Goal: Transaction & Acquisition: Purchase product/service

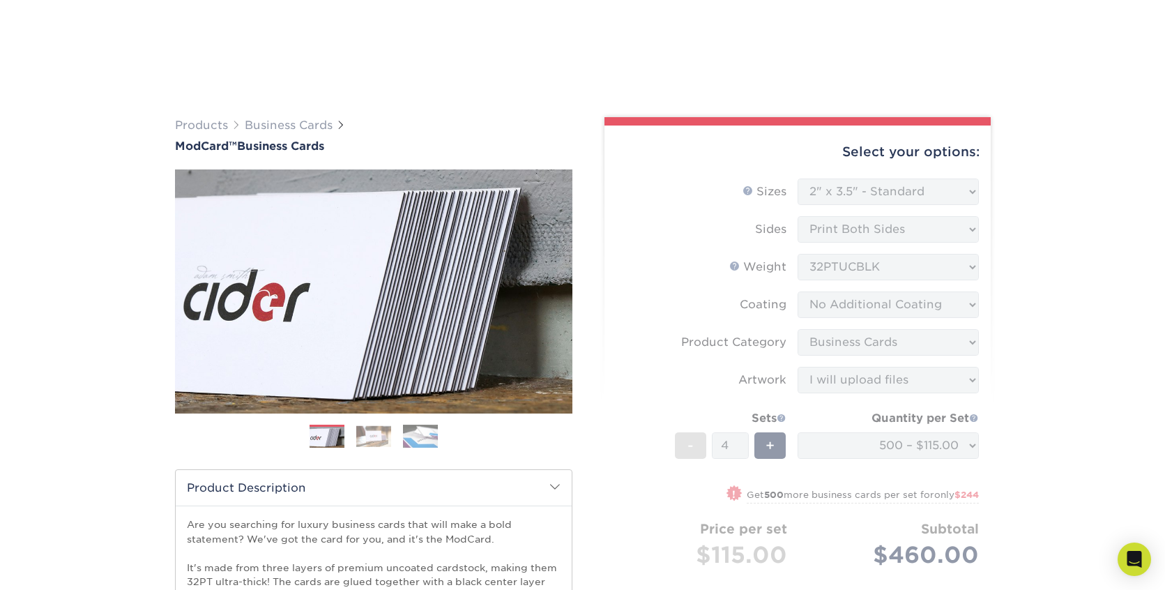
select select "2.00x3.50"
select select "3b5148f1-0588-4f88-a218-97bcfdce65c1"
select select "upload"
select select "5f593cd4-e965-446d-a983-0d73bfd06503"
select select "285096"
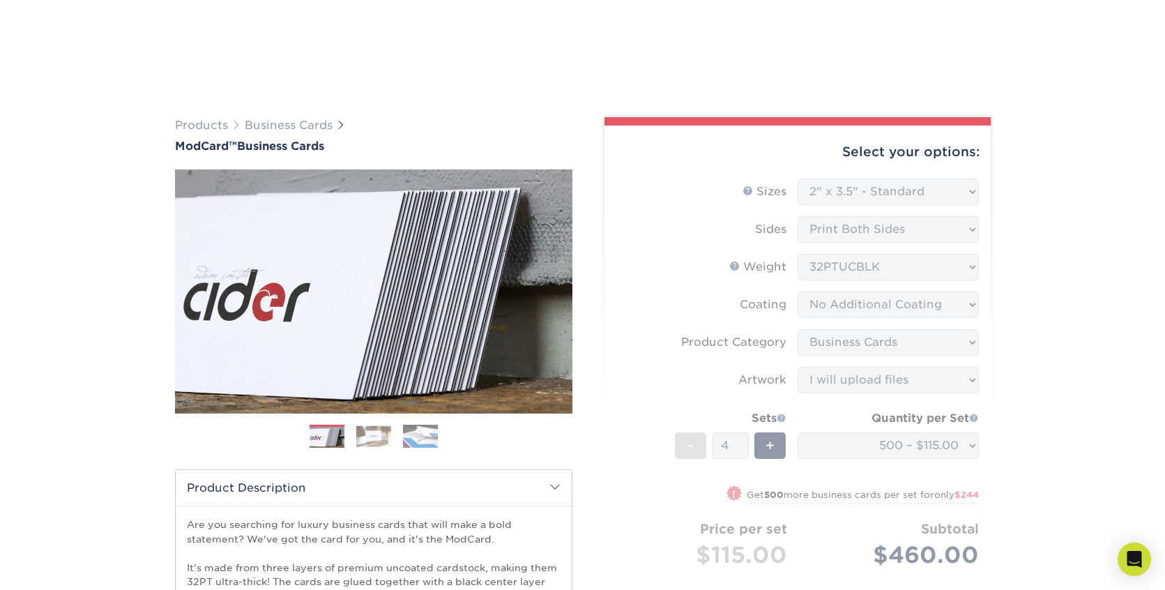
select select "03"
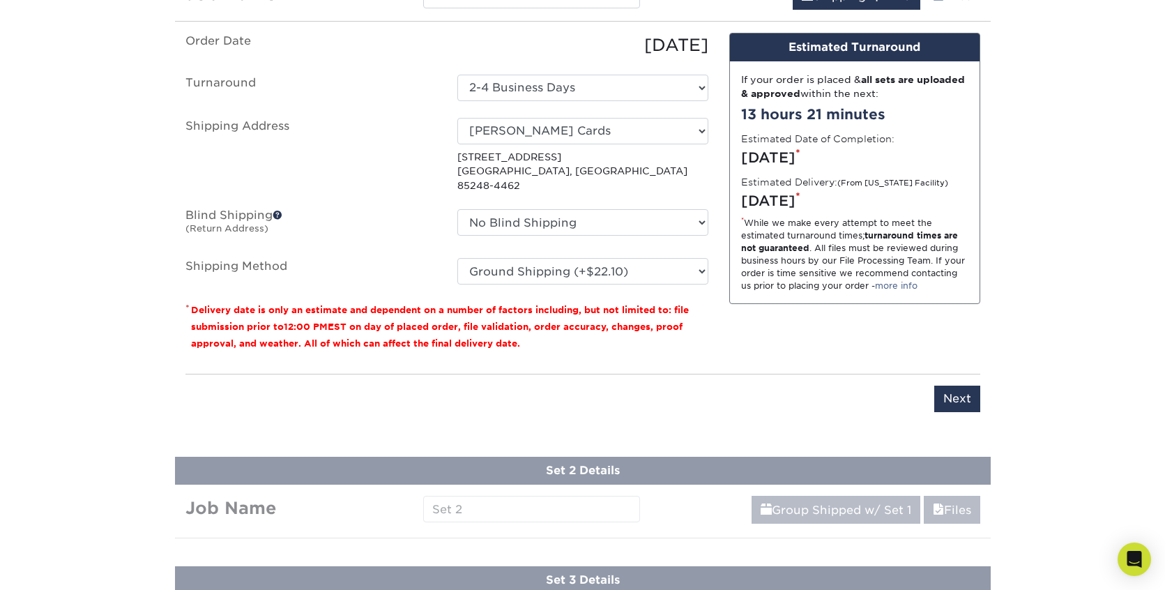
scroll to position [904, 0]
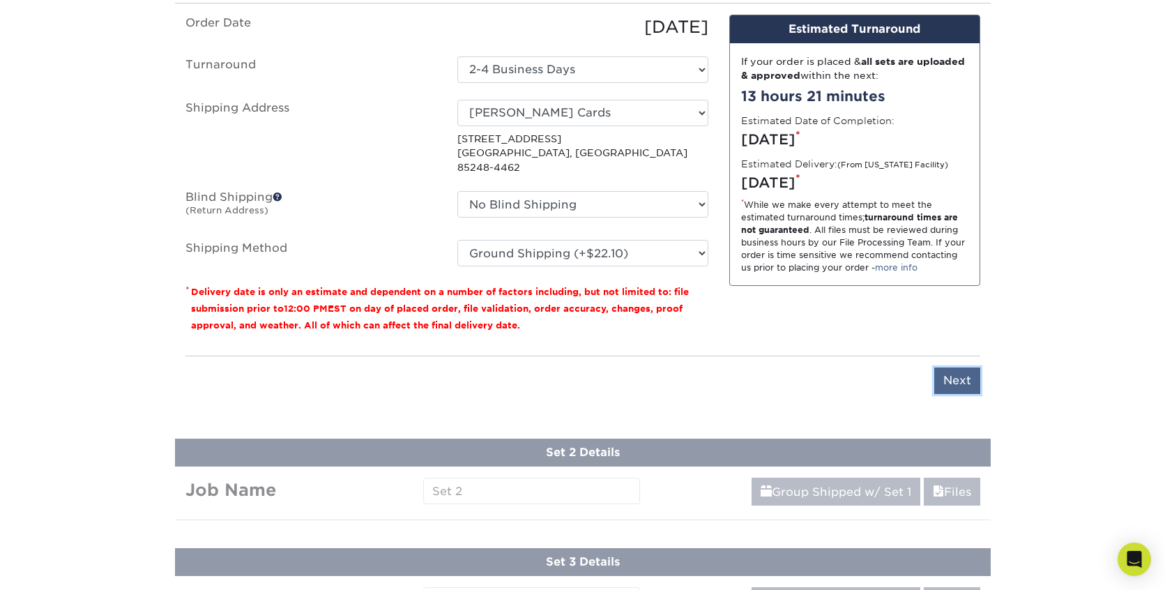
click at [958, 368] on input "Next" at bounding box center [958, 381] width 46 height 27
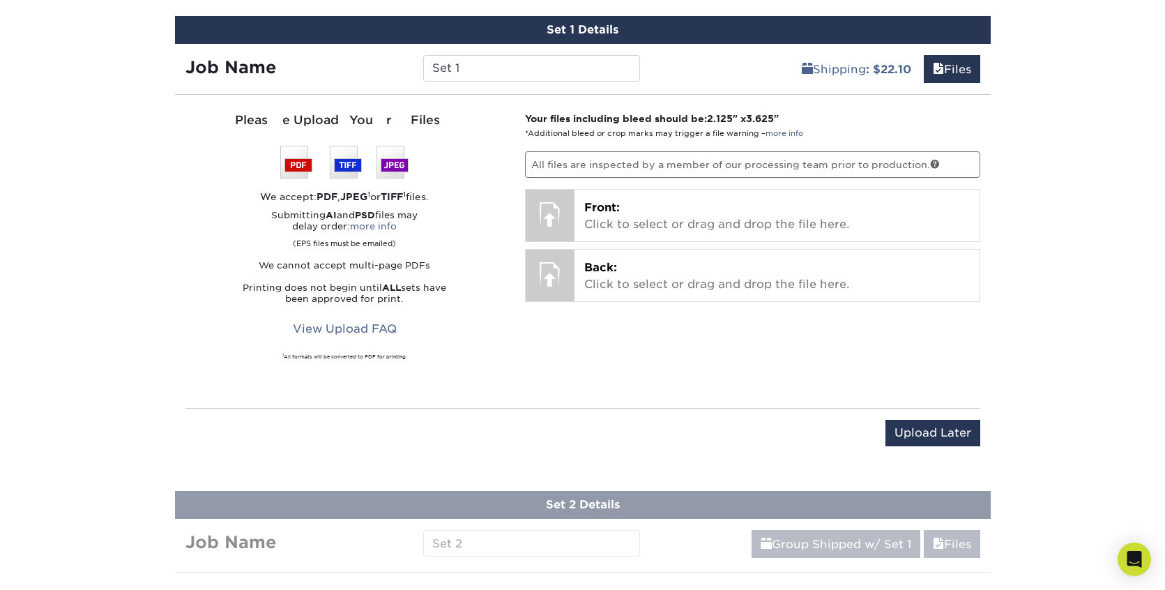
scroll to position [810, 0]
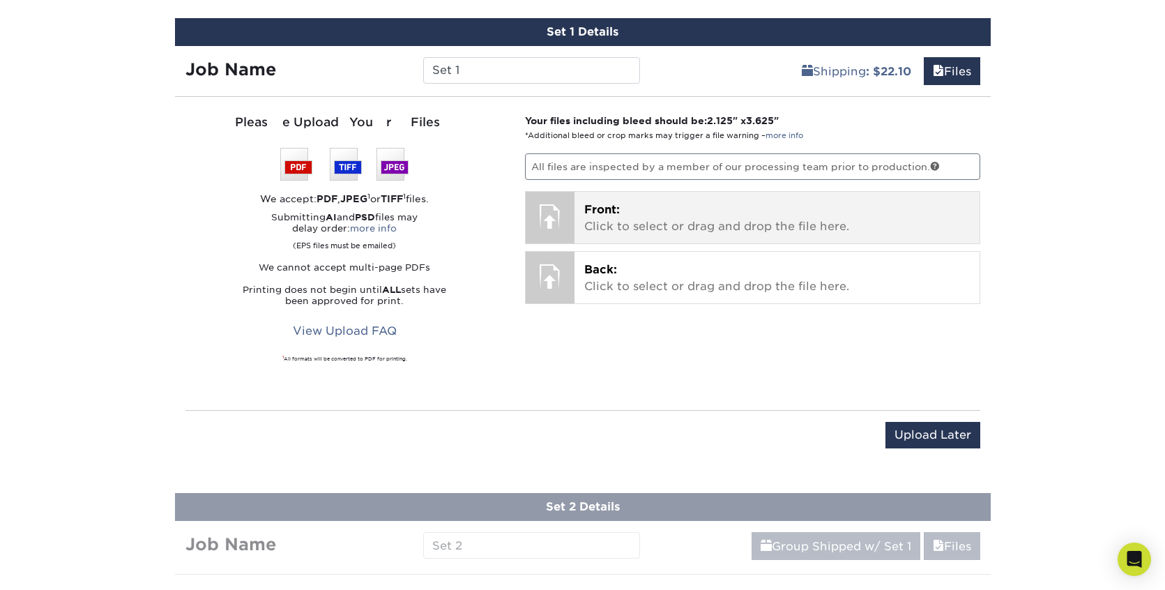
click at [738, 232] on p "Front: Click to select or drag and drop the file here." at bounding box center [777, 218] width 386 height 33
click at [683, 217] on p "Front: Click to select or drag and drop the file here." at bounding box center [777, 218] width 386 height 33
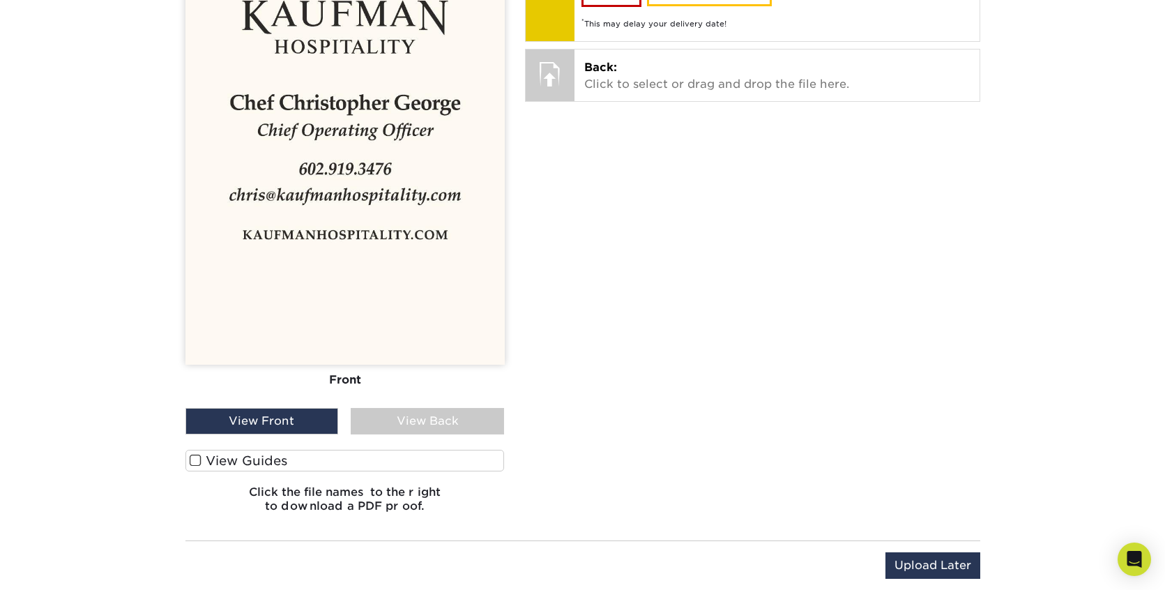
scroll to position [1104, 0]
click at [199, 458] on span at bounding box center [196, 459] width 12 height 13
click at [0, 0] on input "View Guides" at bounding box center [0, 0] width 0 height 0
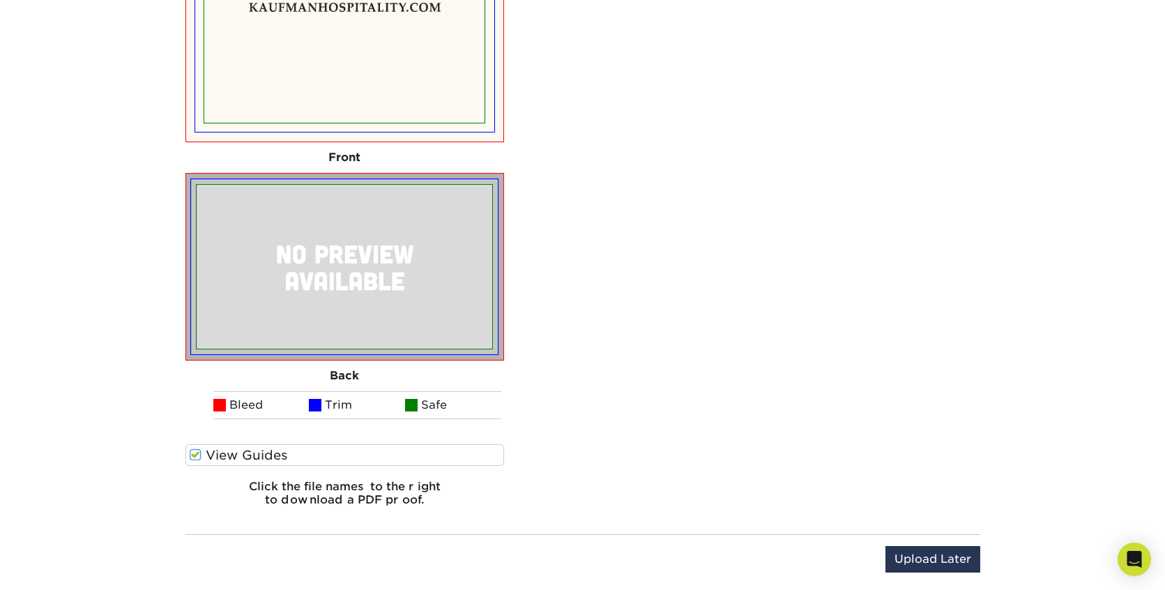
click at [196, 455] on span at bounding box center [196, 454] width 12 height 13
click at [0, 0] on input "View Guides" at bounding box center [0, 0] width 0 height 0
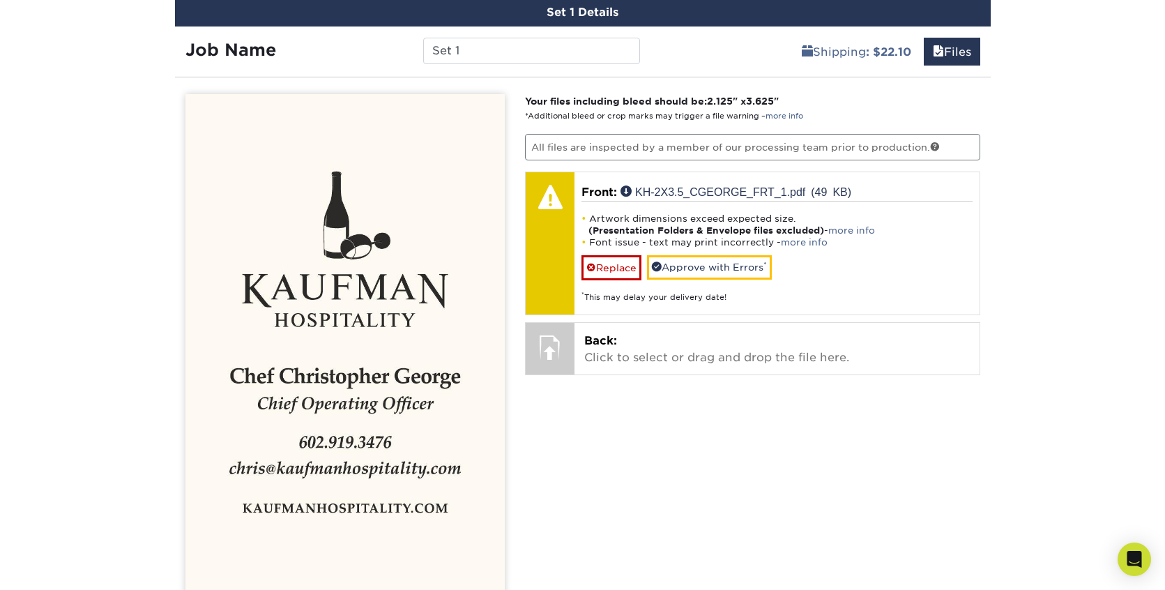
scroll to position [831, 0]
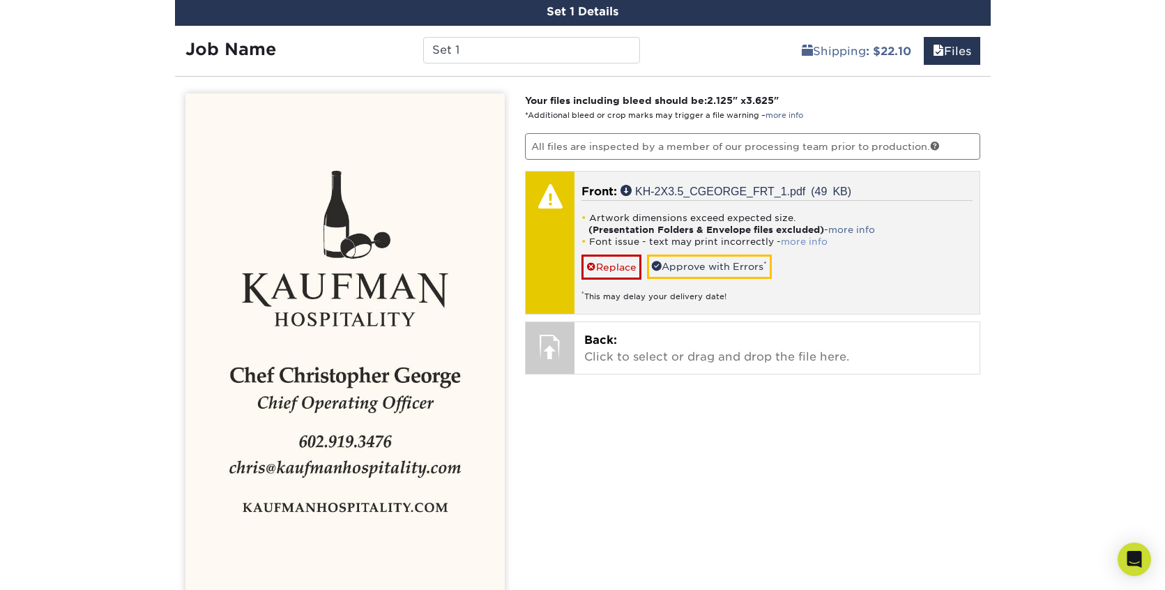
click at [802, 239] on link "more info" at bounding box center [804, 241] width 47 height 10
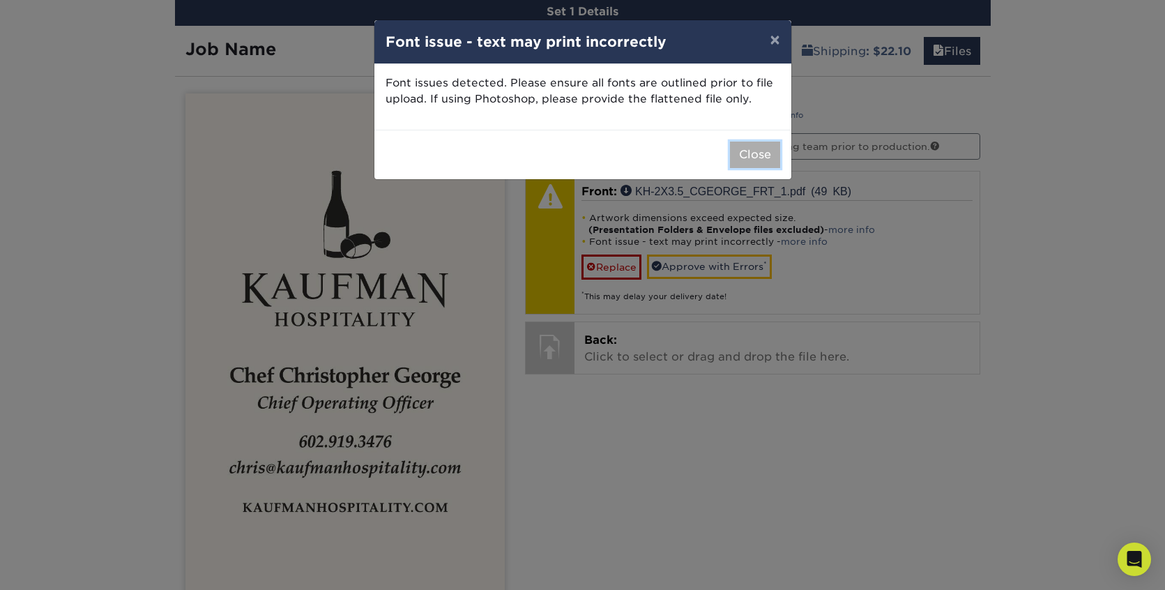
click at [766, 156] on button "Close" at bounding box center [755, 155] width 50 height 27
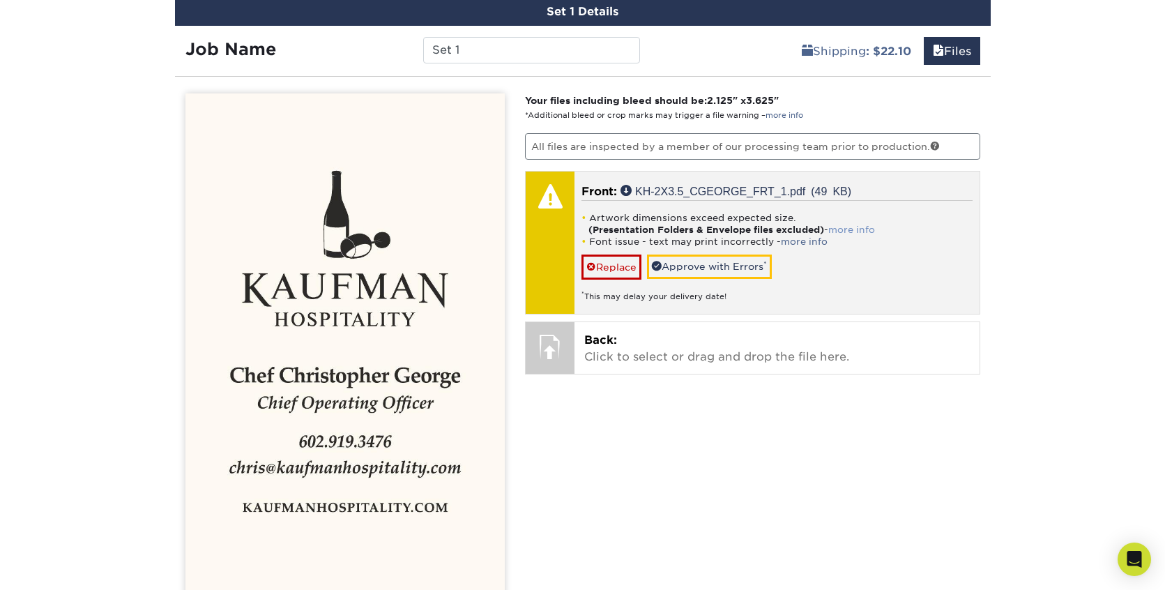
click at [852, 230] on link "more info" at bounding box center [852, 230] width 47 height 10
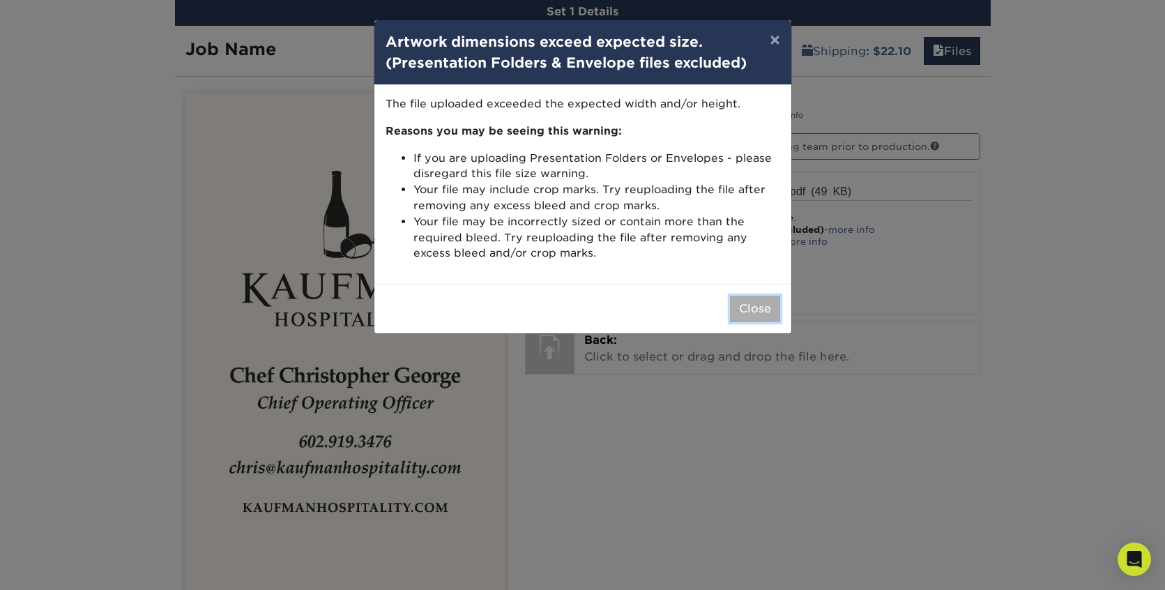
click at [752, 315] on button "Close" at bounding box center [755, 309] width 50 height 27
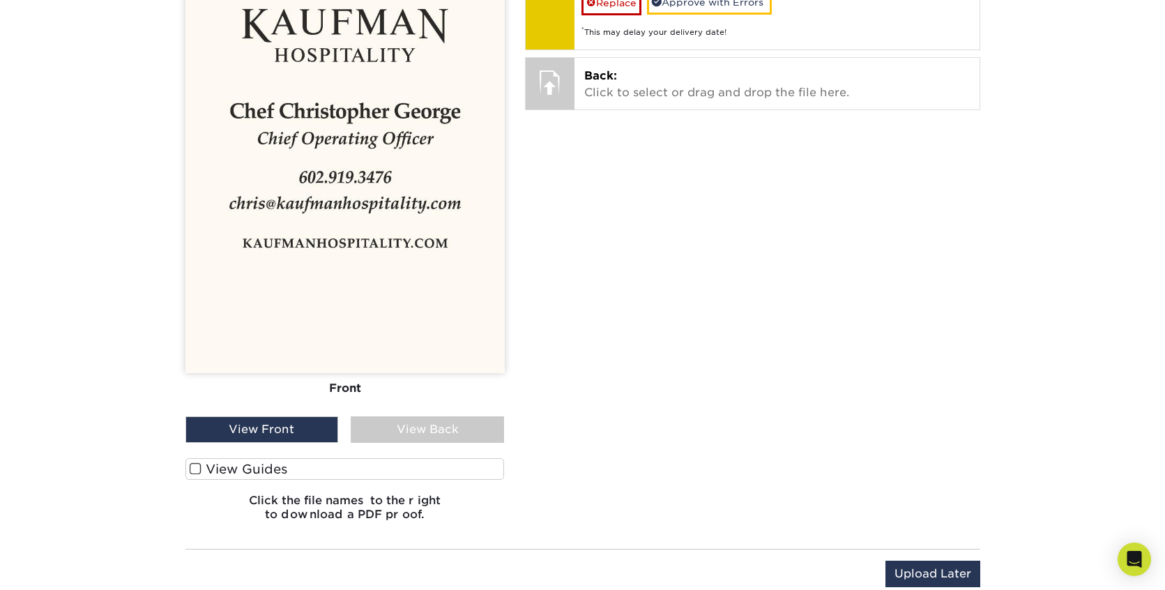
scroll to position [1100, 0]
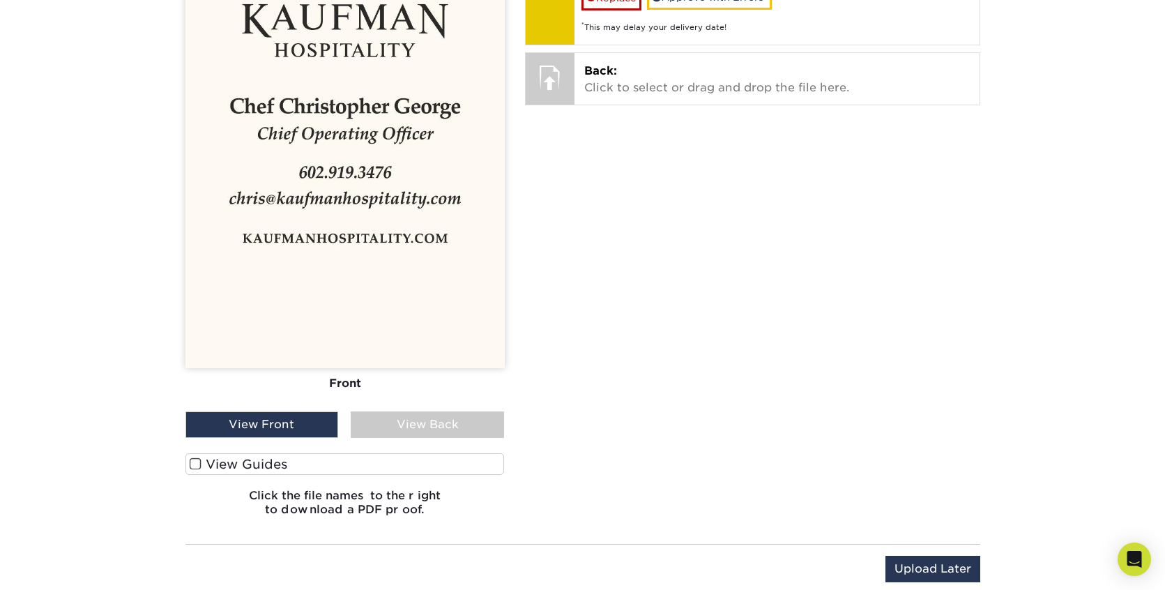
click at [209, 464] on label "View Guides" at bounding box center [345, 464] width 319 height 22
click at [0, 0] on input "View Guides" at bounding box center [0, 0] width 0 height 0
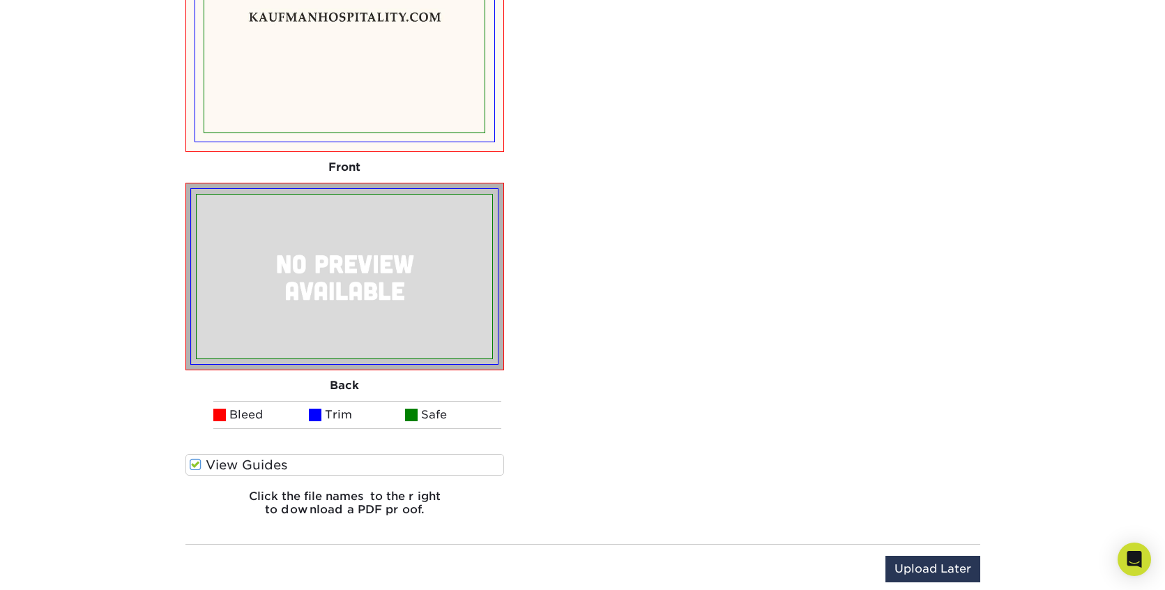
click at [209, 464] on label "View Guides" at bounding box center [345, 465] width 319 height 22
click at [0, 0] on input "View Guides" at bounding box center [0, 0] width 0 height 0
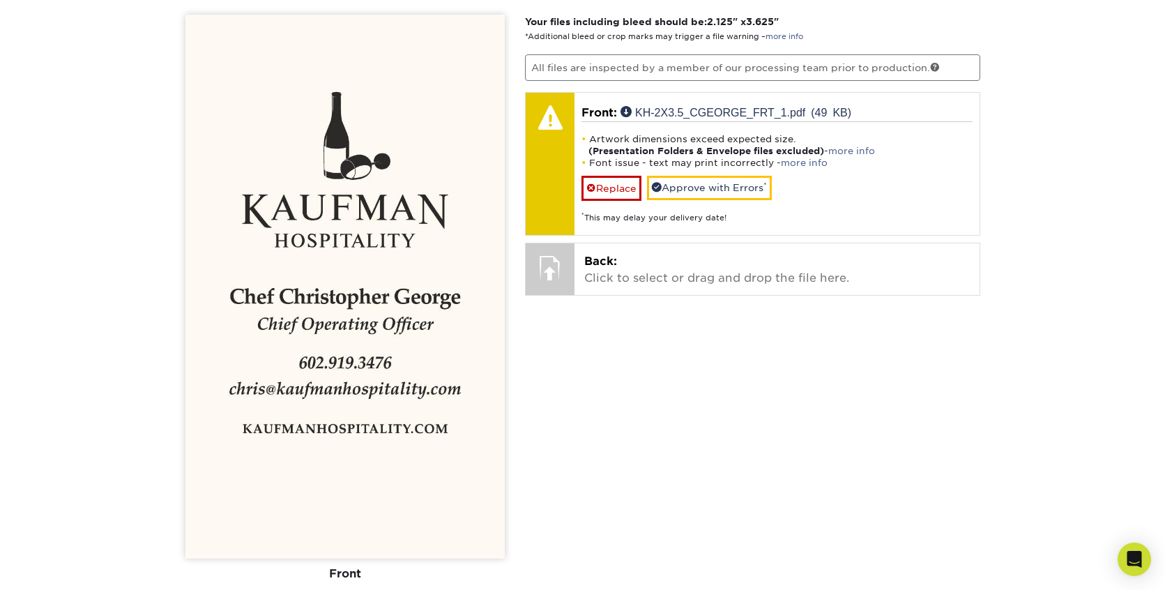
scroll to position [902, 0]
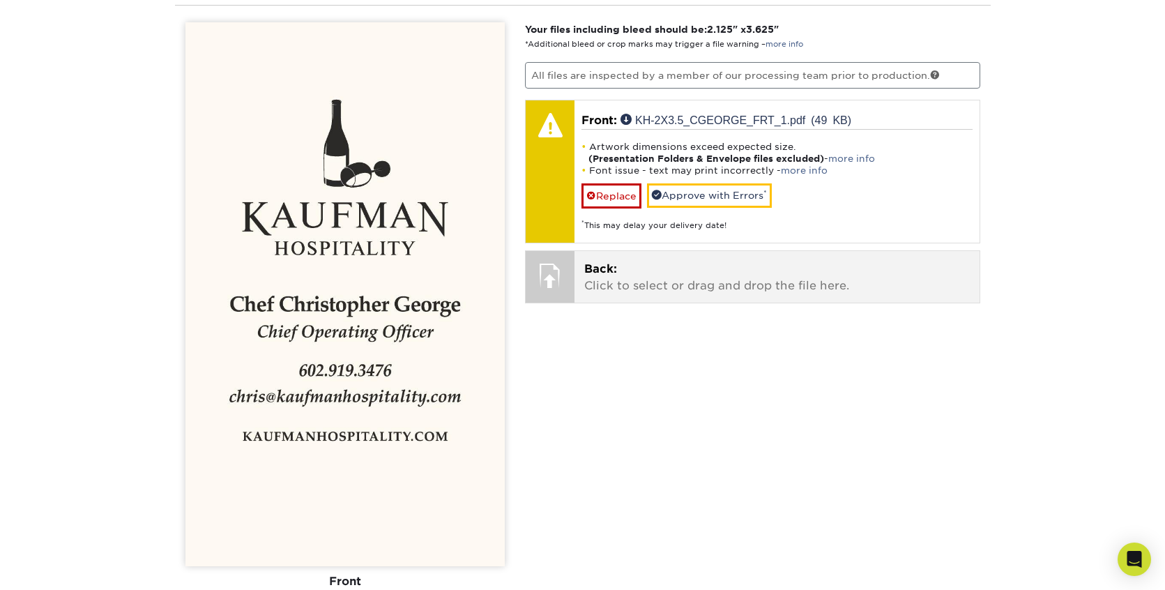
click at [596, 268] on span "Back:" at bounding box center [600, 268] width 33 height 13
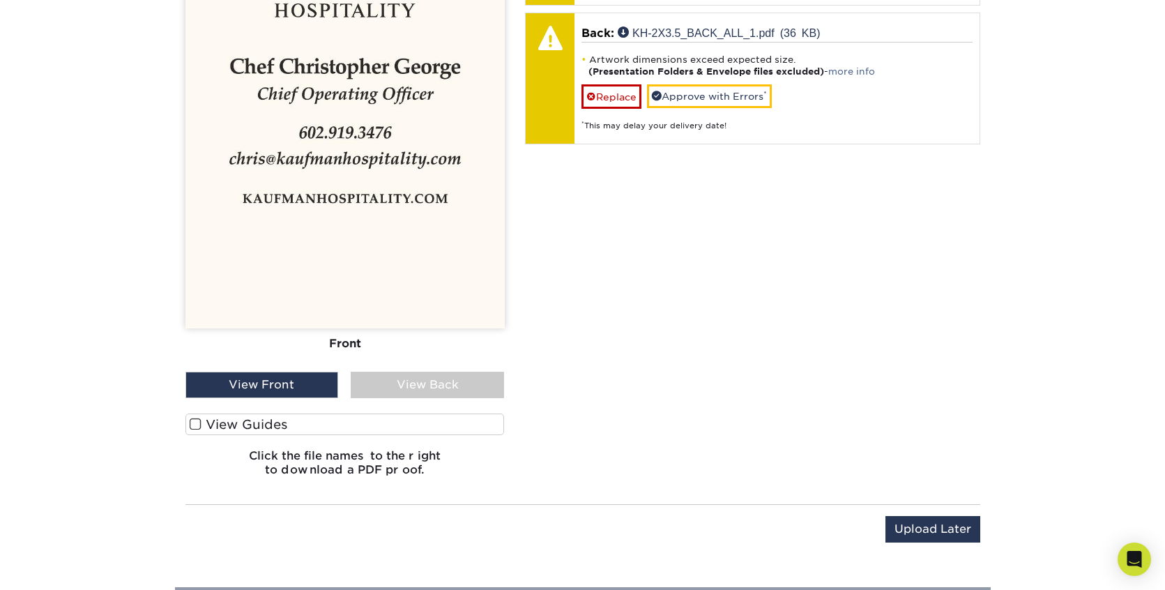
scroll to position [1151, 0]
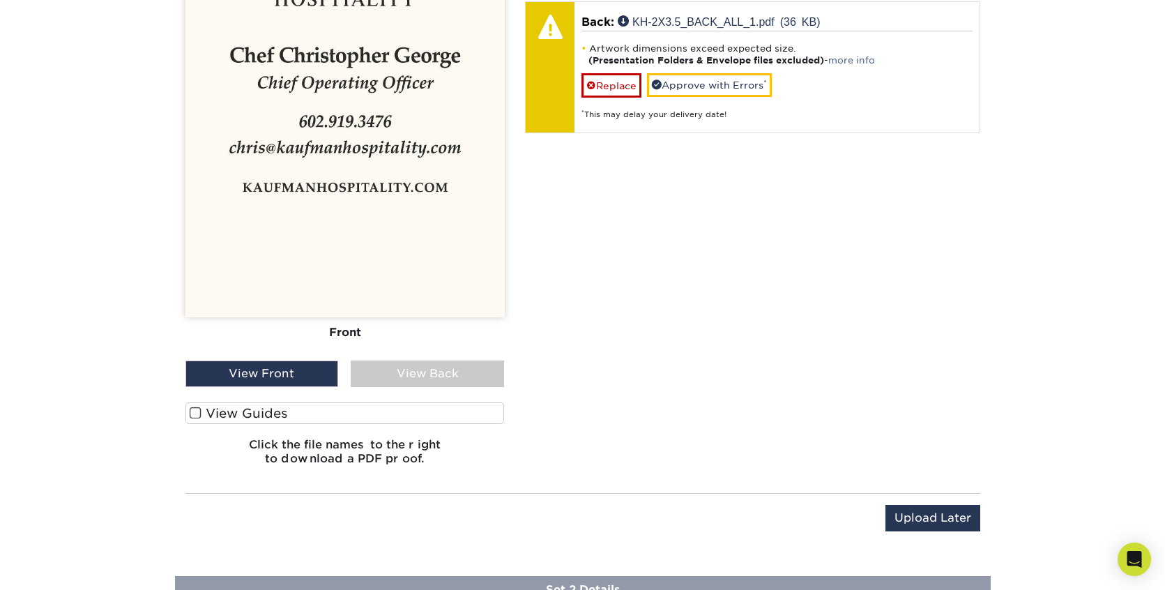
click at [203, 411] on label "View Guides" at bounding box center [345, 413] width 319 height 22
click at [0, 0] on input "View Guides" at bounding box center [0, 0] width 0 height 0
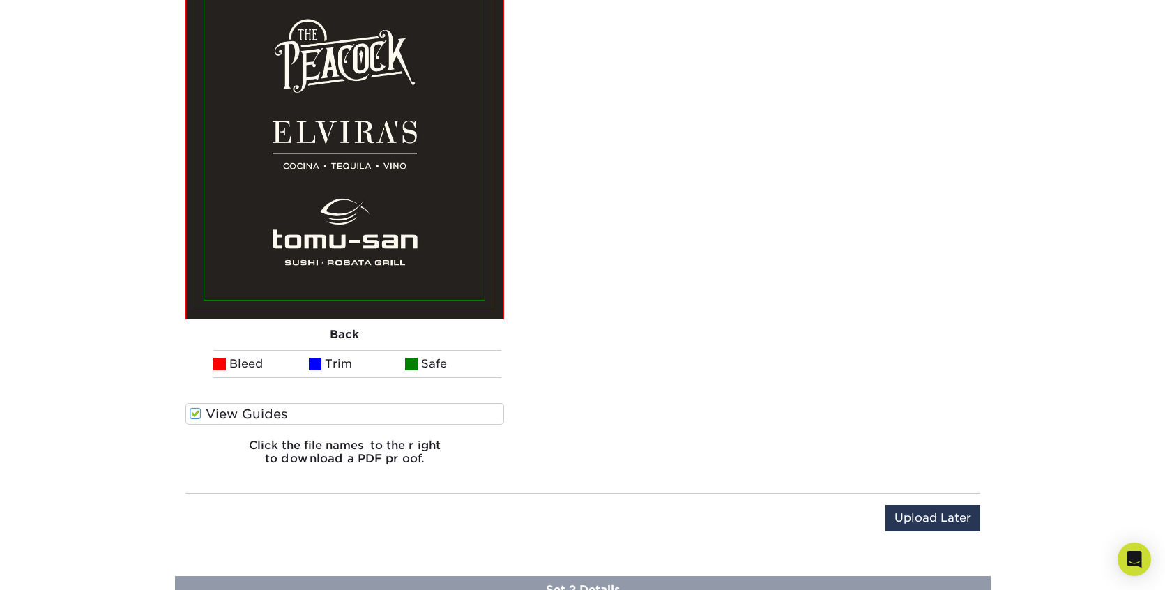
click at [200, 414] on span at bounding box center [196, 413] width 12 height 13
click at [0, 0] on input "View Guides" at bounding box center [0, 0] width 0 height 0
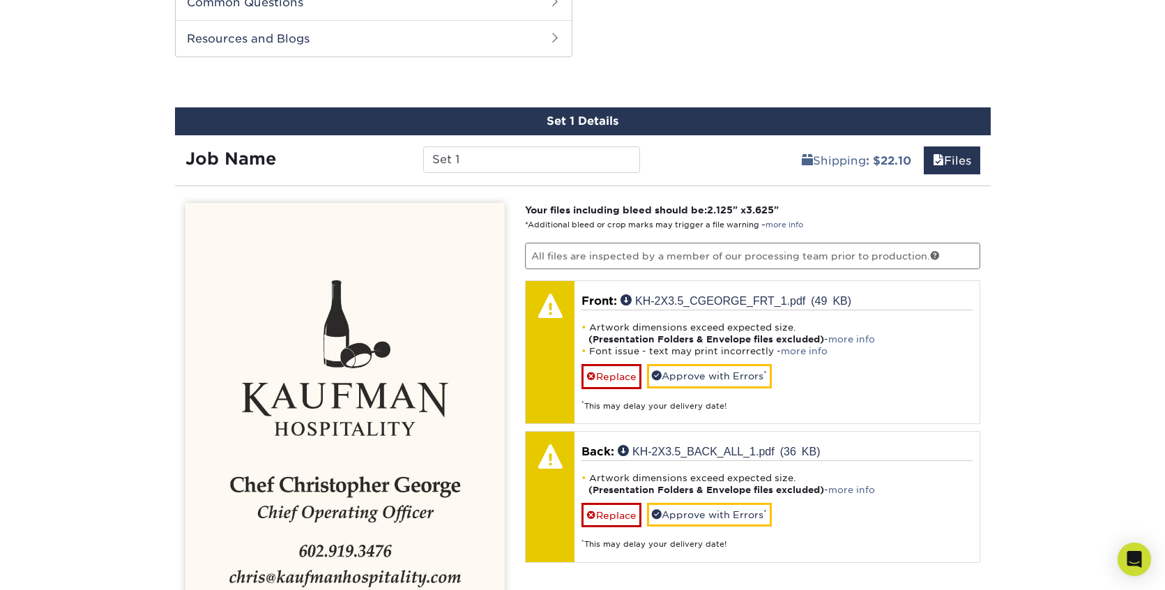
scroll to position [718, 0]
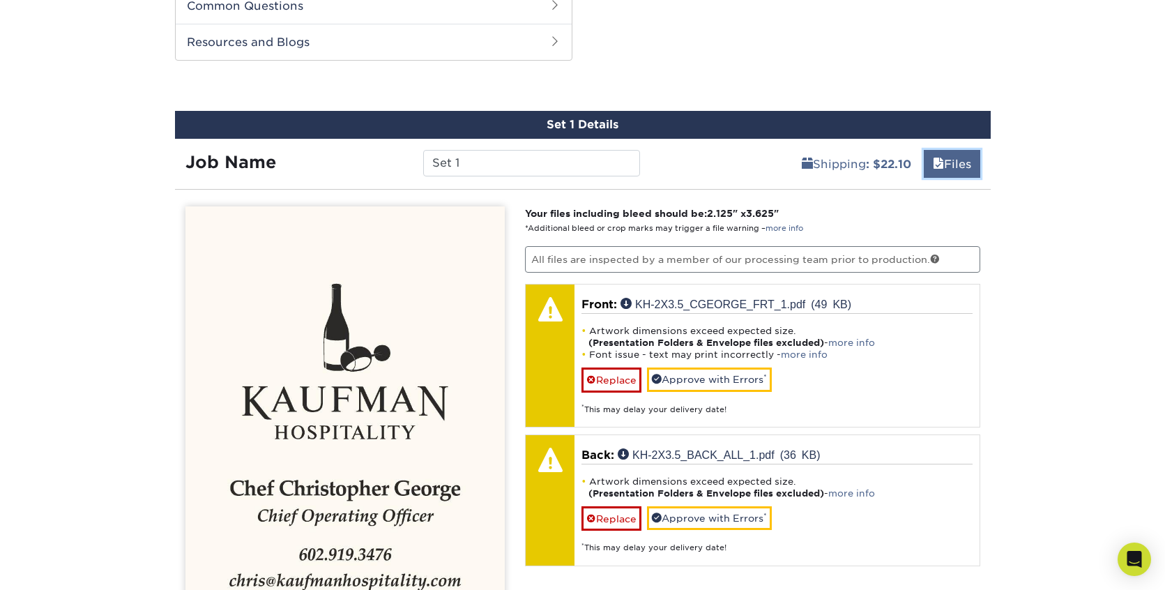
click at [953, 156] on link "Files" at bounding box center [952, 164] width 56 height 28
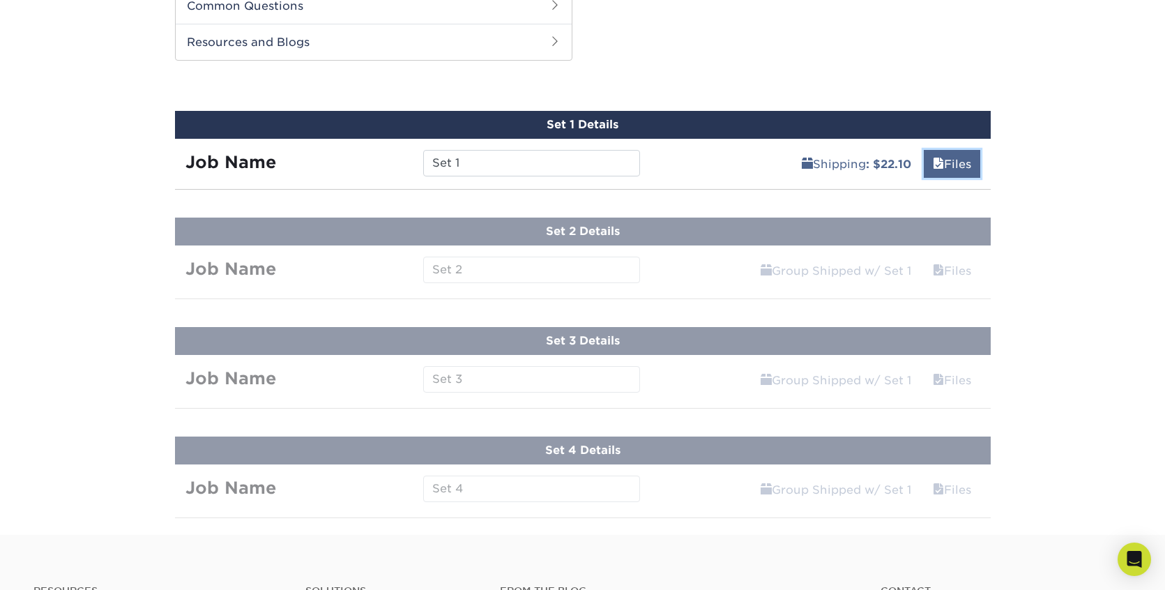
click at [955, 165] on link "Files" at bounding box center [952, 164] width 56 height 28
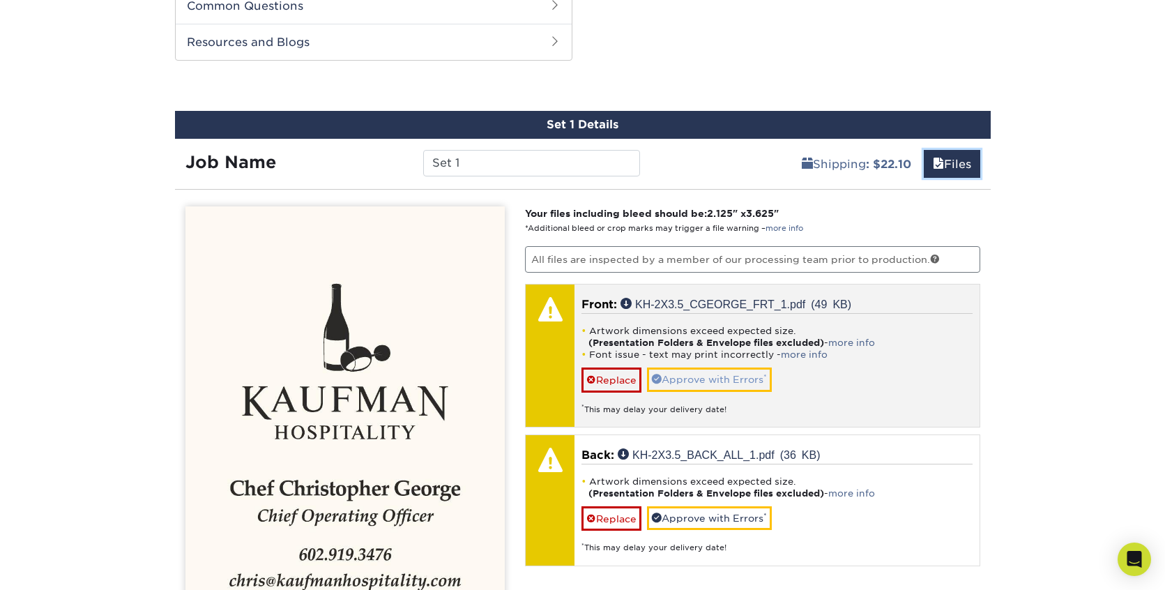
scroll to position [736, 0]
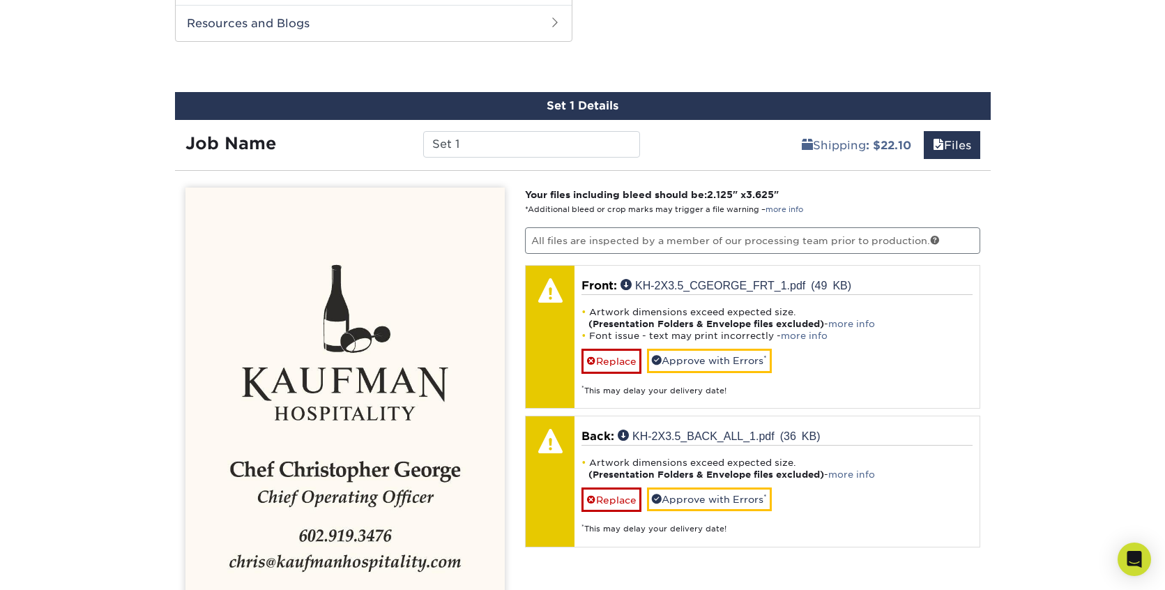
click at [780, 241] on p "All files are inspected by a member of our processing team prior to production." at bounding box center [752, 240] width 455 height 27
click at [780, 208] on link "more info" at bounding box center [785, 209] width 38 height 9
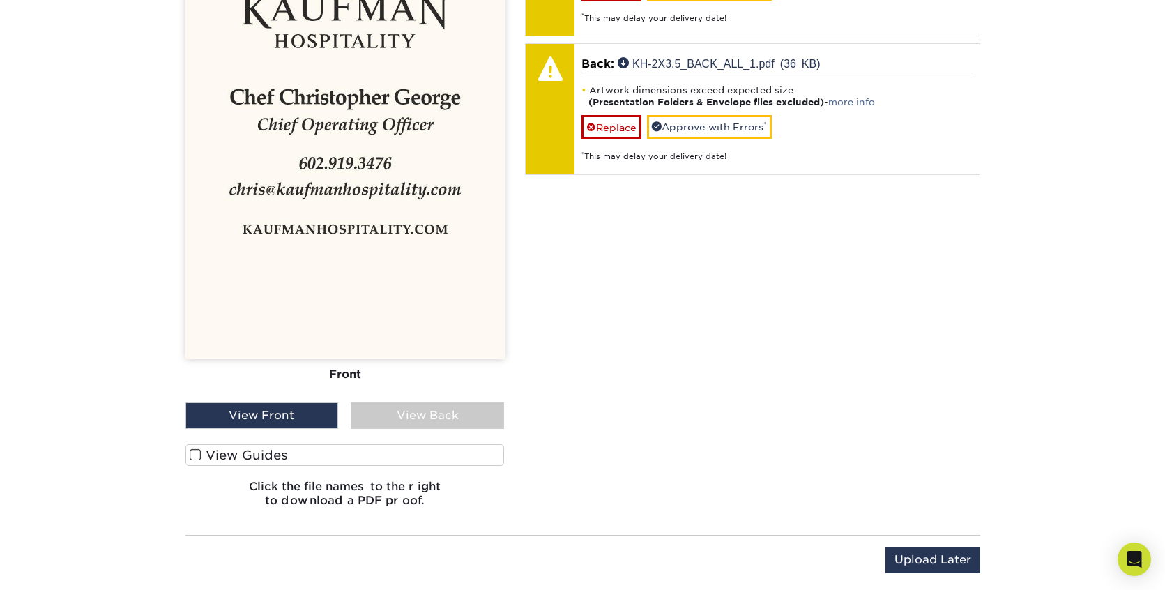
scroll to position [1110, 0]
click at [311, 459] on label "View Guides" at bounding box center [345, 455] width 319 height 22
click at [0, 0] on input "View Guides" at bounding box center [0, 0] width 0 height 0
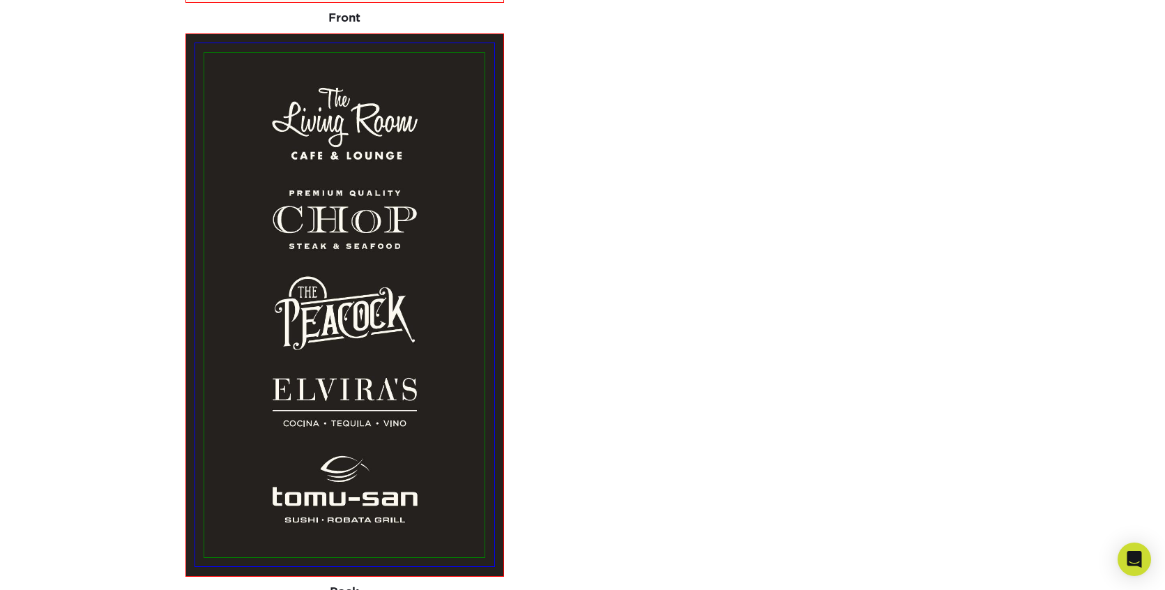
scroll to position [1742, 0]
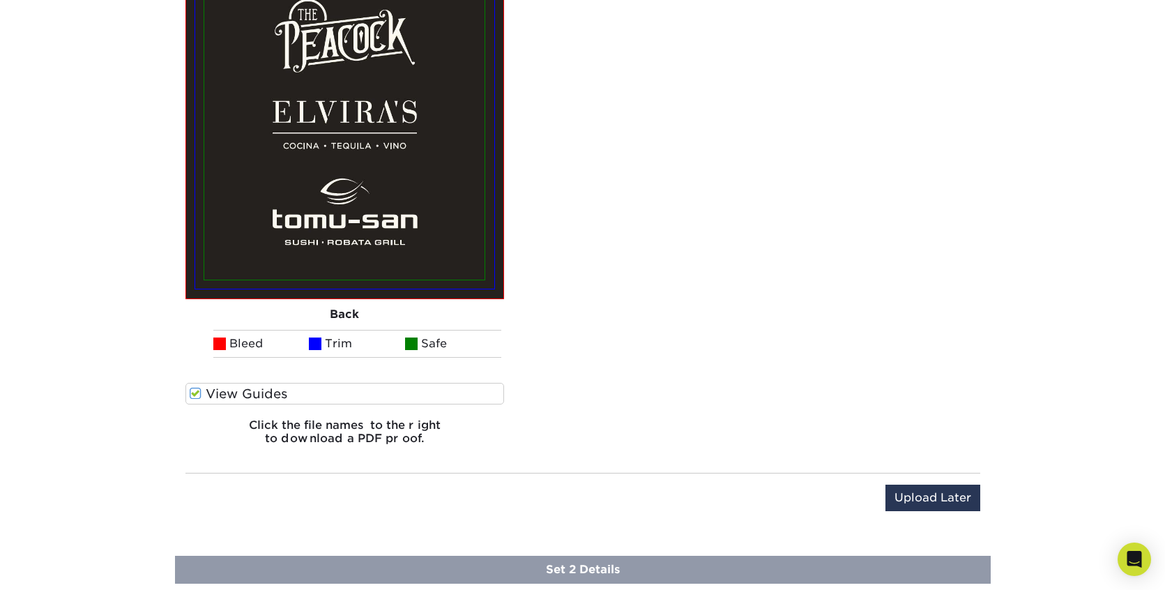
click at [202, 392] on label "View Guides" at bounding box center [345, 394] width 319 height 22
click at [0, 0] on input "View Guides" at bounding box center [0, 0] width 0 height 0
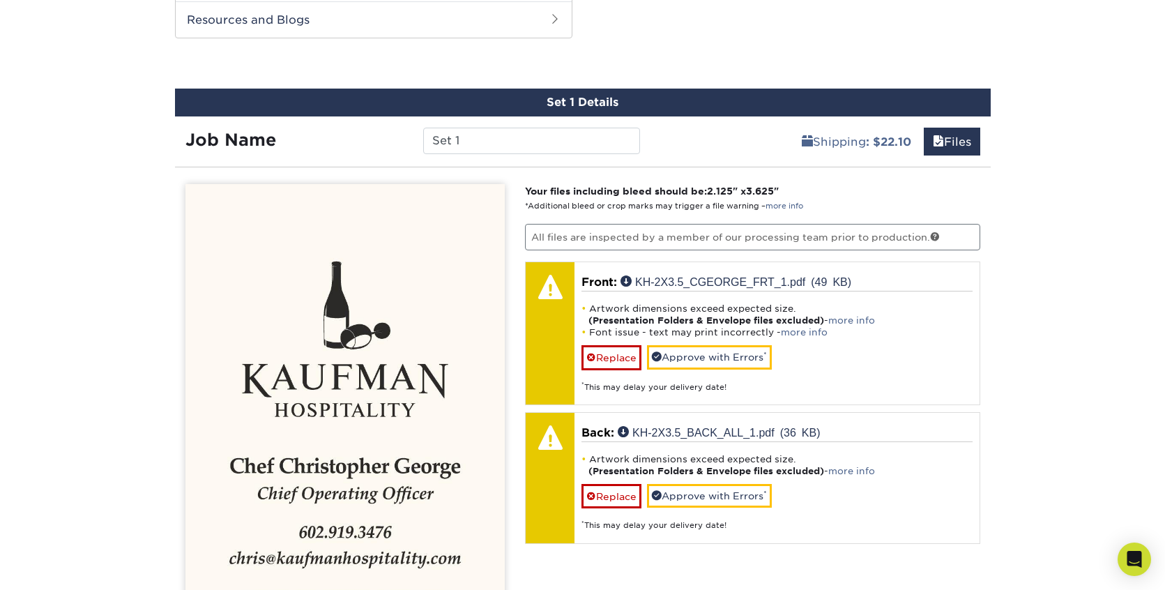
scroll to position [610, 0]
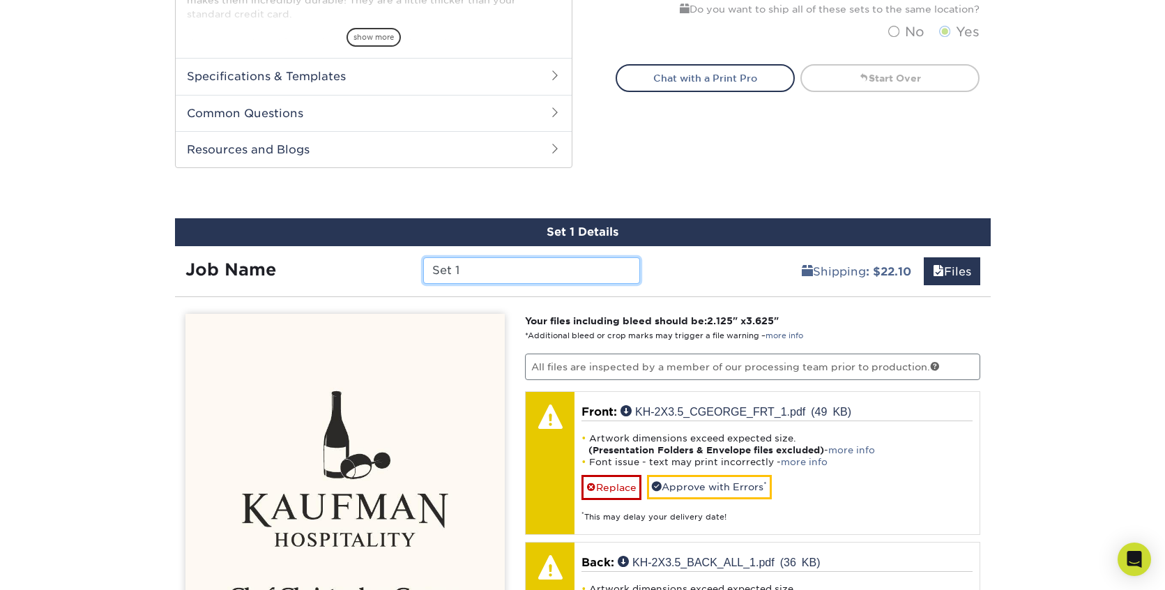
drag, startPoint x: 483, startPoint y: 269, endPoint x: 426, endPoint y: 269, distance: 57.2
click at [426, 269] on input "Set 1" at bounding box center [531, 270] width 217 height 27
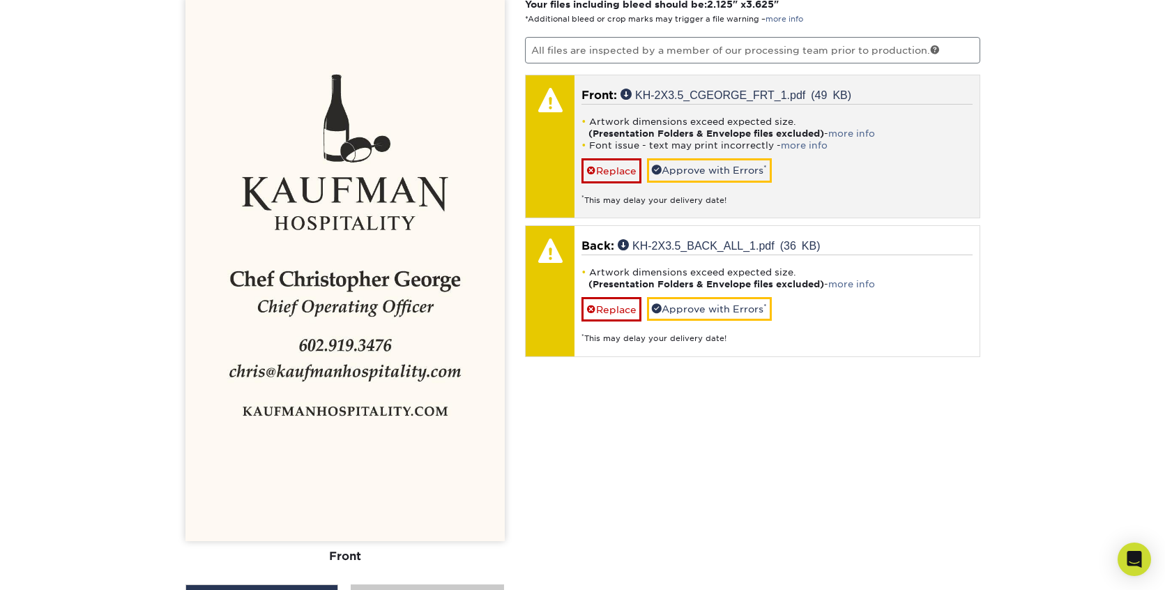
scroll to position [1141, 0]
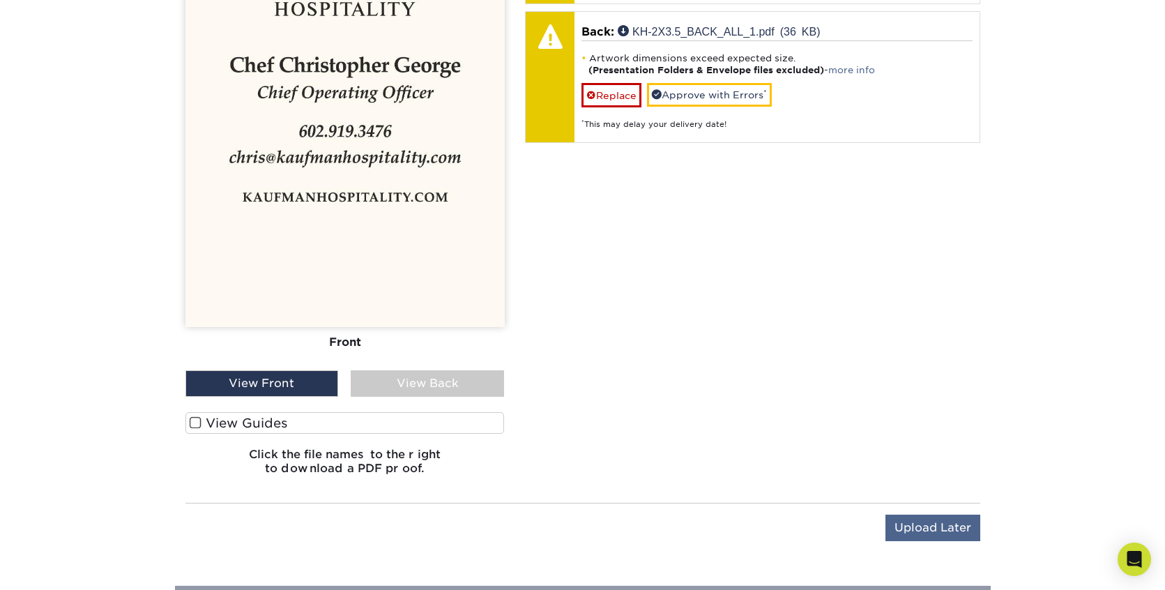
type input "CG"
click at [979, 525] on input "Upload Later" at bounding box center [933, 528] width 95 height 27
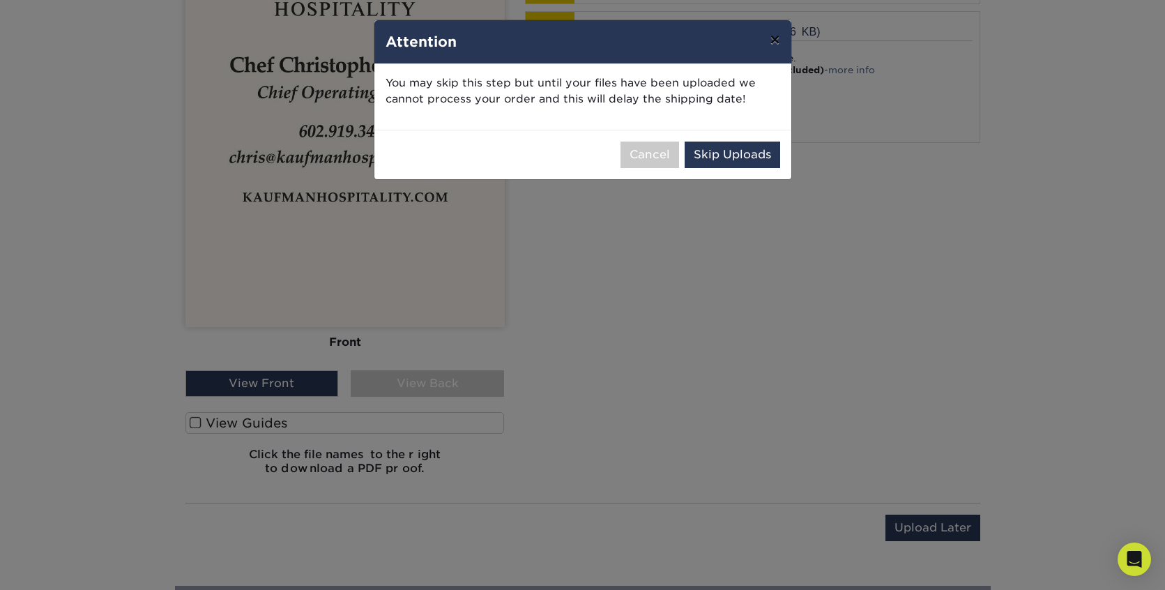
click at [774, 43] on button "×" at bounding box center [775, 39] width 32 height 39
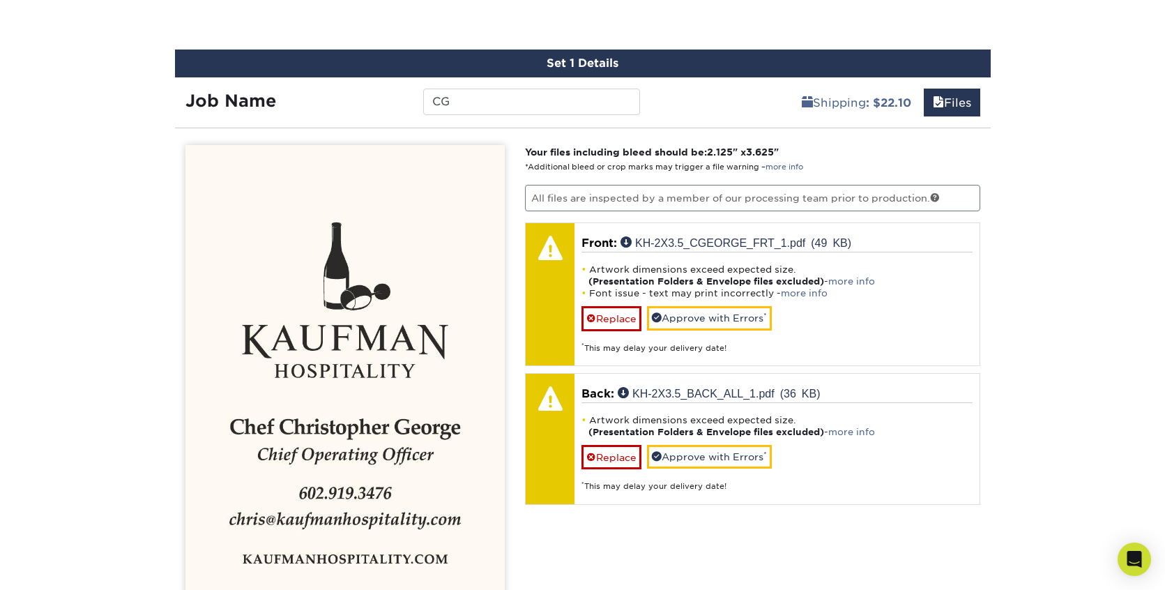
scroll to position [824, 0]
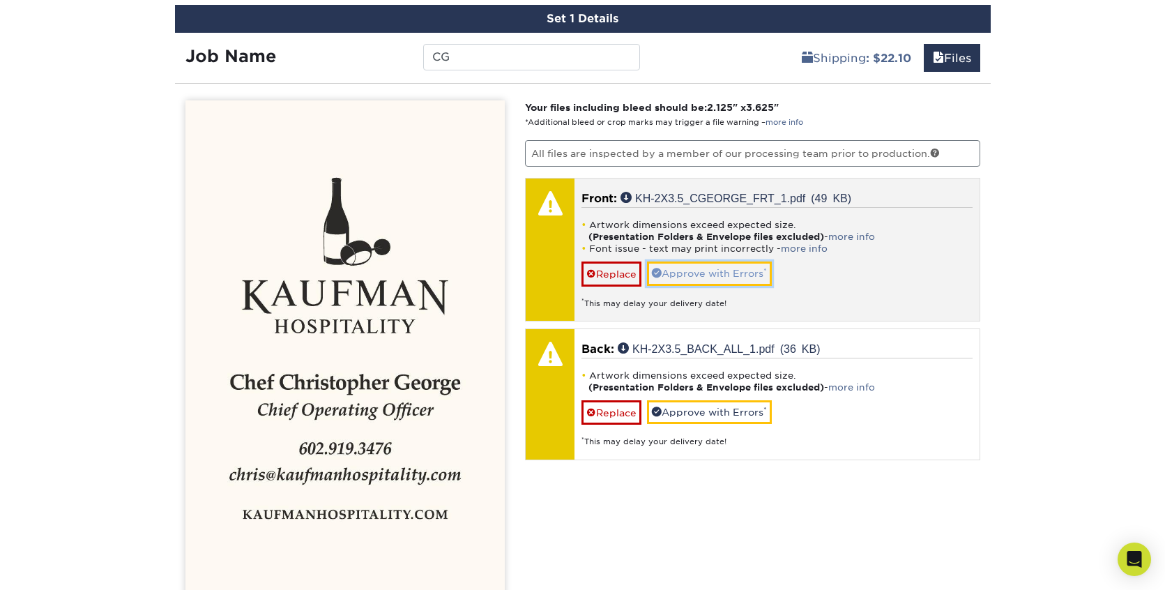
click at [683, 273] on link "Approve with Errors *" at bounding box center [709, 274] width 125 height 24
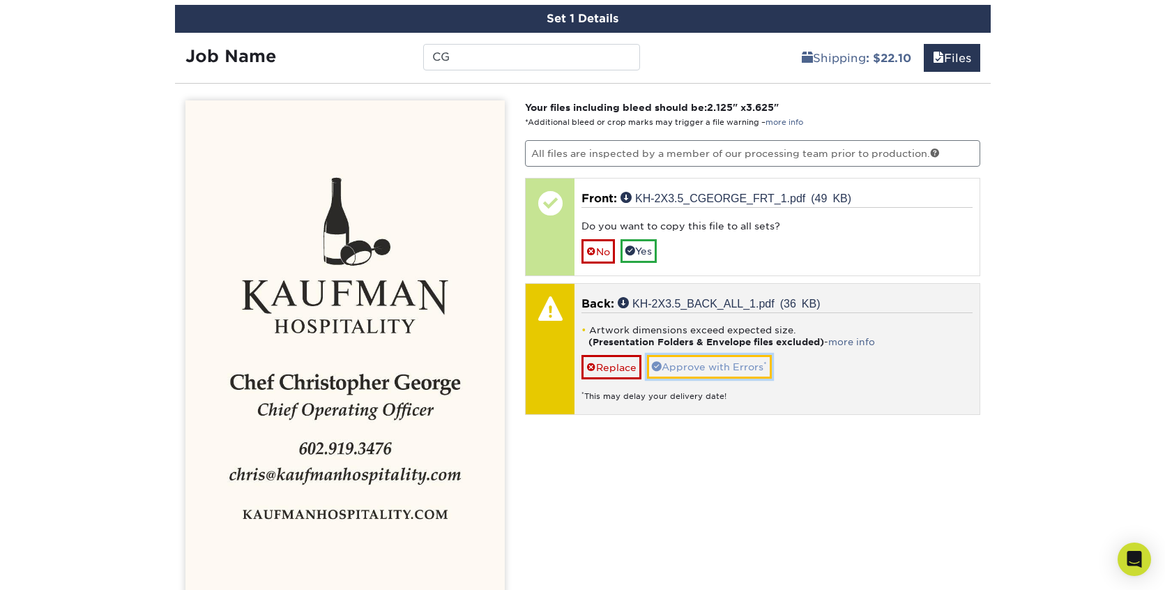
click at [686, 365] on link "Approve with Errors *" at bounding box center [709, 367] width 125 height 24
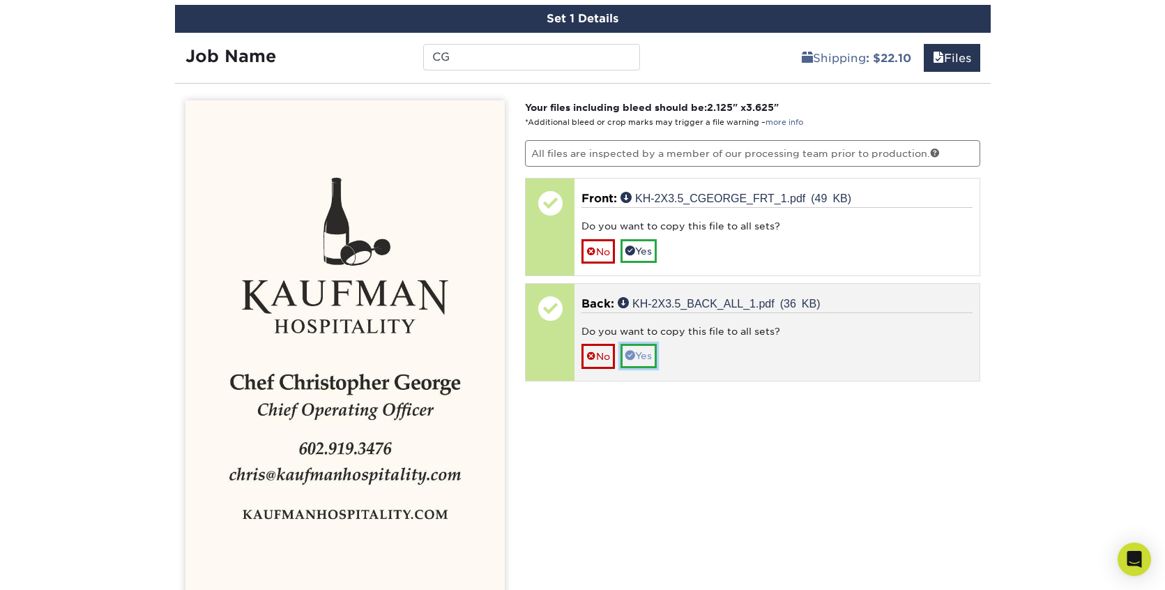
click at [643, 358] on link "Yes" at bounding box center [639, 356] width 36 height 24
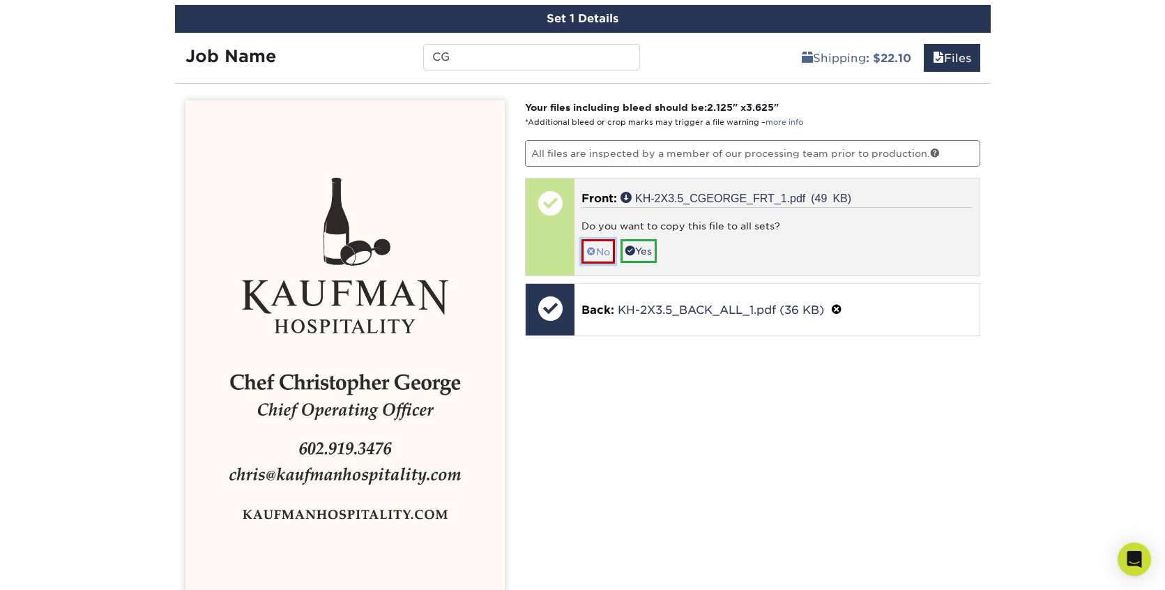
click at [603, 248] on link "No" at bounding box center [598, 251] width 33 height 24
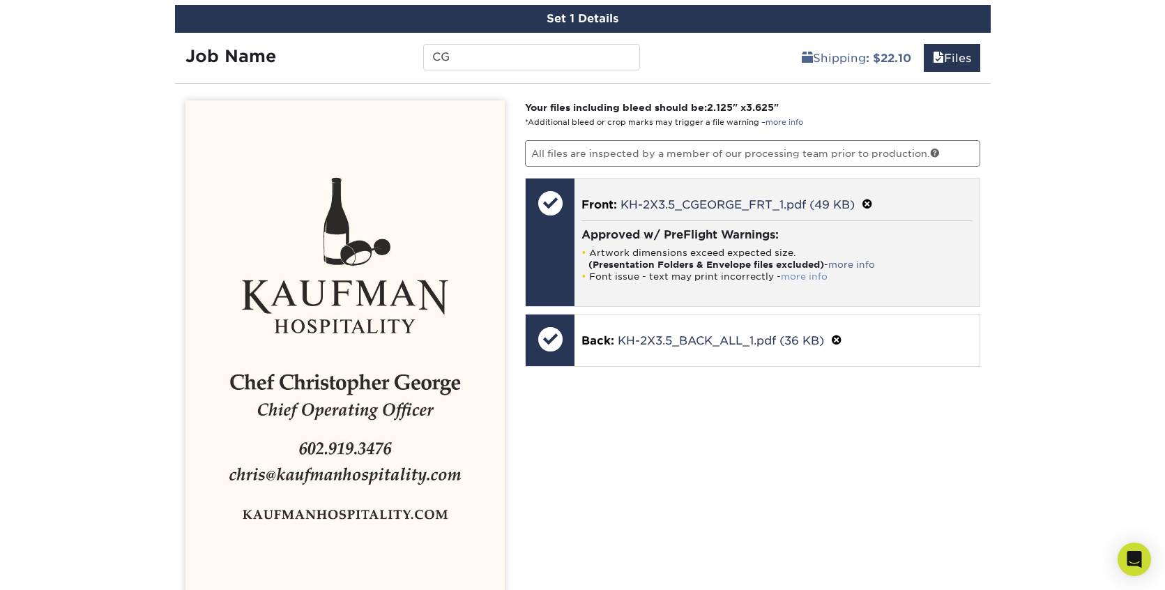
click at [798, 275] on link "more info" at bounding box center [804, 276] width 47 height 10
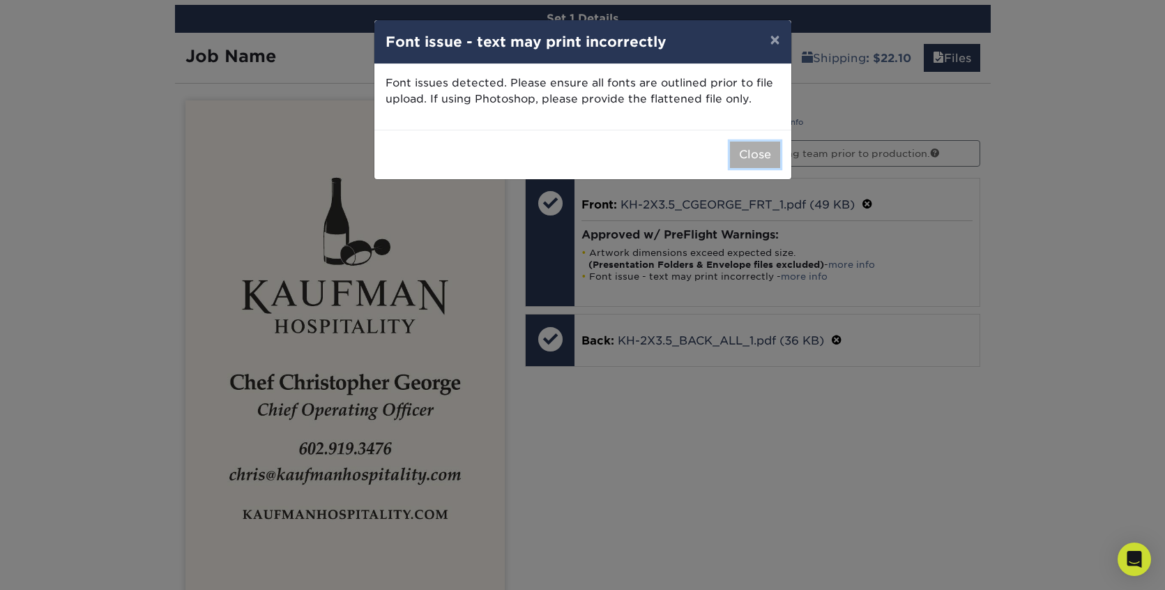
click at [767, 150] on button "Close" at bounding box center [755, 155] width 50 height 27
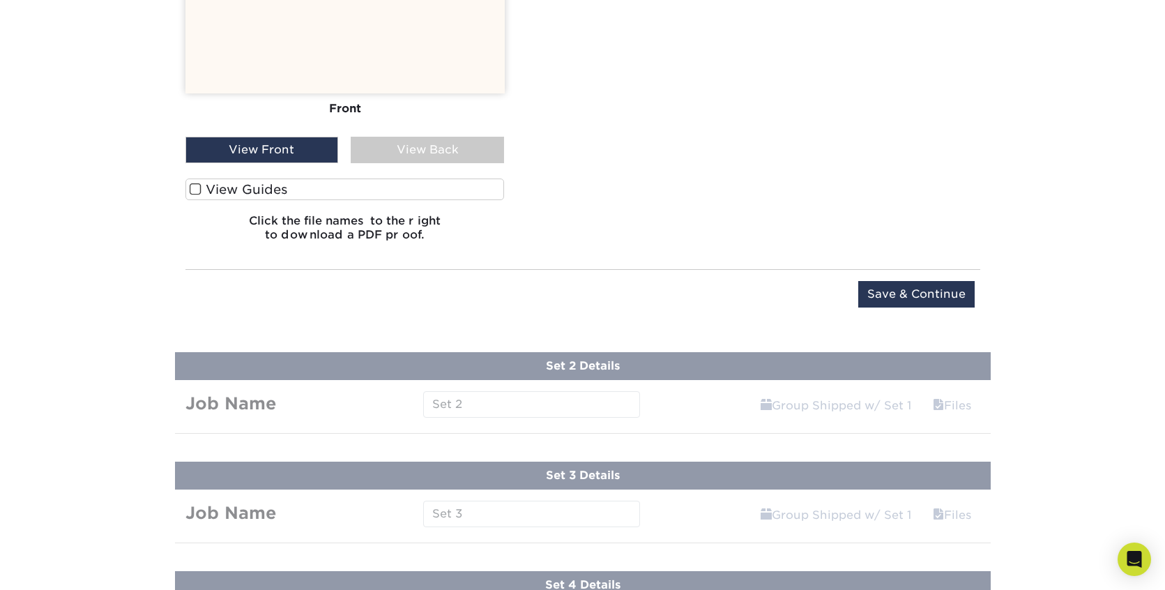
scroll to position [1377, 0]
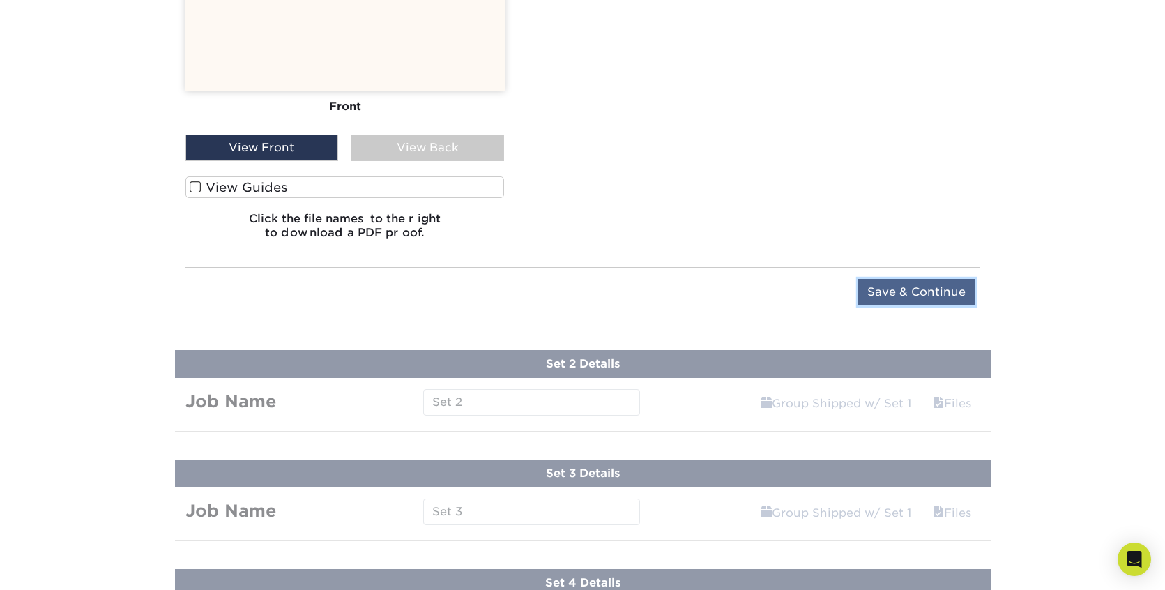
click at [886, 289] on input "Save & Continue" at bounding box center [917, 292] width 116 height 27
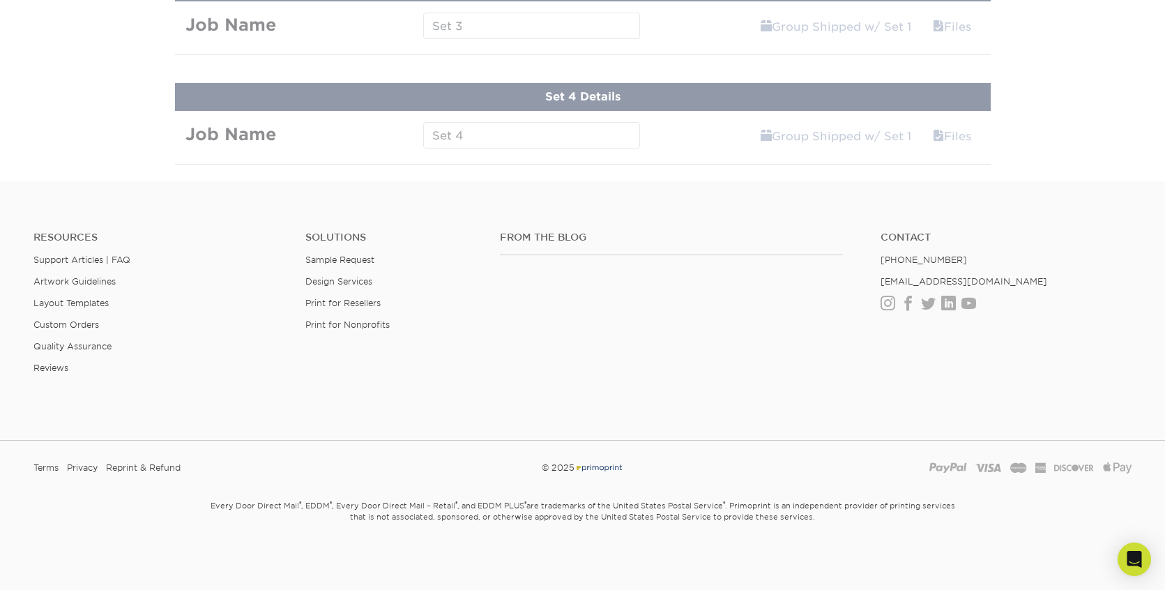
scroll to position [692, 0]
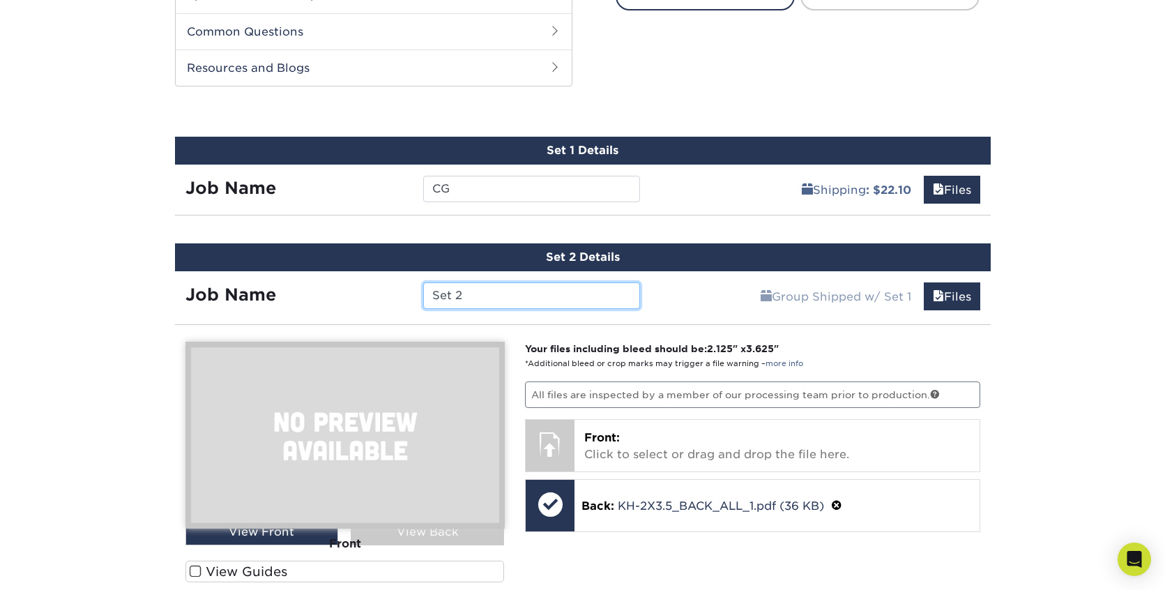
drag, startPoint x: 517, startPoint y: 296, endPoint x: 409, endPoint y: 294, distance: 108.8
click at [409, 294] on div "Job Name Set 2" at bounding box center [413, 295] width 476 height 27
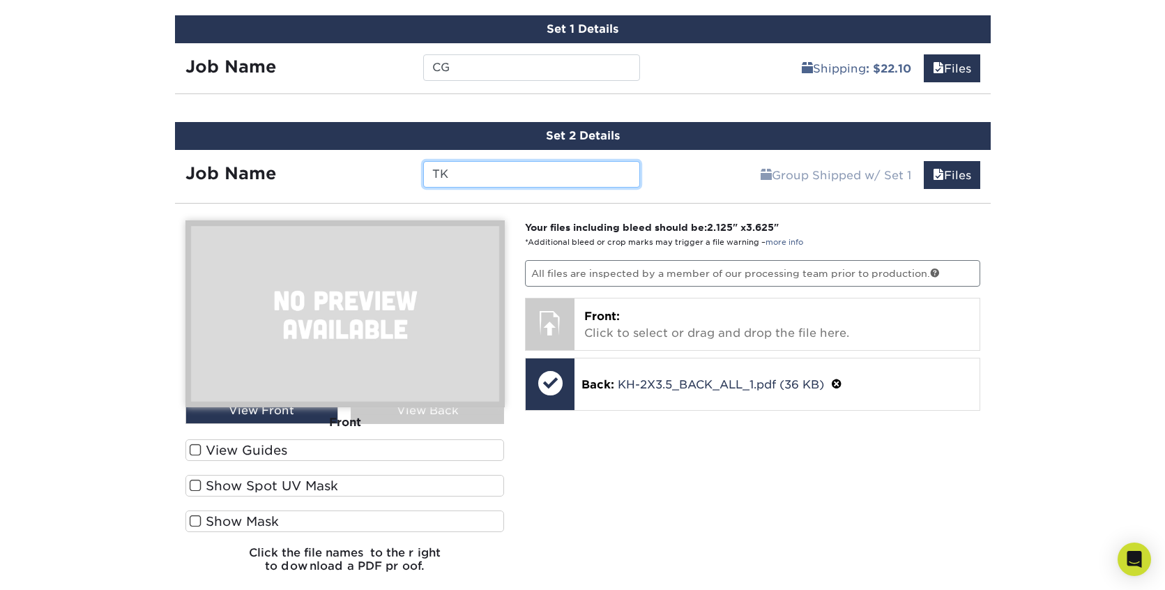
scroll to position [815, 0]
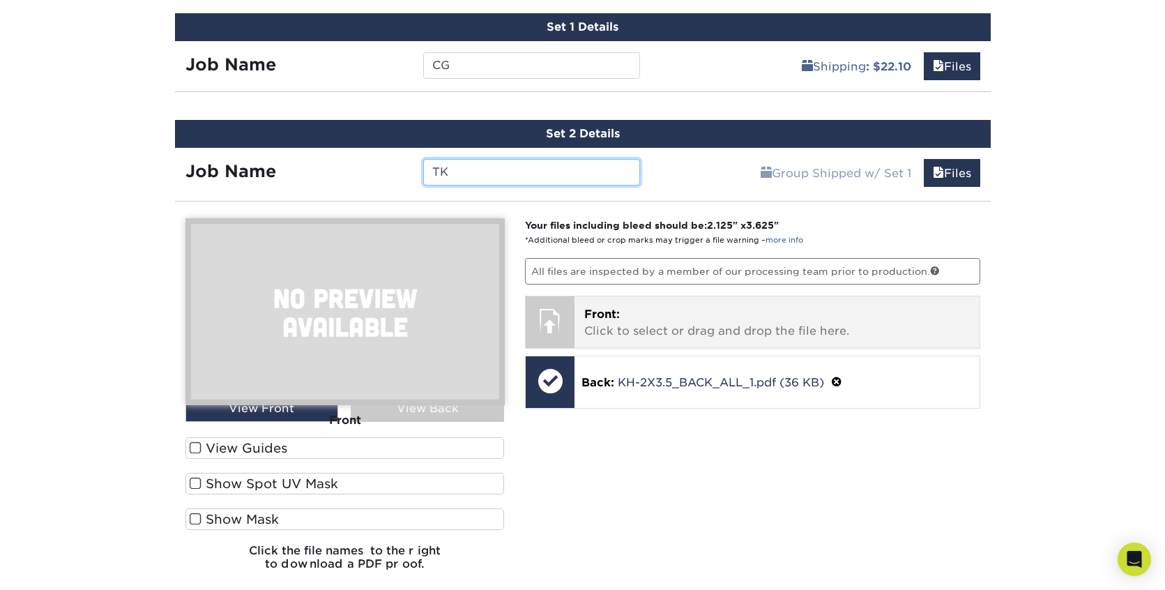
type input "TK"
click at [561, 328] on div at bounding box center [550, 320] width 49 height 49
click at [564, 319] on div at bounding box center [550, 320] width 49 height 49
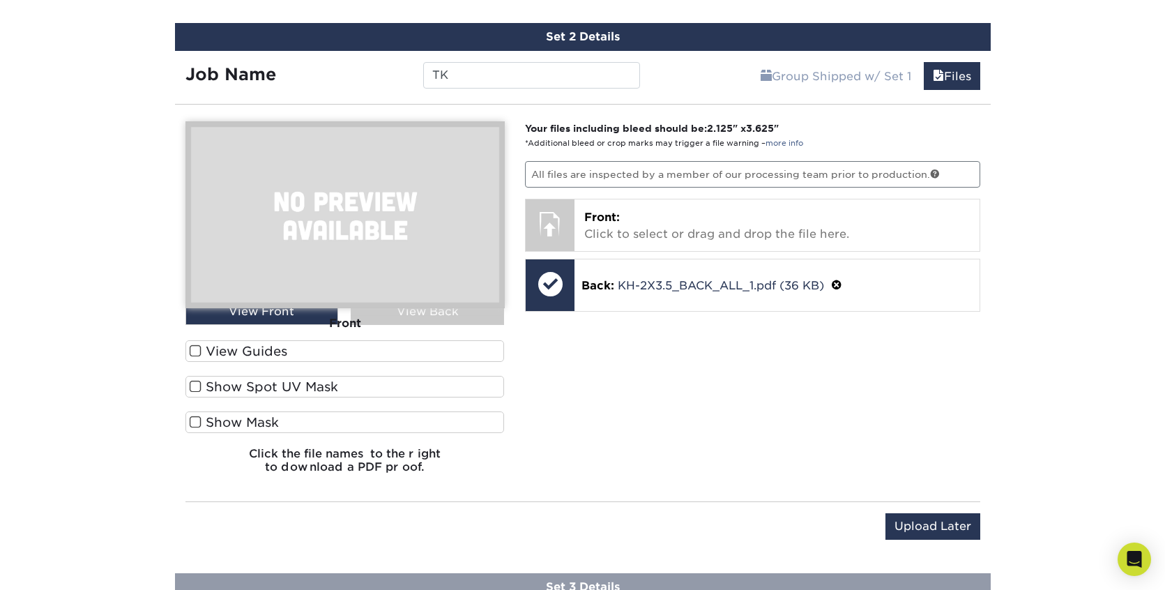
scroll to position [914, 0]
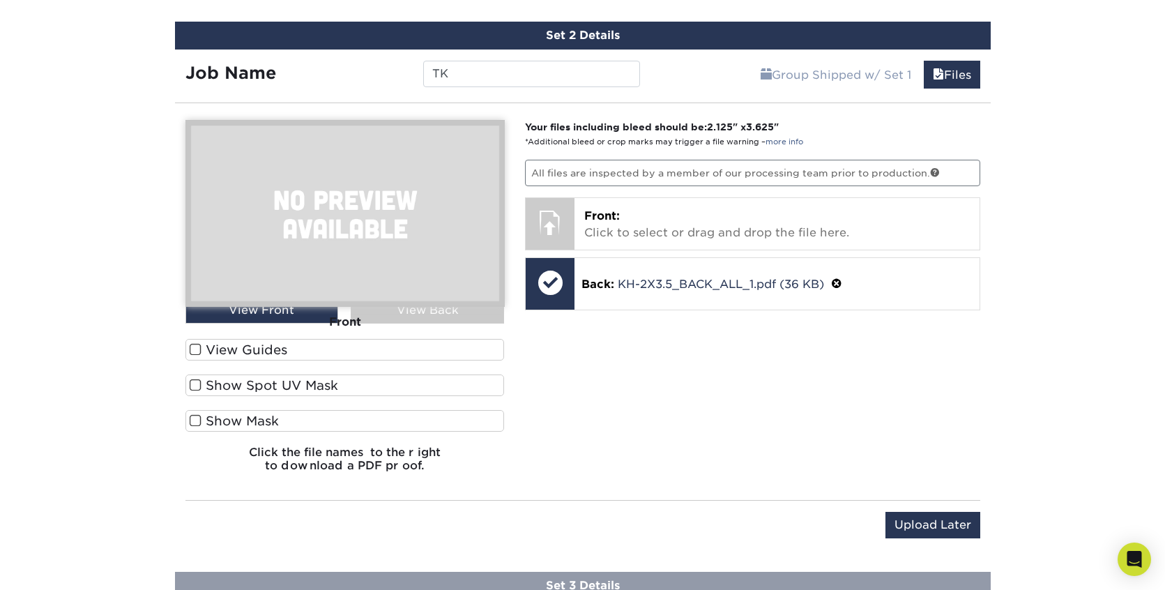
click at [312, 423] on label "Show Mask" at bounding box center [345, 421] width 319 height 22
click at [0, 0] on input "Show Mask" at bounding box center [0, 0] width 0 height 0
click at [312, 423] on label "Show Mask" at bounding box center [345, 421] width 319 height 22
click at [0, 0] on input "Show Mask" at bounding box center [0, 0] width 0 height 0
click at [467, 315] on div "Front" at bounding box center [345, 322] width 319 height 31
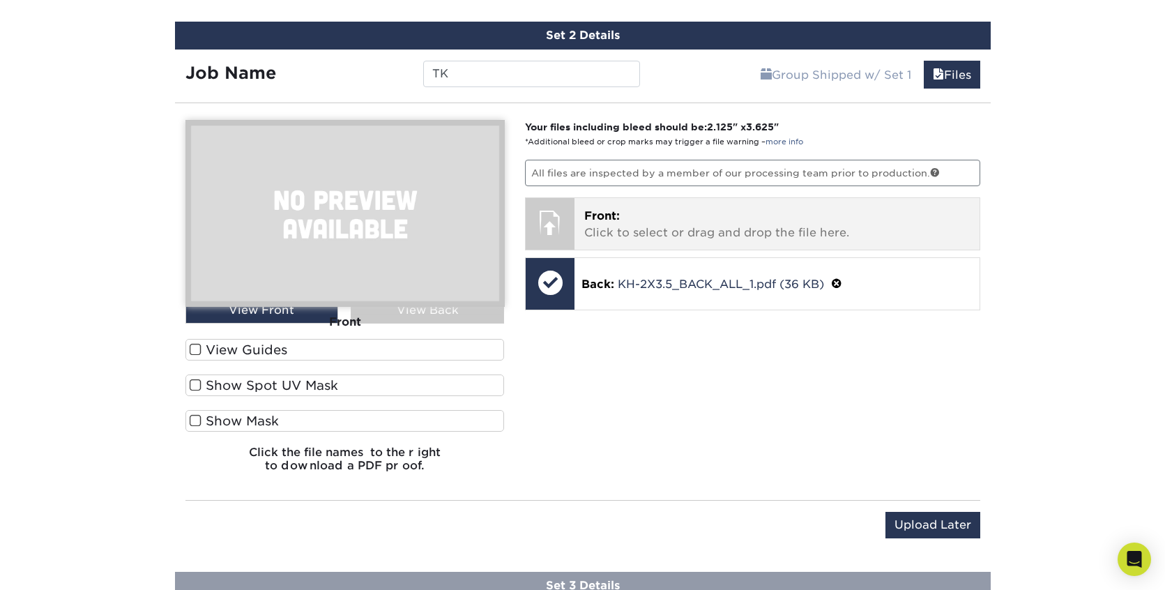
click at [641, 235] on p "Front: Click to select or drag and drop the file here." at bounding box center [777, 224] width 386 height 33
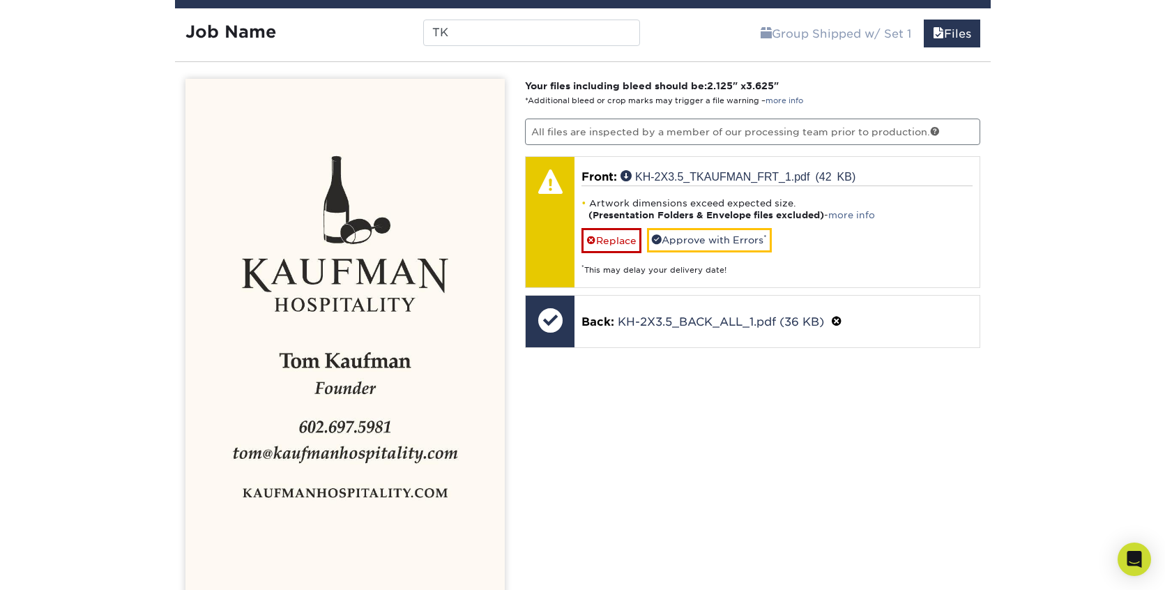
scroll to position [953, 0]
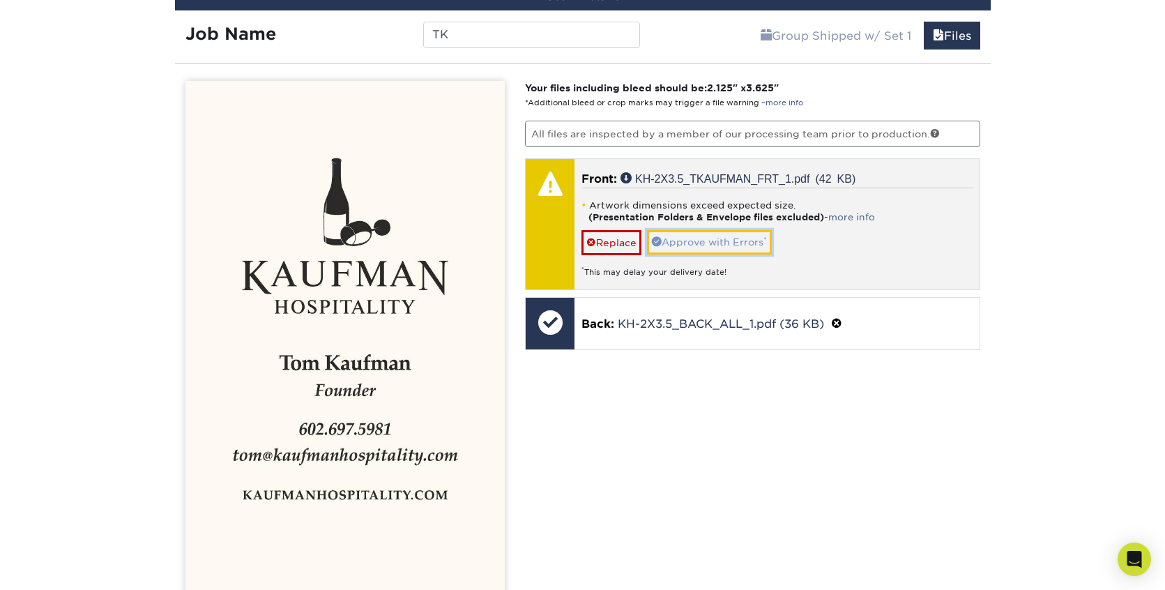
click at [704, 243] on link "Approve with Errors *" at bounding box center [709, 242] width 125 height 24
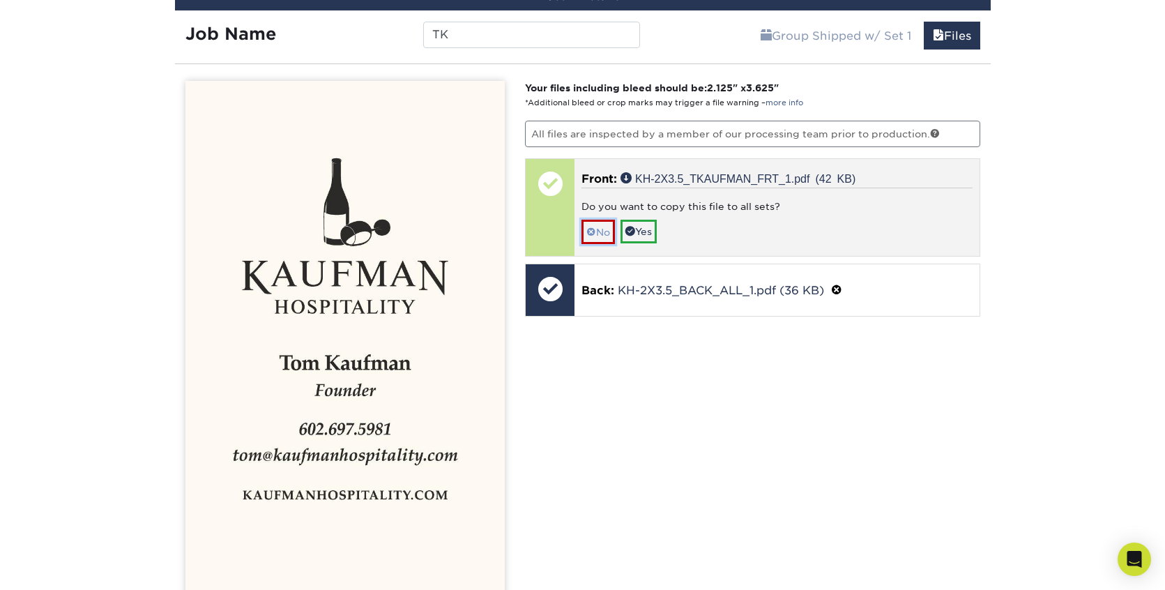
click at [600, 228] on link "No" at bounding box center [598, 232] width 33 height 24
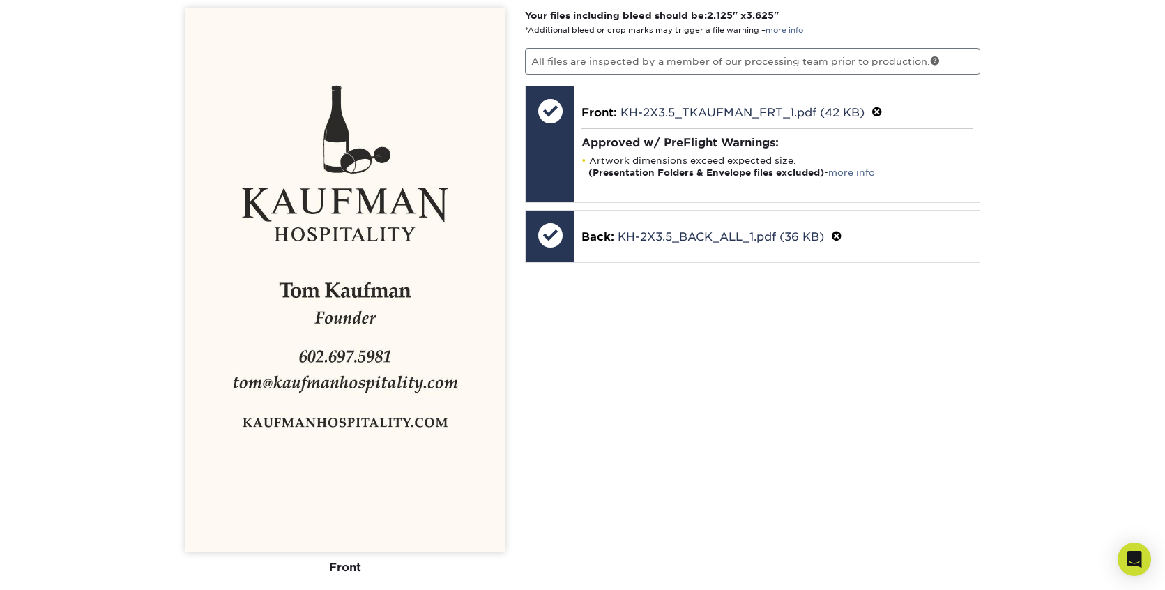
scroll to position [1022, 0]
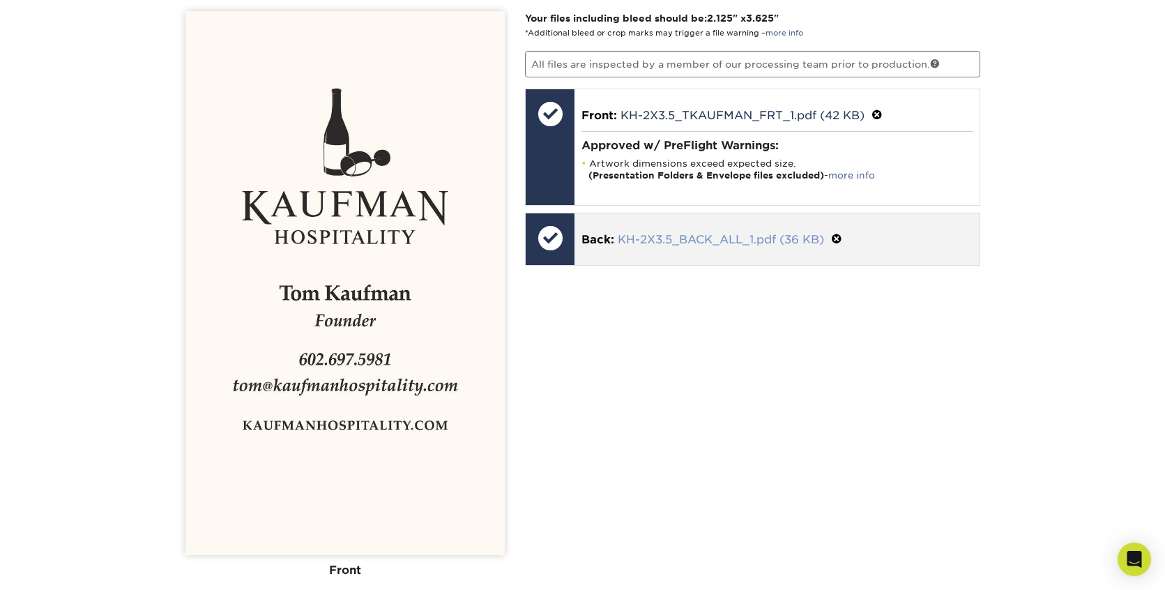
click at [635, 236] on link "KH-2X3.5_BACK_ALL_1.pdf (36 KB)" at bounding box center [721, 239] width 206 height 13
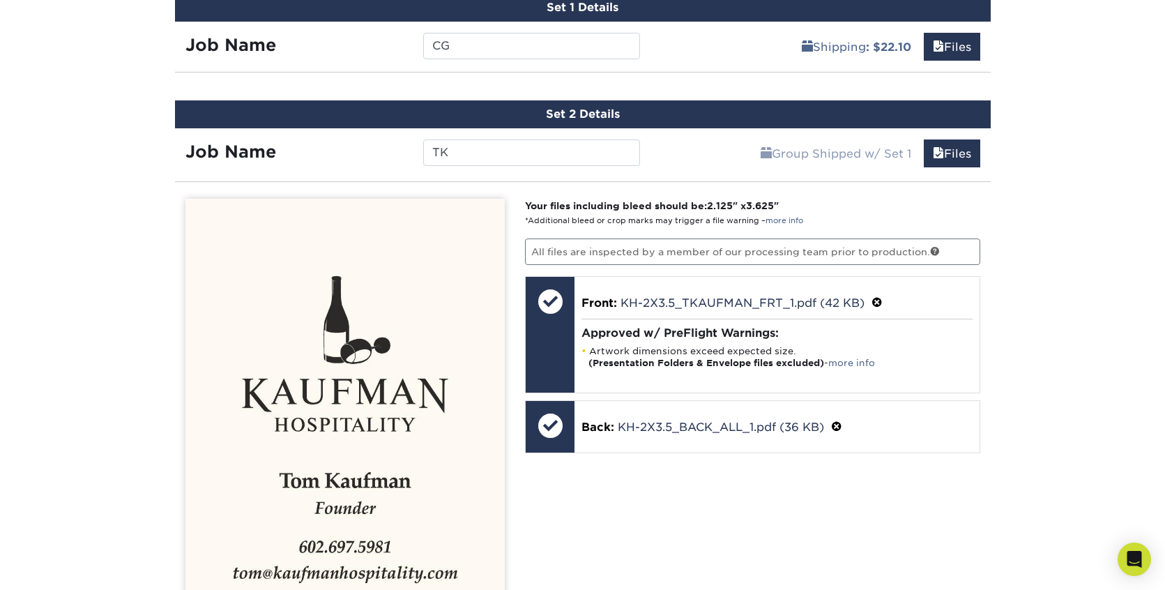
scroll to position [831, 0]
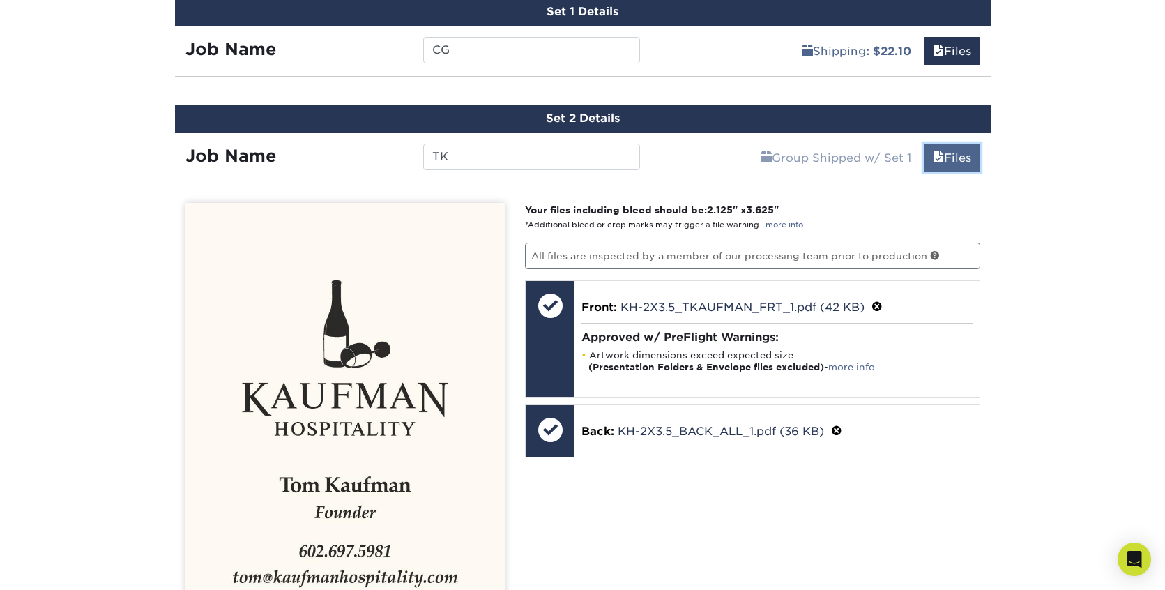
click at [942, 154] on link "Files" at bounding box center [952, 158] width 56 height 28
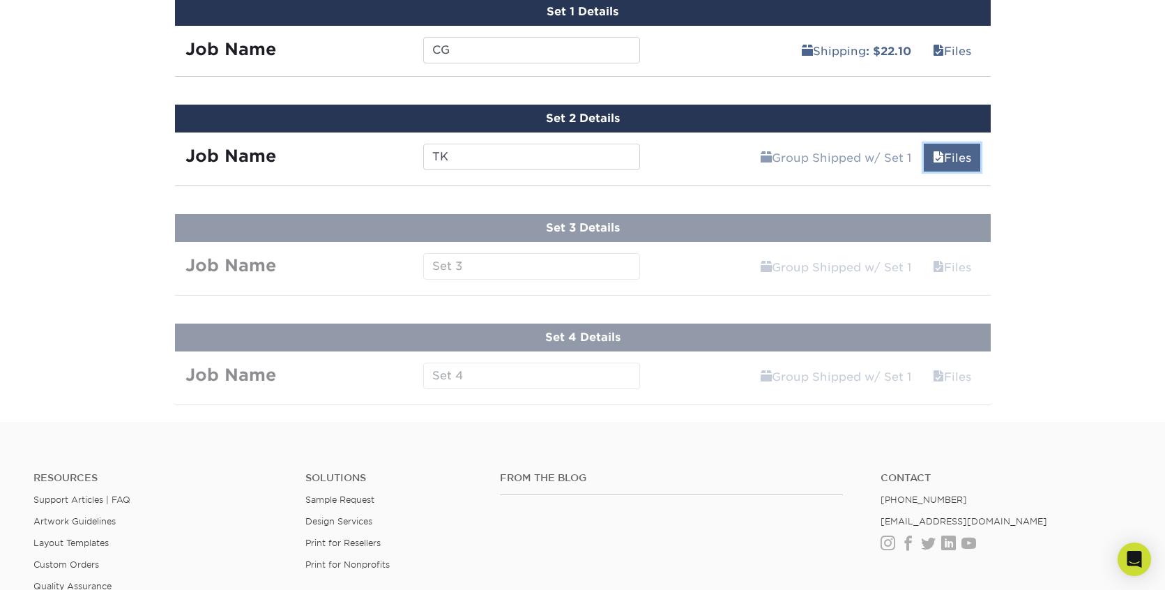
click at [942, 153] on link "Files" at bounding box center [952, 158] width 56 height 28
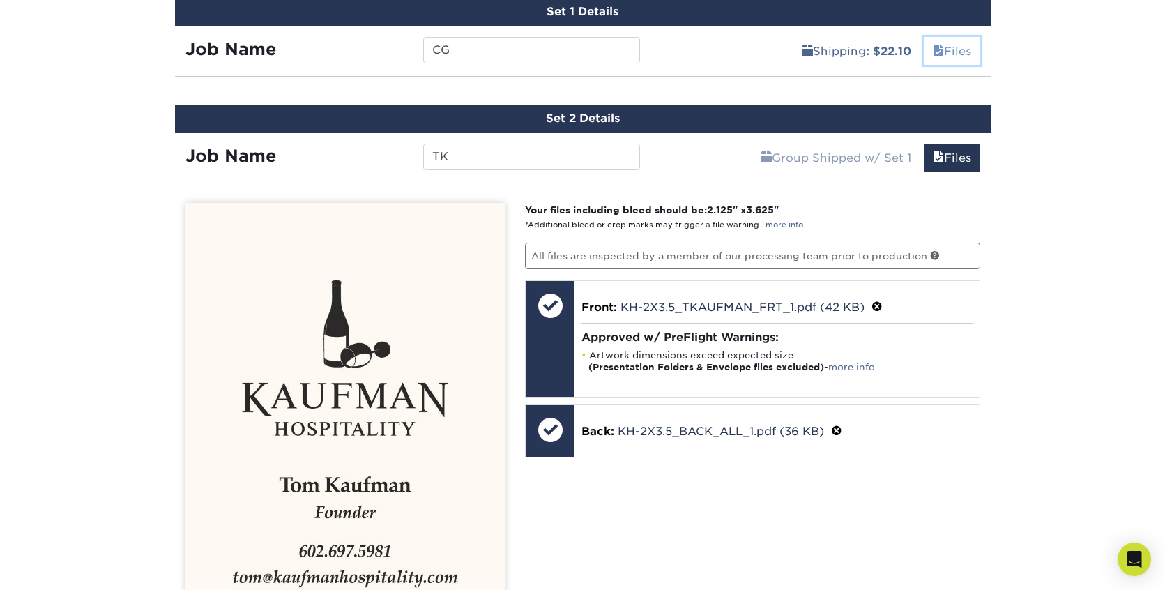
click at [946, 50] on link "Files" at bounding box center [952, 51] width 56 height 28
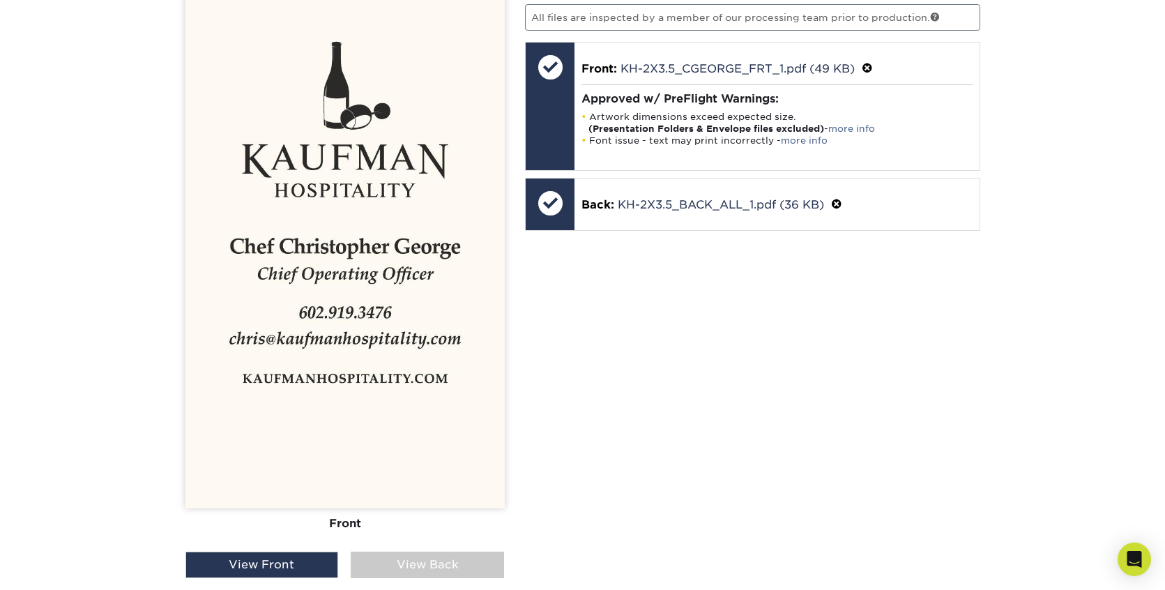
scroll to position [689, 0]
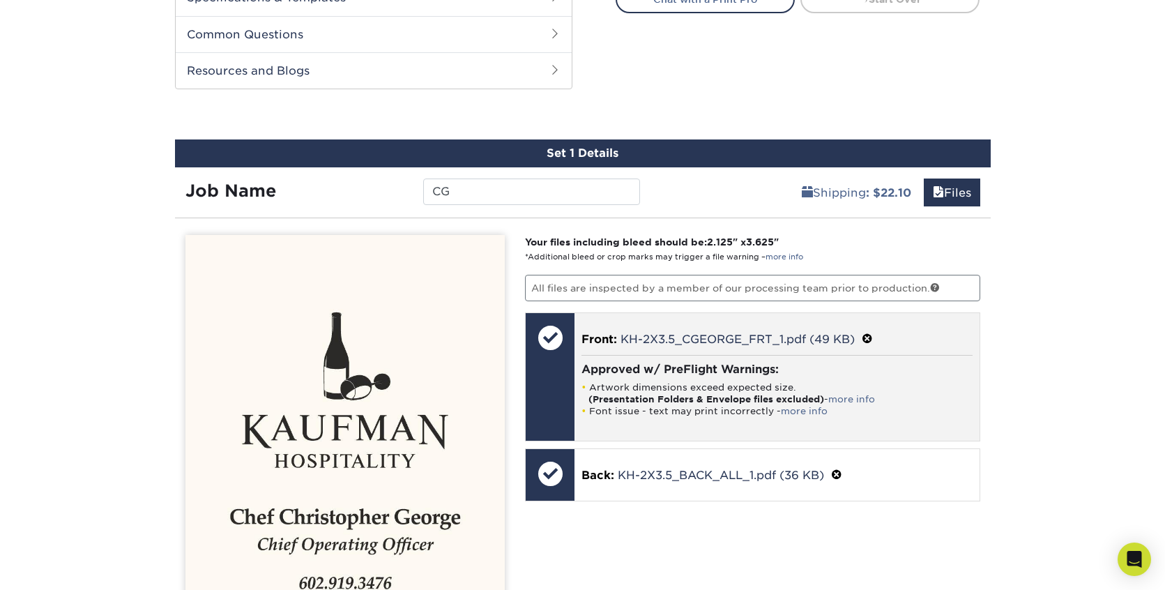
click at [582, 339] on span "Front:" at bounding box center [600, 339] width 36 height 13
click at [658, 339] on link "KH-2X3.5_CGEORGE_FRT_1.pdf (49 KB)" at bounding box center [738, 339] width 234 height 13
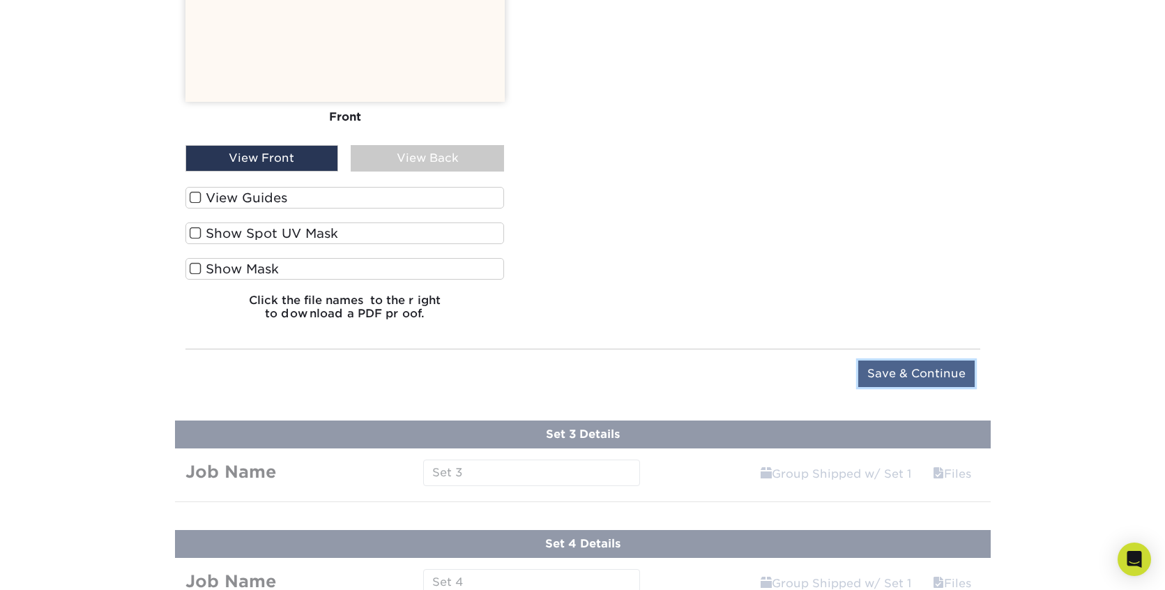
click at [903, 379] on input "Save & Continue" at bounding box center [917, 374] width 116 height 27
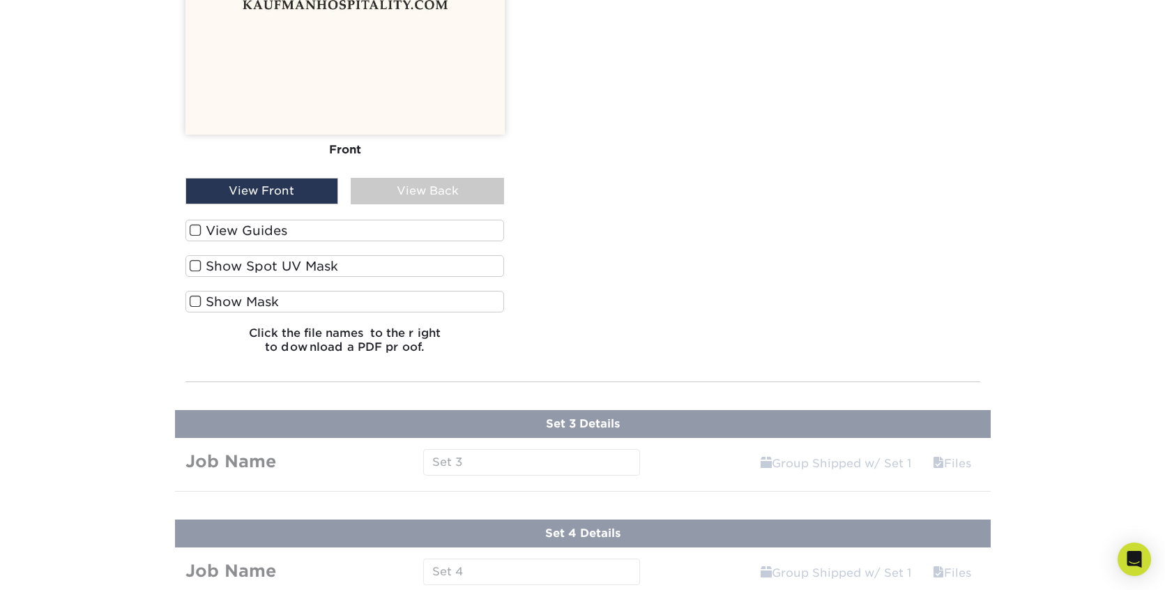
scroll to position [1449, 0]
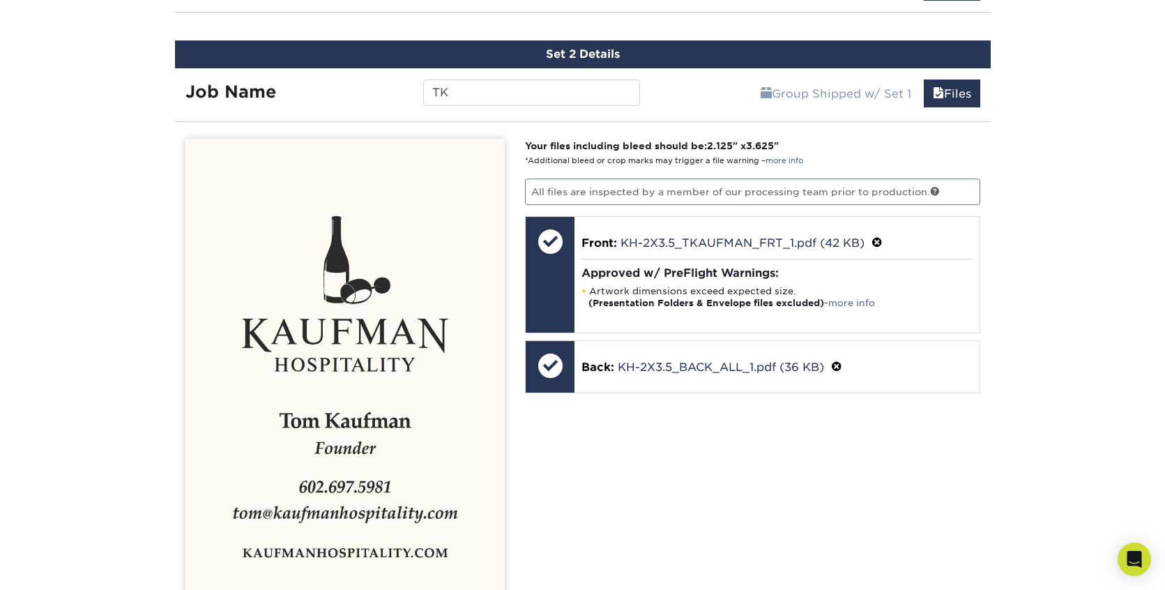
scroll to position [872, 0]
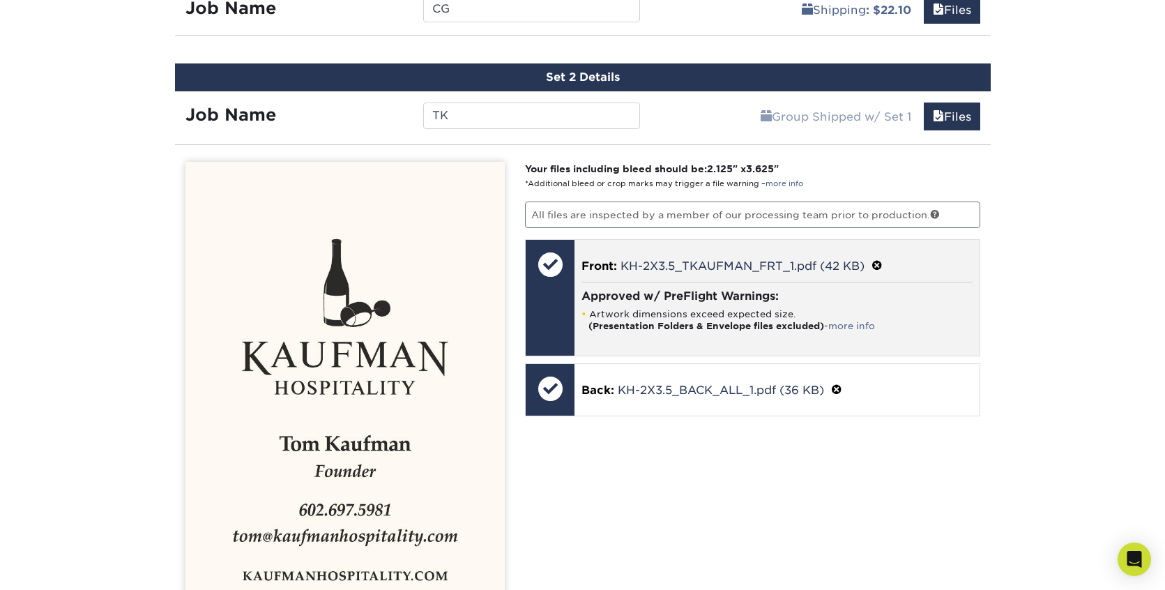
click at [608, 273] on div "Front: KH-2X3.5_TKAUFMAN_FRT_1.pdf (42 KB) Approved w/ PreFlight Warnings: Artw…" at bounding box center [777, 298] width 405 height 116
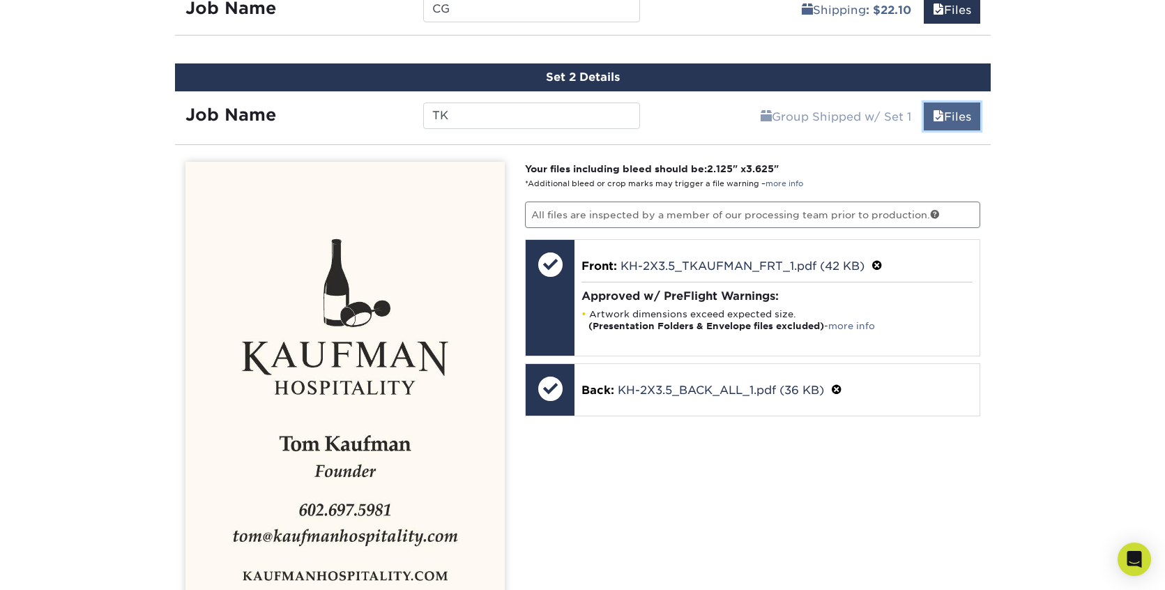
click at [924, 119] on link "Files" at bounding box center [952, 117] width 56 height 28
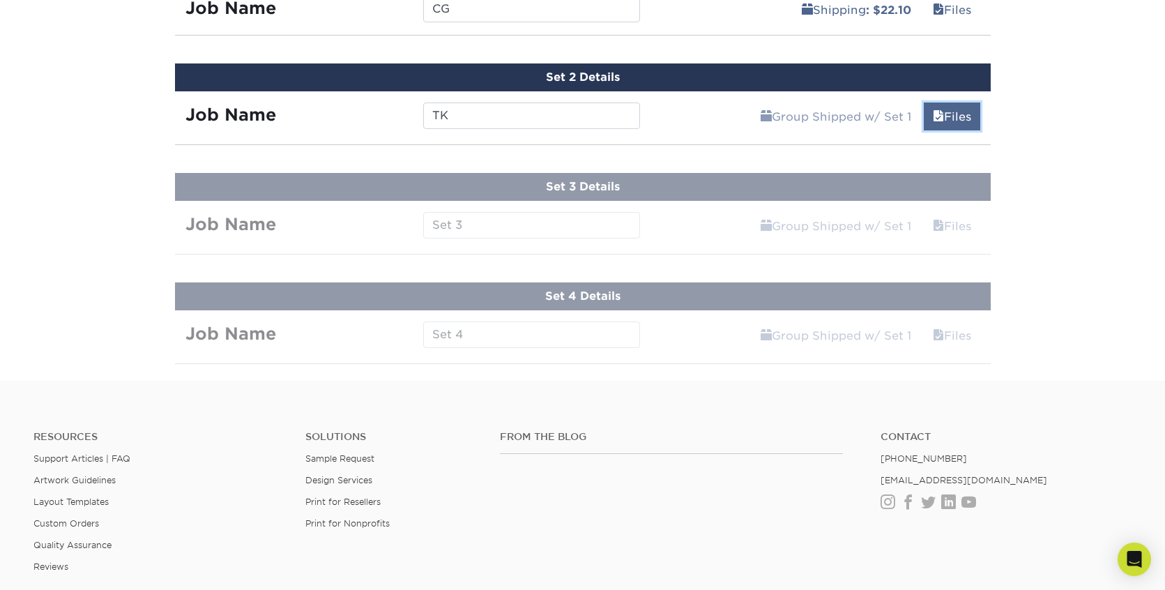
click at [933, 110] on span at bounding box center [938, 116] width 11 height 13
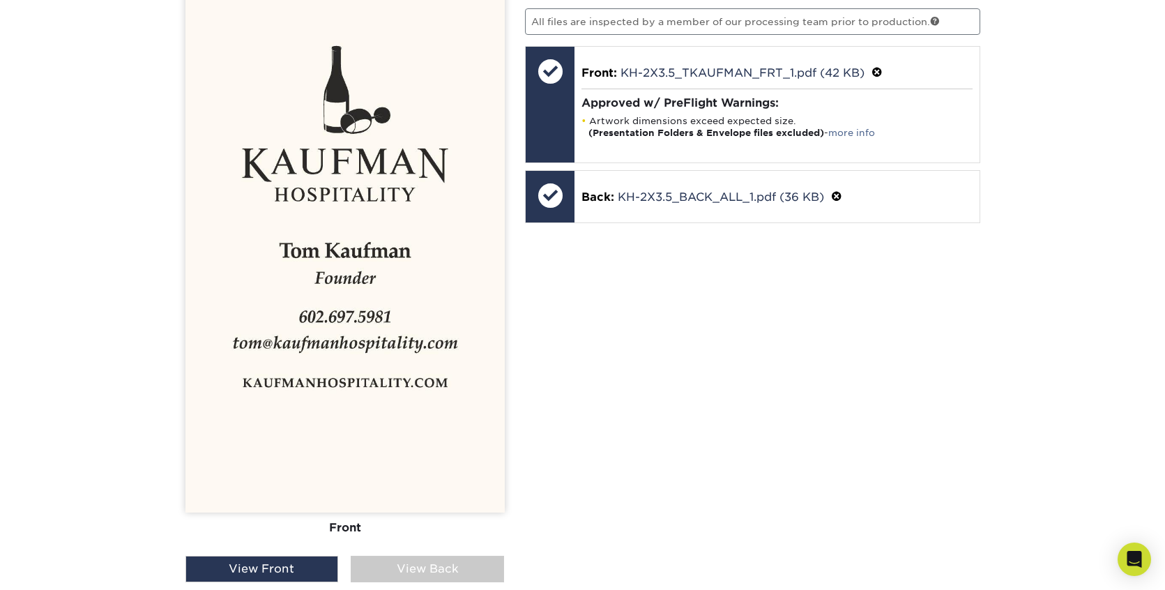
scroll to position [1066, 0]
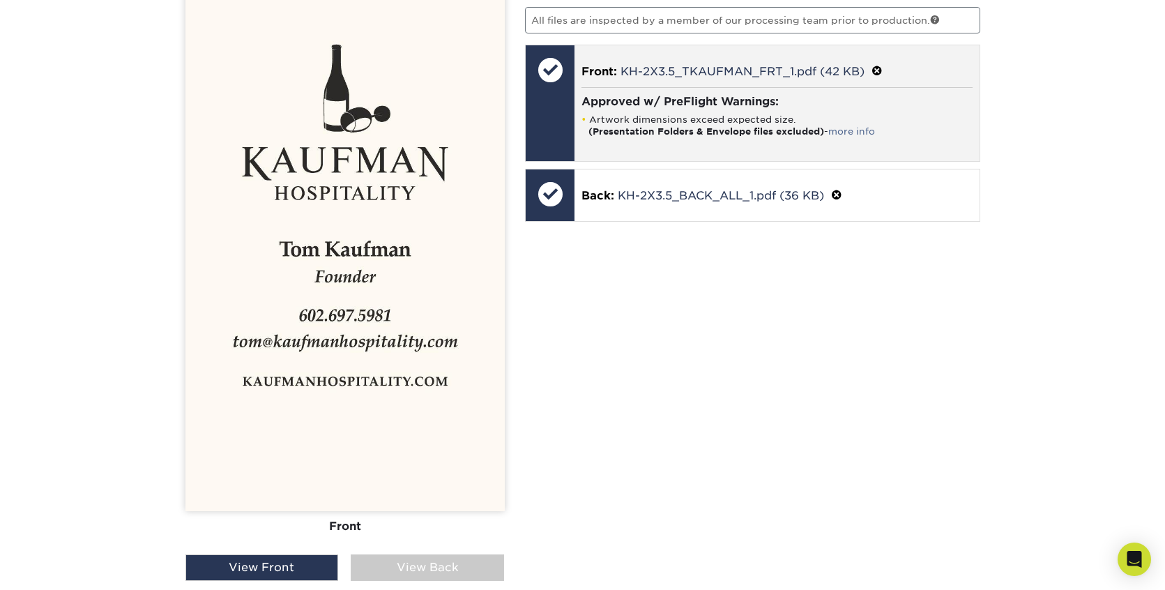
click at [658, 123] on li "Artwork dimensions exceed expected size. (Presentation Folders & Envelope files…" at bounding box center [777, 126] width 391 height 24
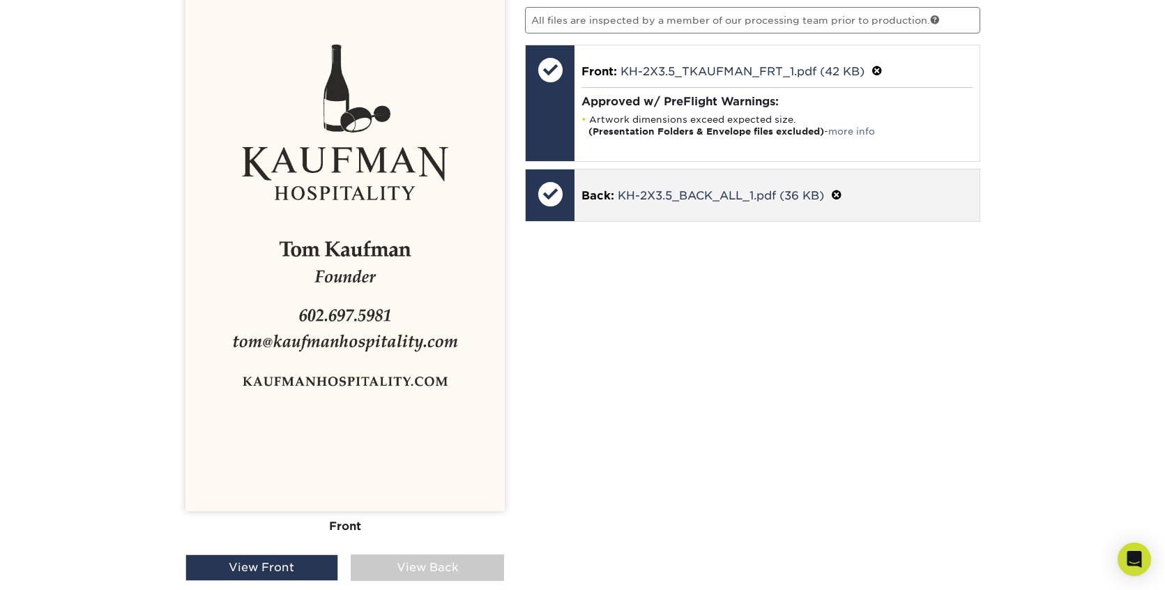
click at [647, 179] on div "Back: KH-2X3.5_BACK_ALL_1.pdf (36 KB)" at bounding box center [777, 195] width 405 height 52
click at [572, 193] on div at bounding box center [550, 193] width 49 height 49
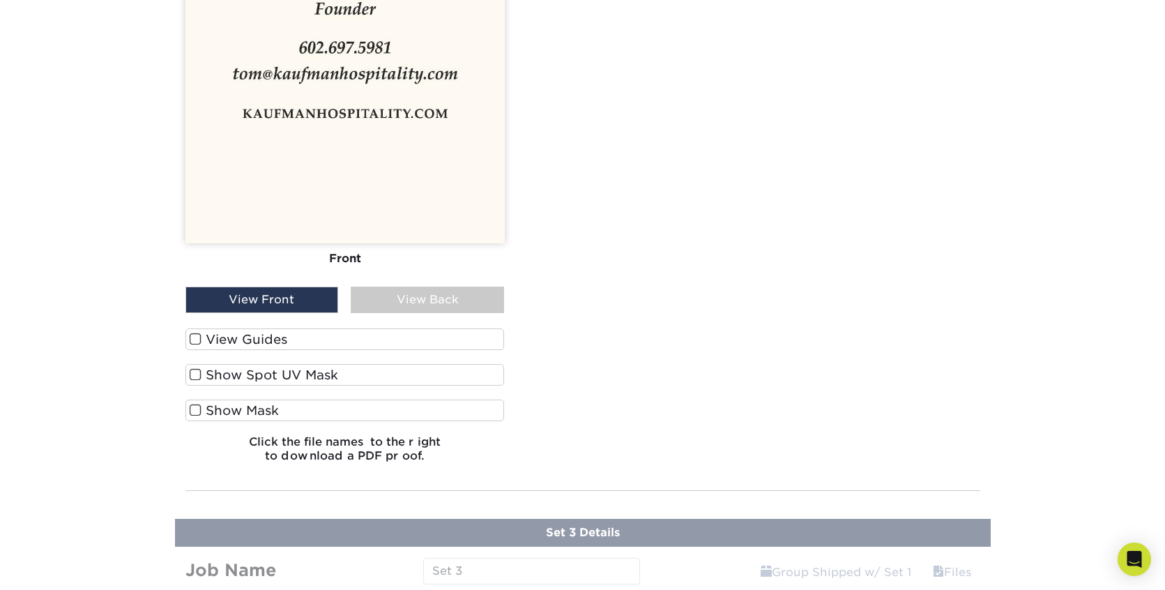
click at [330, 334] on label "View Guides" at bounding box center [345, 339] width 319 height 22
click at [0, 0] on input "View Guides" at bounding box center [0, 0] width 0 height 0
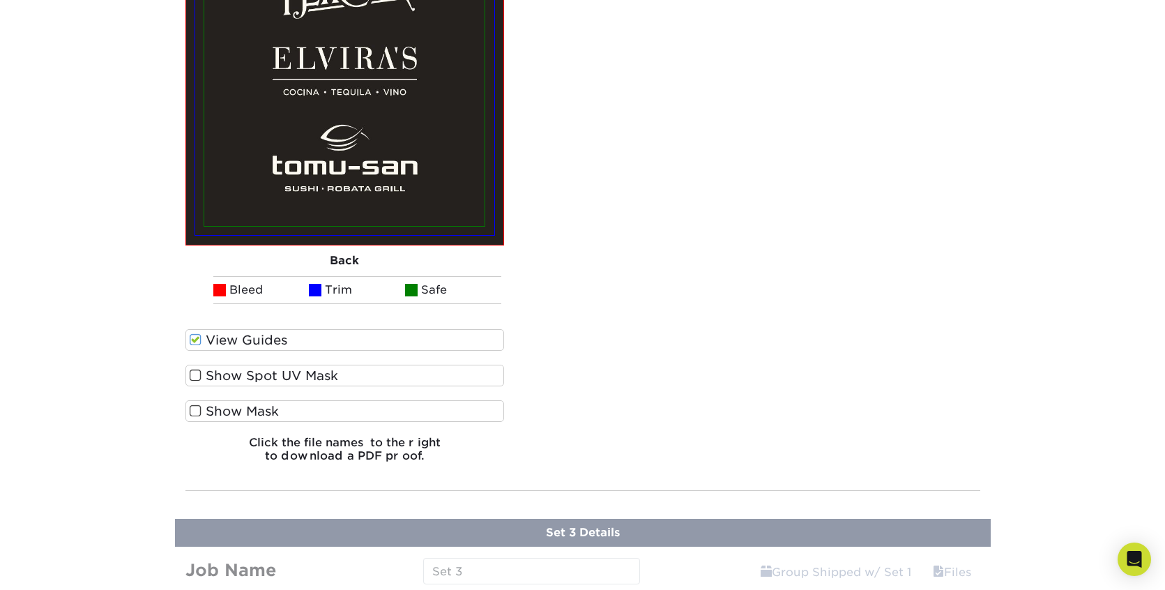
click at [288, 376] on label "Show Spot UV Mask" at bounding box center [345, 376] width 319 height 22
click at [0, 0] on input "Show Spot UV Mask" at bounding box center [0, 0] width 0 height 0
click at [264, 407] on label "Show Mask" at bounding box center [345, 411] width 319 height 22
click at [0, 0] on input "Show Mask" at bounding box center [0, 0] width 0 height 0
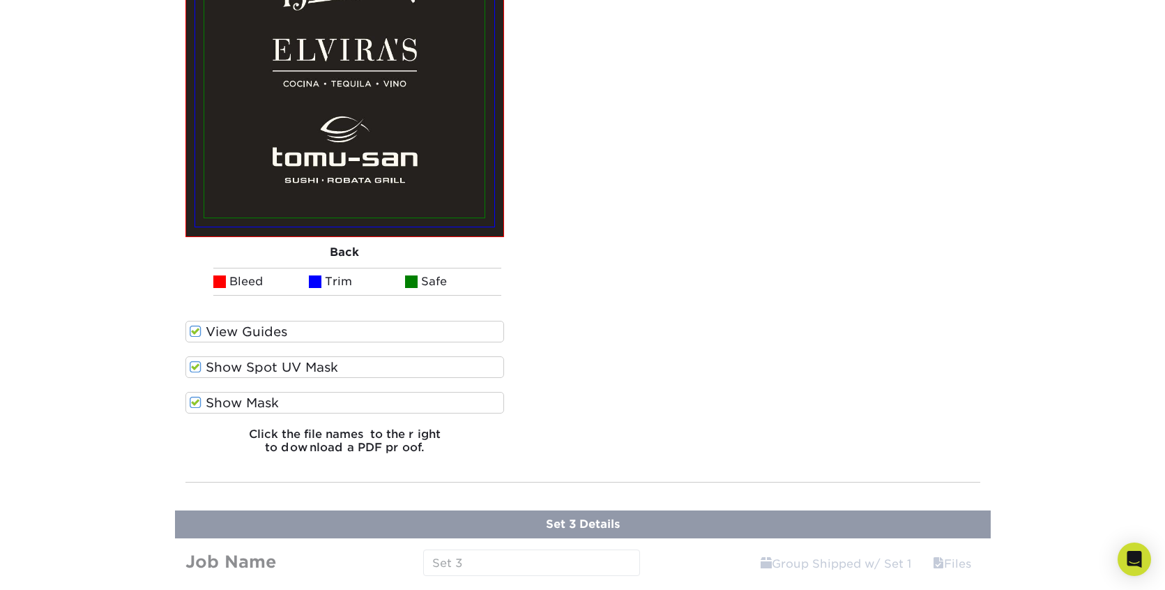
click at [304, 443] on h6 "Click the file names to the right to download a PDF proof." at bounding box center [345, 447] width 319 height 38
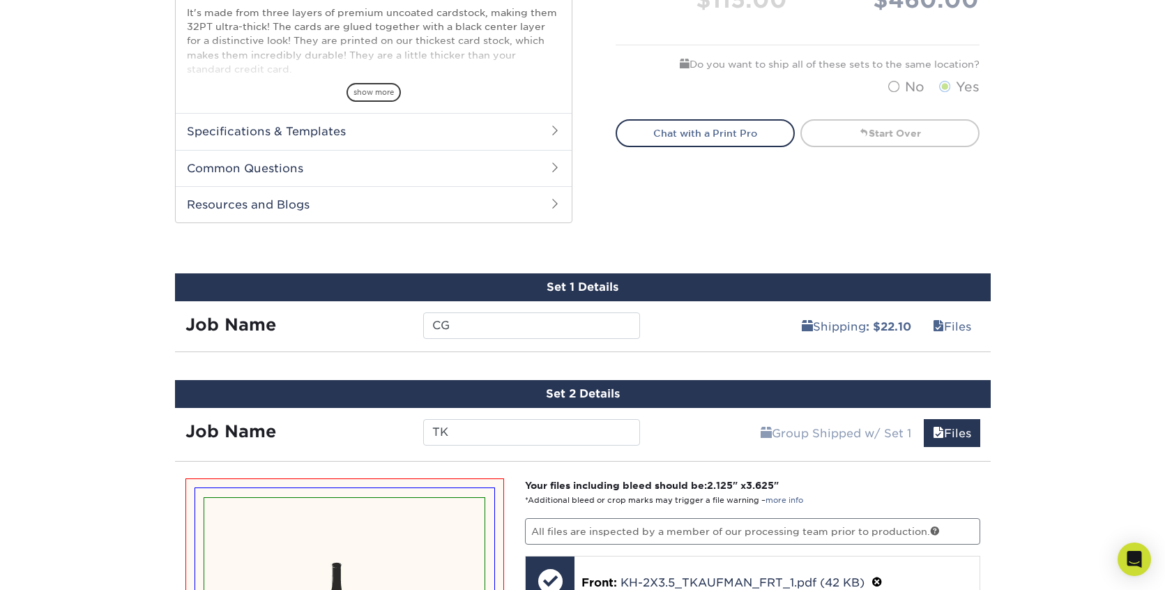
scroll to position [592, 0]
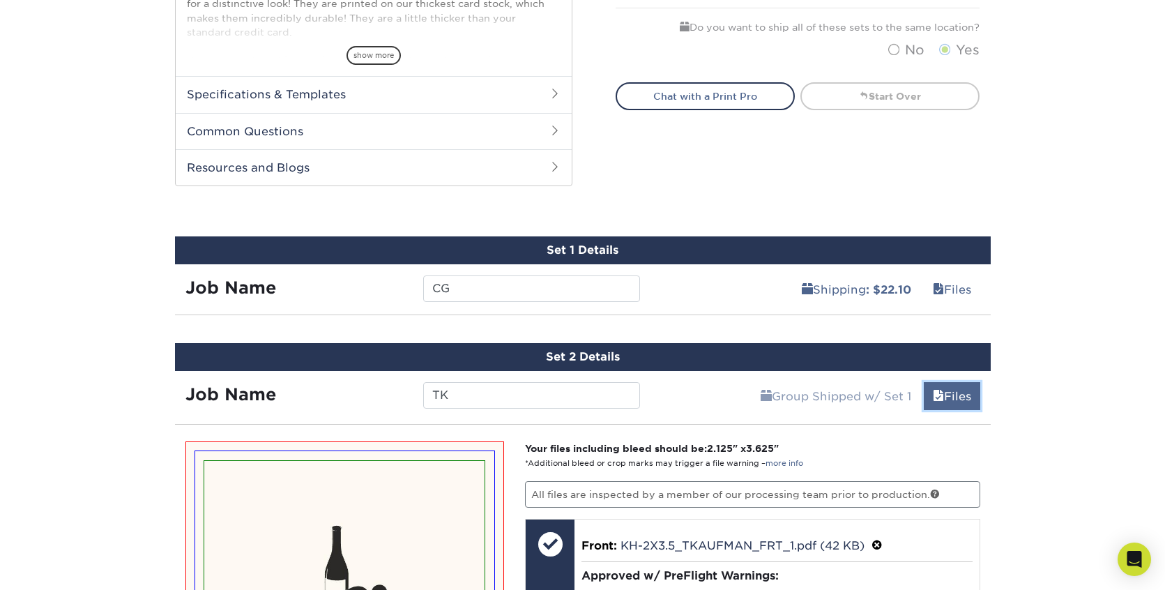
click at [949, 386] on link "Files" at bounding box center [952, 396] width 56 height 28
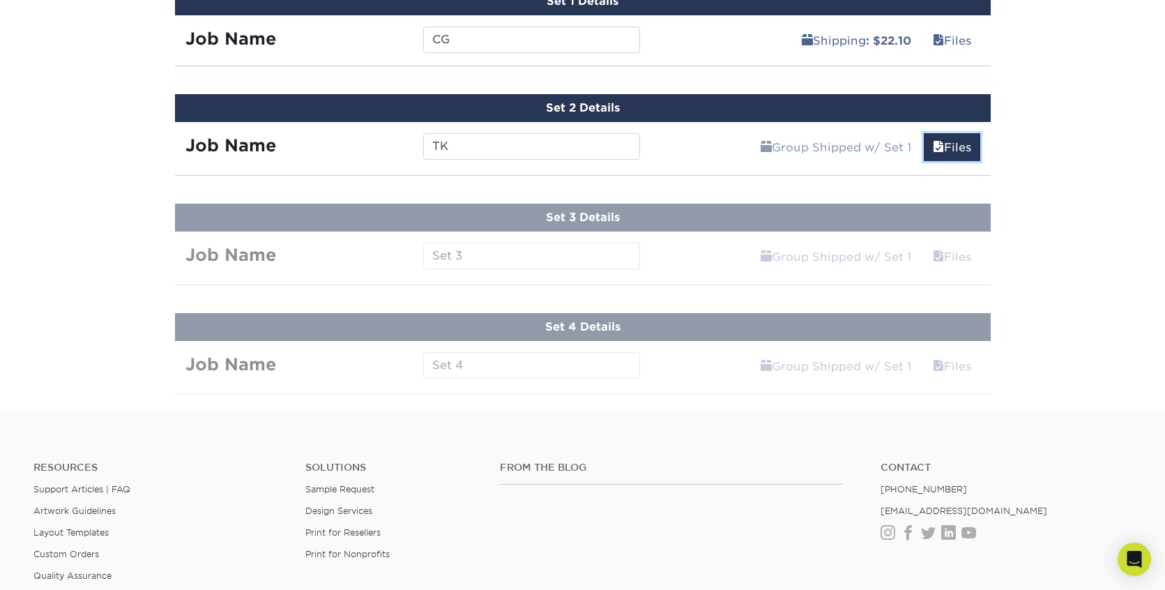
scroll to position [842, 0]
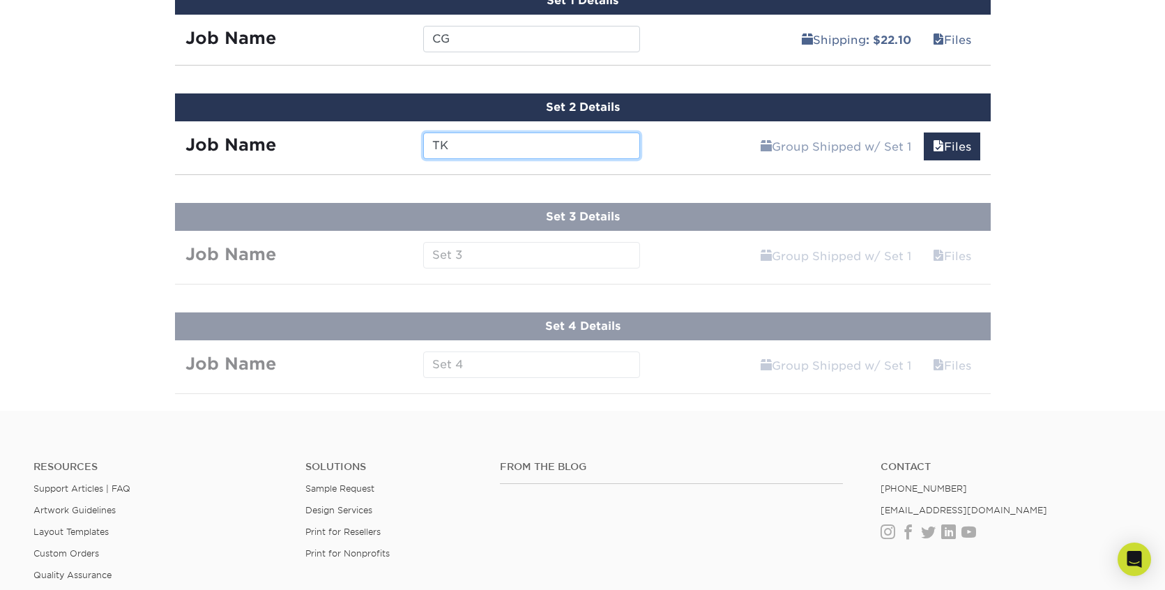
click at [580, 148] on input "TK" at bounding box center [531, 146] width 217 height 27
click at [972, 145] on link "Files" at bounding box center [952, 147] width 56 height 28
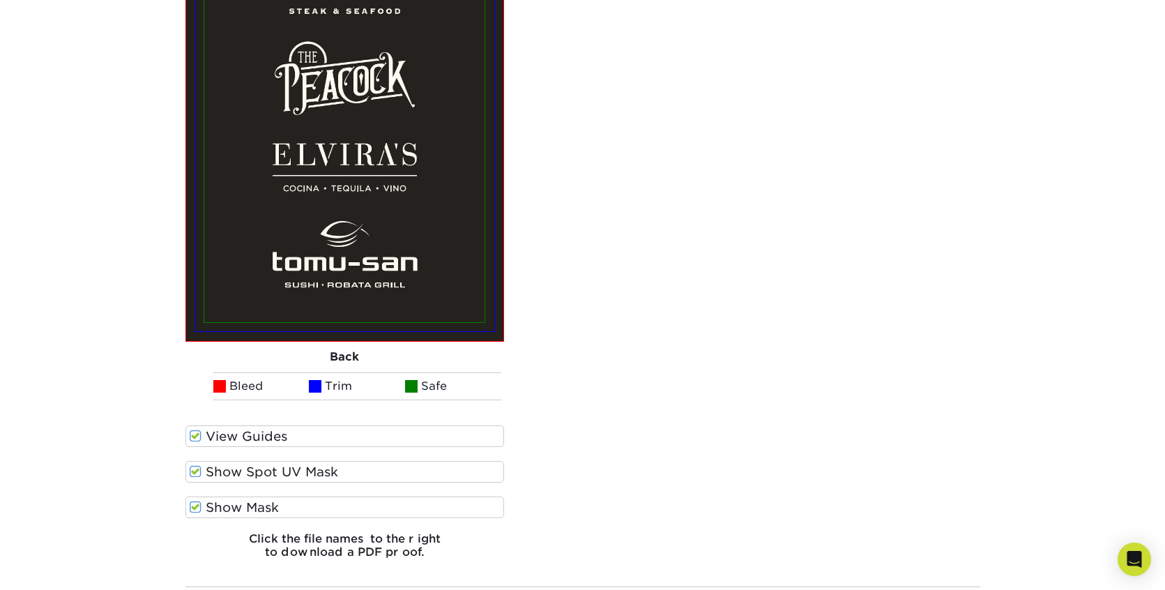
scroll to position [2106, 0]
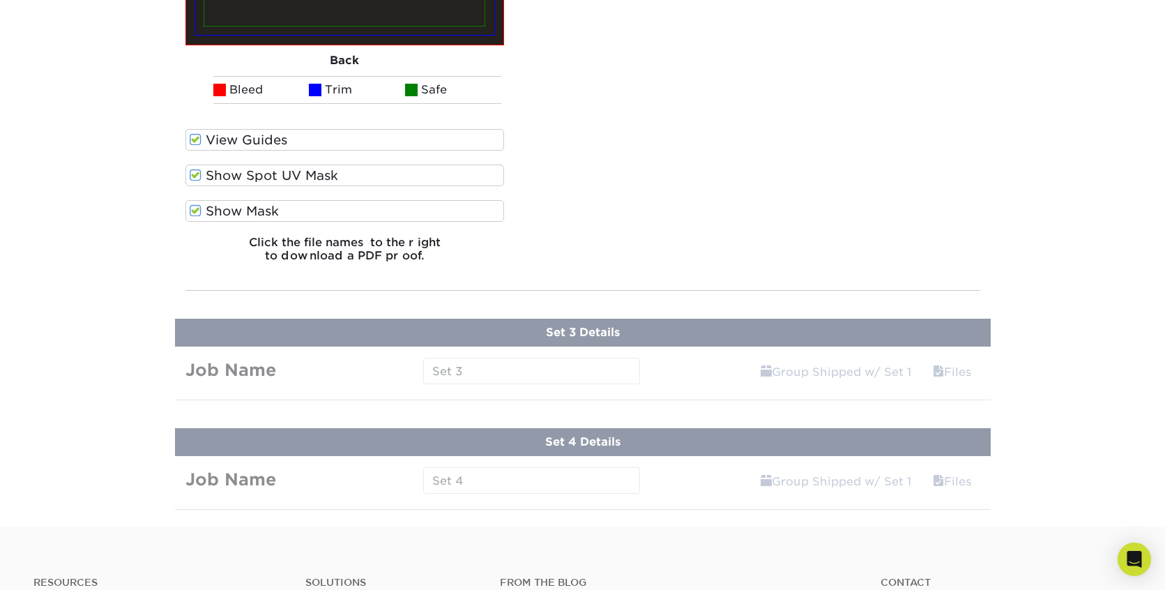
click at [306, 213] on label "Show Mask" at bounding box center [345, 211] width 319 height 22
click at [0, 0] on input "Show Mask" at bounding box center [0, 0] width 0 height 0
click at [303, 191] on div "Show Spot UV Mask" at bounding box center [345, 179] width 319 height 29
click at [306, 150] on div "View Guides" at bounding box center [345, 143] width 319 height 29
click at [306, 140] on label "View Guides" at bounding box center [345, 140] width 319 height 22
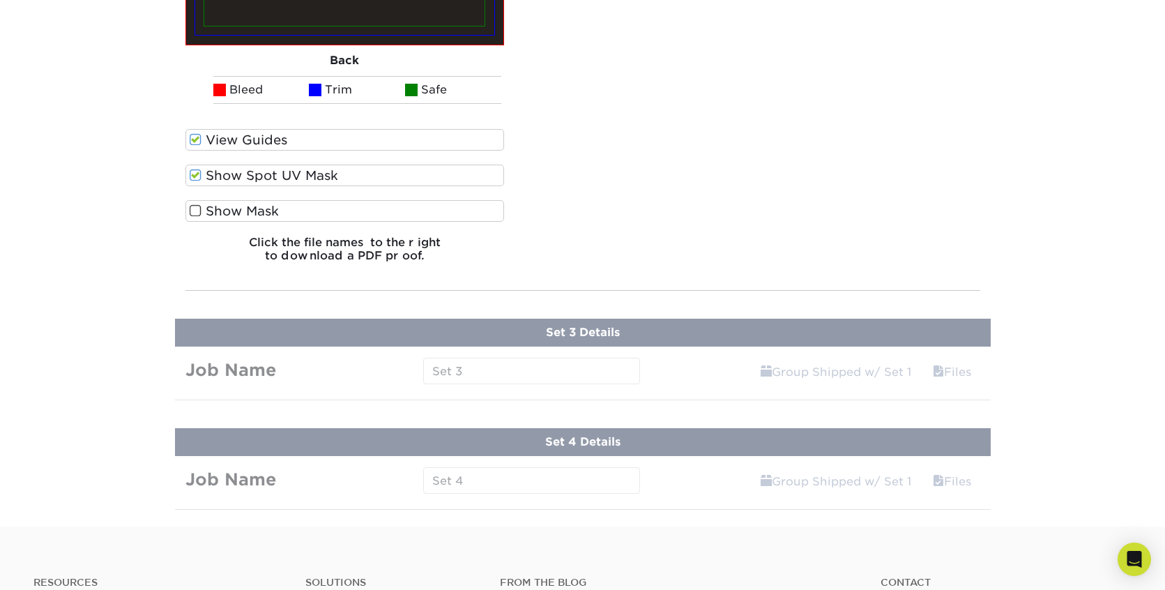
click at [0, 0] on input "View Guides" at bounding box center [0, 0] width 0 height 0
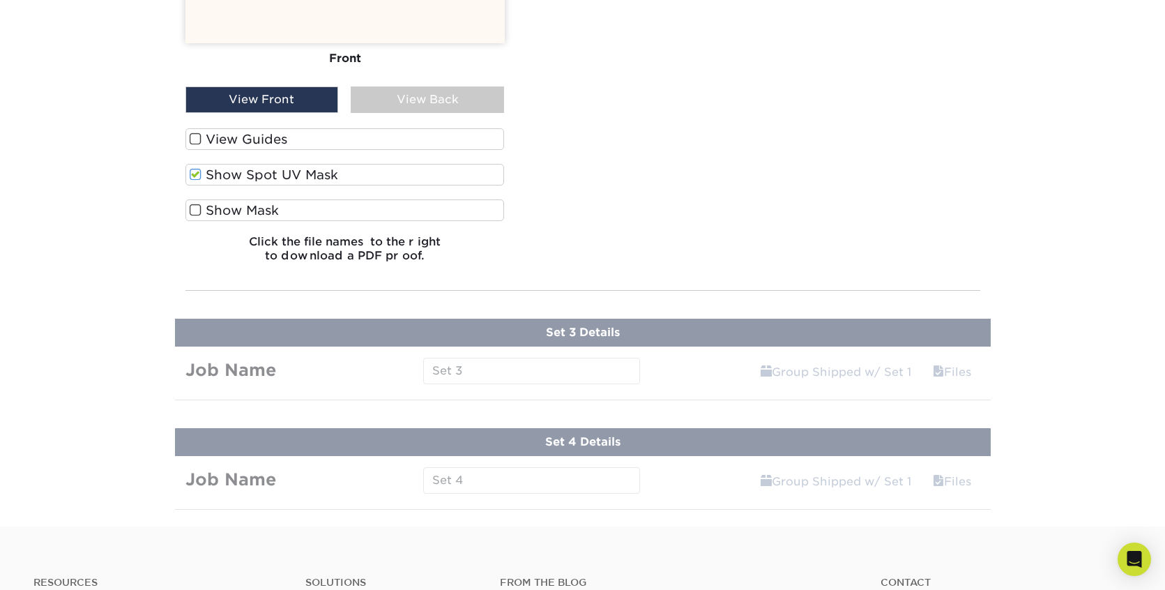
click at [306, 176] on label "Show Spot UV Mask" at bounding box center [345, 175] width 319 height 22
click at [0, 0] on input "Show Spot UV Mask" at bounding box center [0, 0] width 0 height 0
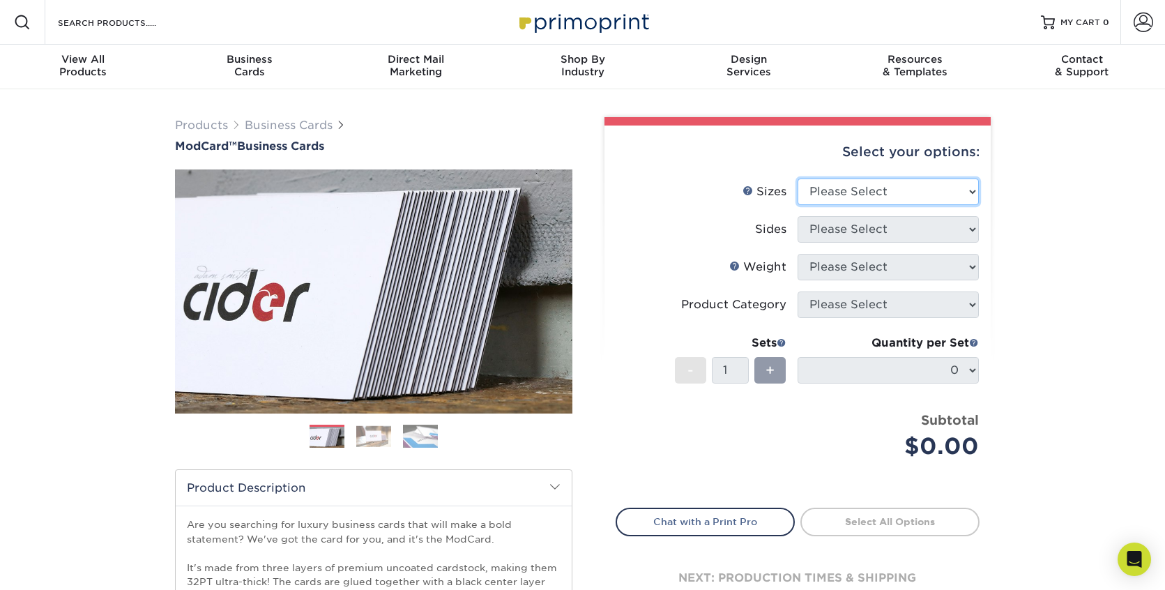
click at [876, 191] on select "Please Select 1.5" x 3.5" - Mini 1.75" x 3.5" - Mini 2" x 2" - Square 2" x 3" -…" at bounding box center [888, 192] width 181 height 27
select select "2.00x3.50"
click at [857, 229] on select "Please Select Print Both Sides Print Front Only" at bounding box center [888, 229] width 181 height 27
select select "13abbda7-1d64-4f25-8bb2-c179b224825d"
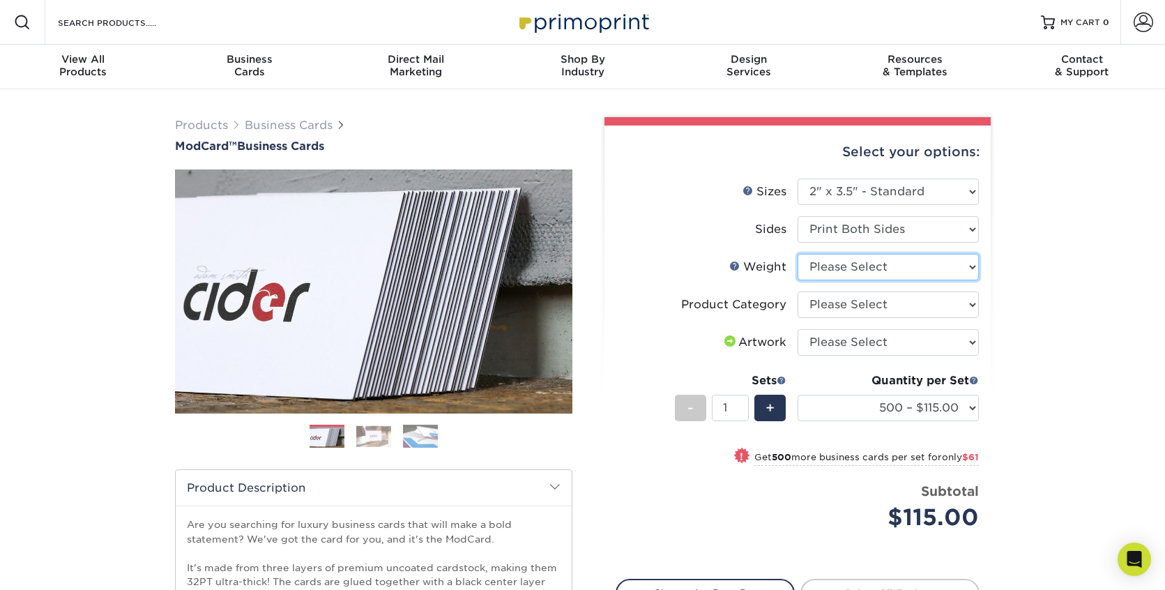
click at [864, 268] on select "Please Select 32PTUCBLK" at bounding box center [888, 267] width 181 height 27
select select "32PTUCBLK"
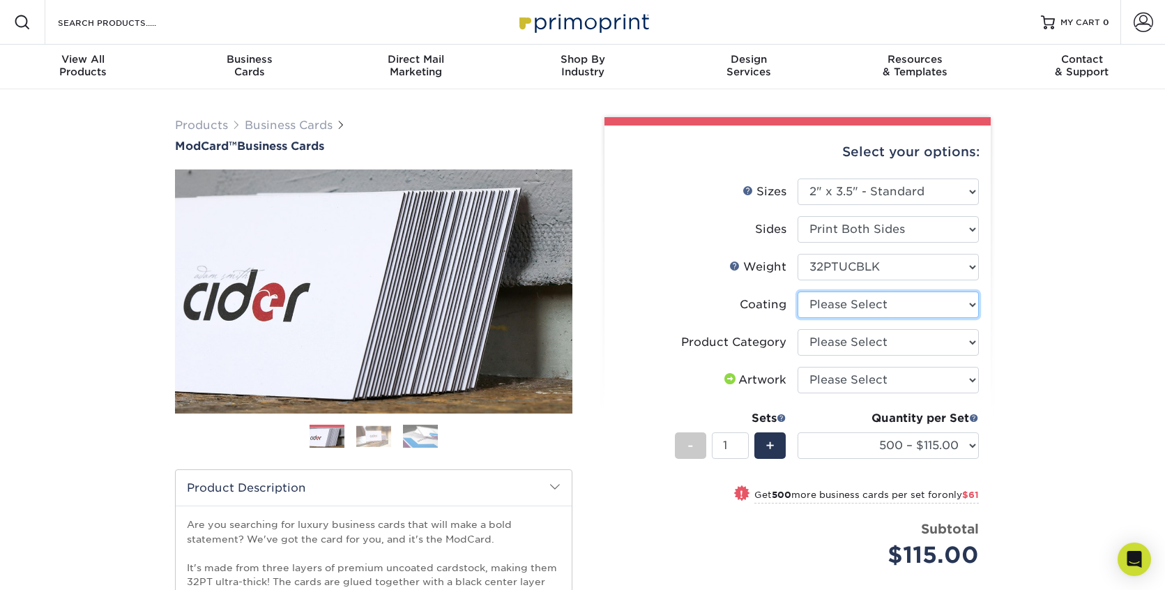
click at [859, 301] on select at bounding box center [888, 305] width 181 height 27
select select "3e7618de-abca-4bda-9f97-8b9129e913d8"
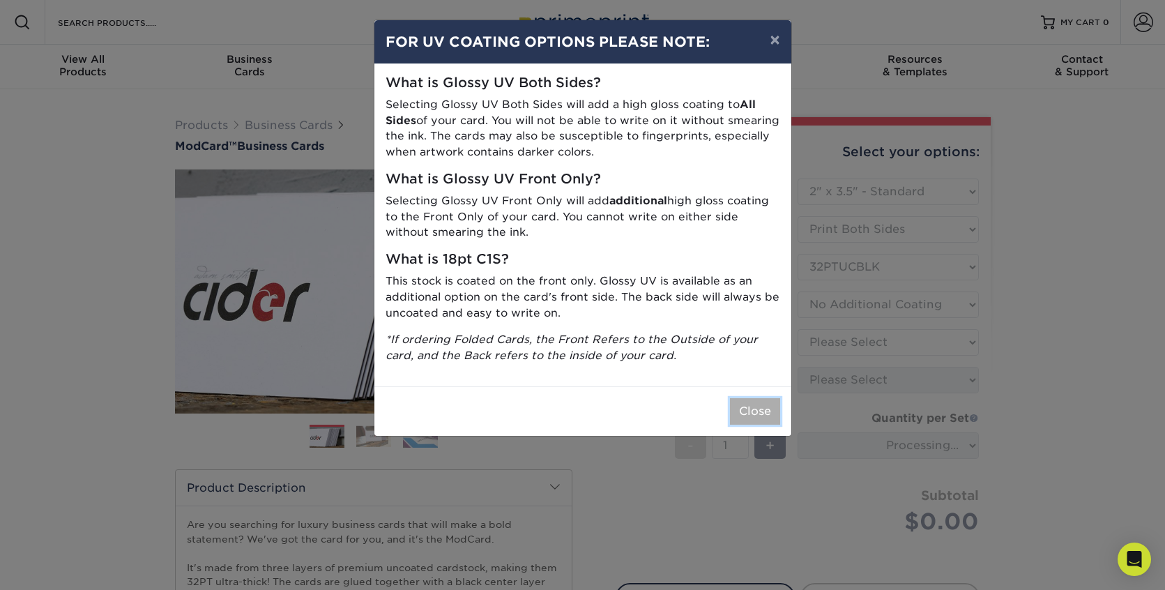
click at [760, 414] on button "Close" at bounding box center [755, 411] width 50 height 27
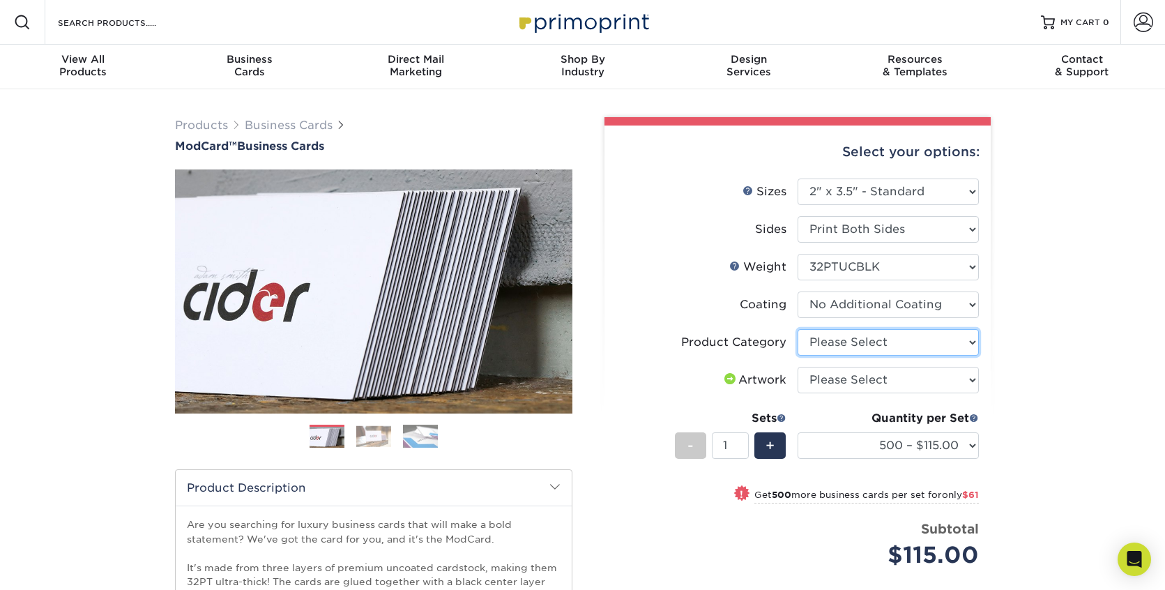
click at [852, 345] on select "Please Select Business Cards" at bounding box center [888, 342] width 181 height 27
select select "3b5148f1-0588-4f88-a218-97bcfdce65c1"
click at [856, 382] on select "Please Select I will upload files I need a design - $100" at bounding box center [888, 380] width 181 height 27
select select "upload"
click at [781, 441] on div "+" at bounding box center [770, 445] width 31 height 27
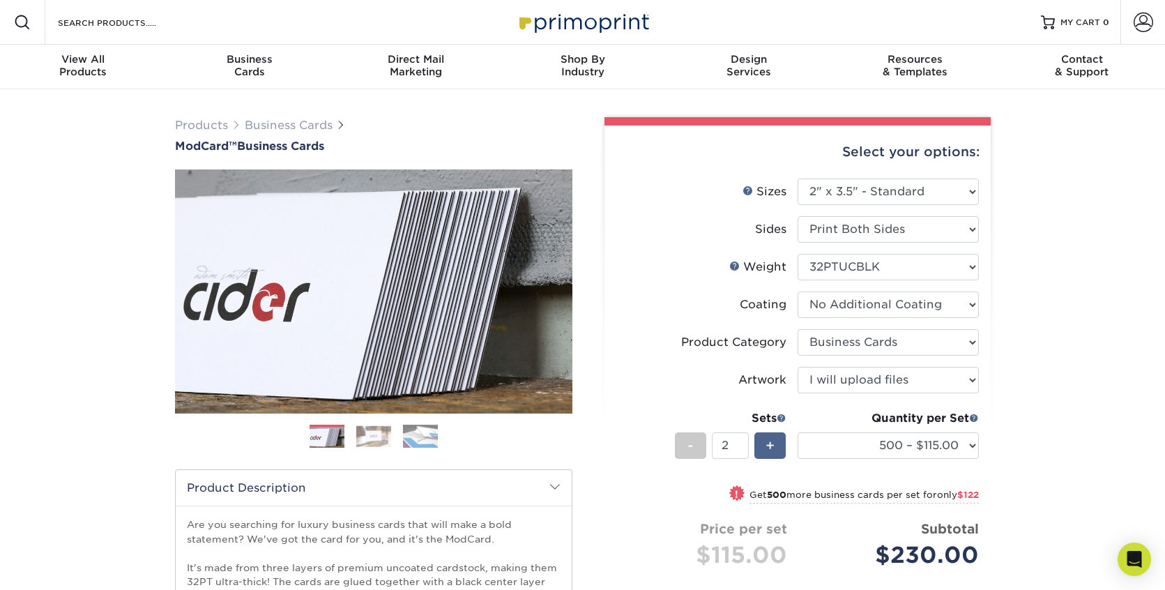
click at [781, 441] on div "+" at bounding box center [770, 445] width 31 height 27
type input "4"
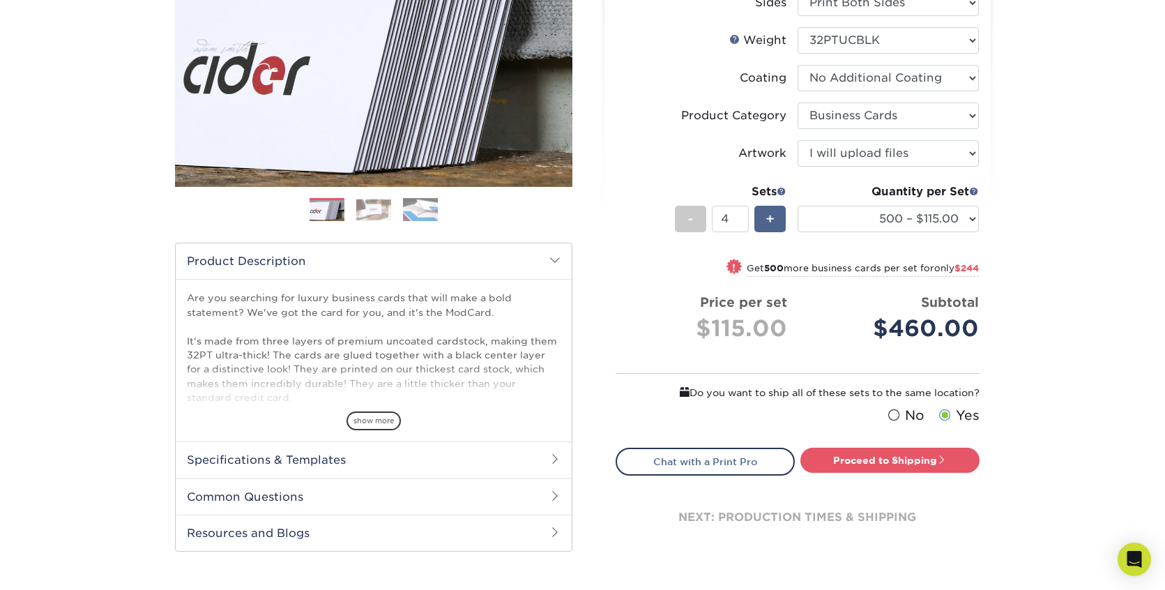
scroll to position [229, 0]
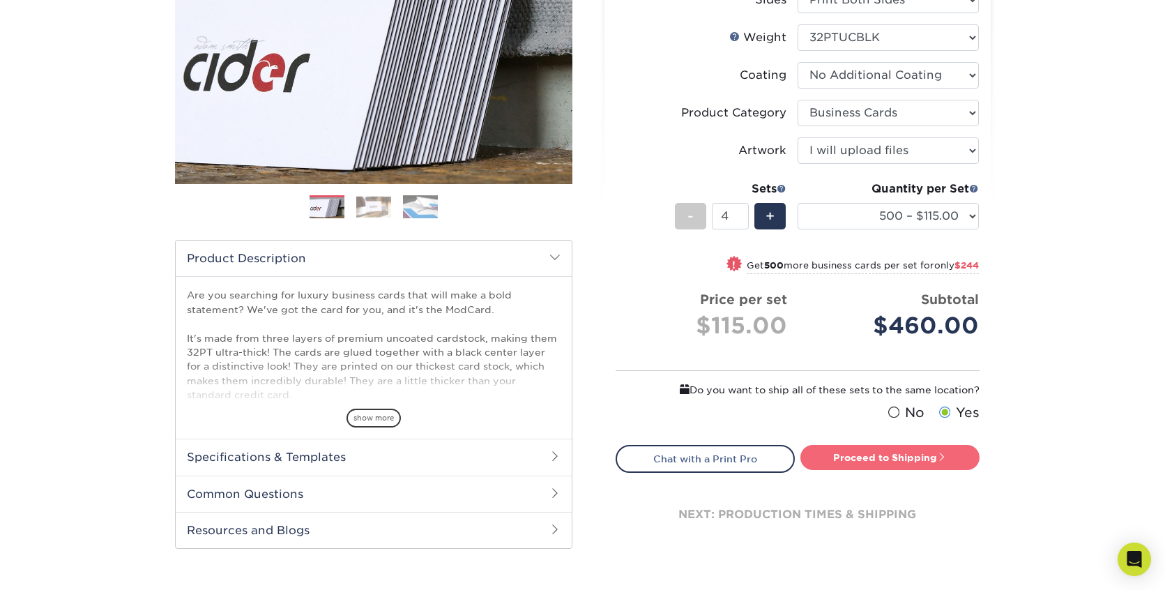
click at [838, 458] on link "Proceed to Shipping" at bounding box center [890, 457] width 179 height 25
type input "Set 1"
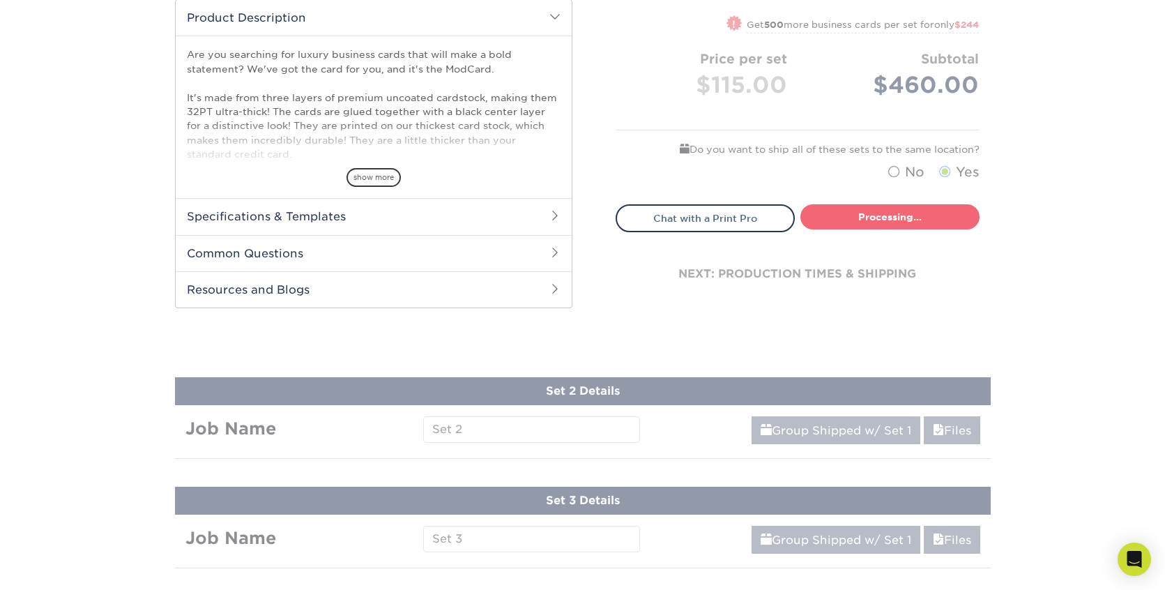
select select "5f593cd4-e965-446d-a983-0d73bfd06503"
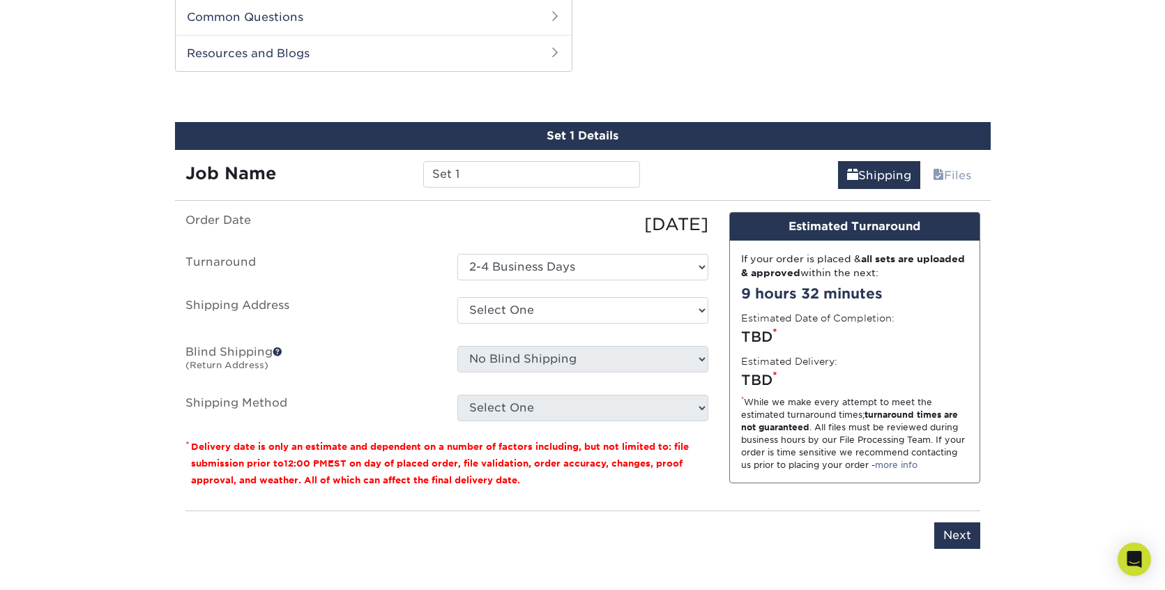
scroll to position [711, 0]
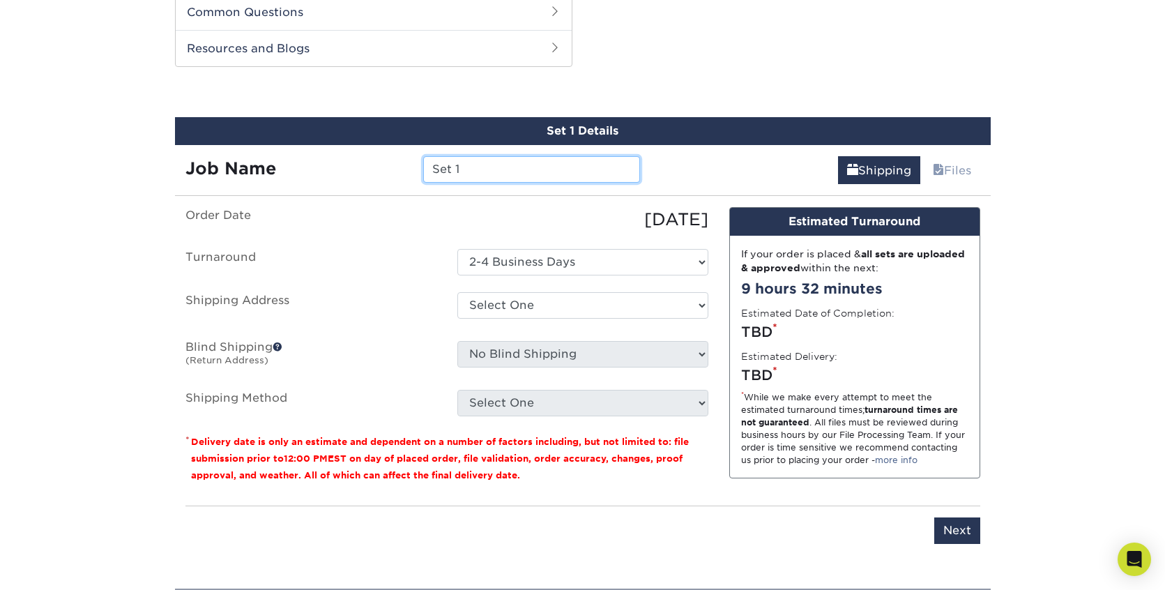
drag, startPoint x: 474, startPoint y: 169, endPoint x: 424, endPoint y: 166, distance: 49.6
click at [424, 166] on input "Set 1" at bounding box center [531, 169] width 217 height 27
type input "cg"
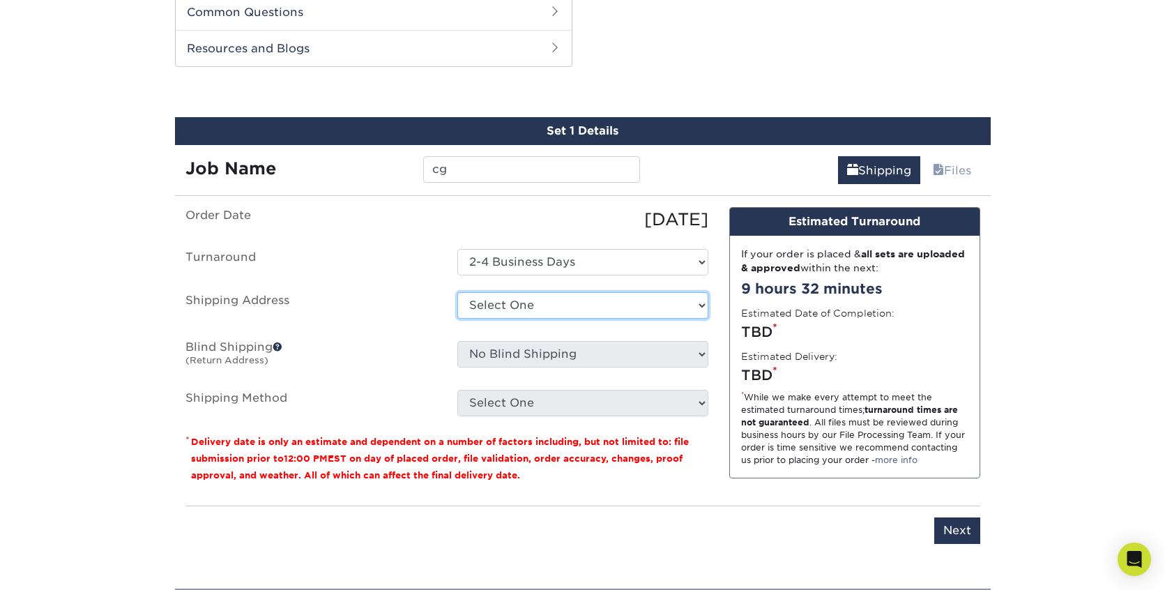
click at [513, 306] on select "Select One + Add New Address - Login" at bounding box center [583, 305] width 251 height 27
select select "newaddress"
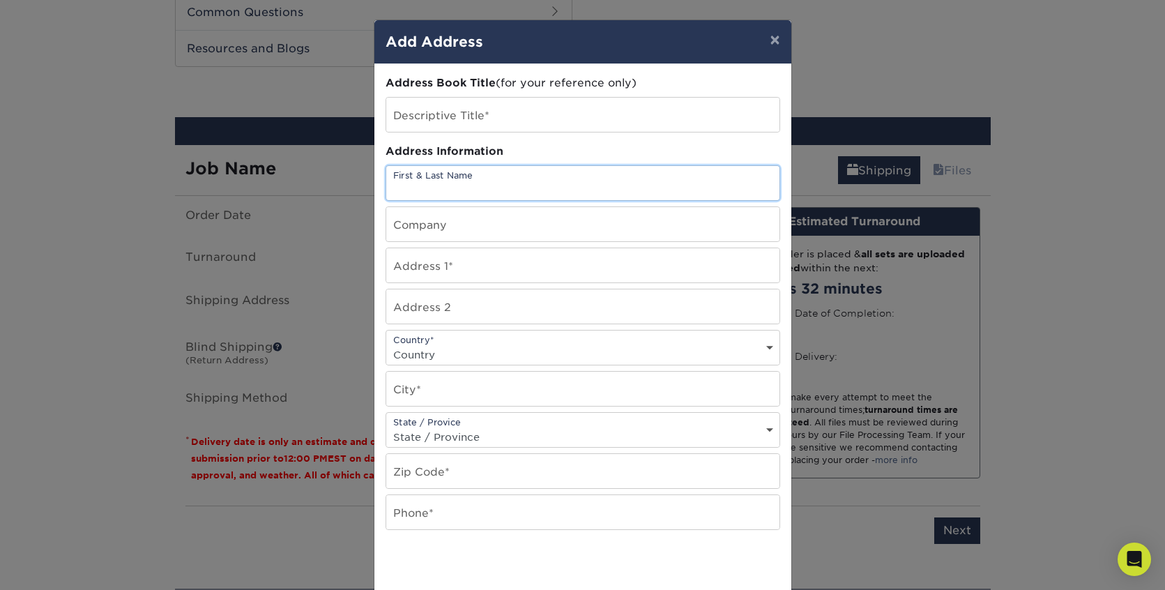
click at [525, 172] on input "text" at bounding box center [582, 183] width 393 height 34
type input "[PERSON_NAME]"
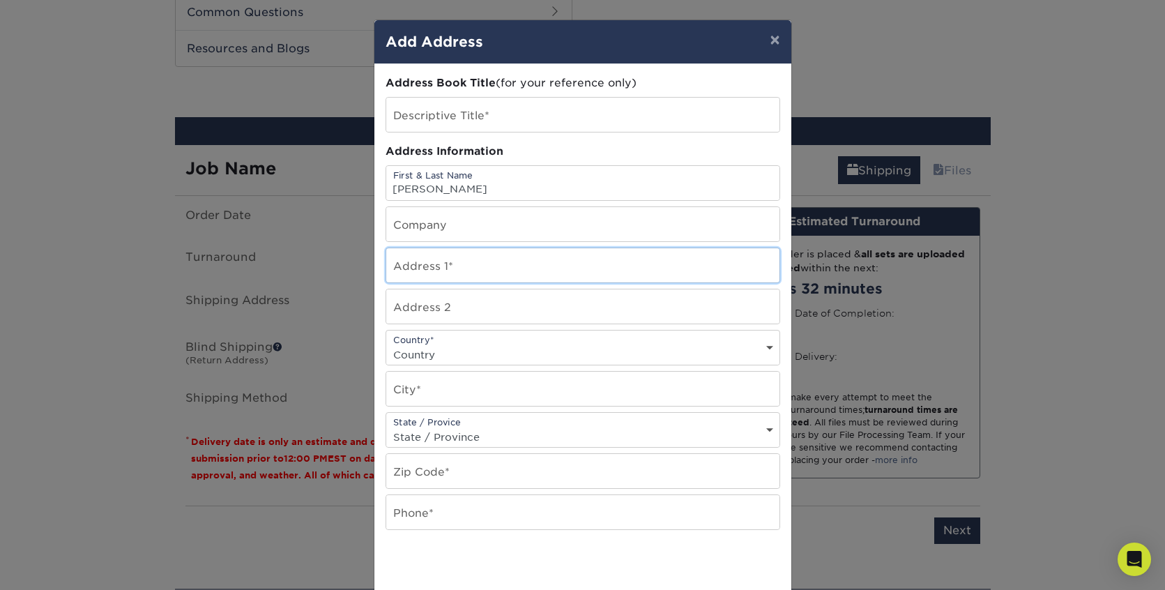
type input "708 W INDIGO DR"
select select "US"
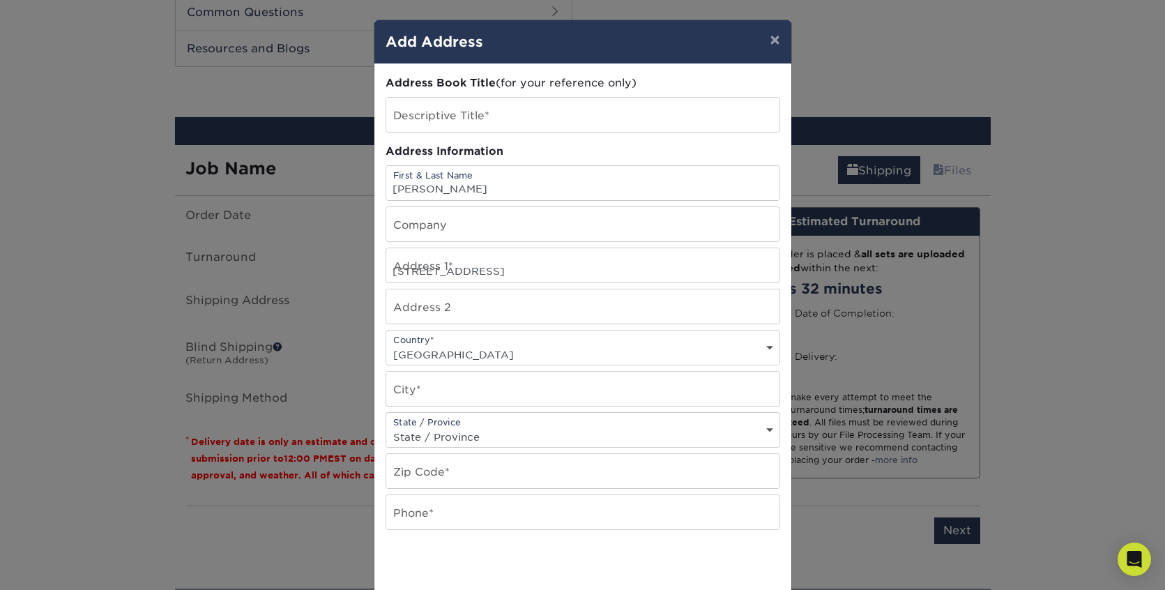
type input "Chandler"
select select "AZ"
type input "85248"
type input "4805219954"
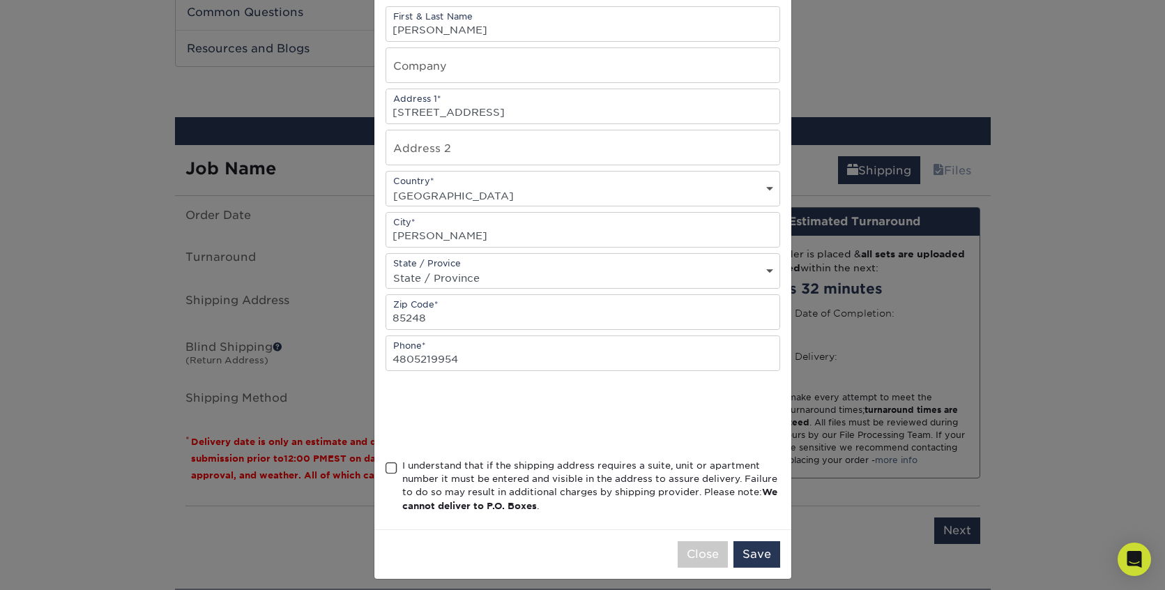
scroll to position [165, 0]
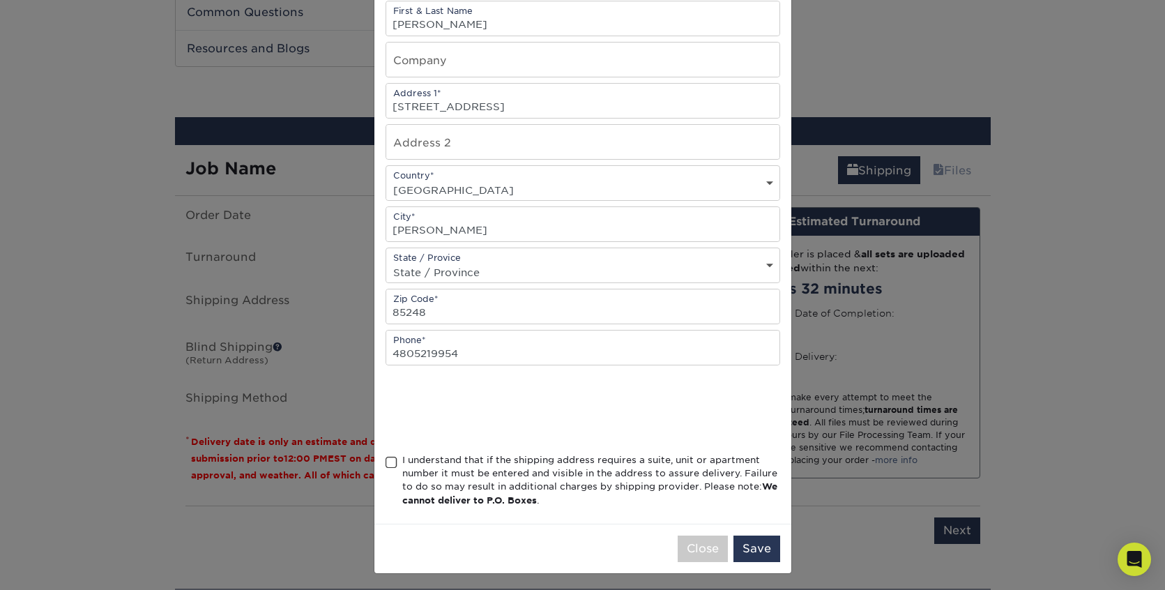
click at [391, 462] on span at bounding box center [392, 462] width 12 height 13
click at [0, 0] on input "I understand that if the shipping address requires a suite, unit or apartment n…" at bounding box center [0, 0] width 0 height 0
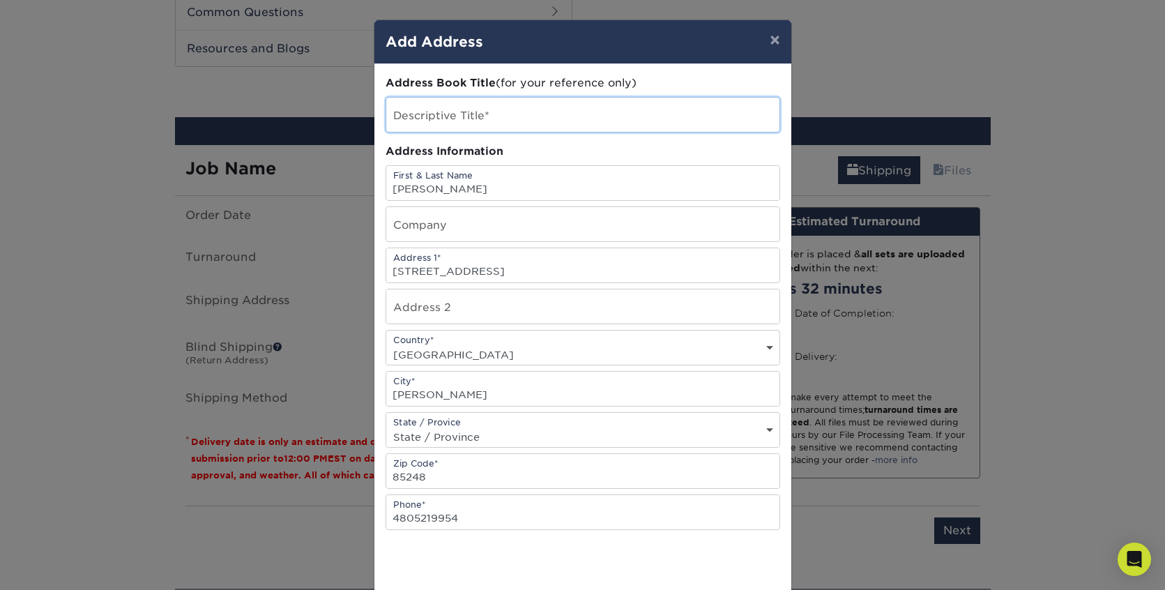
click at [495, 112] on input "text" at bounding box center [582, 115] width 393 height 34
type input "[PERSON_NAME] Biz Cards"
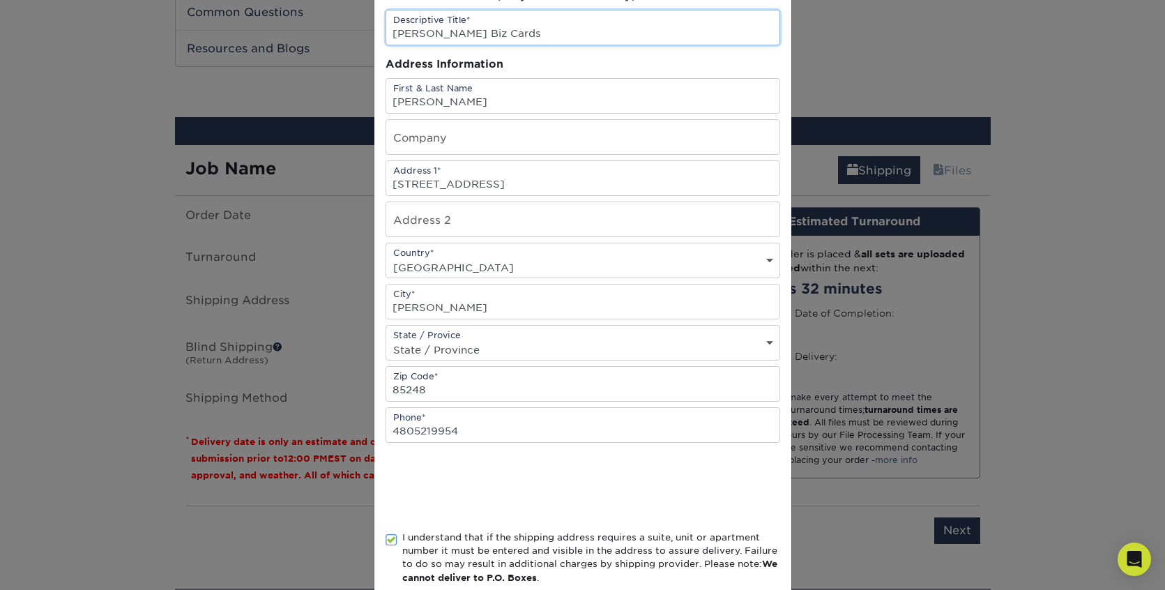
scroll to position [168, 0]
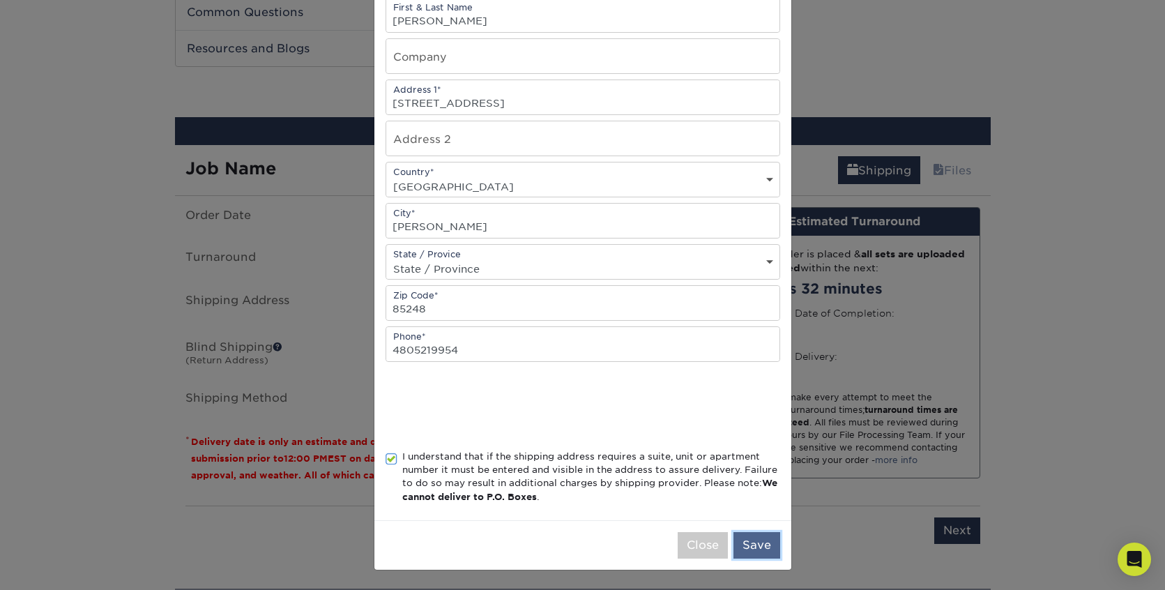
click at [748, 543] on button "Save" at bounding box center [757, 545] width 47 height 27
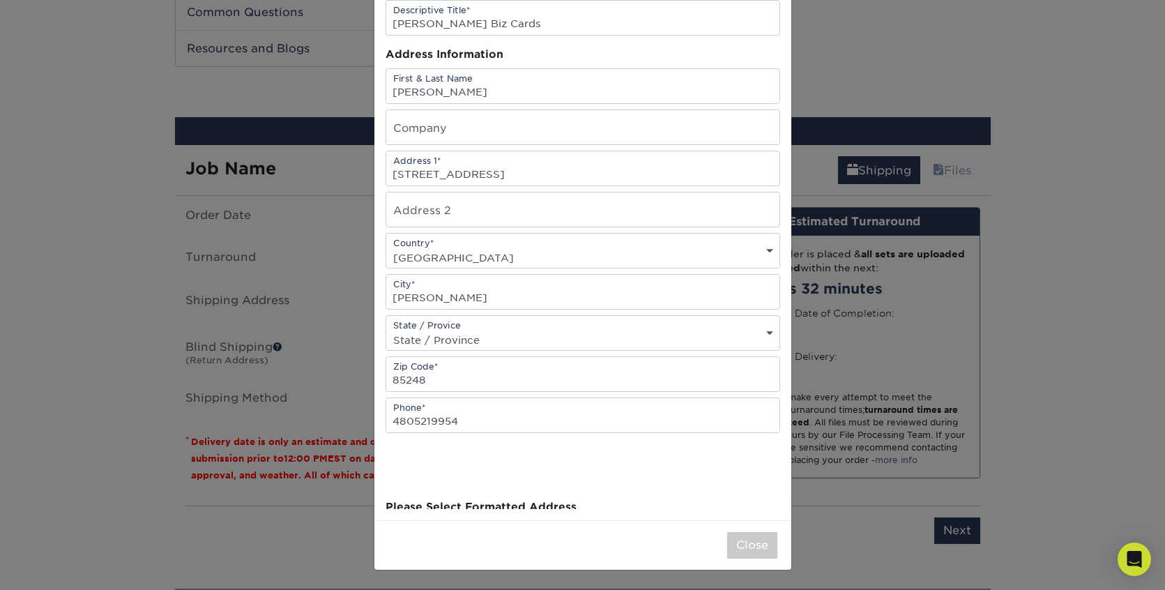
scroll to position [0, 0]
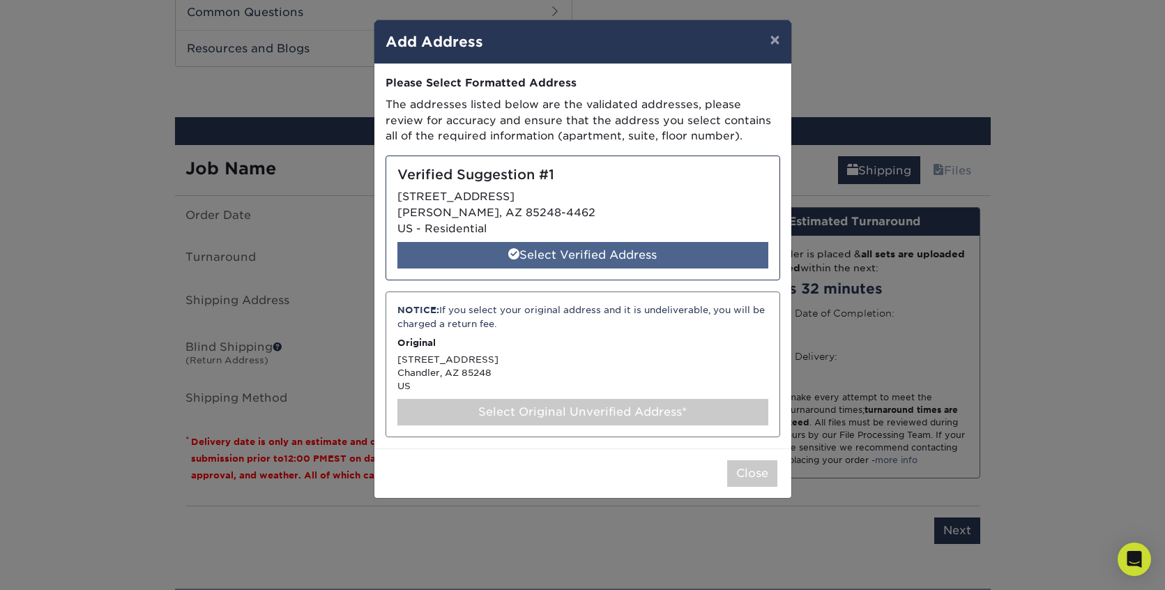
click at [602, 255] on div "Select Verified Address" at bounding box center [583, 255] width 371 height 27
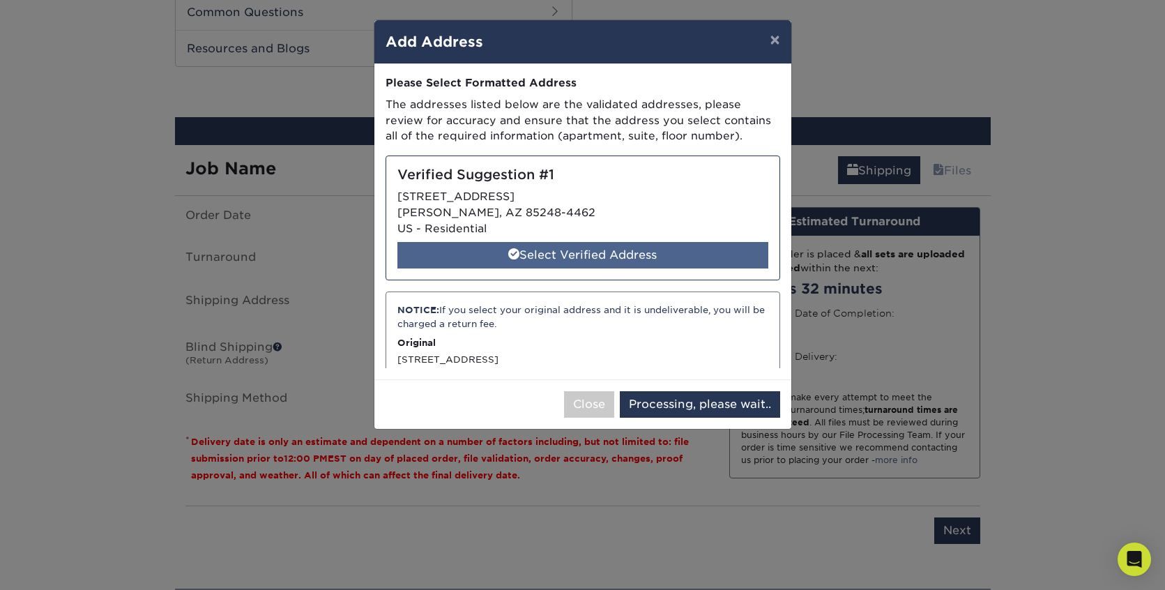
select select "285098"
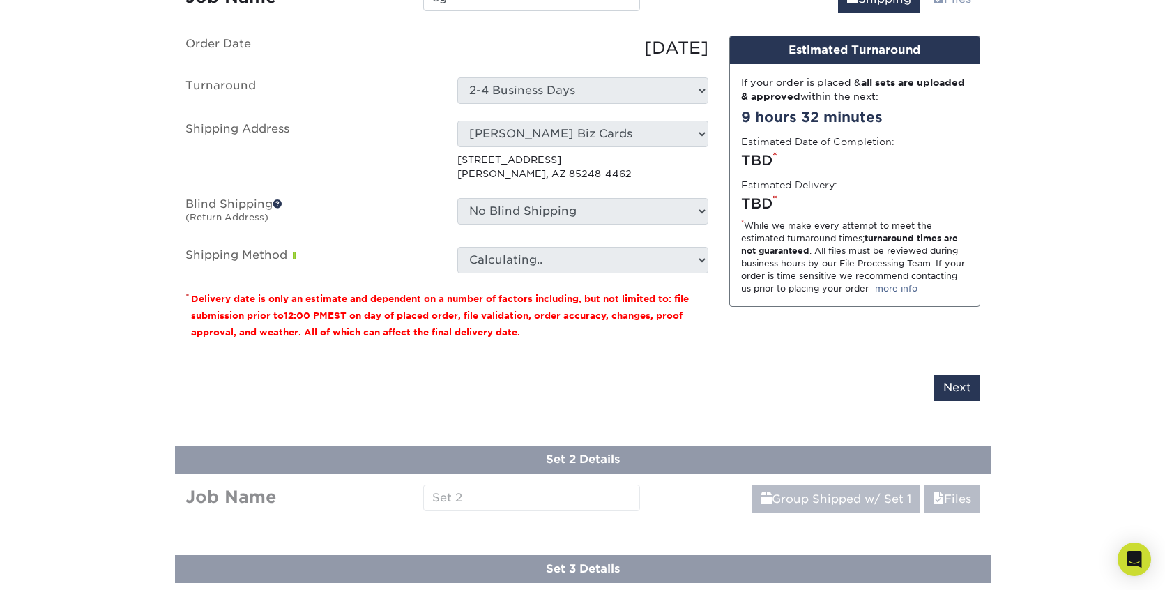
scroll to position [890, 0]
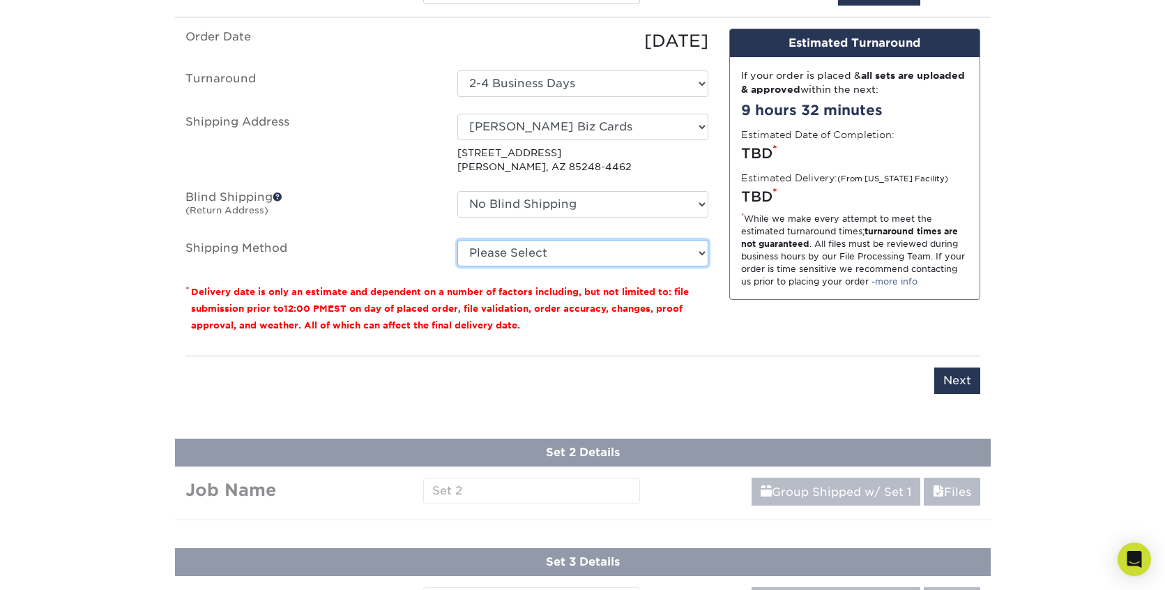
click at [611, 244] on select "Please Select Ground Shipping (+$22.10) 3 Day Shipping Service (+$30.50) 2 Day …" at bounding box center [583, 253] width 251 height 27
select select "03"
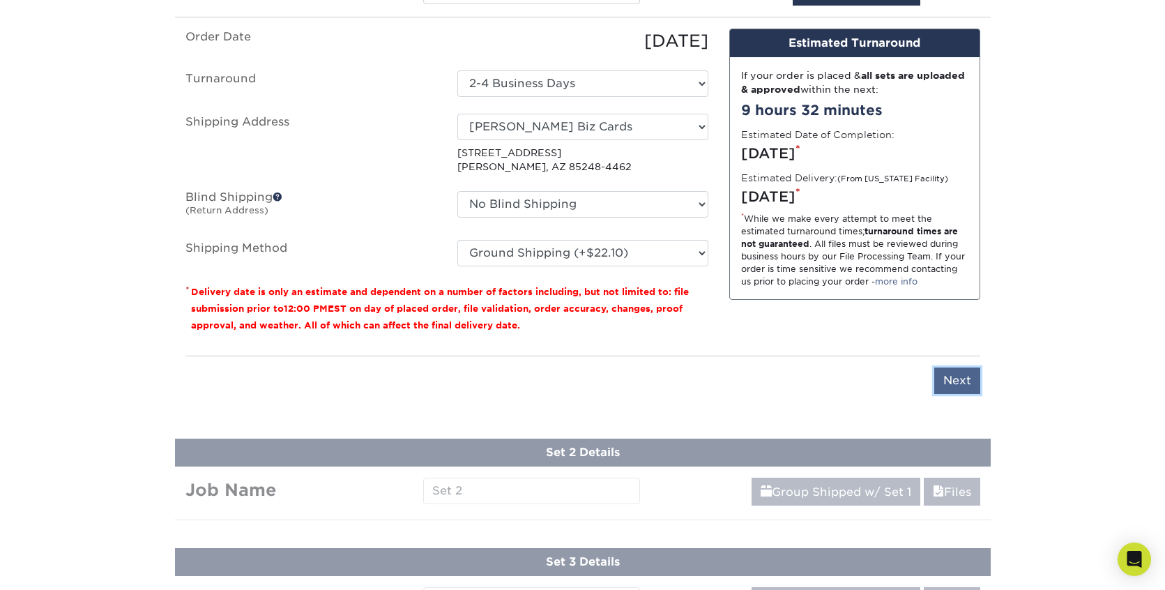
click at [963, 382] on input "Next" at bounding box center [958, 381] width 46 height 27
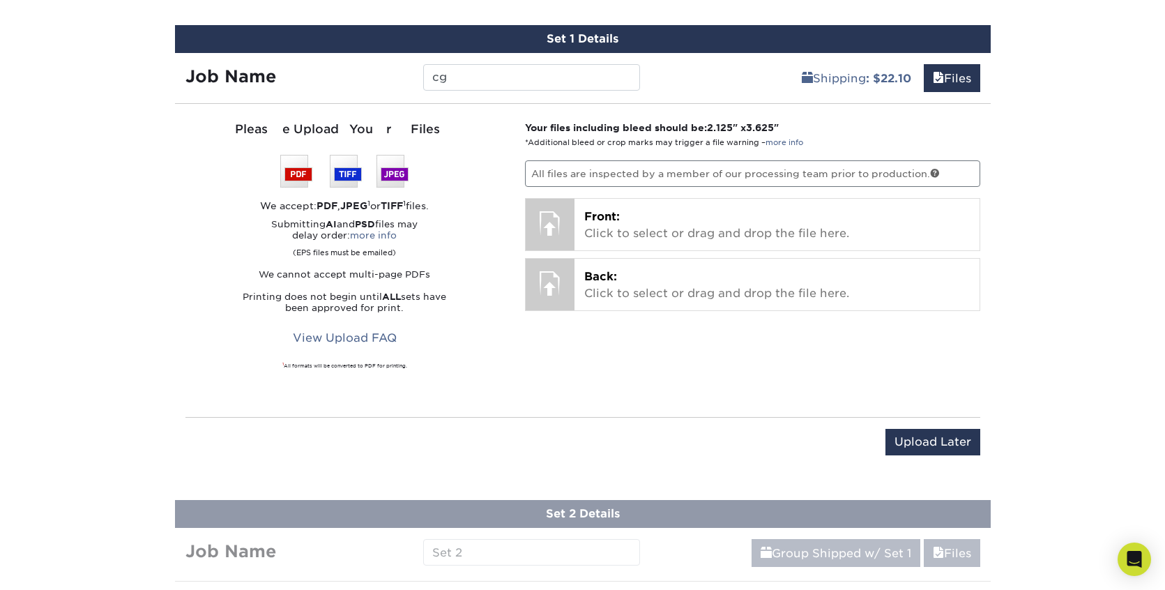
scroll to position [794, 0]
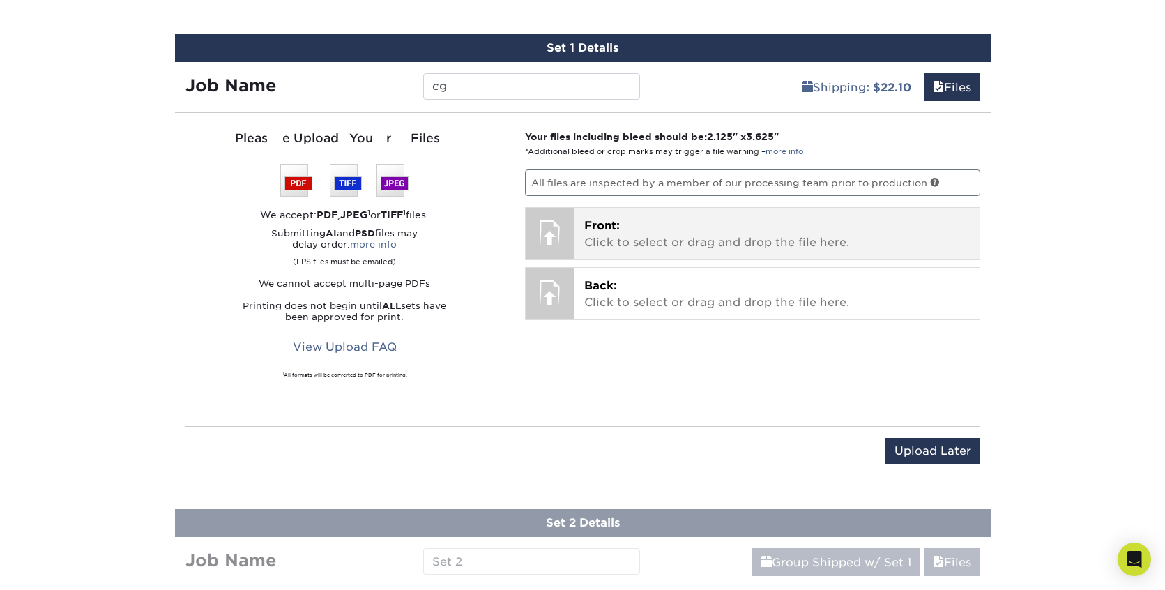
click at [856, 235] on p "Front: Click to select or drag and drop the file here." at bounding box center [777, 234] width 386 height 33
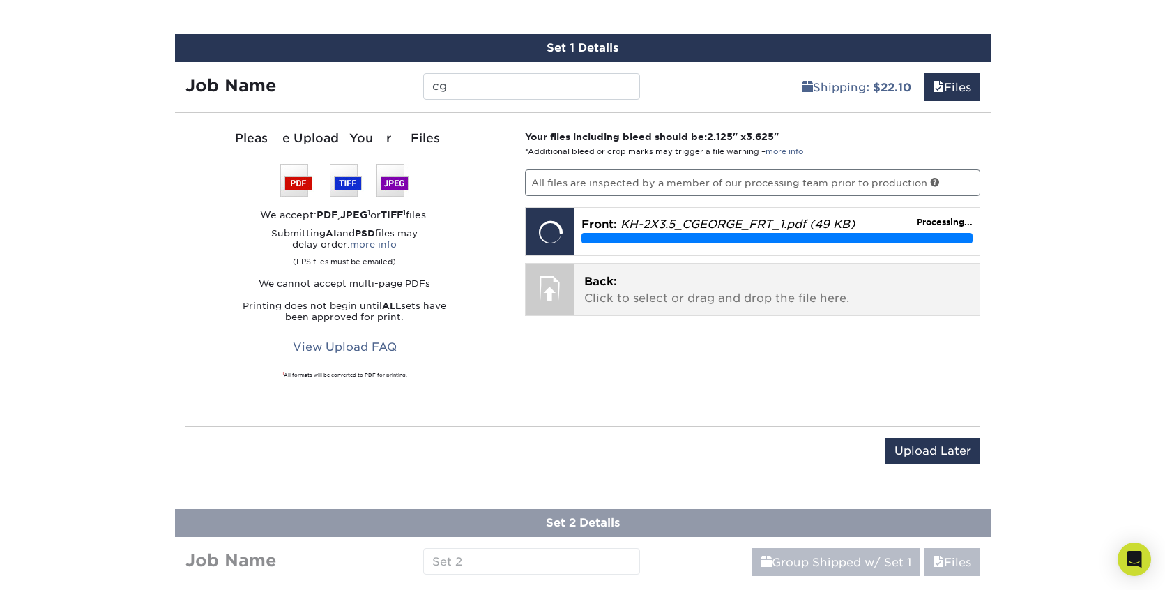
click at [672, 296] on p "Back: Click to select or drag and drop the file here." at bounding box center [777, 289] width 386 height 33
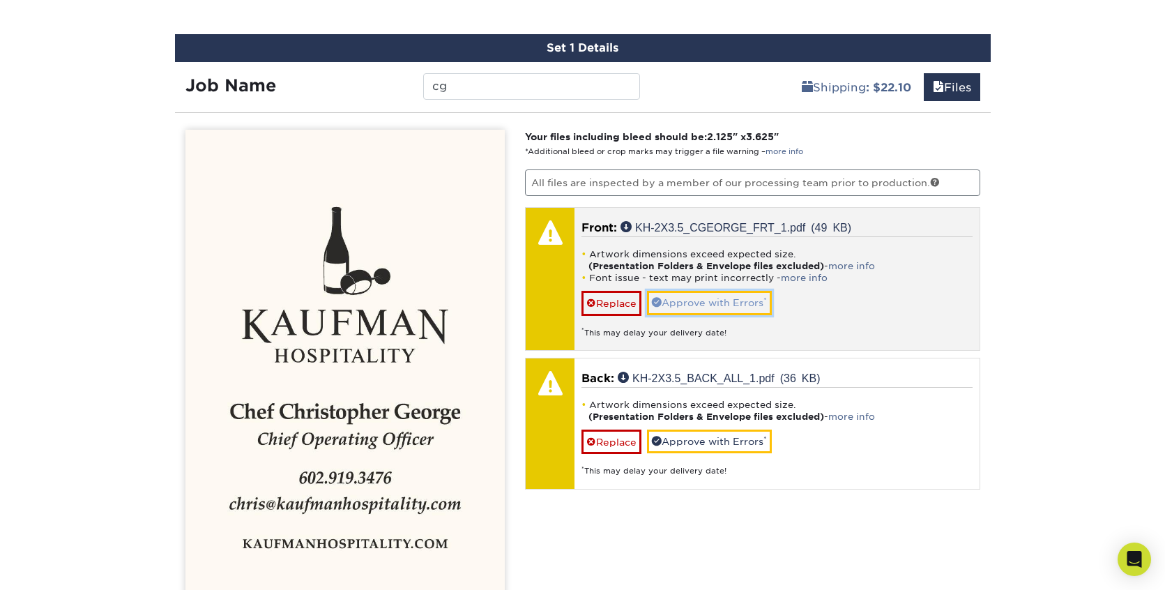
click at [701, 303] on link "Approve with Errors *" at bounding box center [709, 303] width 125 height 24
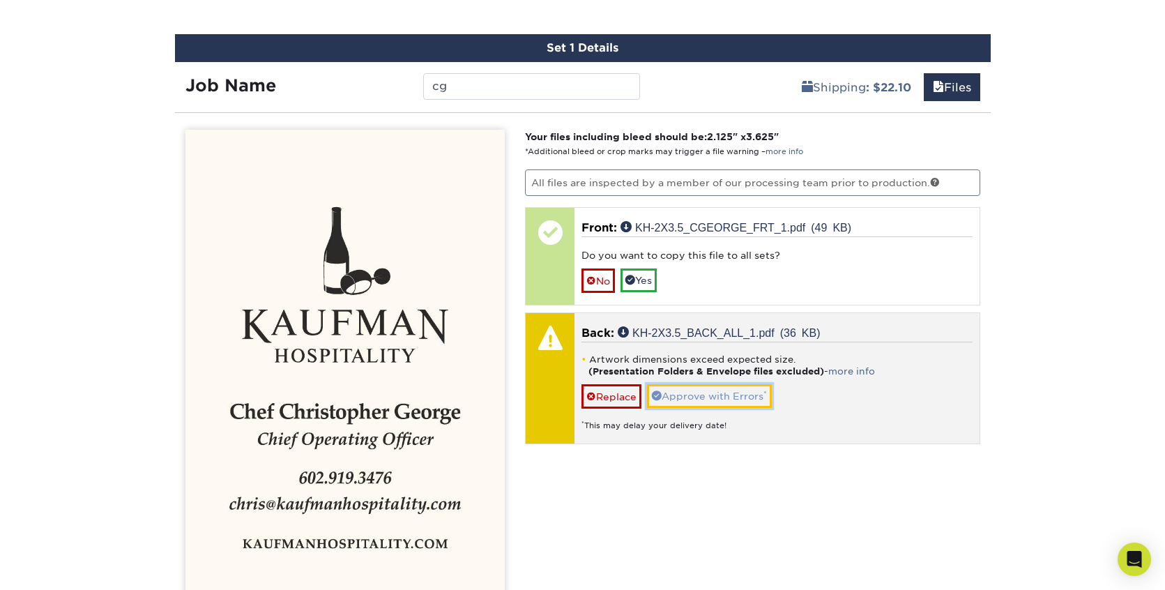
click at [707, 398] on link "Approve with Errors *" at bounding box center [709, 396] width 125 height 24
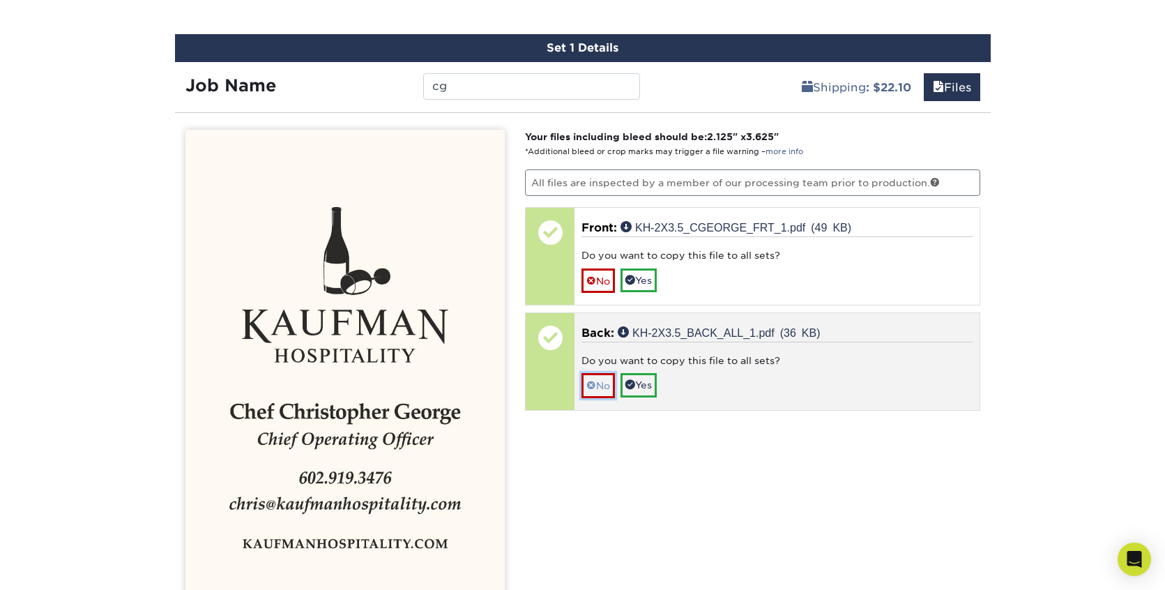
click at [590, 381] on span at bounding box center [592, 385] width 10 height 11
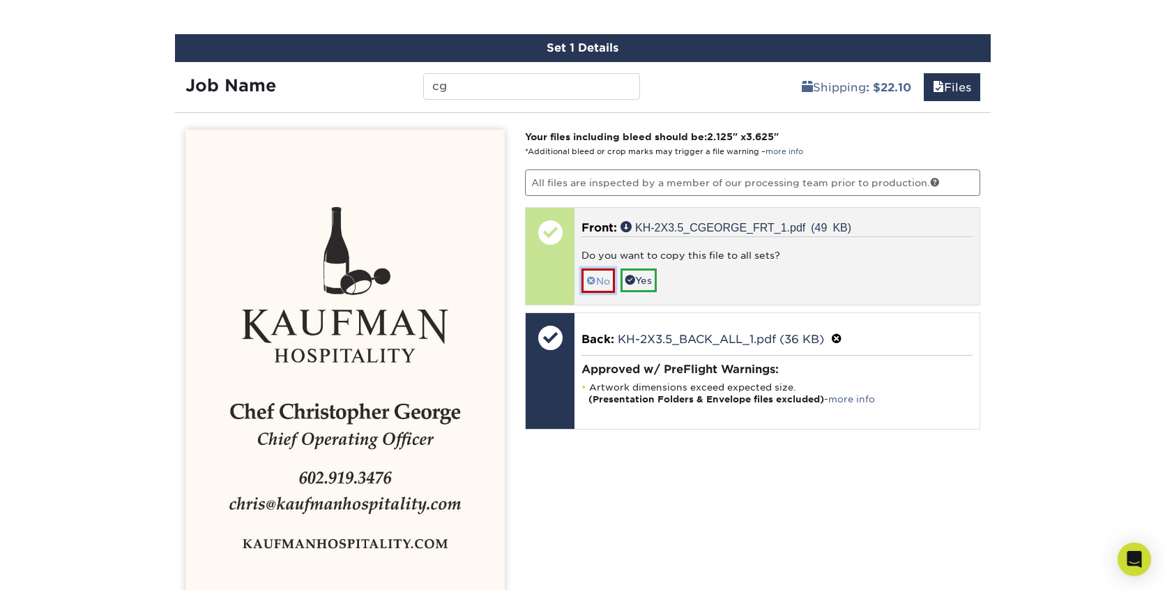
click at [595, 280] on span at bounding box center [592, 280] width 10 height 11
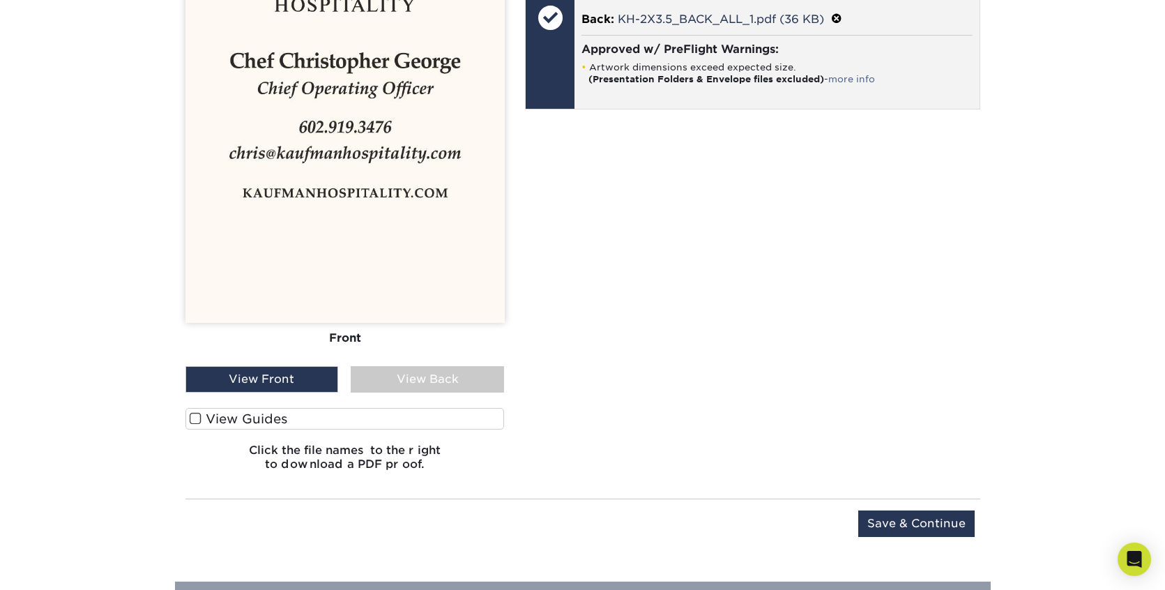
scroll to position [1193, 0]
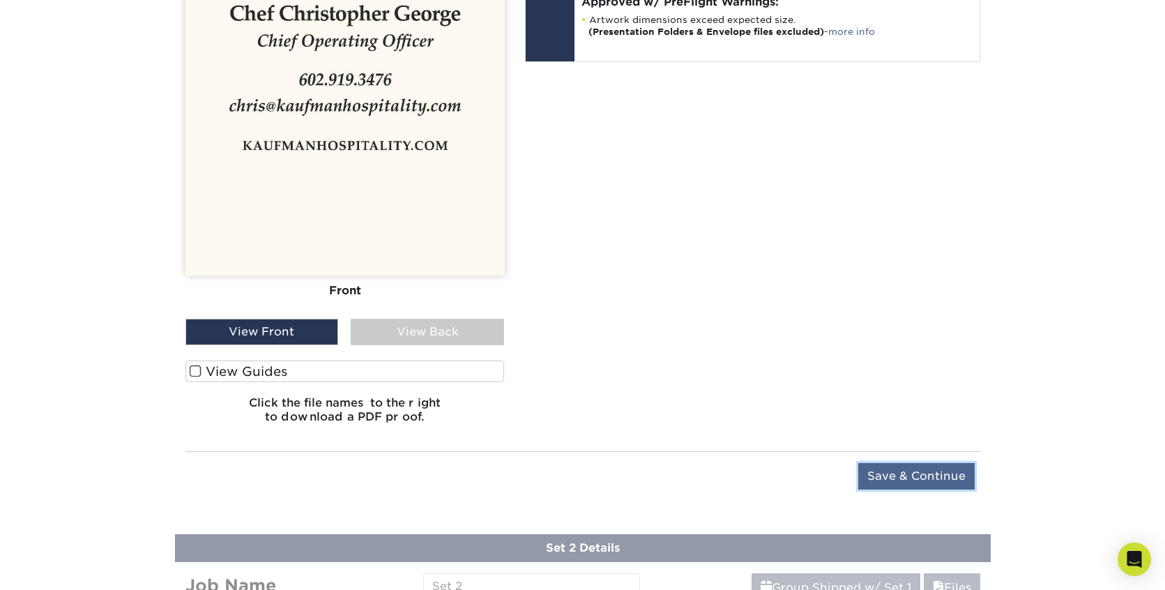
click at [922, 475] on input "Save & Continue" at bounding box center [917, 476] width 116 height 27
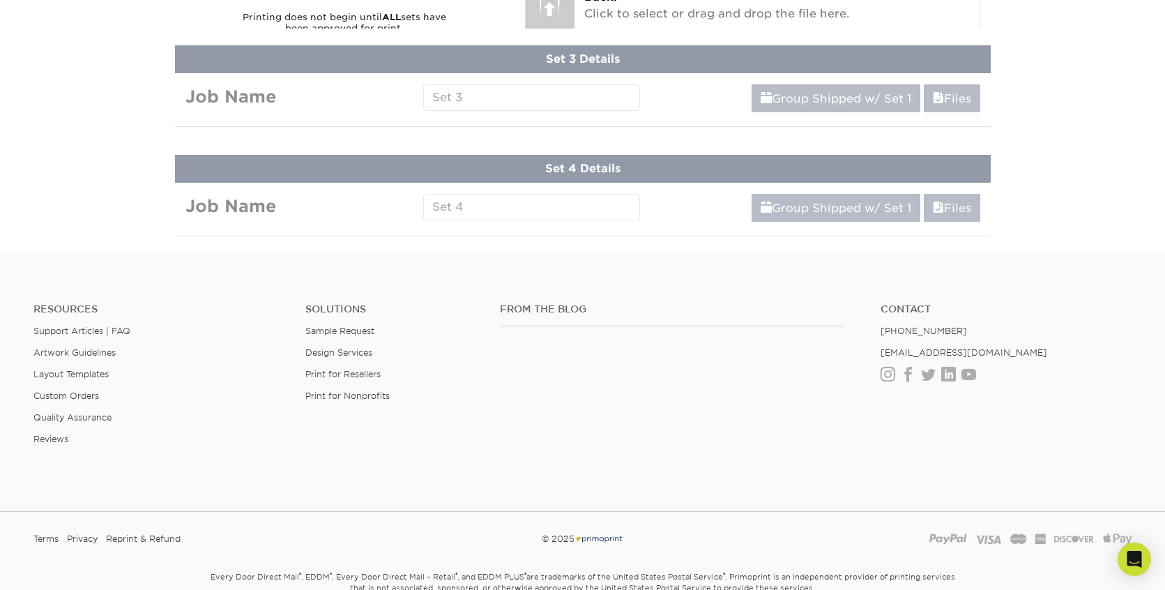
scroll to position [692, 0]
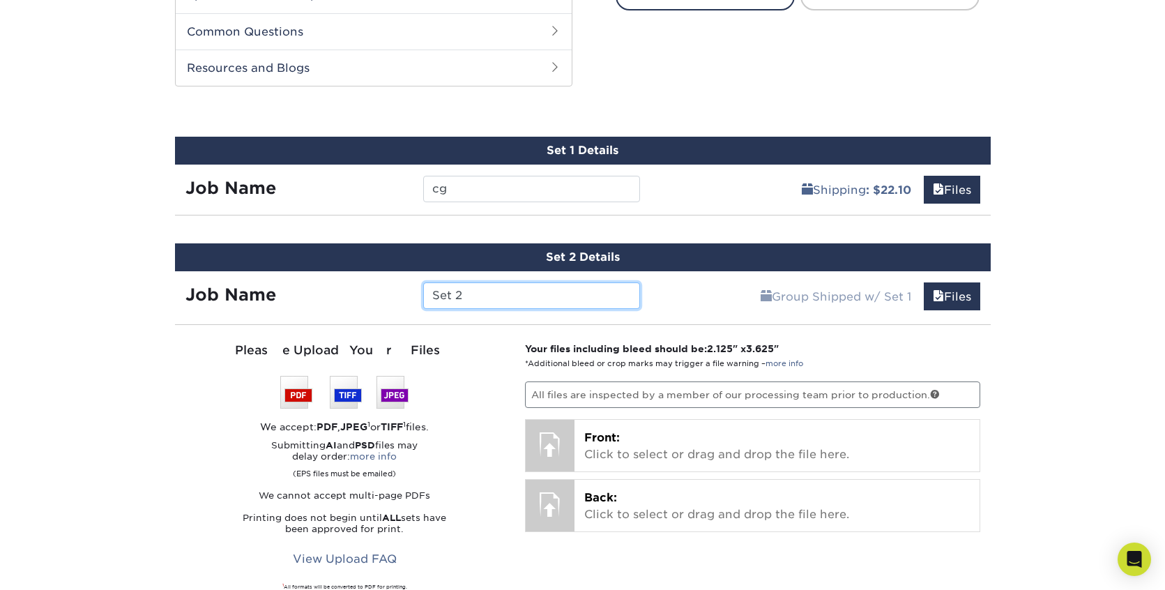
drag, startPoint x: 481, startPoint y: 291, endPoint x: 406, endPoint y: 290, distance: 74.6
click at [405, 291] on div "Job Name Set 2" at bounding box center [413, 295] width 476 height 27
type input "r"
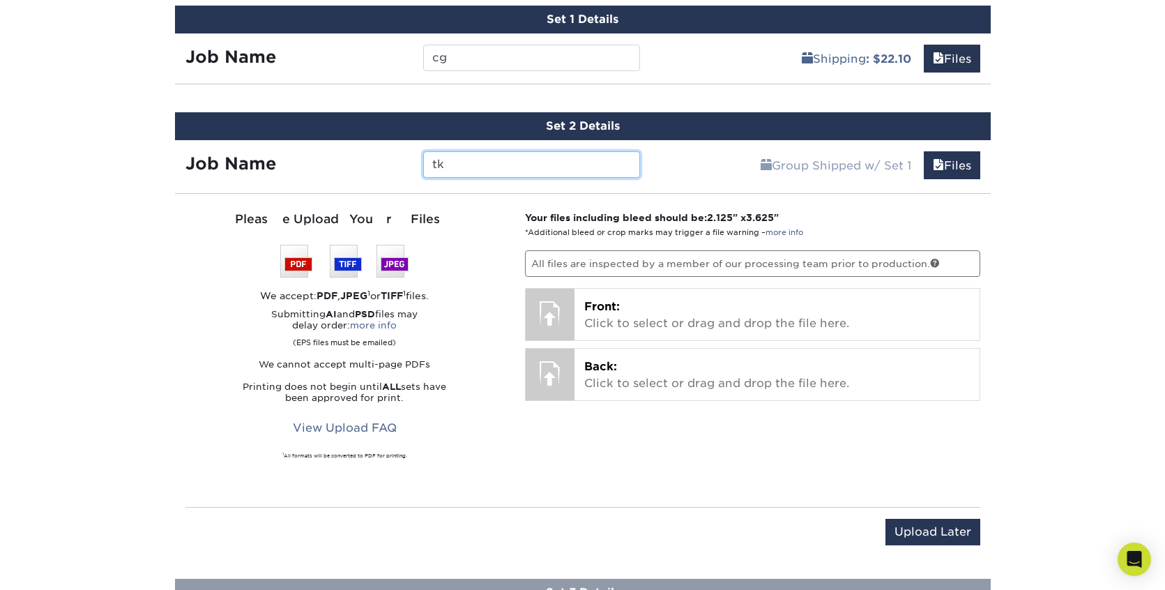
scroll to position [825, 0]
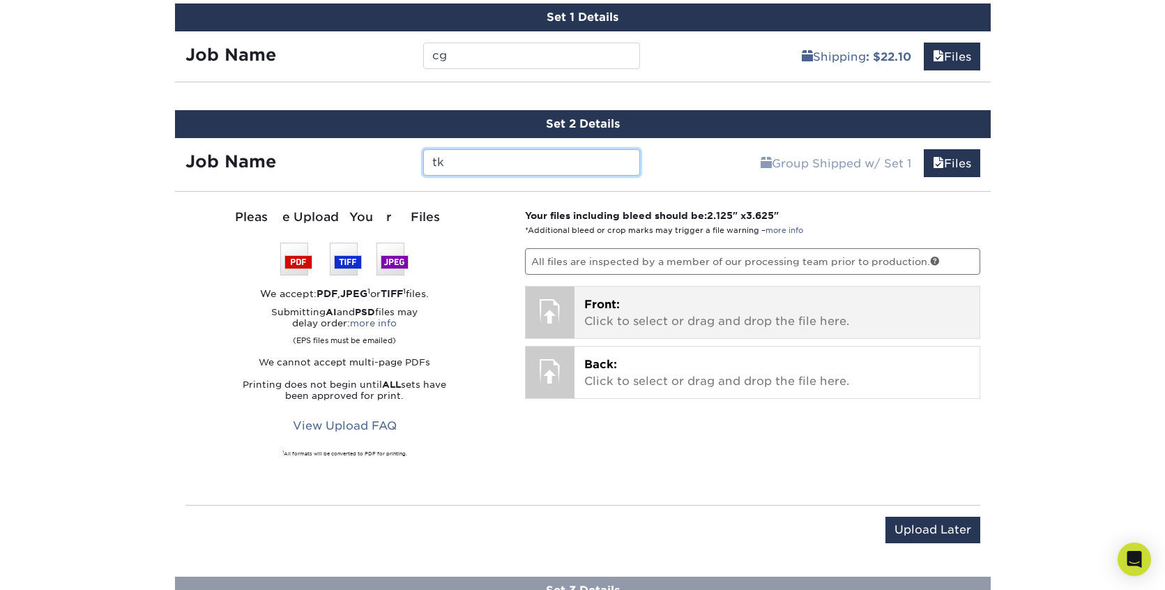
type input "tk"
click at [597, 314] on p "Front: Click to select or drag and drop the file here." at bounding box center [777, 312] width 386 height 33
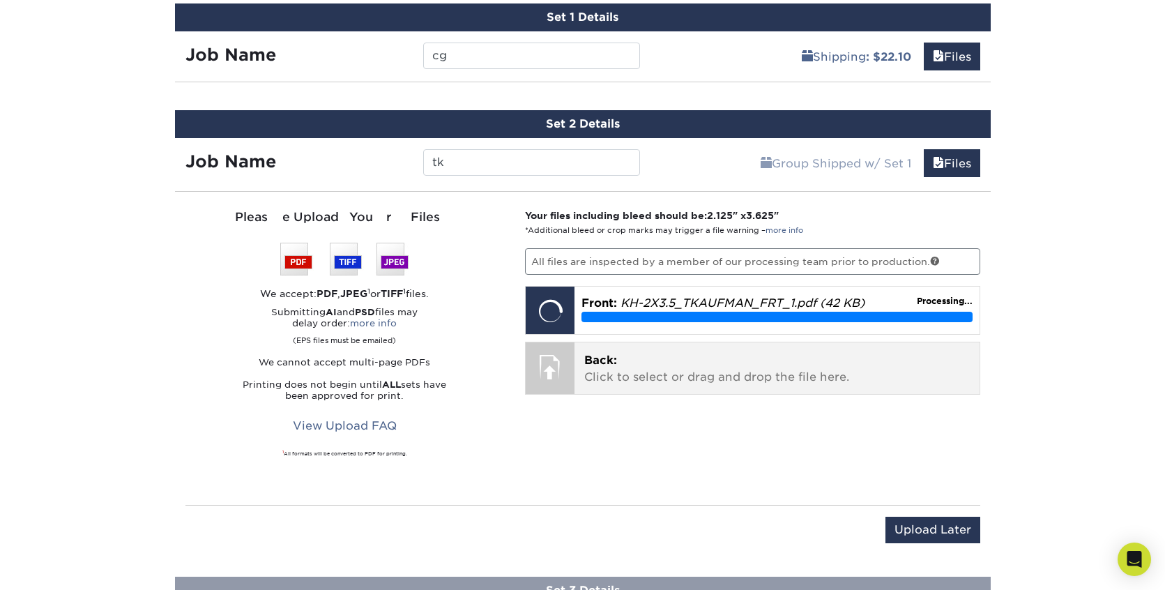
click at [649, 377] on p "Back: Click to select or drag and drop the file here." at bounding box center [777, 368] width 386 height 33
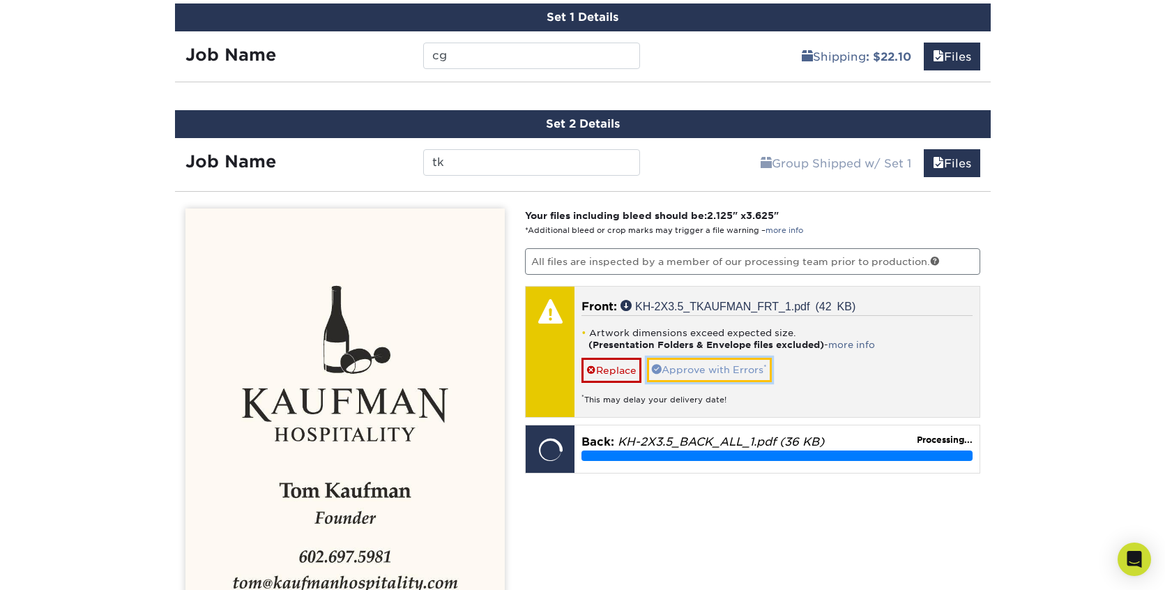
click at [696, 371] on link "Approve with Errors *" at bounding box center [709, 370] width 125 height 24
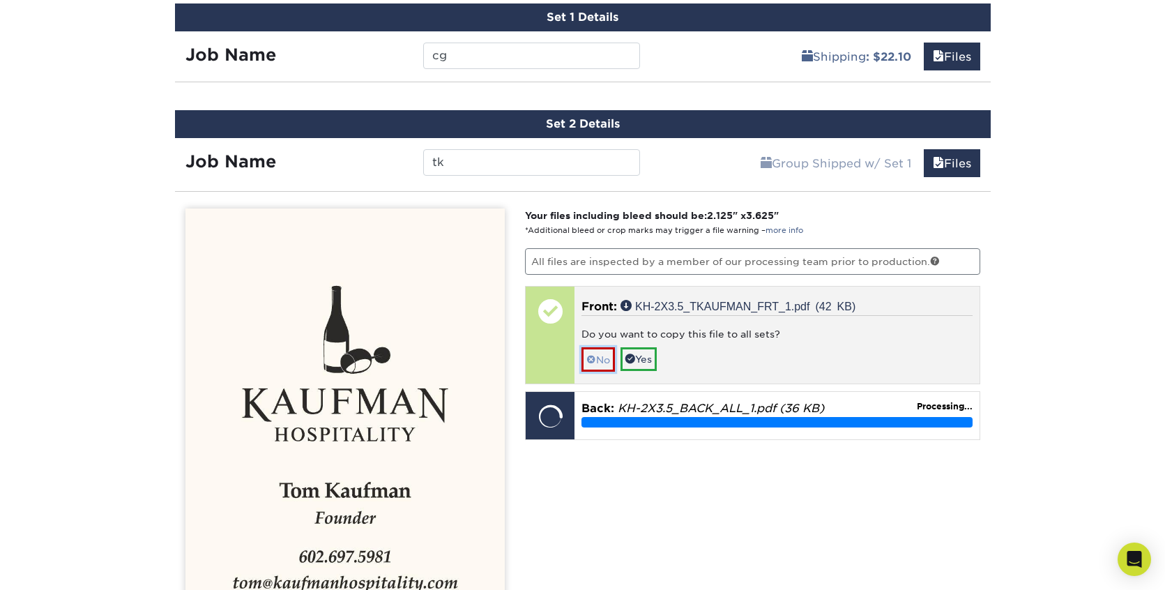
click at [603, 361] on link "No" at bounding box center [598, 359] width 33 height 24
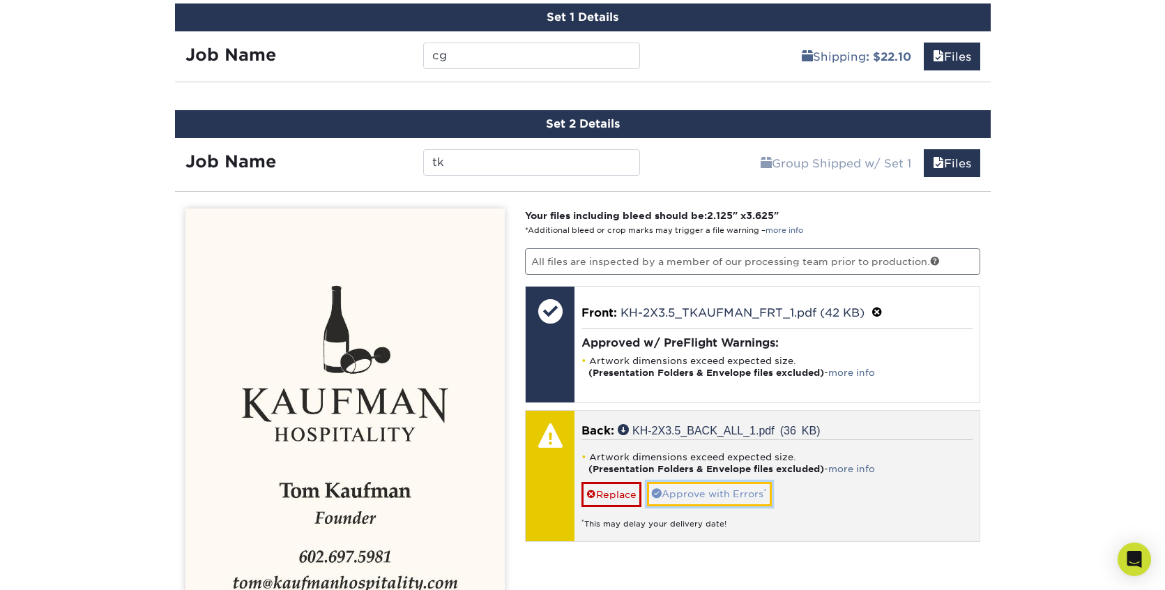
click at [712, 491] on link "Approve with Errors *" at bounding box center [709, 494] width 125 height 24
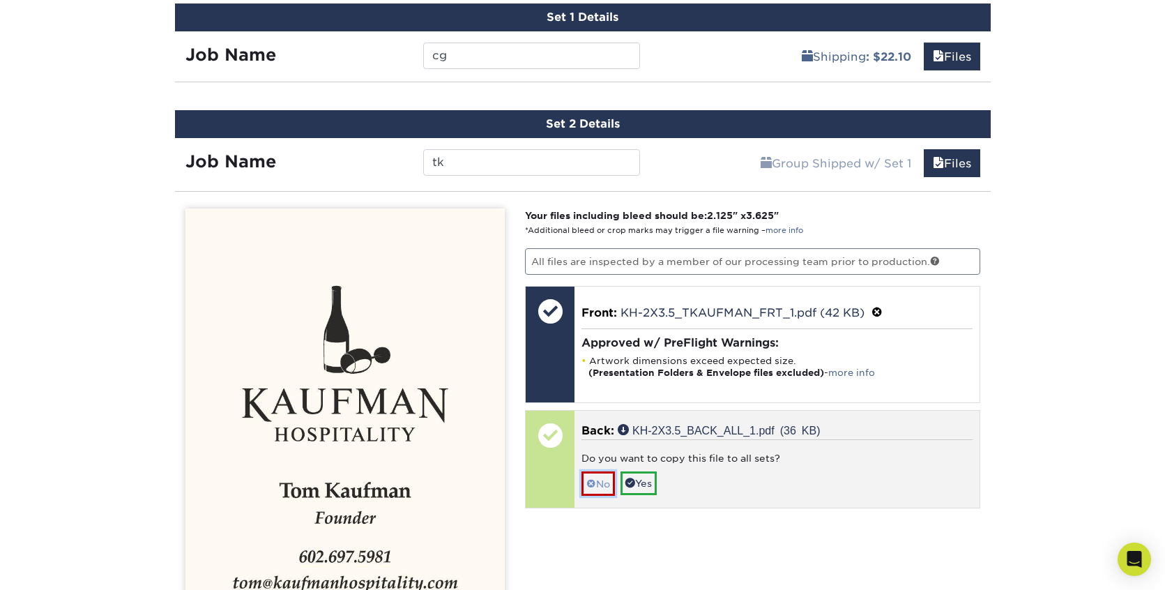
click at [598, 481] on link "No" at bounding box center [598, 483] width 33 height 24
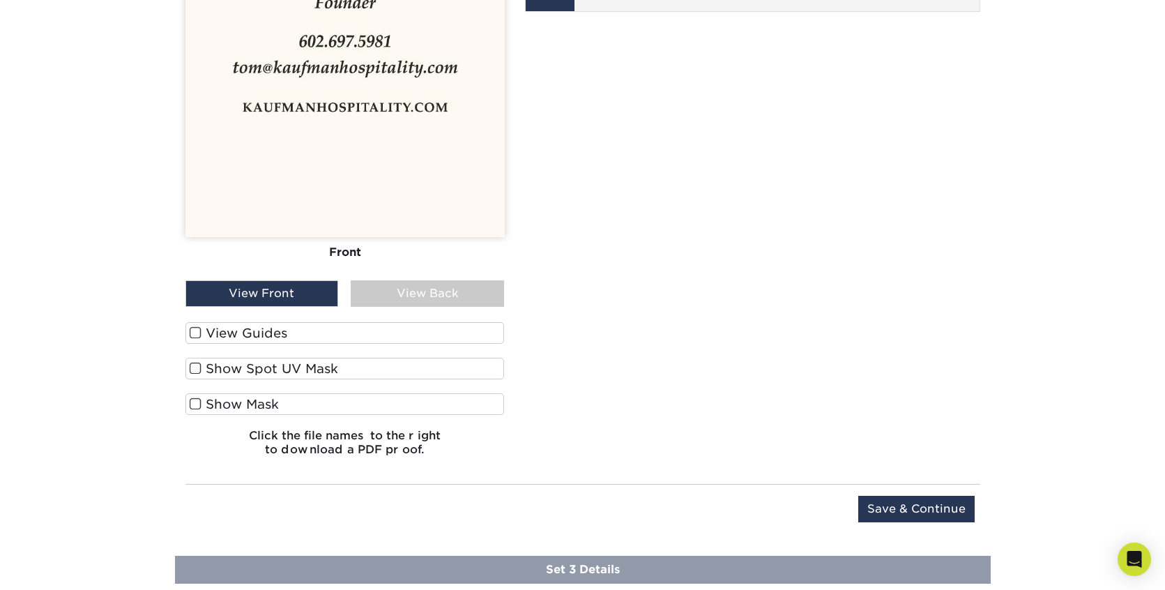
scroll to position [1343, 0]
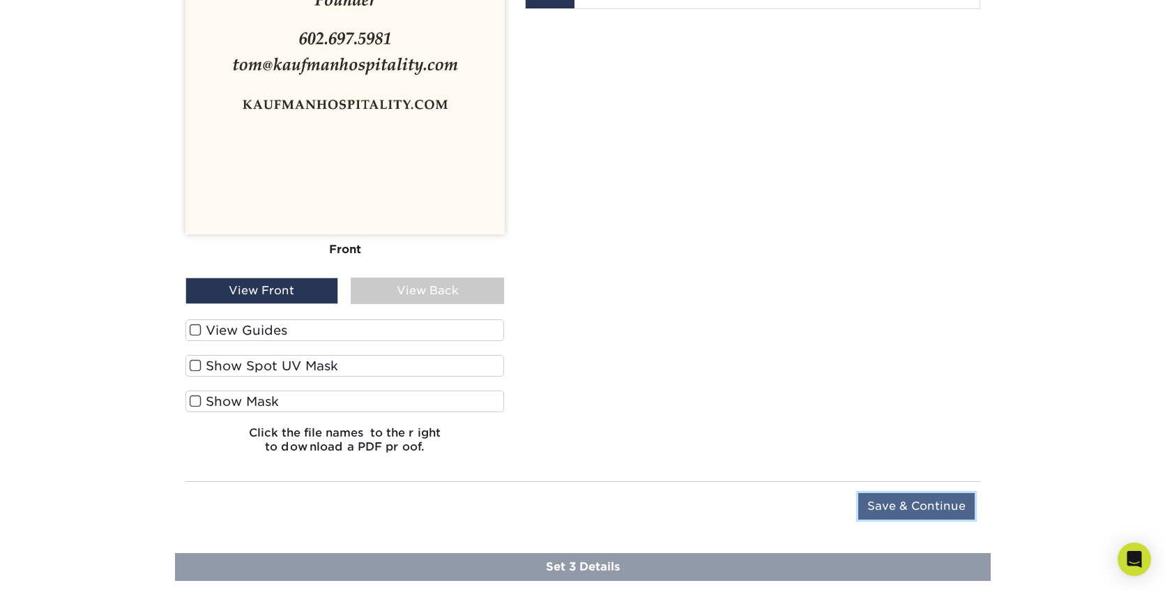
click at [886, 501] on input "Save & Continue" at bounding box center [917, 506] width 116 height 27
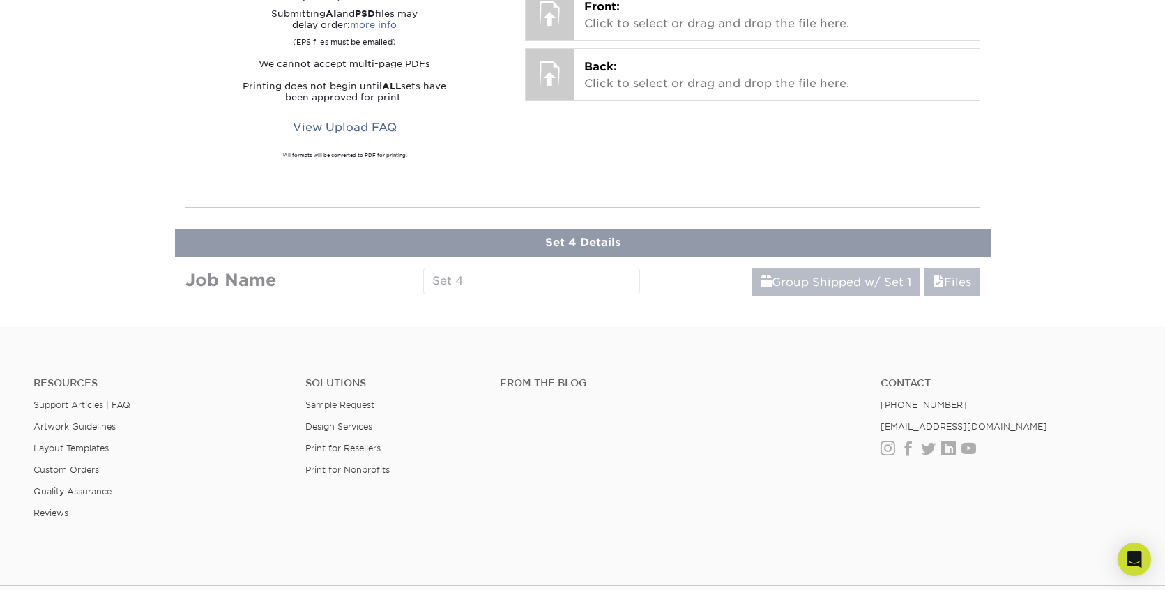
scroll to position [801, 0]
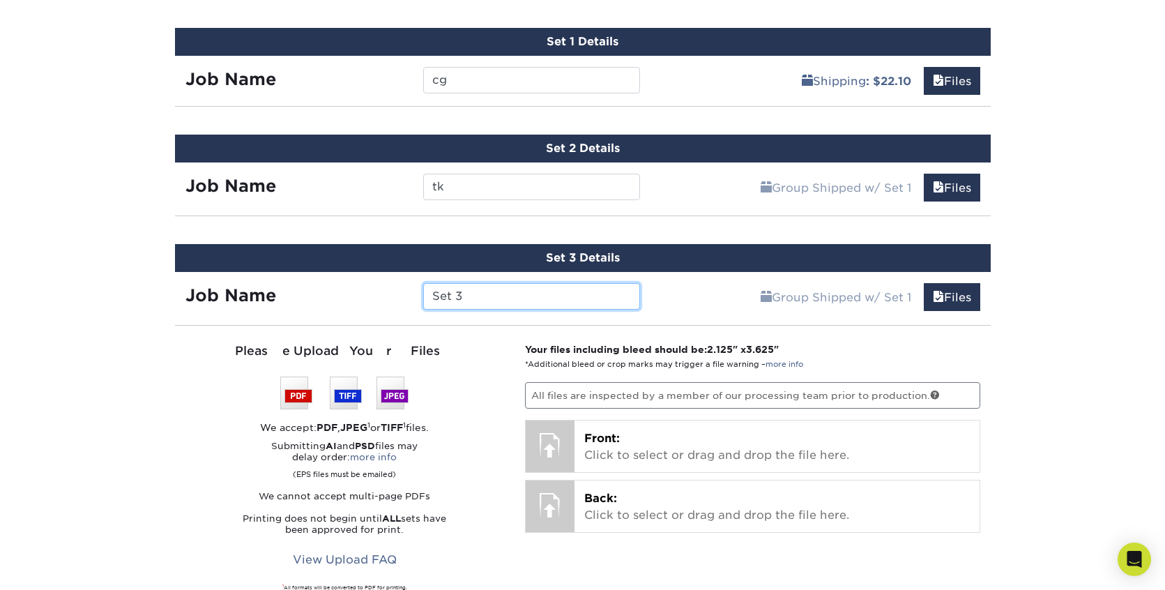
drag, startPoint x: 488, startPoint y: 297, endPoint x: 388, endPoint y: 292, distance: 99.9
click at [388, 292] on div "Job Name Set 3" at bounding box center [413, 296] width 476 height 27
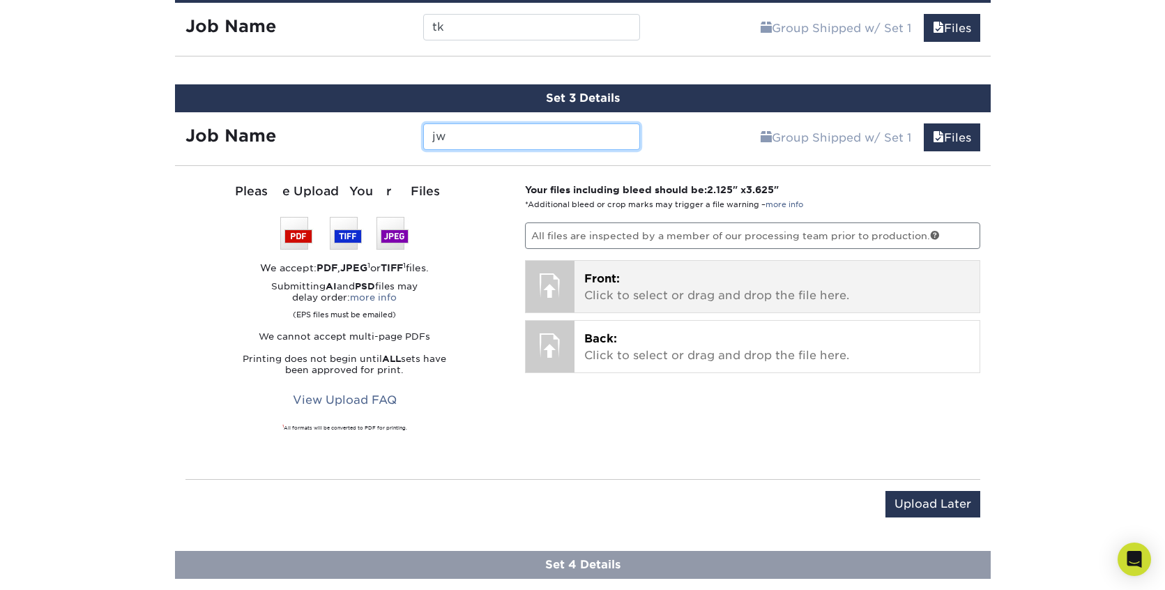
type input "jw"
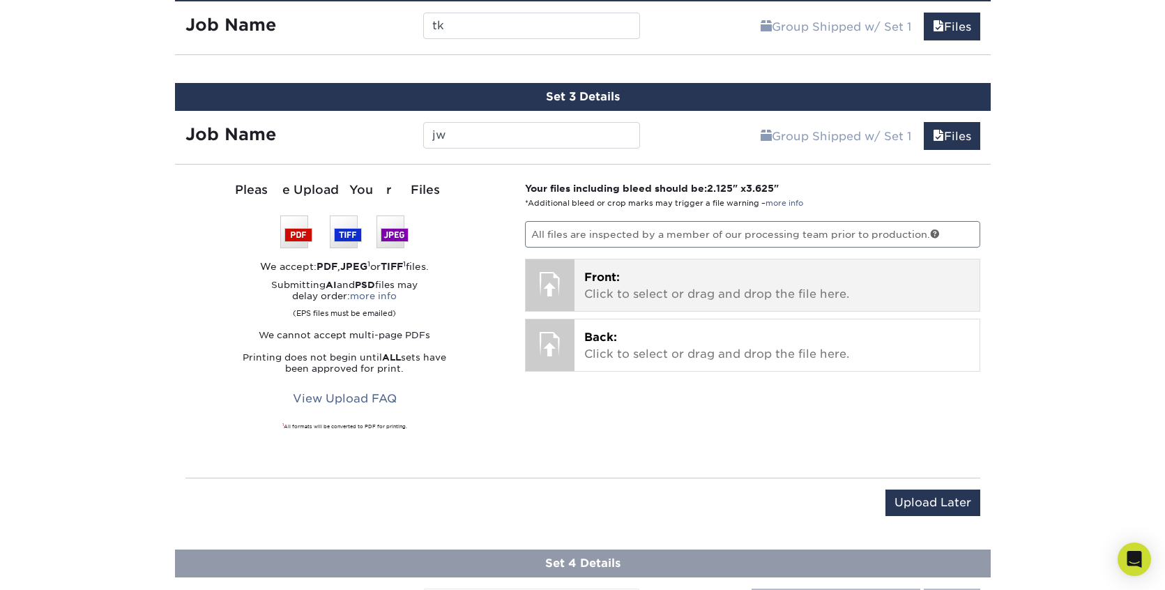
click at [623, 298] on p "Front: Click to select or drag and drop the file here." at bounding box center [777, 285] width 386 height 33
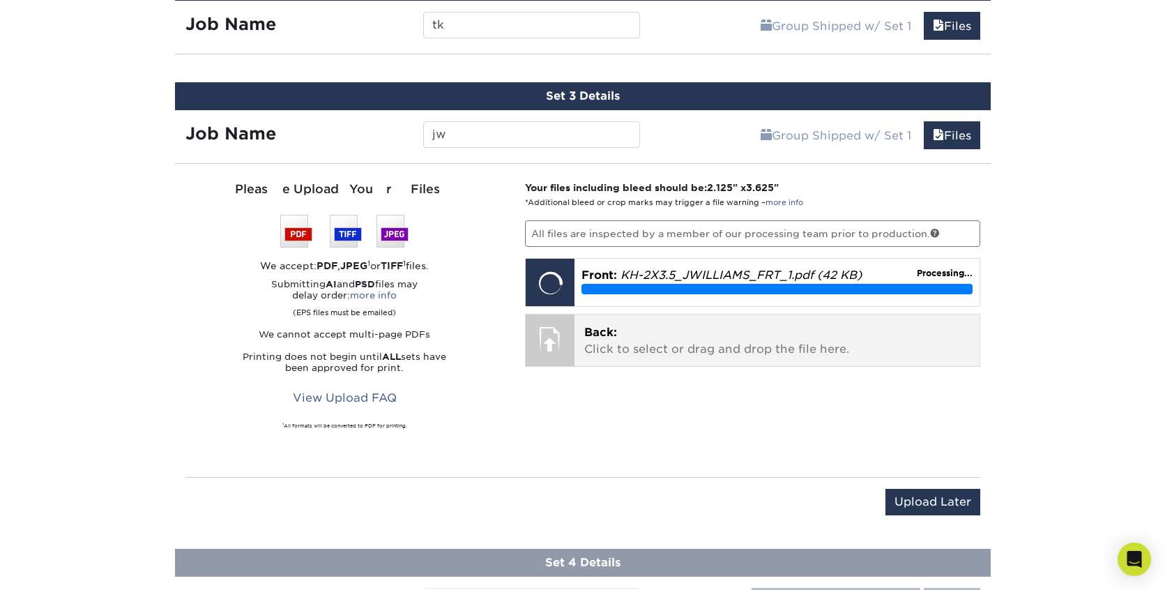
click at [619, 346] on p "Back: Click to select or drag and drop the file here." at bounding box center [777, 340] width 386 height 33
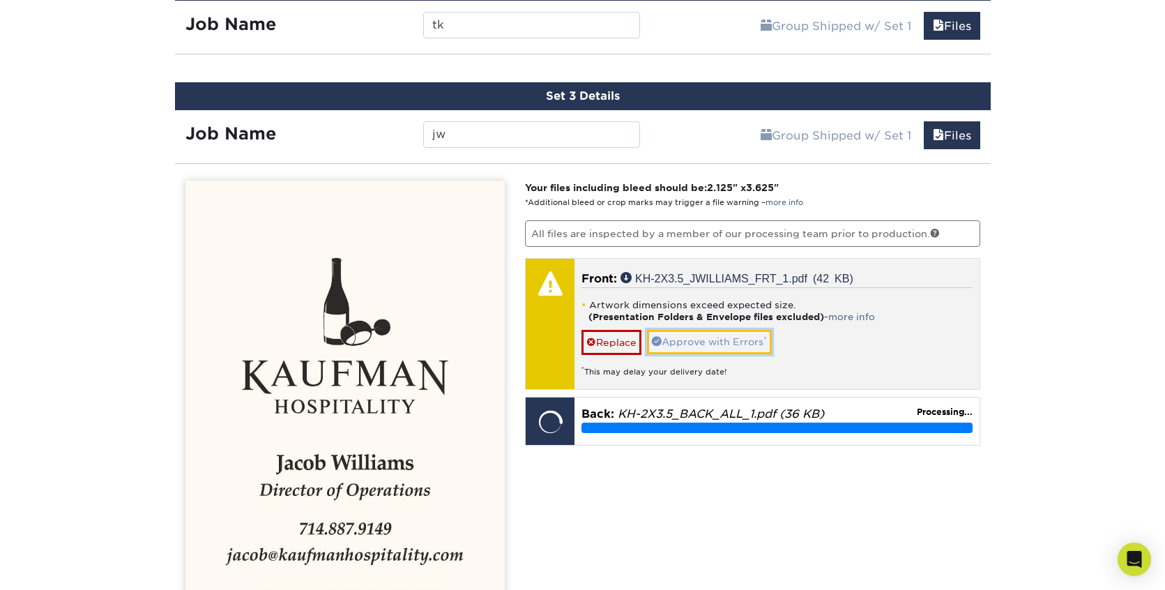
click at [704, 340] on link "Approve with Errors *" at bounding box center [709, 342] width 125 height 24
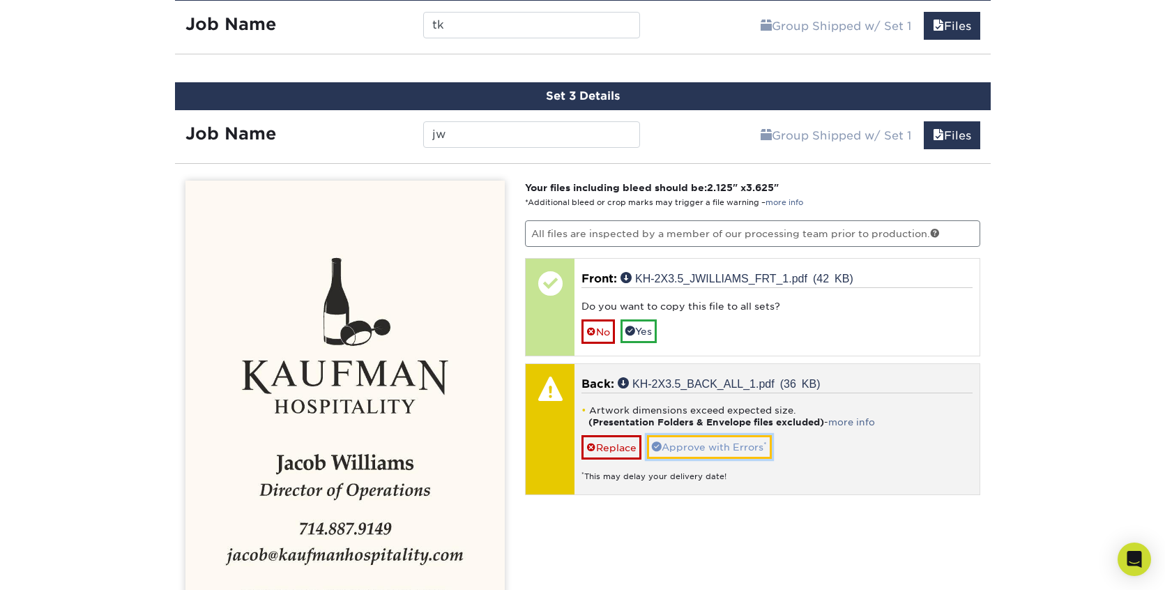
click at [713, 452] on link "Approve with Errors *" at bounding box center [709, 447] width 125 height 24
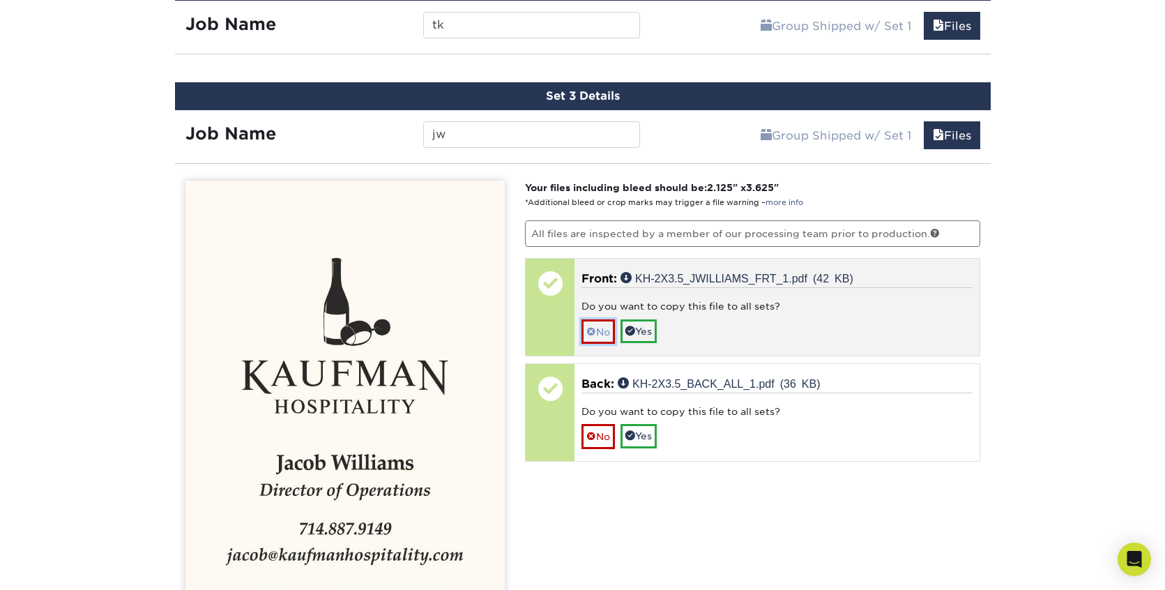
click at [603, 331] on link "No" at bounding box center [598, 331] width 33 height 24
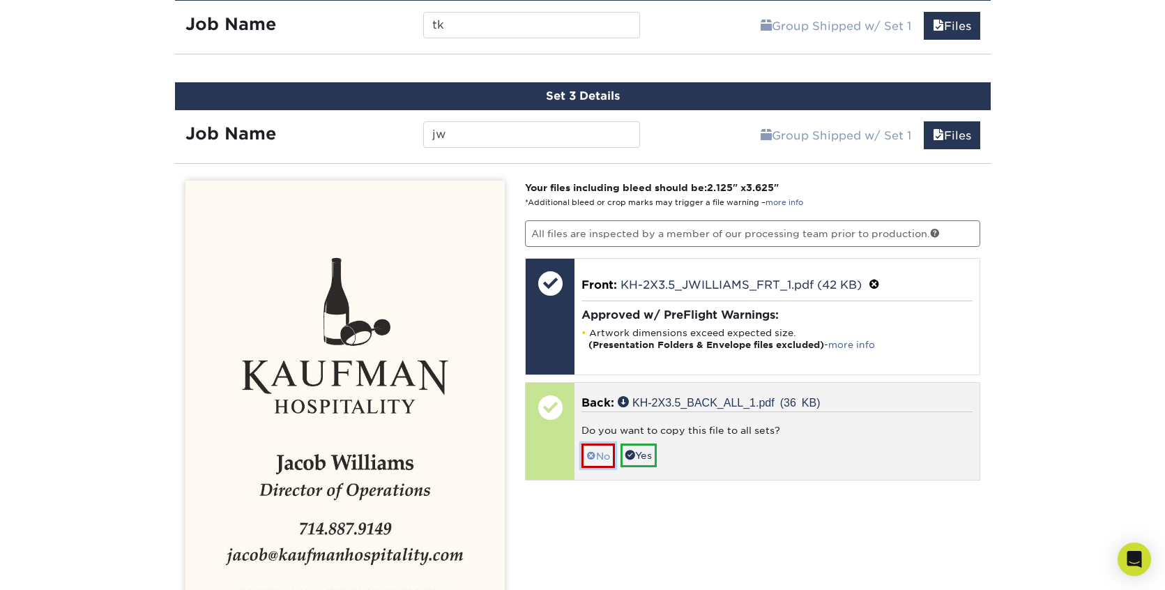
click at [597, 451] on link "No" at bounding box center [598, 456] width 33 height 24
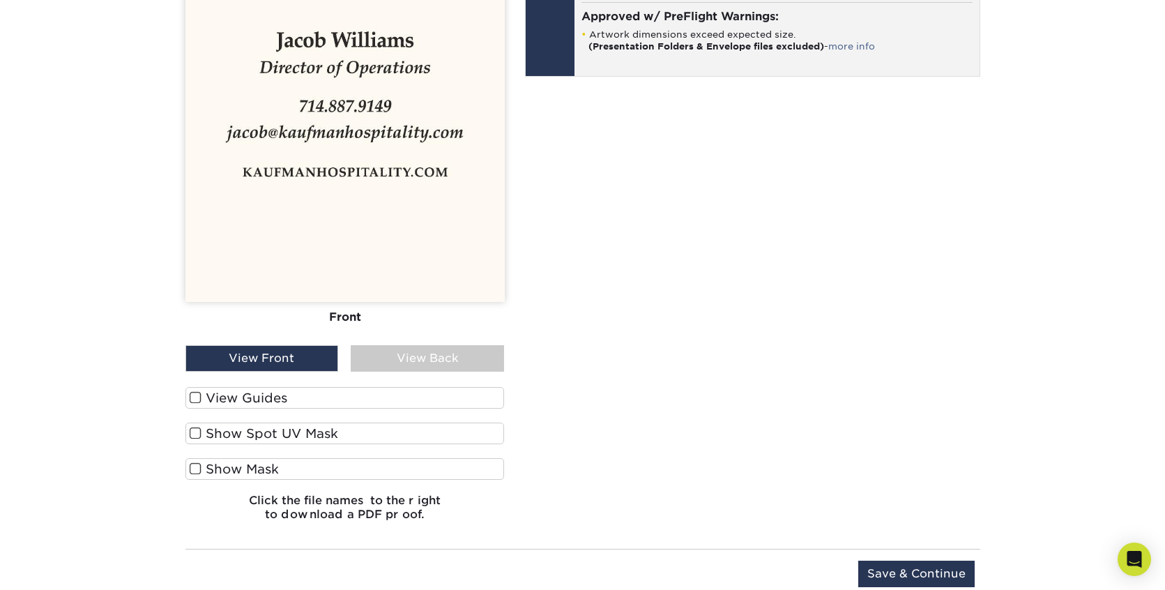
scroll to position [1388, 0]
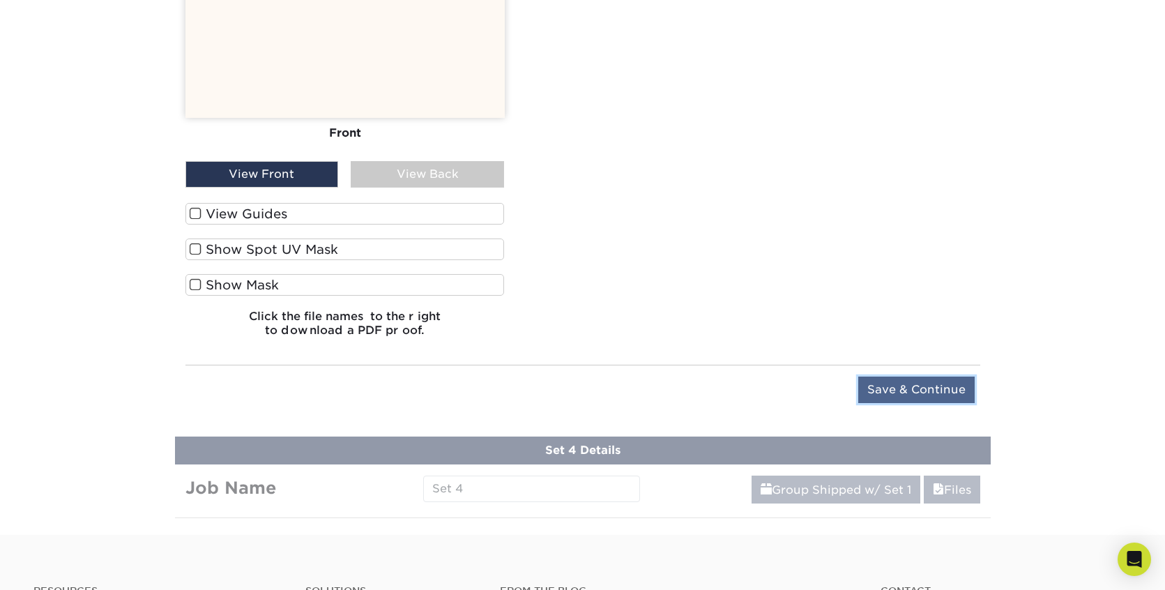
click at [902, 392] on input "Save & Continue" at bounding box center [917, 390] width 116 height 27
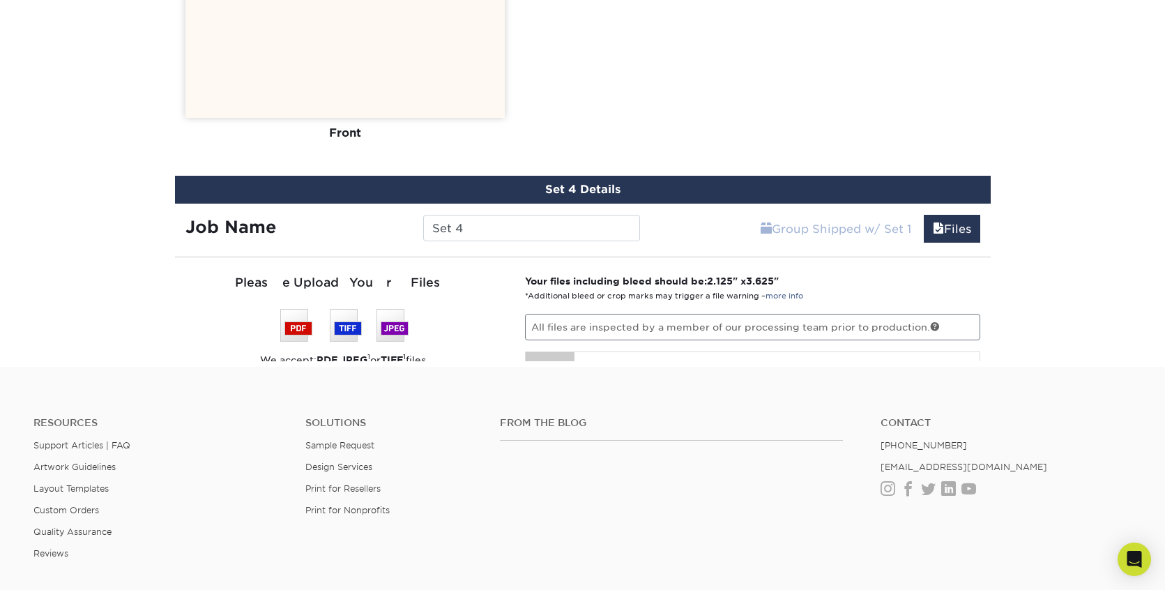
scroll to position [910, 0]
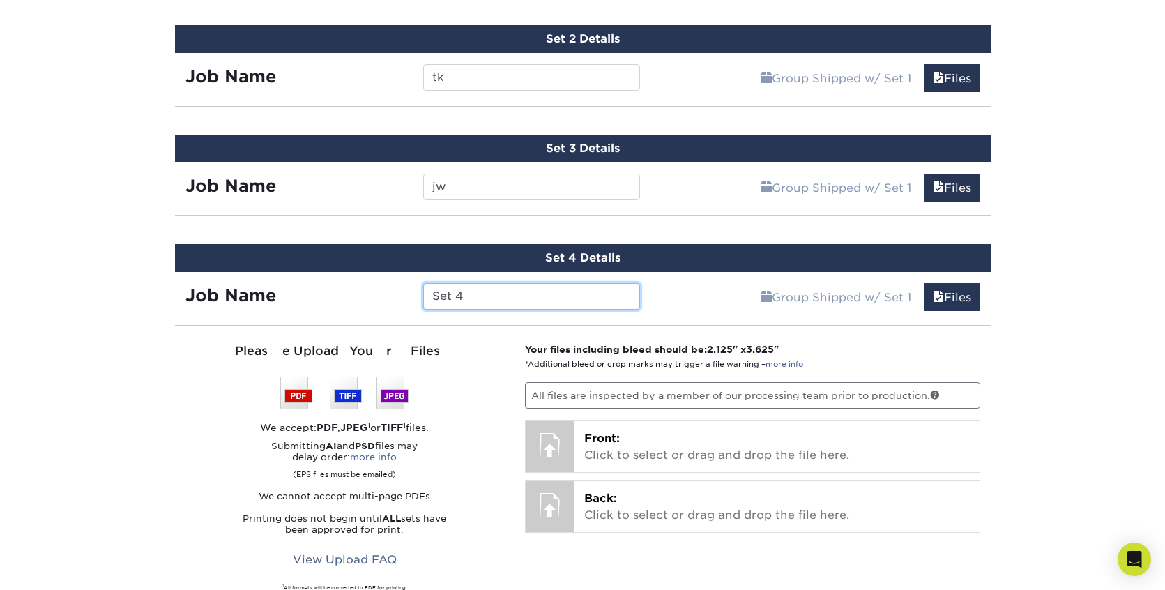
drag, startPoint x: 455, startPoint y: 296, endPoint x: 381, endPoint y: 294, distance: 73.3
click at [381, 294] on div "Job Name Set 4" at bounding box center [413, 296] width 476 height 27
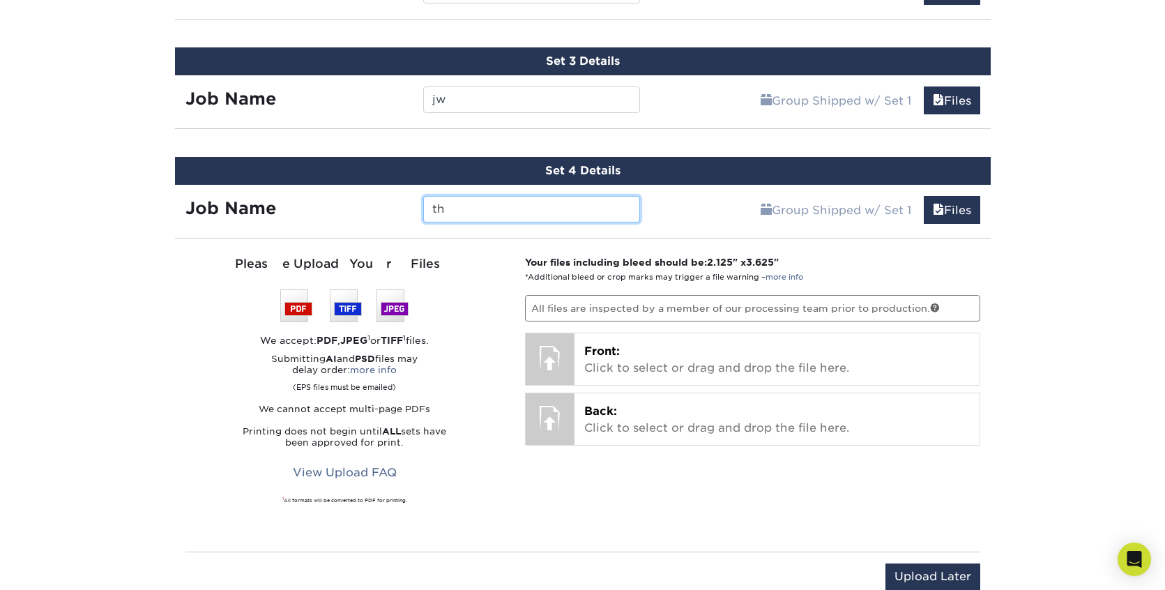
scroll to position [1006, 0]
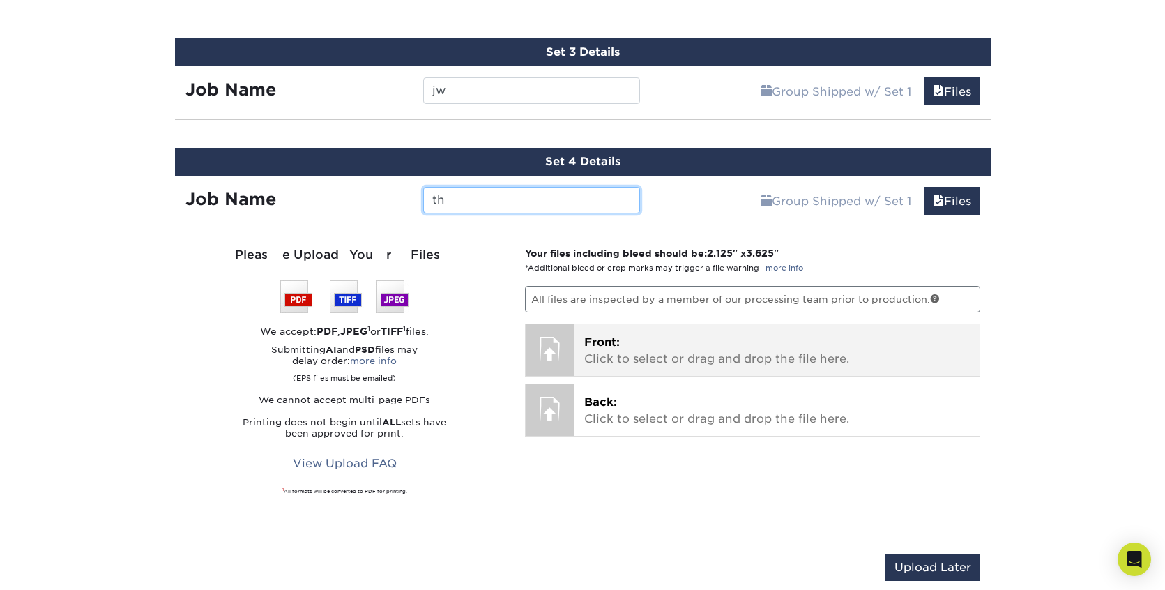
type input "th"
click at [610, 358] on p "Front: Click to select or drag and drop the file here." at bounding box center [777, 350] width 386 height 33
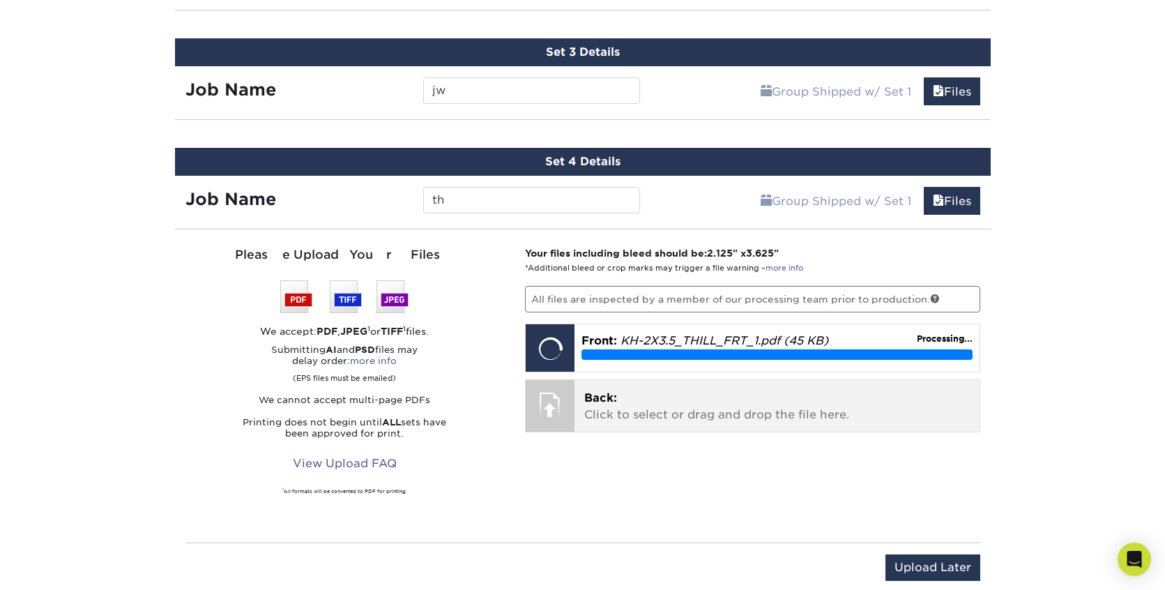
click at [663, 411] on p "Back: Click to select or drag and drop the file here." at bounding box center [777, 406] width 386 height 33
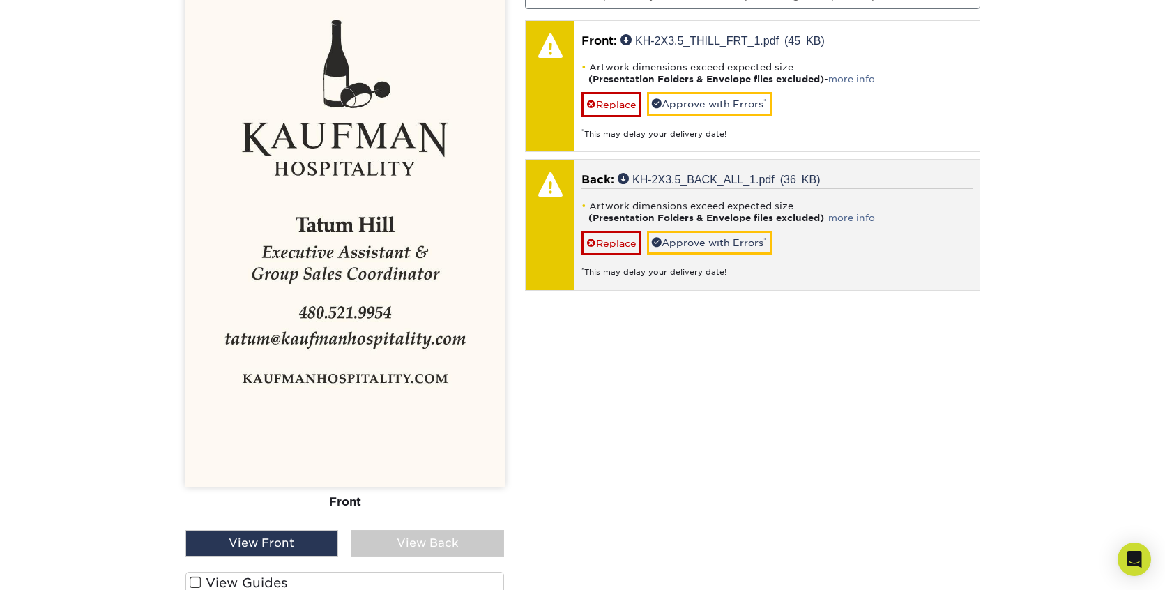
scroll to position [1362, 0]
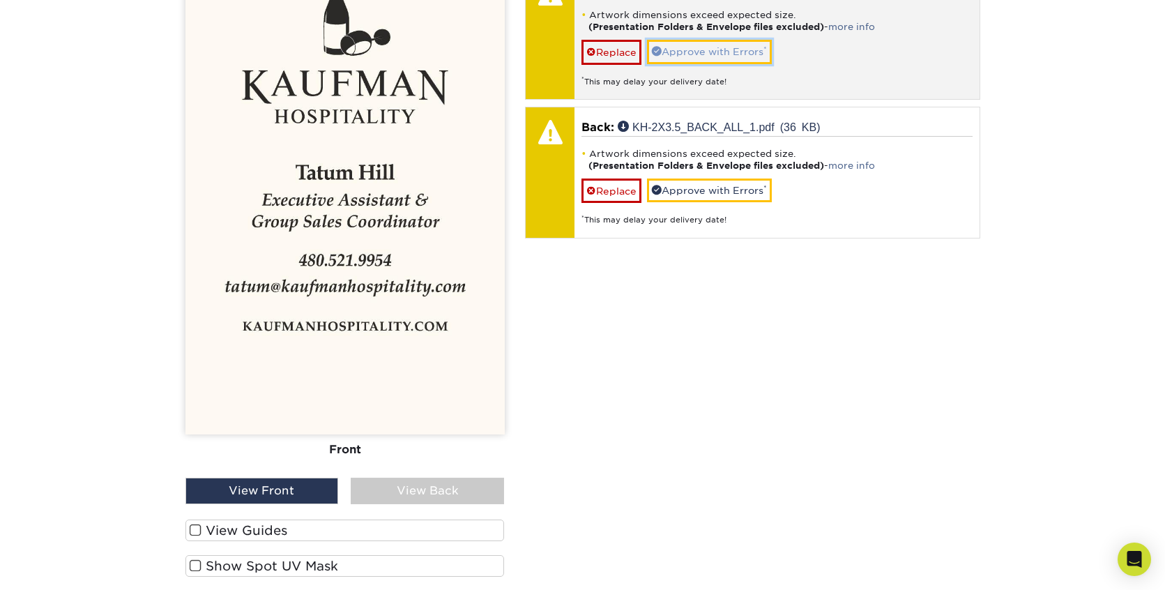
click at [699, 50] on link "Approve with Errors *" at bounding box center [709, 52] width 125 height 24
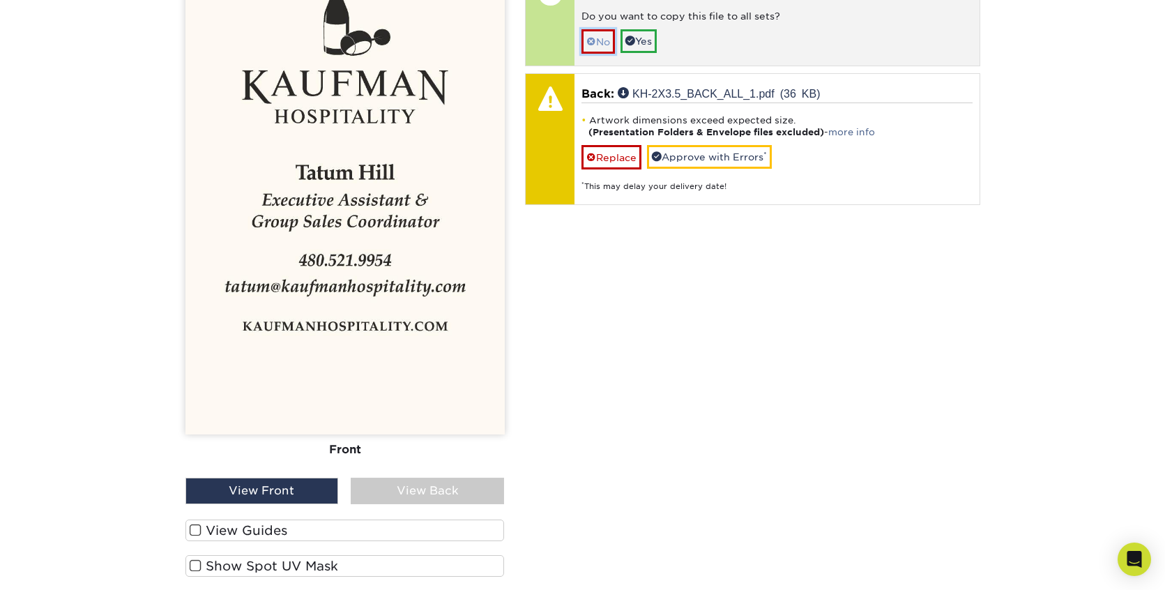
click at [593, 40] on span at bounding box center [592, 41] width 10 height 11
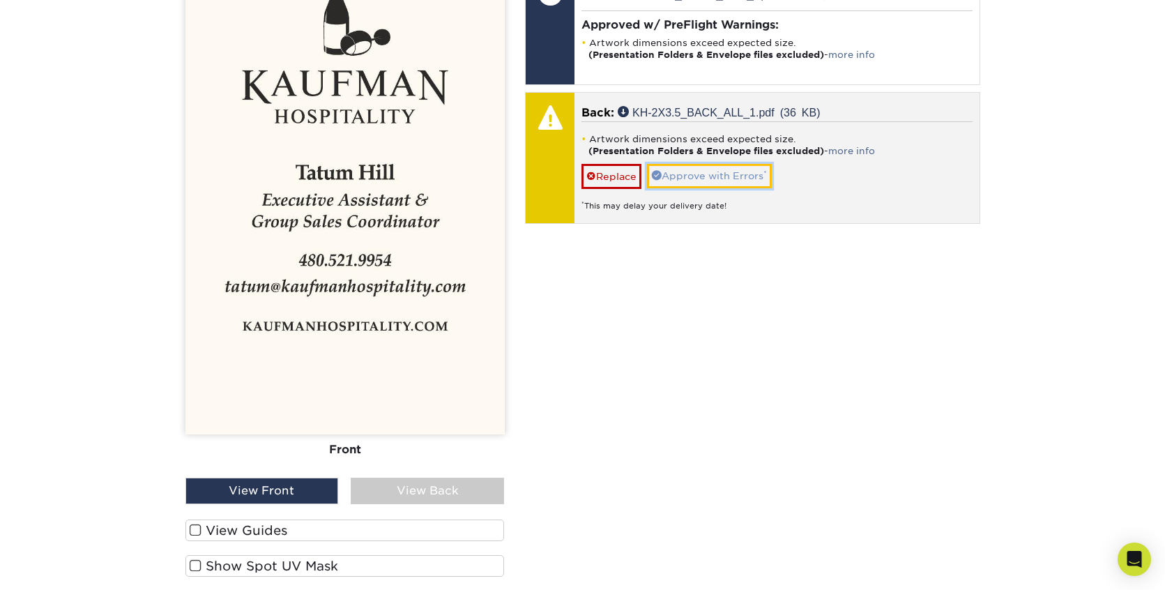
click at [703, 174] on link "Approve with Errors *" at bounding box center [709, 176] width 125 height 24
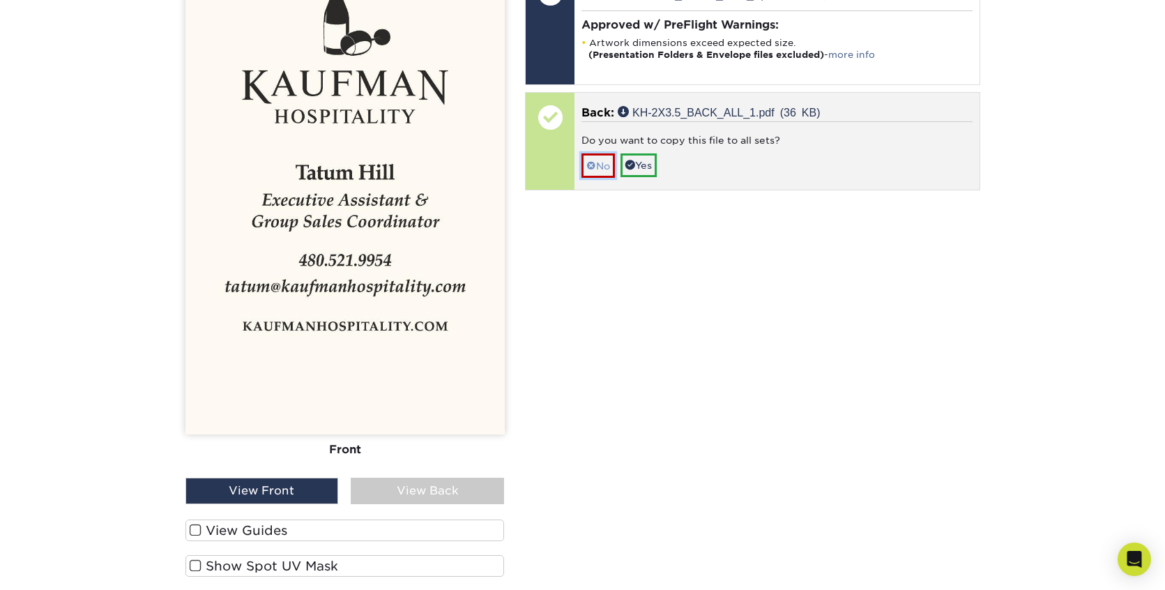
click at [606, 161] on link "No" at bounding box center [598, 165] width 33 height 24
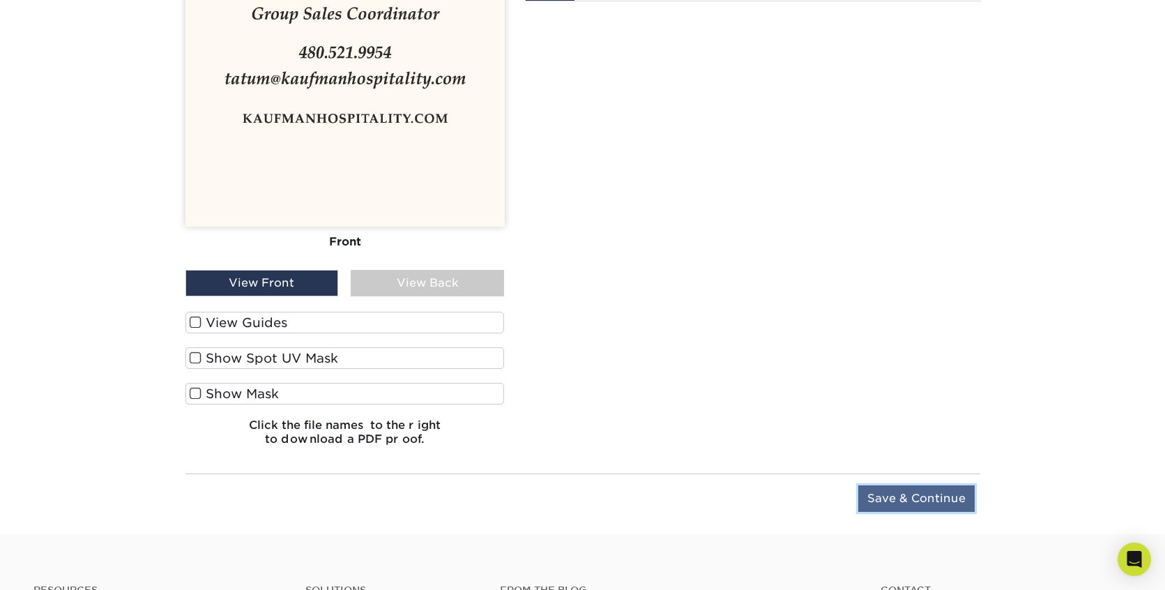
click at [889, 496] on input "Save & Continue" at bounding box center [917, 498] width 116 height 27
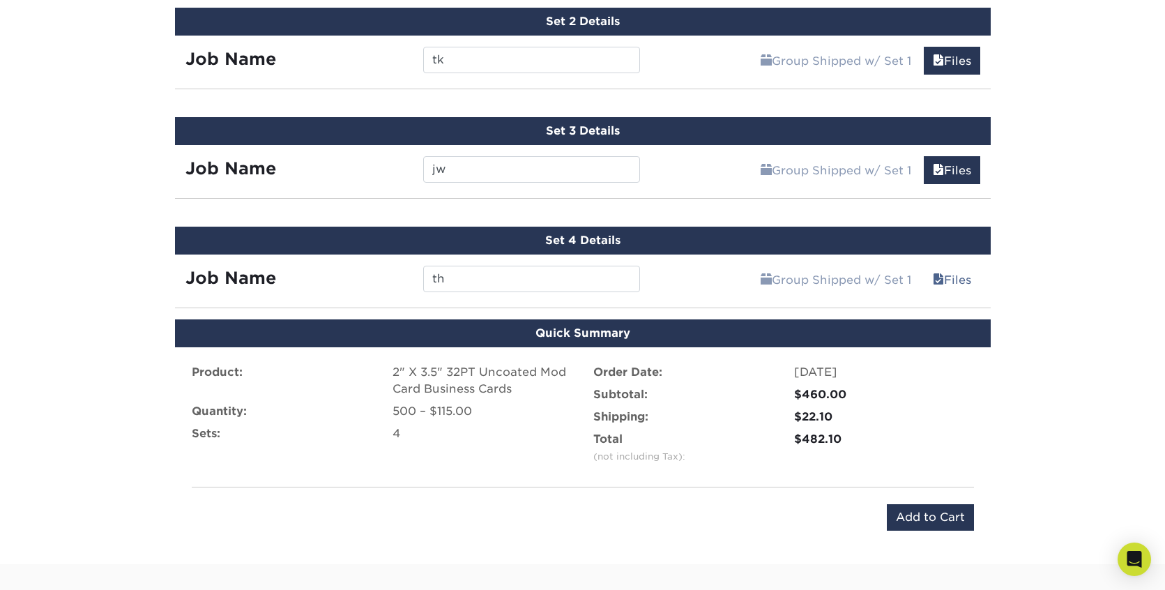
scroll to position [937, 0]
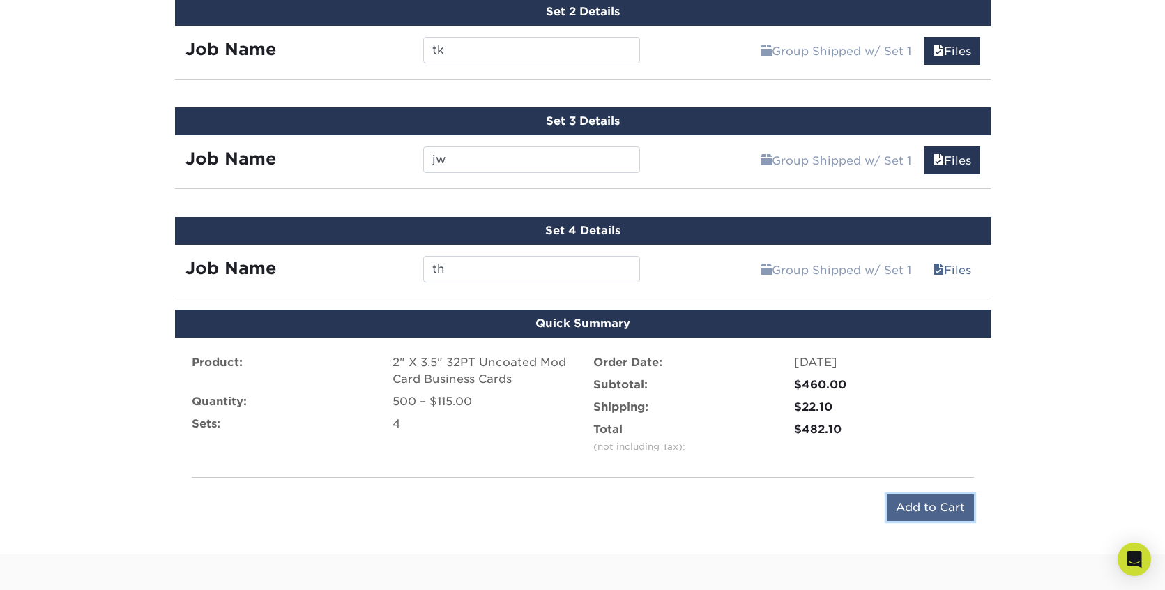
click at [920, 504] on input "Add to Cart" at bounding box center [930, 507] width 87 height 27
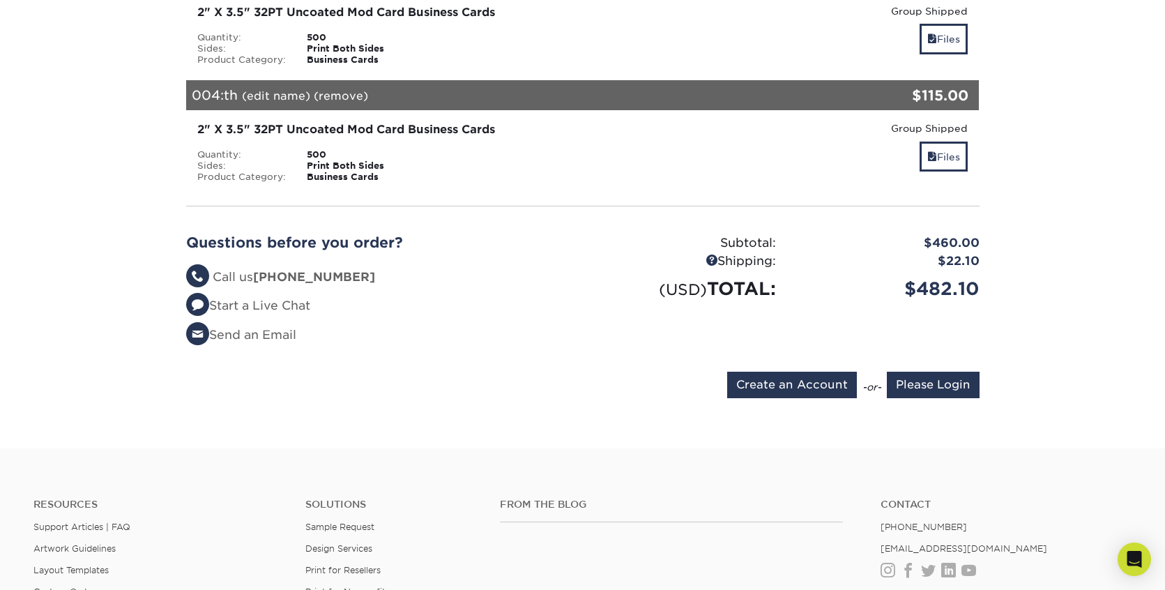
scroll to position [524, 0]
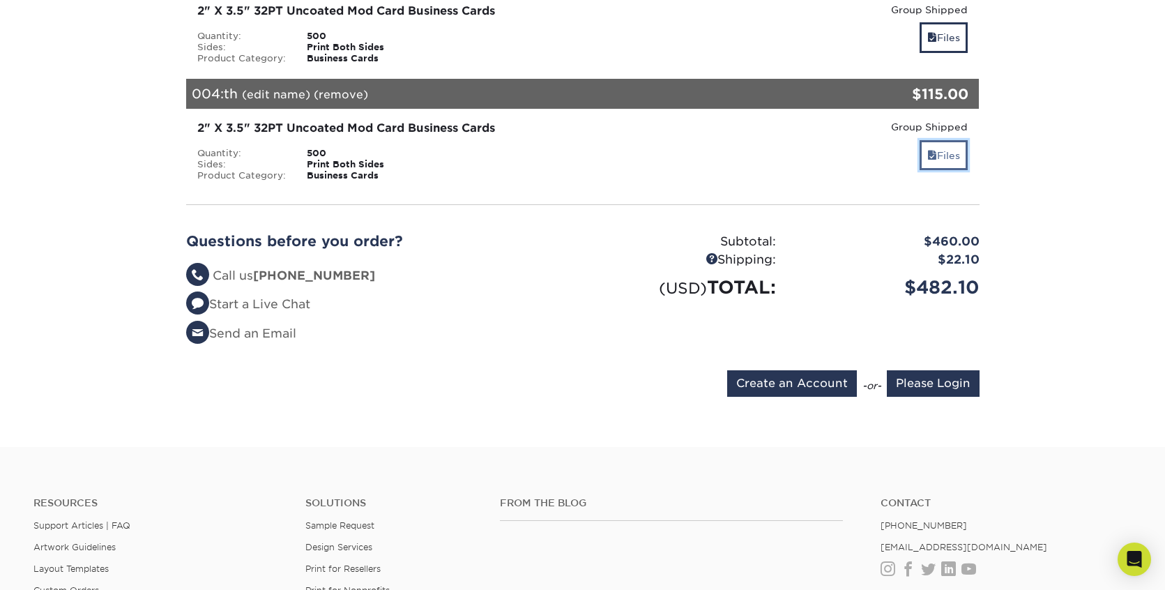
click at [930, 155] on span at bounding box center [933, 155] width 10 height 11
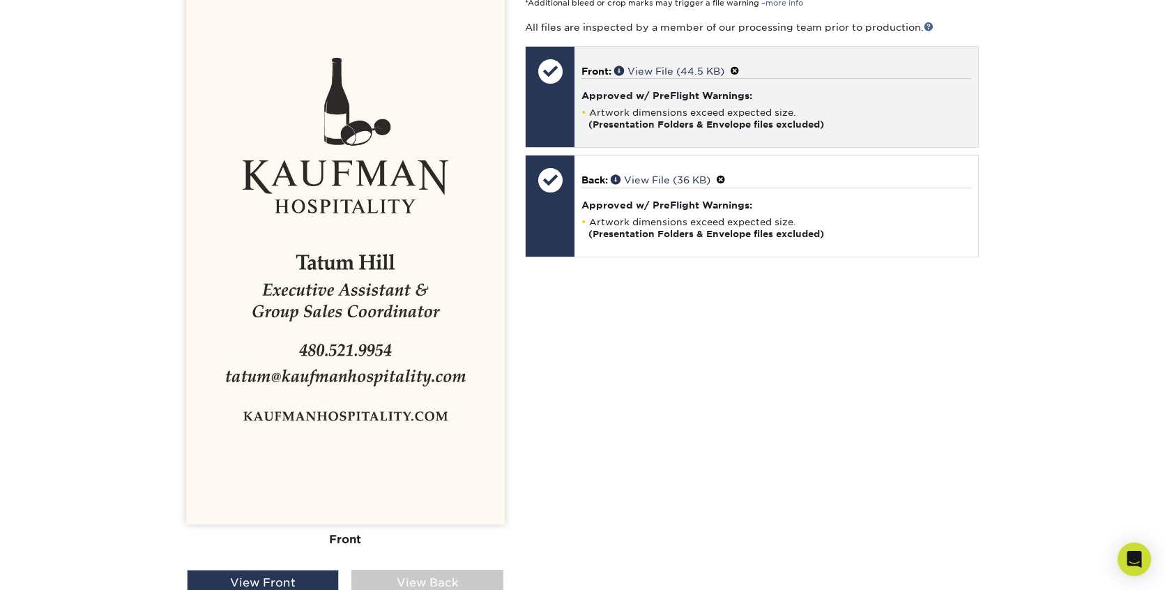
scroll to position [769, 0]
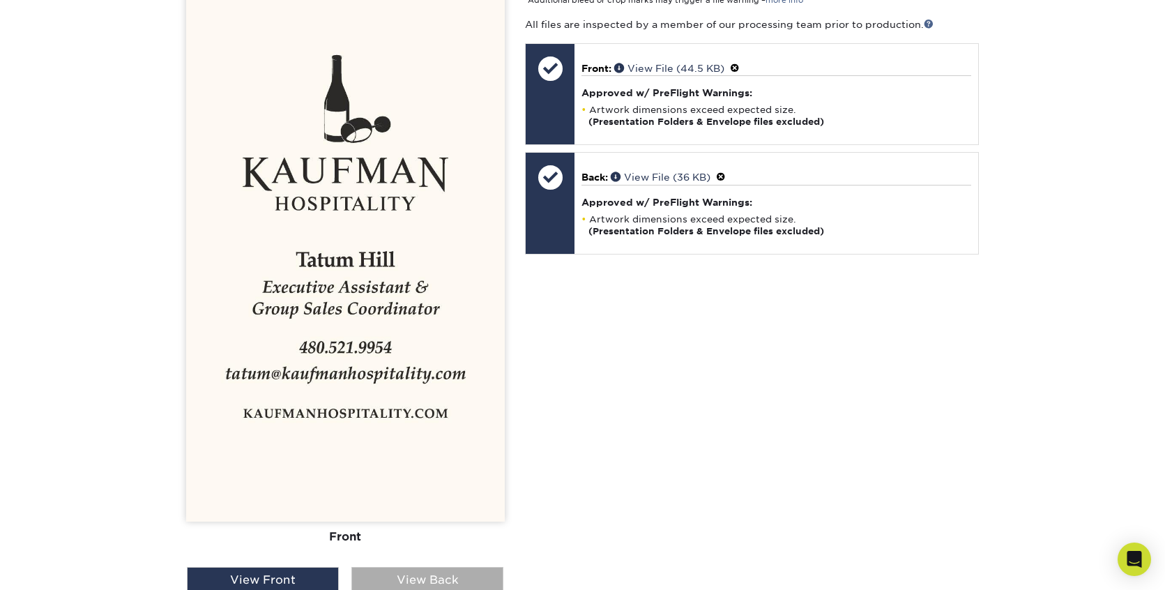
click at [402, 575] on div "View Back" at bounding box center [428, 580] width 152 height 27
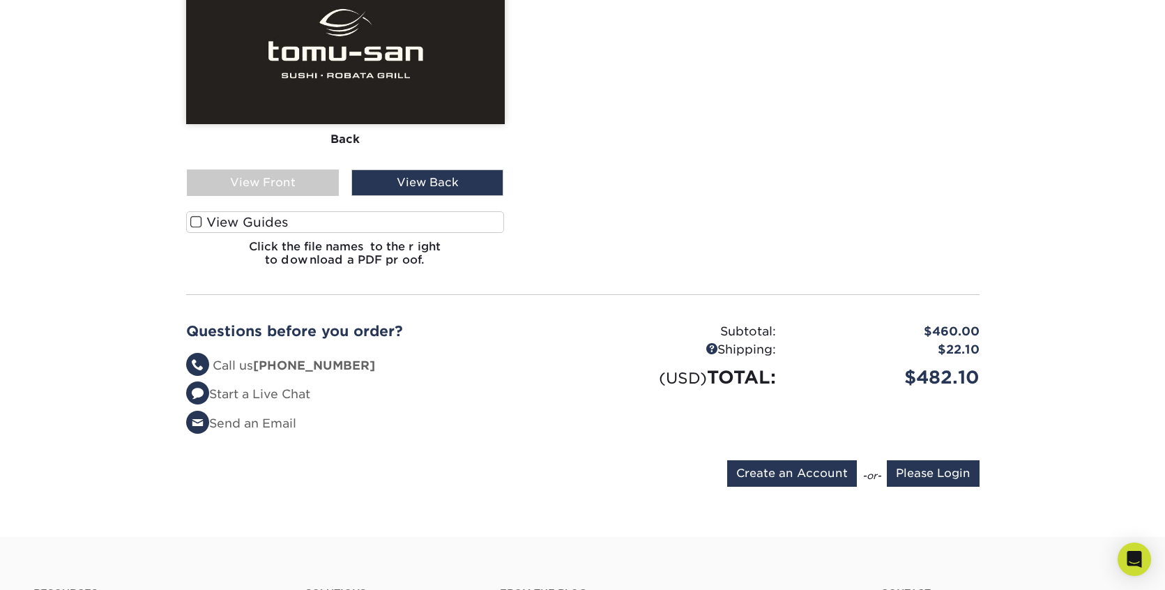
scroll to position [1186, 0]
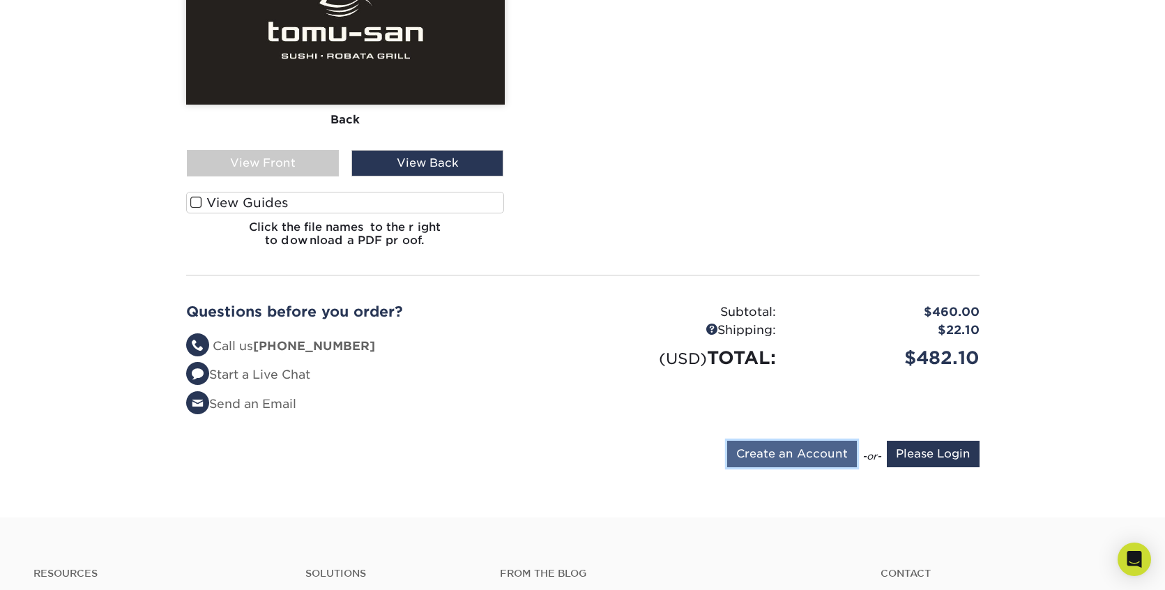
click at [815, 453] on input "Create an Account" at bounding box center [792, 454] width 130 height 27
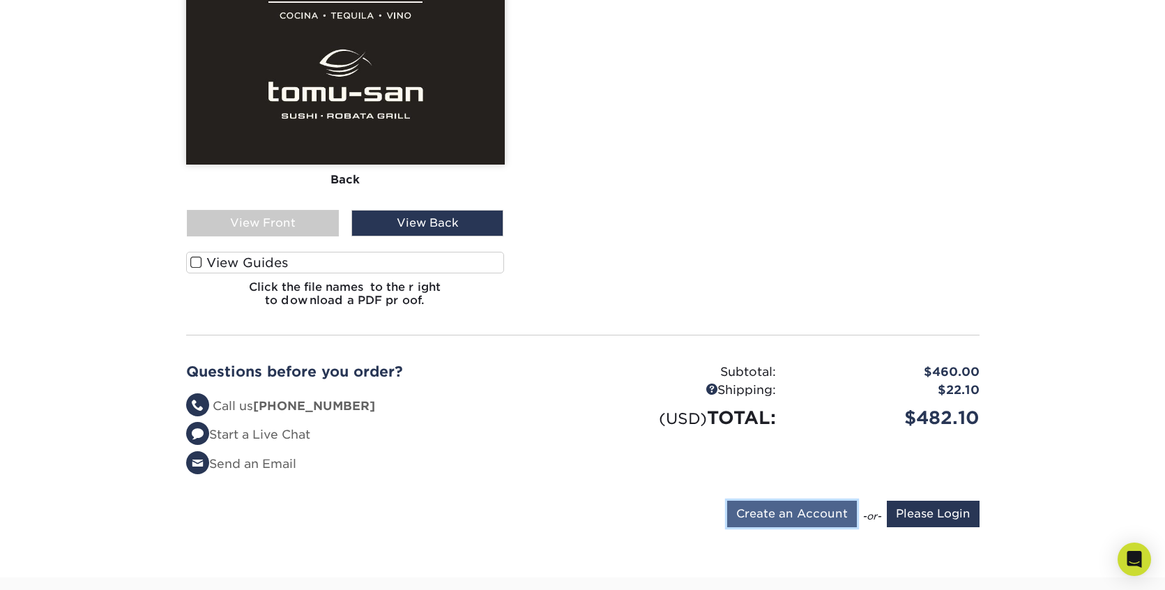
type input "[PERSON_NAME][EMAIL_ADDRESS][DOMAIN_NAME]"
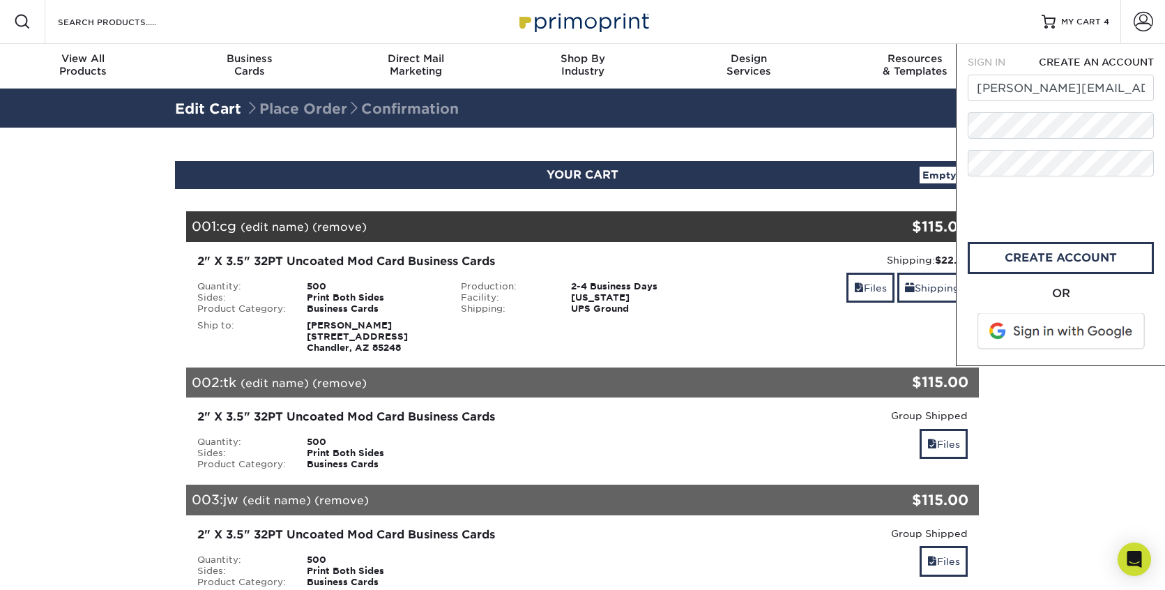
scroll to position [0, 0]
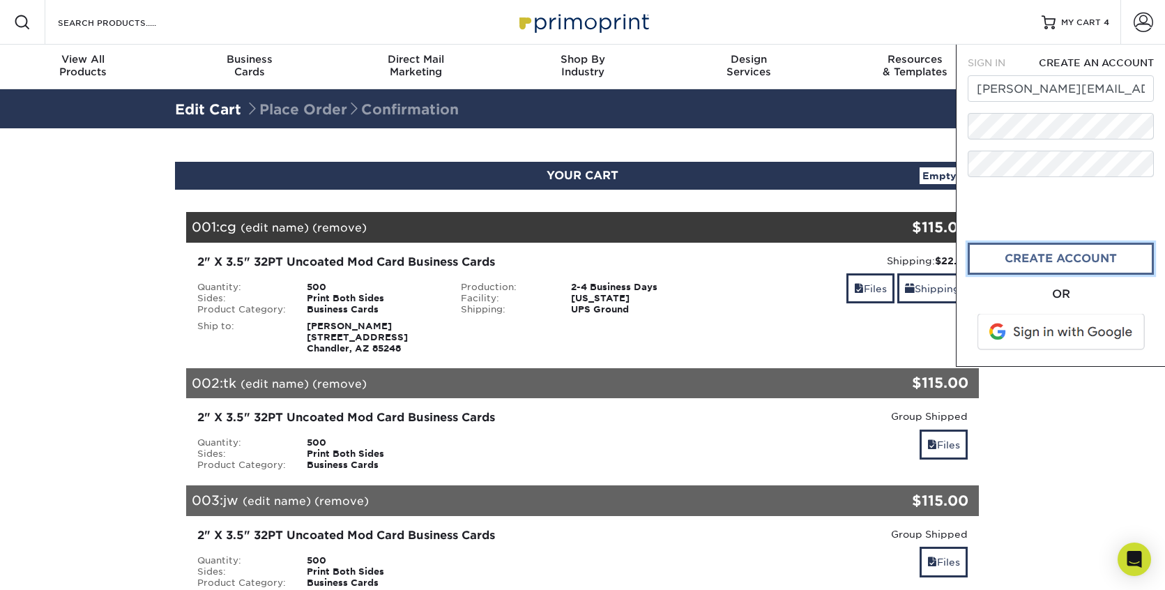
click at [1027, 265] on link "create account" at bounding box center [1061, 259] width 186 height 32
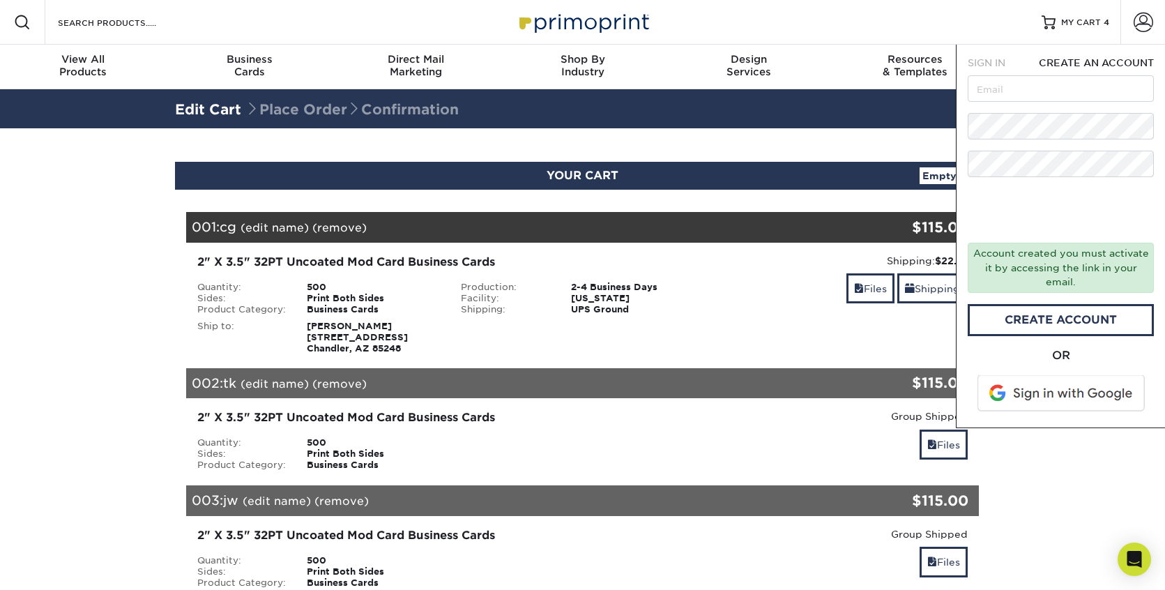
click at [996, 57] on span "SIGN IN" at bounding box center [987, 62] width 38 height 11
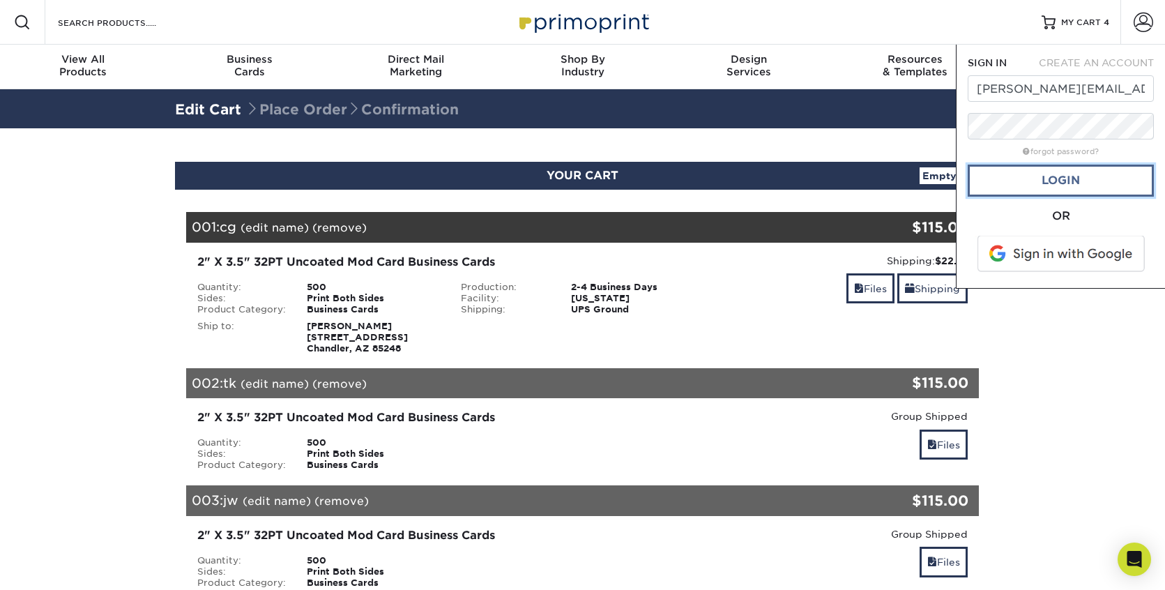
click at [1055, 173] on link "Login" at bounding box center [1061, 181] width 186 height 32
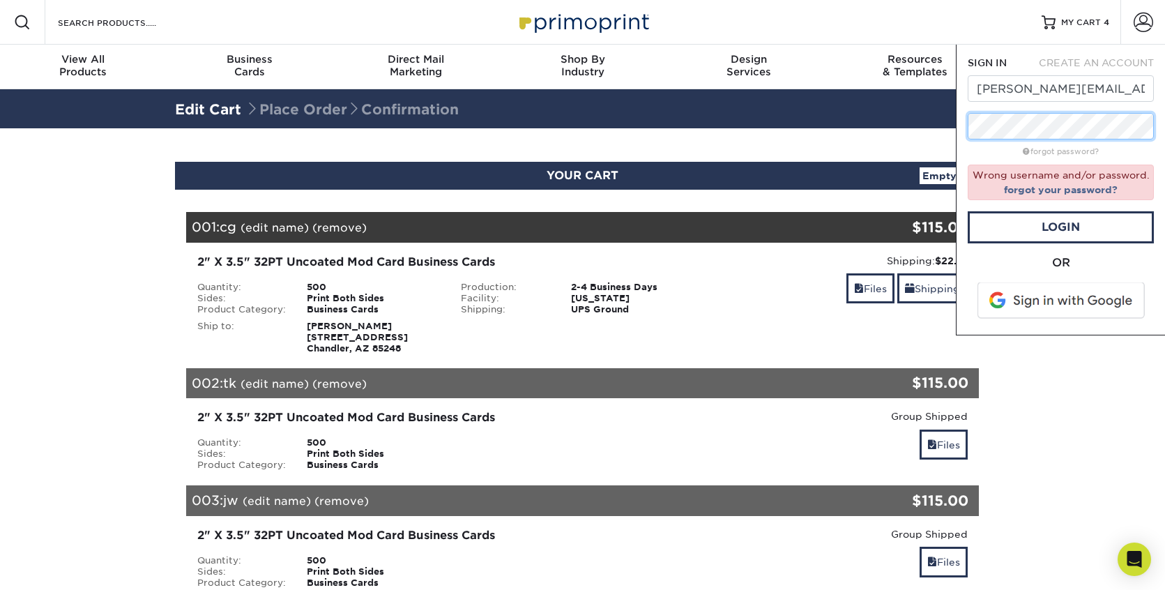
click at [958, 124] on div "SIGN IN CREATE AN ACCOUNT [PERSON_NAME][EMAIL_ADDRESS][DOMAIN_NAME] forgot pass…" at bounding box center [1060, 190] width 209 height 291
click at [959, 123] on div "SIGN IN CREATE AN ACCOUNT [PERSON_NAME][EMAIL_ADDRESS][DOMAIN_NAME] forgot pass…" at bounding box center [1060, 190] width 209 height 291
click at [1103, 232] on link "Login" at bounding box center [1061, 227] width 186 height 32
click at [1094, 60] on span "CREATE AN ACCOUNT" at bounding box center [1096, 62] width 115 height 11
type input "[PERSON_NAME][EMAIL_ADDRESS][DOMAIN_NAME]"
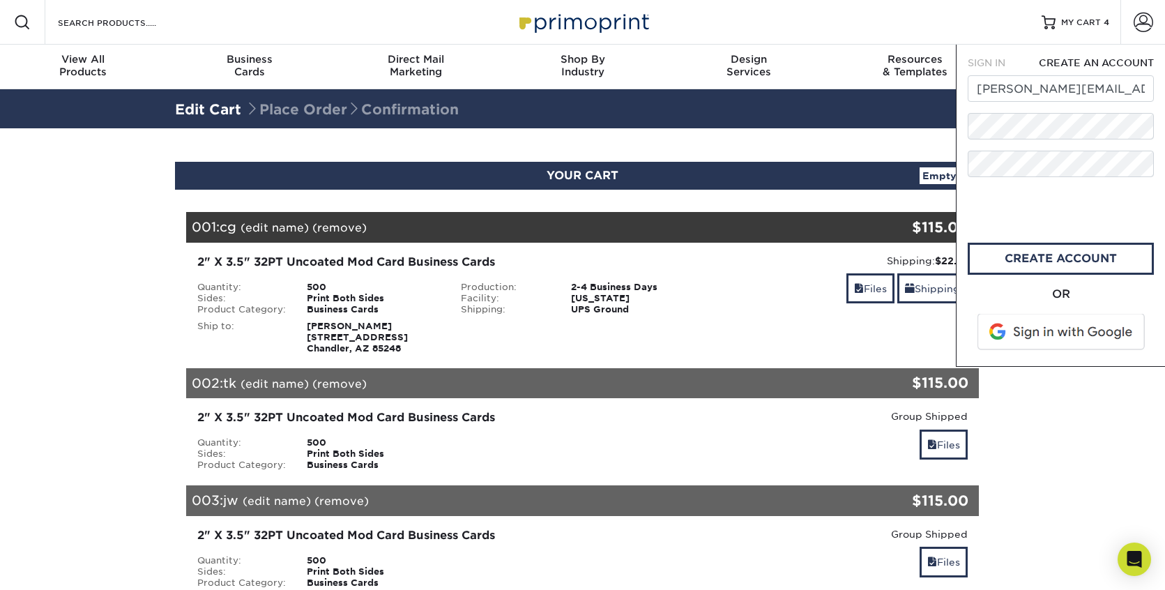
click at [999, 62] on span "SIGN IN" at bounding box center [987, 62] width 38 height 11
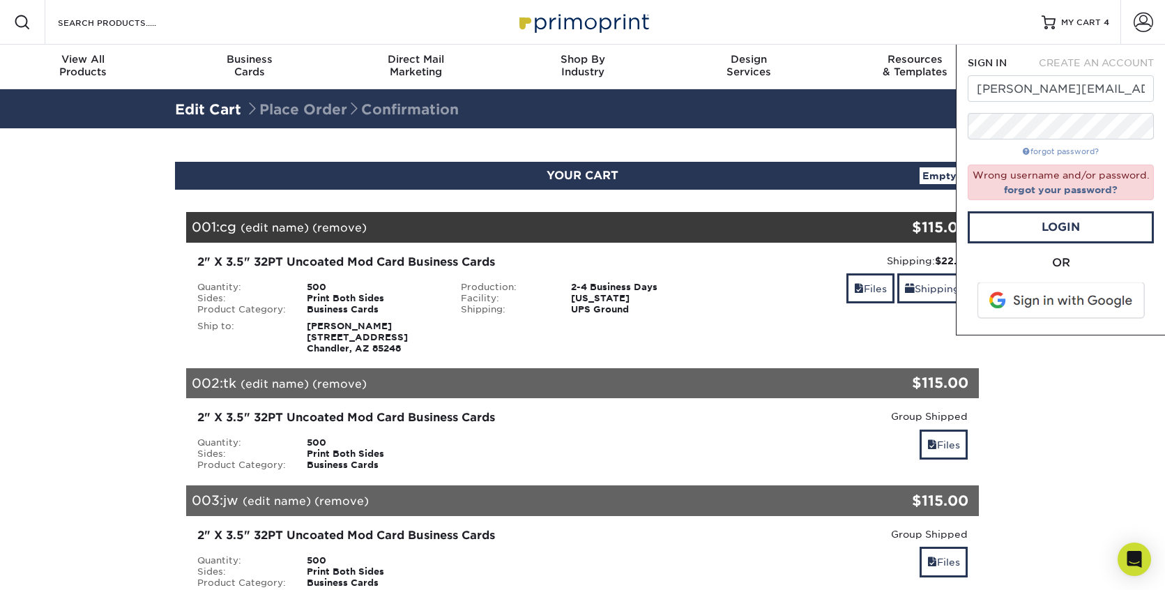
click at [1048, 151] on link "forgot password?" at bounding box center [1061, 151] width 76 height 9
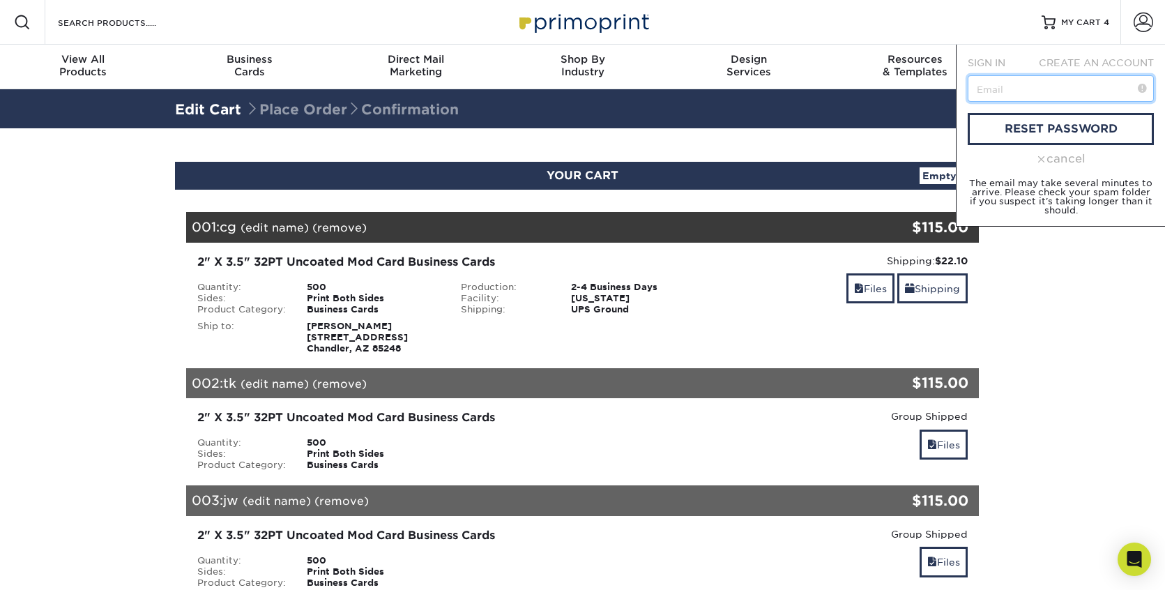
click at [1033, 90] on input "text" at bounding box center [1061, 88] width 186 height 27
type input "[PERSON_NAME][EMAIL_ADDRESS][DOMAIN_NAME]"
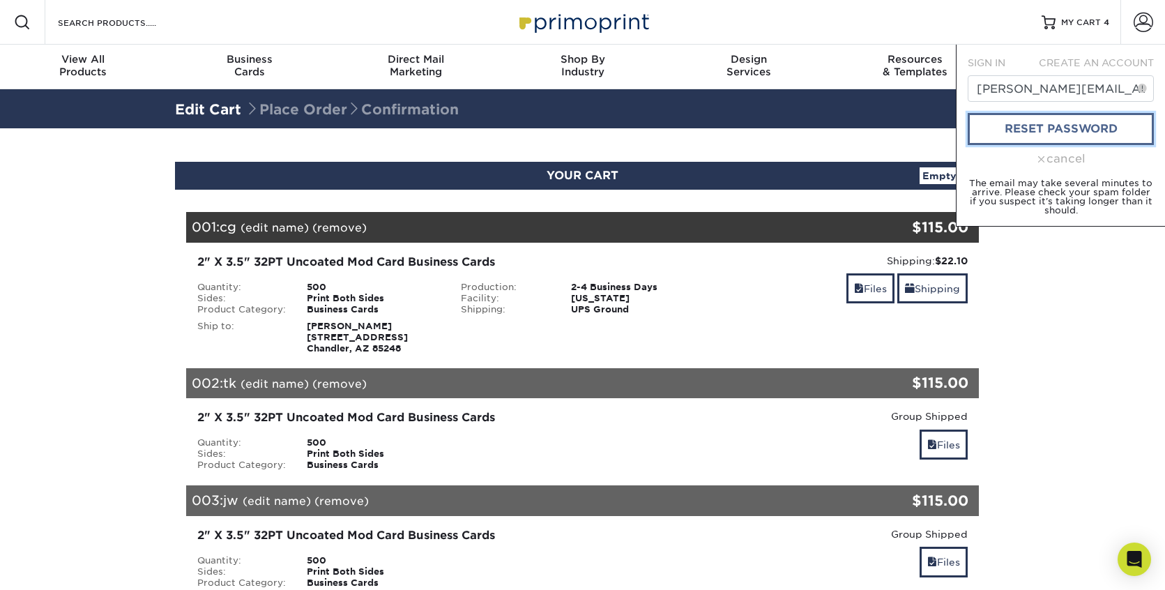
click at [1047, 133] on link "reset password" at bounding box center [1061, 129] width 186 height 32
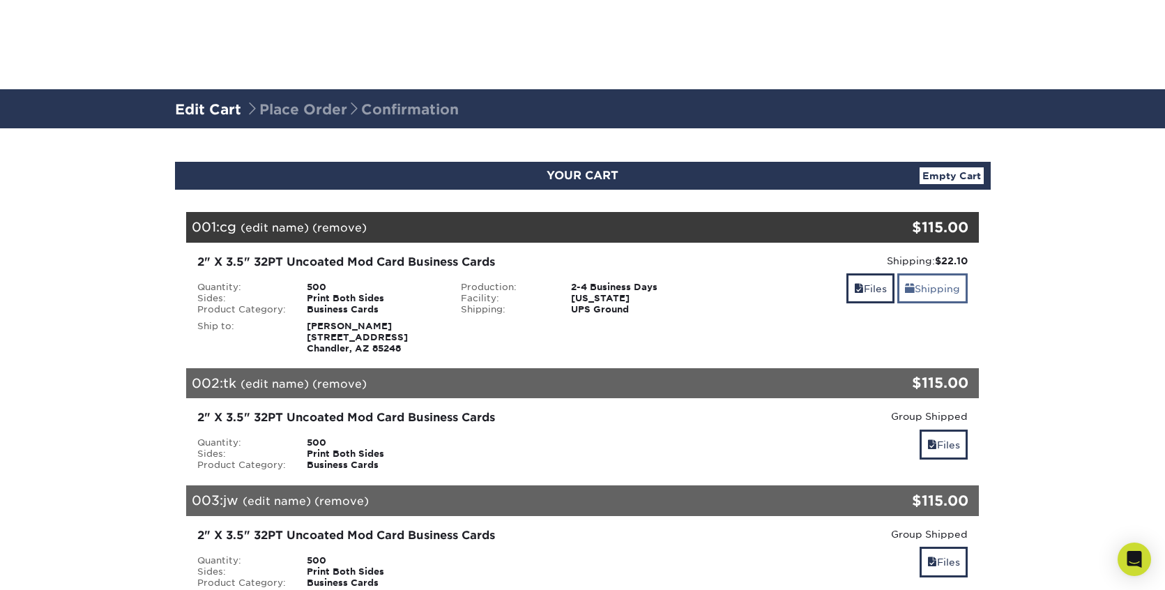
scroll to position [587, 0]
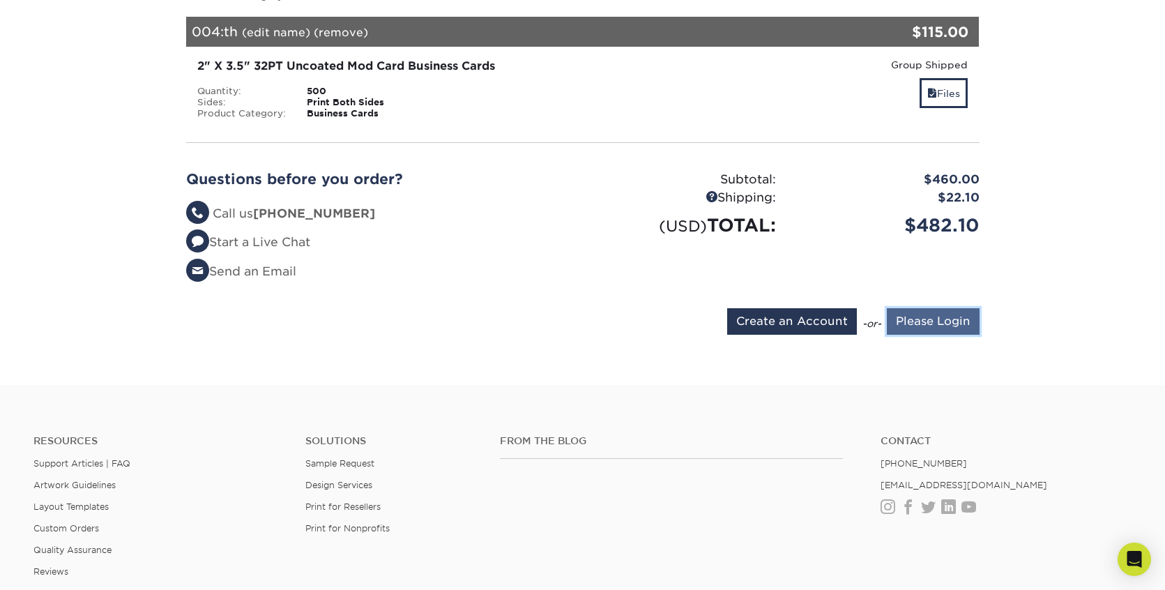
click at [923, 326] on input "Please Login" at bounding box center [933, 321] width 93 height 27
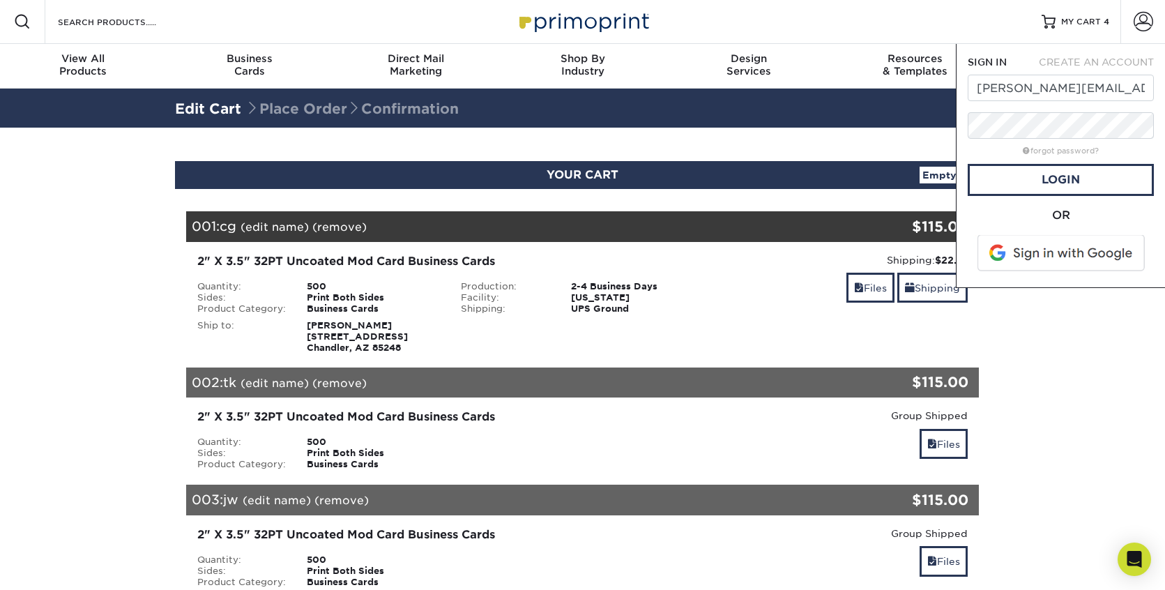
scroll to position [0, 0]
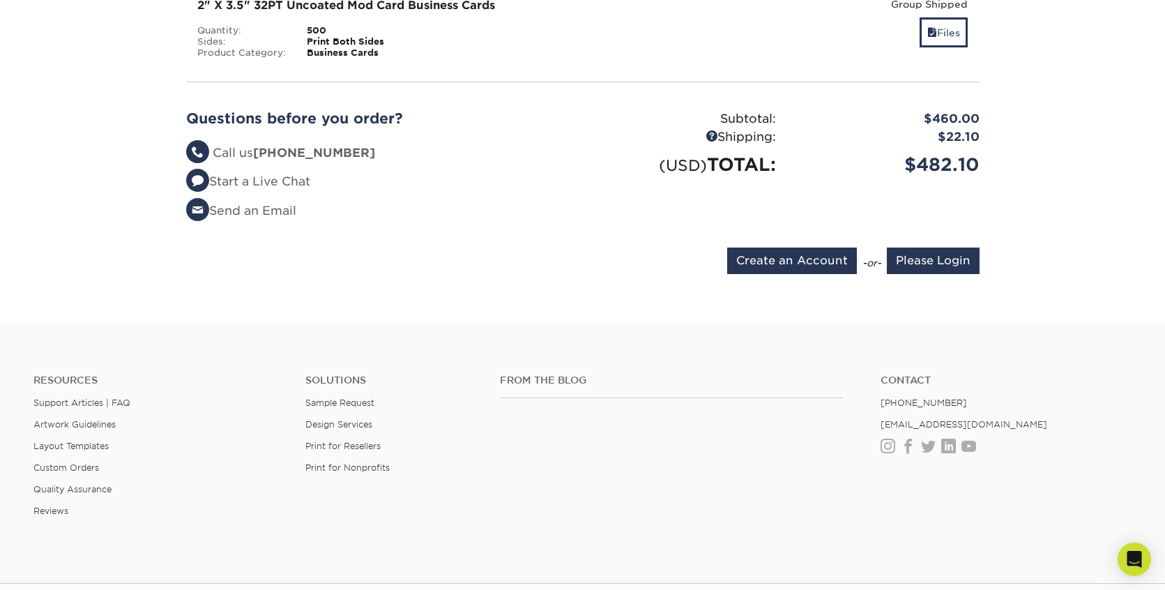
scroll to position [790, 0]
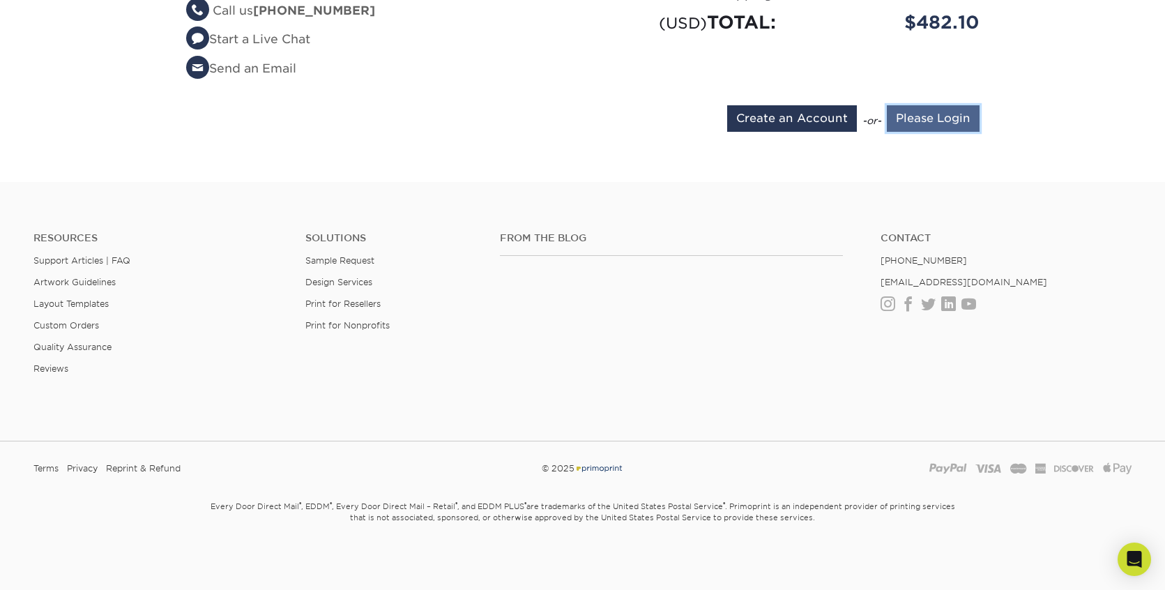
click at [938, 116] on input "Please Login" at bounding box center [933, 118] width 93 height 27
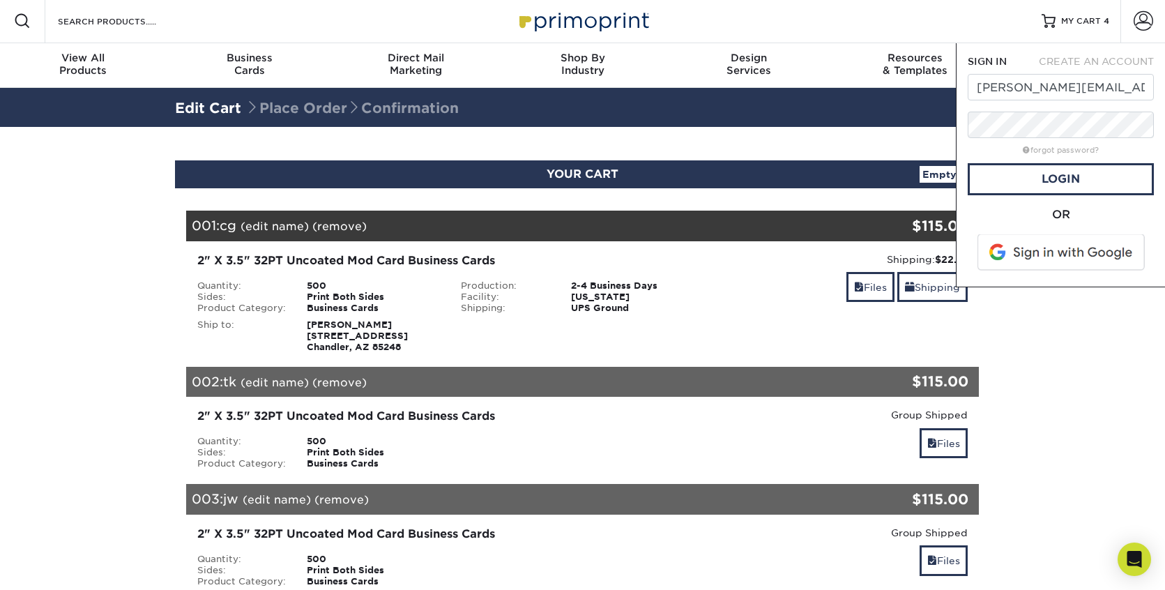
scroll to position [0, 0]
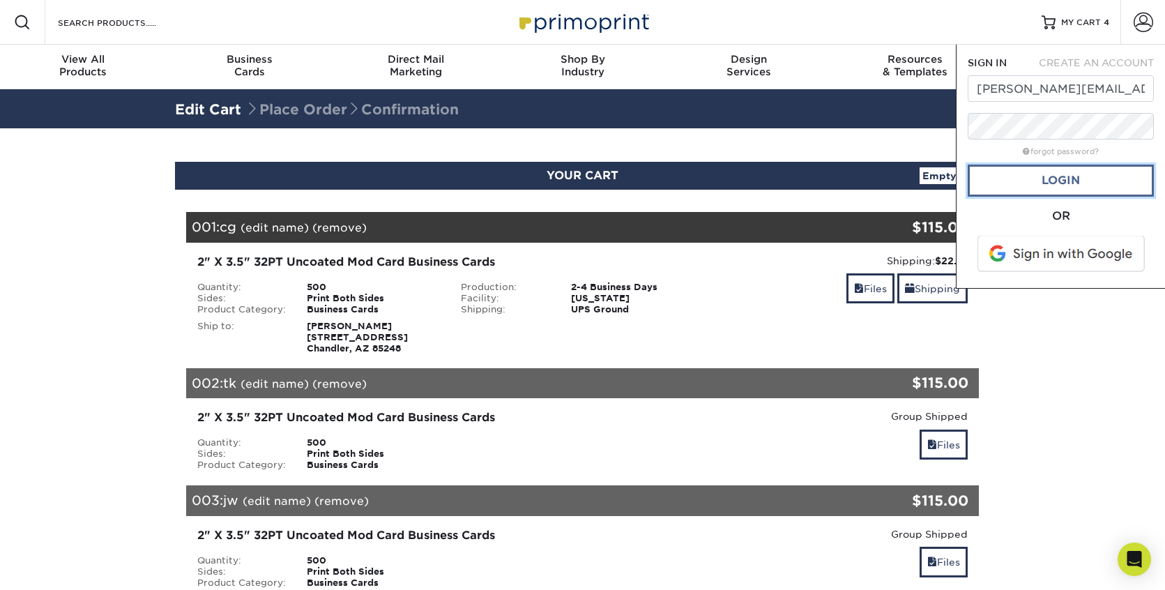
click at [1082, 176] on link "Login" at bounding box center [1061, 181] width 186 height 32
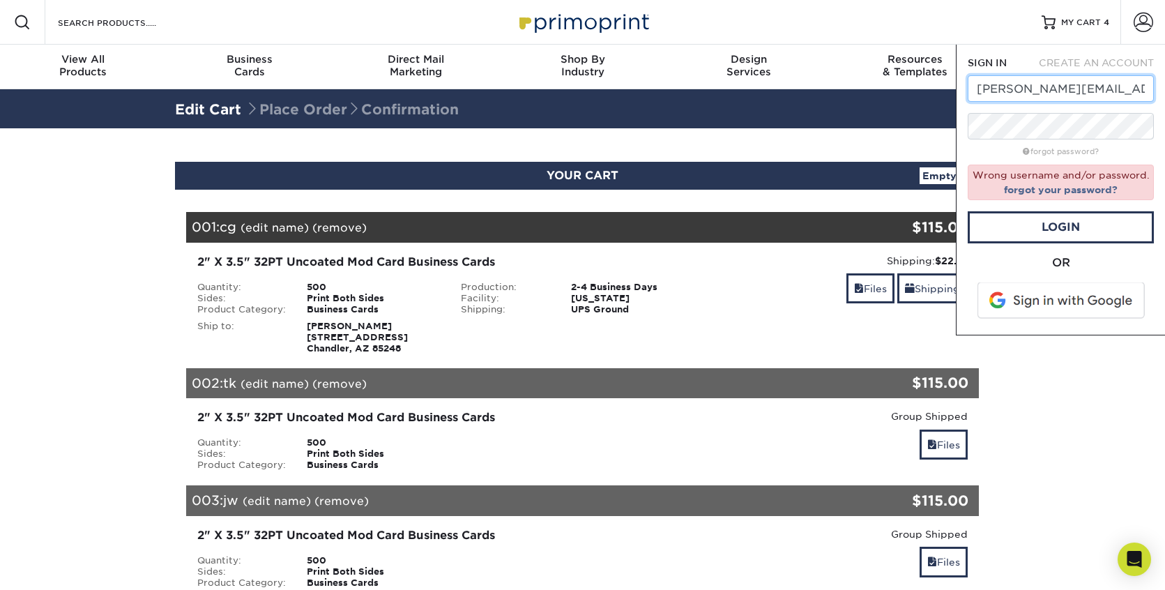
click at [1113, 93] on input "tatum@kaufmanhospitality.com" at bounding box center [1061, 88] width 186 height 27
click at [1032, 233] on link "Login" at bounding box center [1061, 227] width 186 height 32
click at [1101, 95] on input "tatum@kaufmanhospitality.com" at bounding box center [1061, 88] width 186 height 27
type input "tatum@kaufmanhospitality.com"
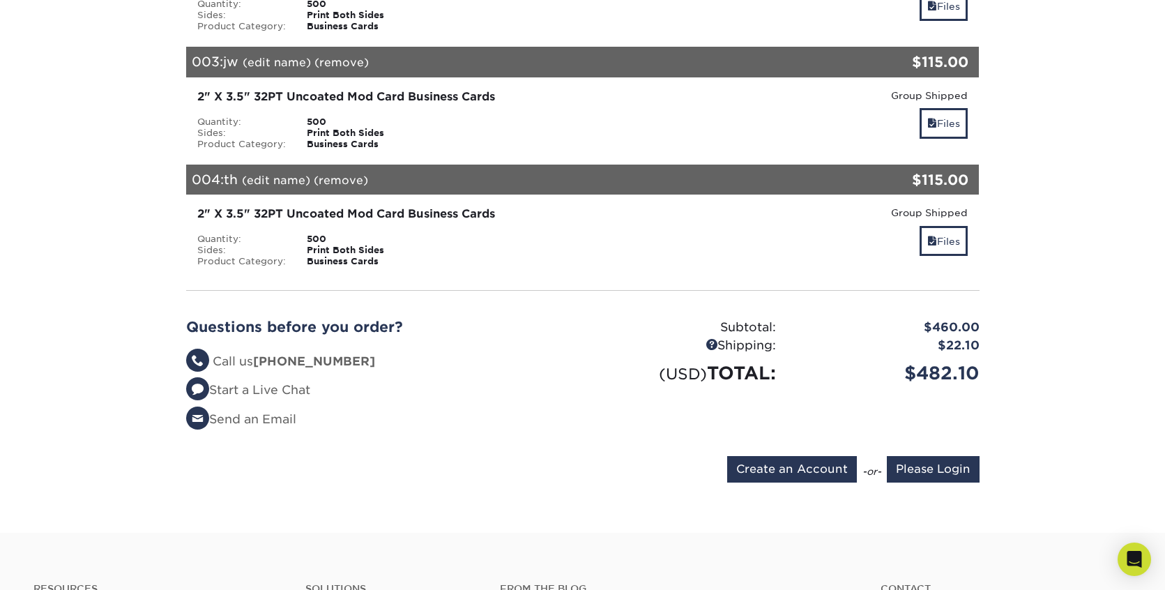
scroll to position [790, 0]
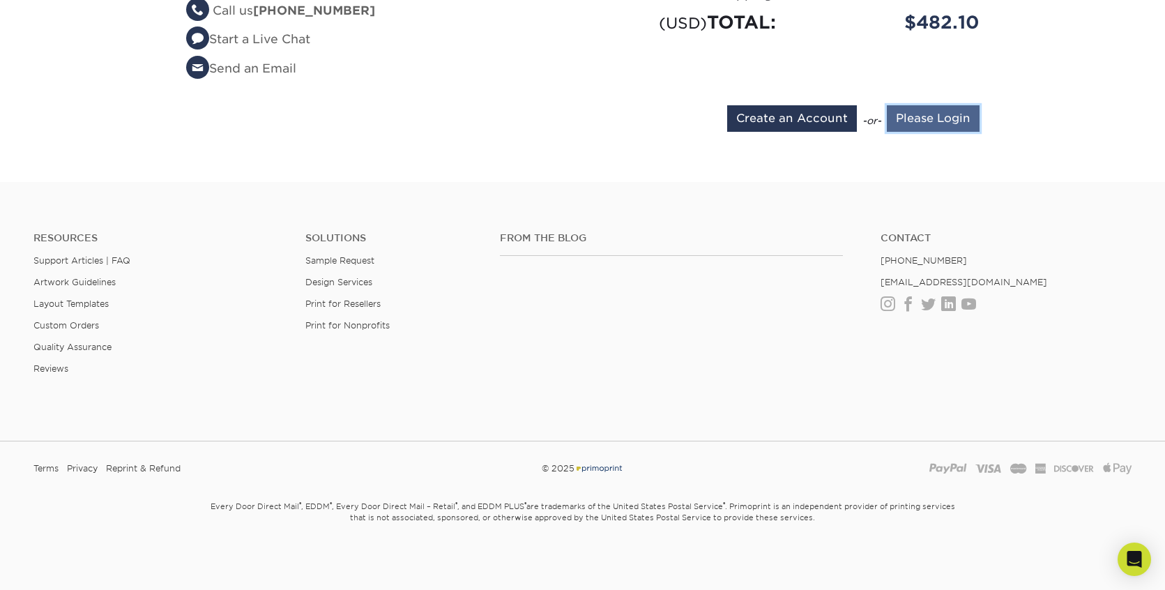
click at [914, 123] on input "Please Login" at bounding box center [933, 118] width 93 height 27
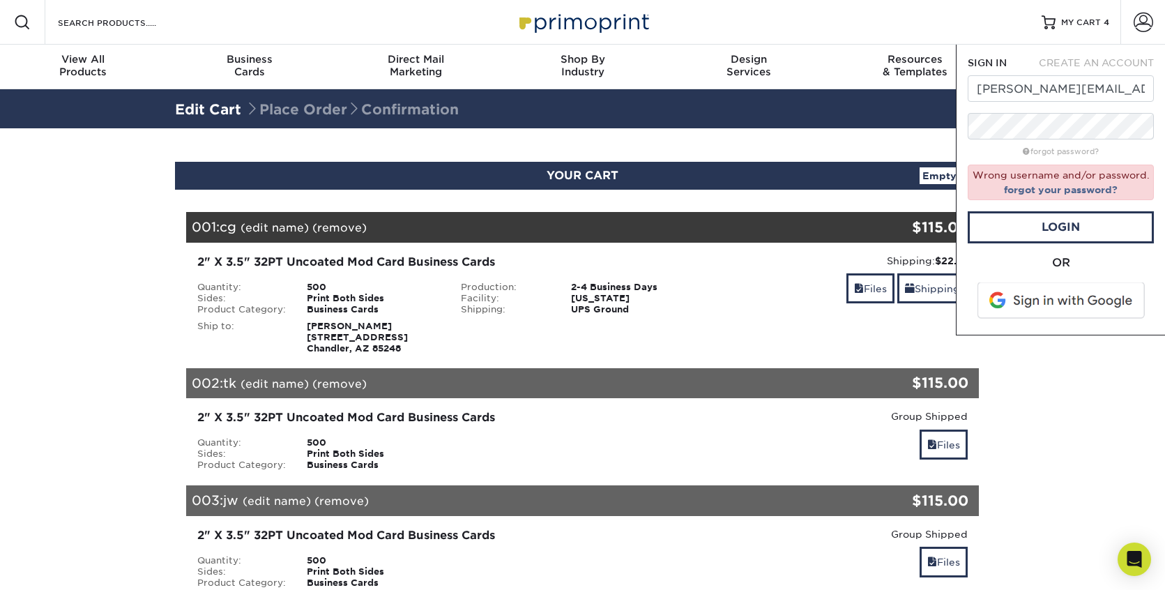
scroll to position [0, 0]
click at [1045, 232] on link "Login" at bounding box center [1061, 227] width 186 height 32
click at [1082, 59] on span "CREATE AN ACCOUNT" at bounding box center [1096, 62] width 115 height 11
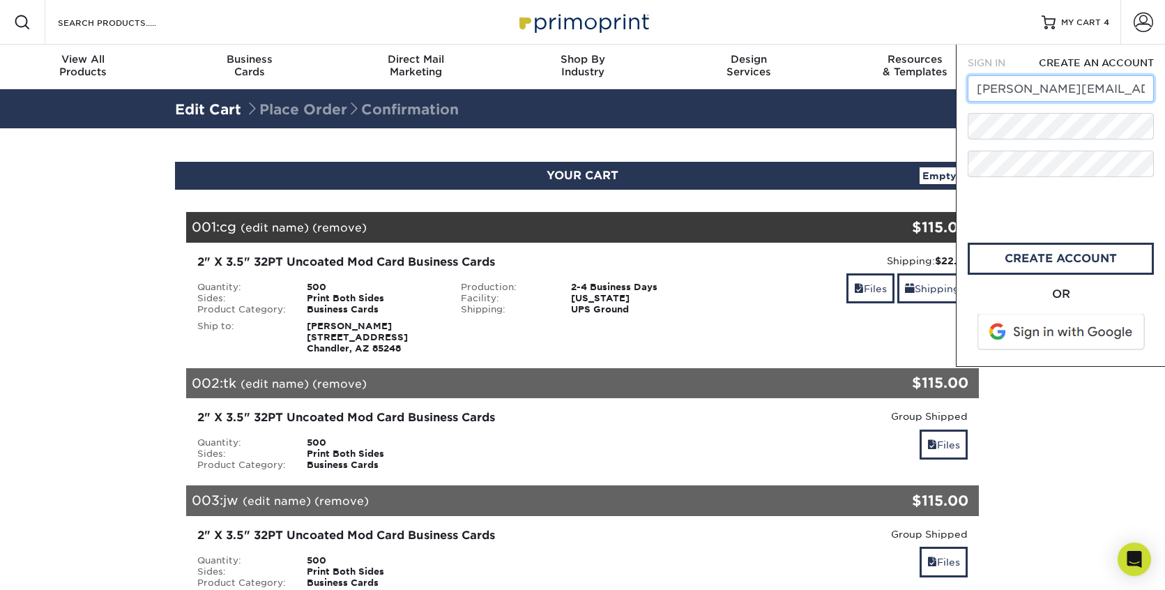
scroll to position [0, 17]
drag, startPoint x: 976, startPoint y: 89, endPoint x: 1165, endPoint y: 93, distance: 188.4
click at [1165, 93] on div "SIGN IN CREATE AN ACCOUNT tatum@kaufmanhospitality.com forgot password? Wrong u…" at bounding box center [1060, 206] width 209 height 322
type input "hilltatum11@gmail.com"
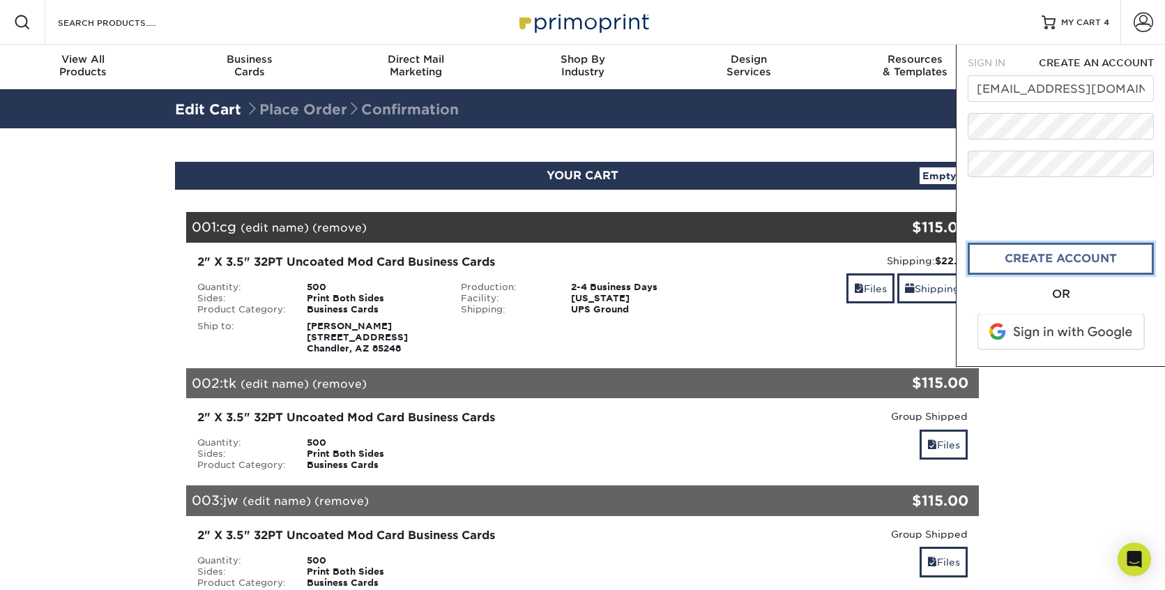
click at [1032, 260] on link "create account" at bounding box center [1061, 259] width 186 height 32
click at [1002, 61] on span "SIGN IN" at bounding box center [987, 62] width 38 height 11
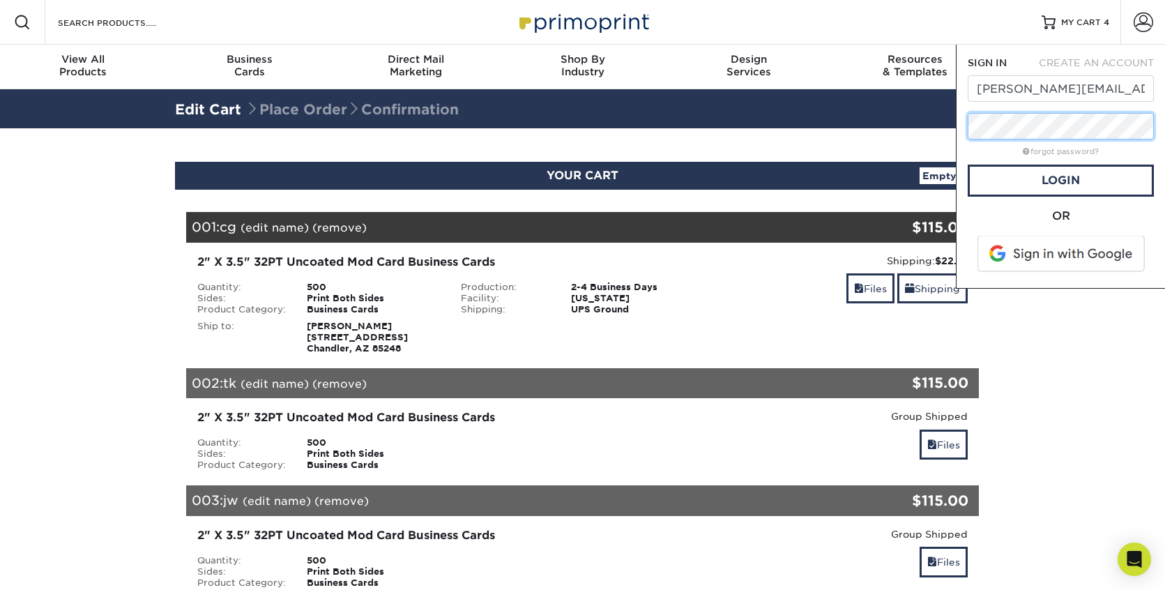
click at [965, 119] on div "SIGN IN CREATE AN ACCOUNT tatum@kaufmanhospitality.com forgot password? Wrong u…" at bounding box center [1060, 167] width 209 height 244
click at [1038, 192] on link "Login" at bounding box center [1061, 181] width 186 height 32
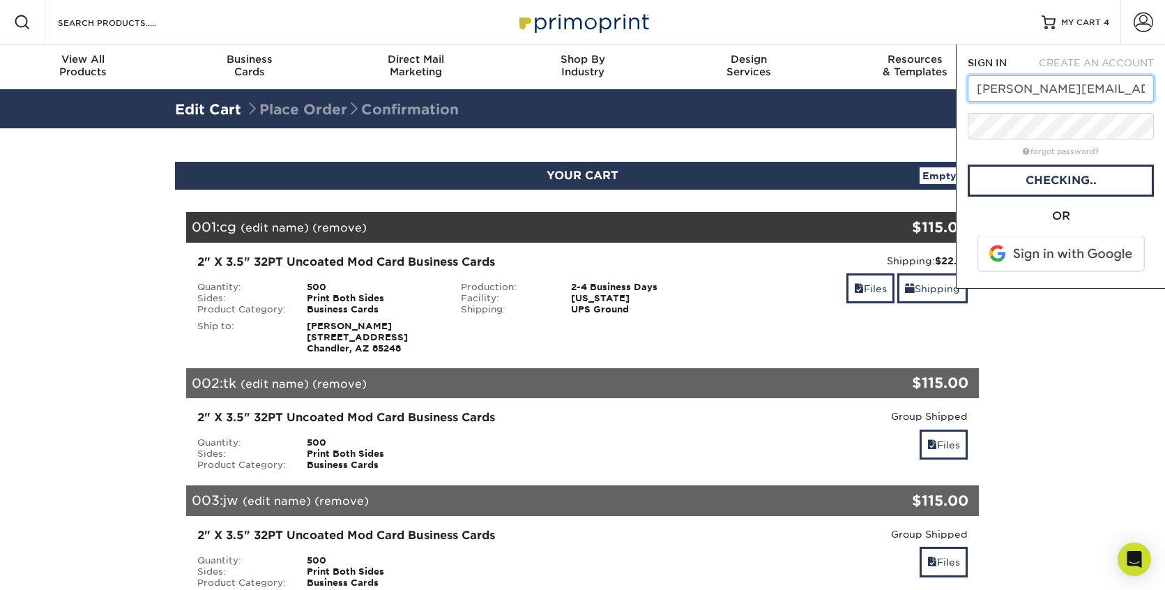
click at [1045, 91] on input "[PERSON_NAME][EMAIL_ADDRESS][DOMAIN_NAME]" at bounding box center [1061, 88] width 186 height 27
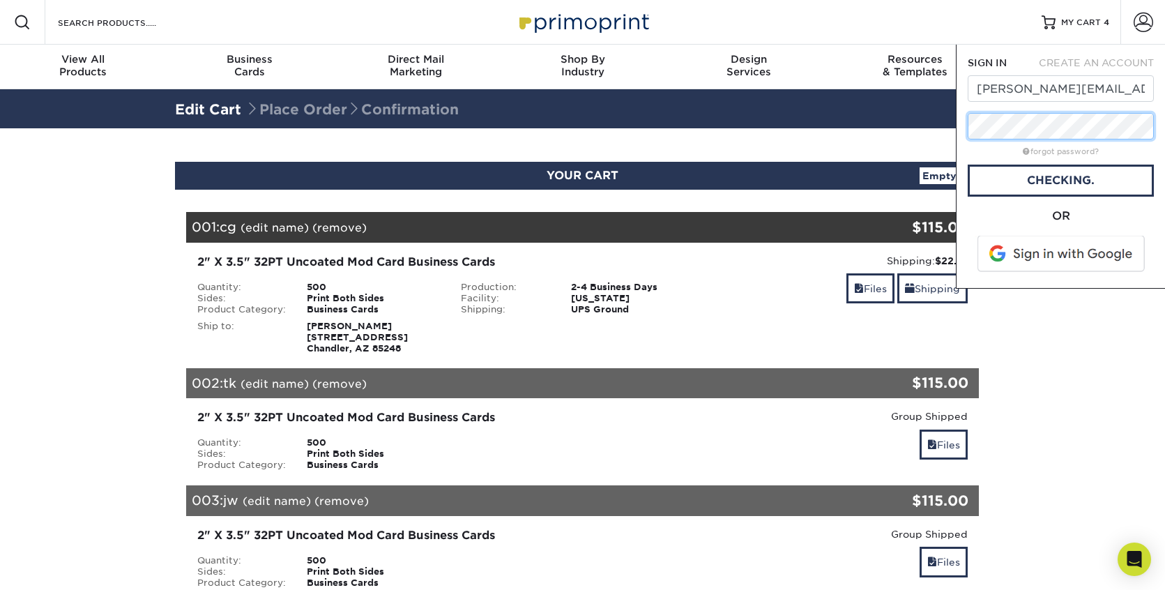
click at [956, 126] on div "SIGN IN CREATE AN ACCOUNT tatum@kaufmanhospitality.com forgot password? Wrong u…" at bounding box center [1060, 167] width 209 height 244
click at [1009, 179] on link "Checking.." at bounding box center [1061, 181] width 186 height 32
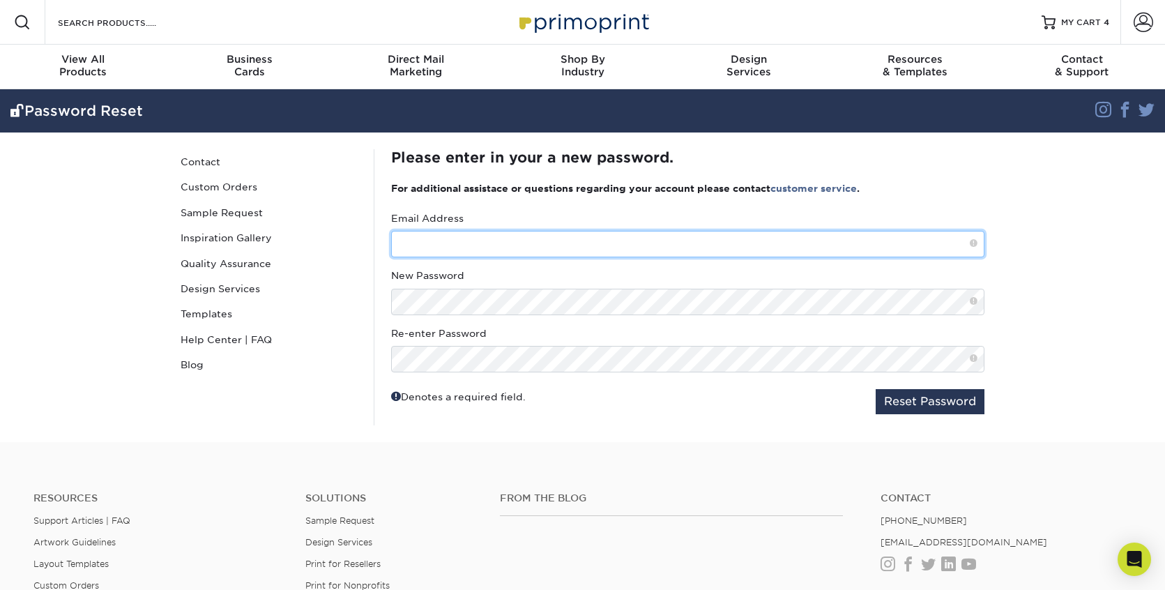
click at [581, 240] on input "text" at bounding box center [688, 244] width 594 height 27
type input "[PERSON_NAME][EMAIL_ADDRESS][DOMAIN_NAME]"
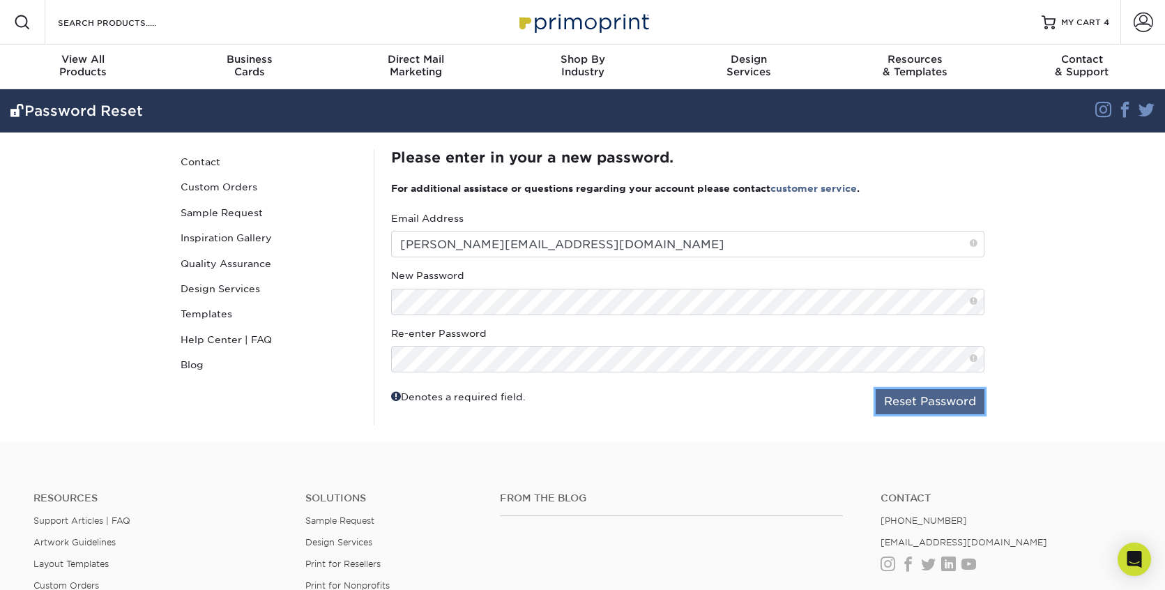
click at [919, 400] on button "Reset Password" at bounding box center [930, 401] width 109 height 25
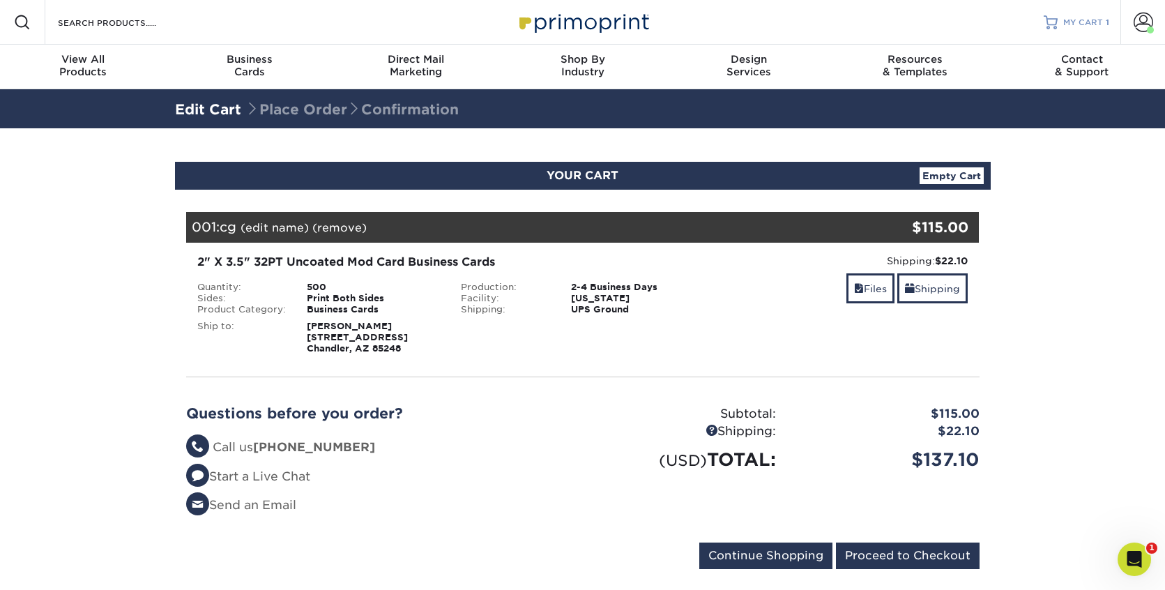
click at [1090, 19] on span "MY CART" at bounding box center [1084, 23] width 40 height 12
click at [1143, 21] on span at bounding box center [1144, 23] width 20 height 20
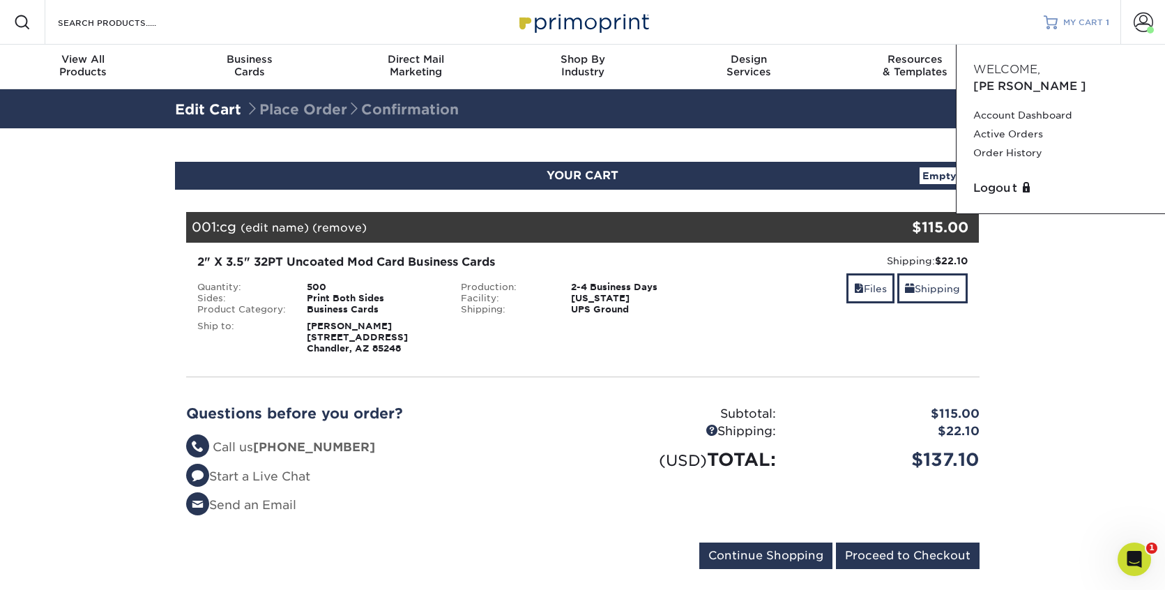
click at [1089, 18] on span "MY CART" at bounding box center [1084, 23] width 40 height 12
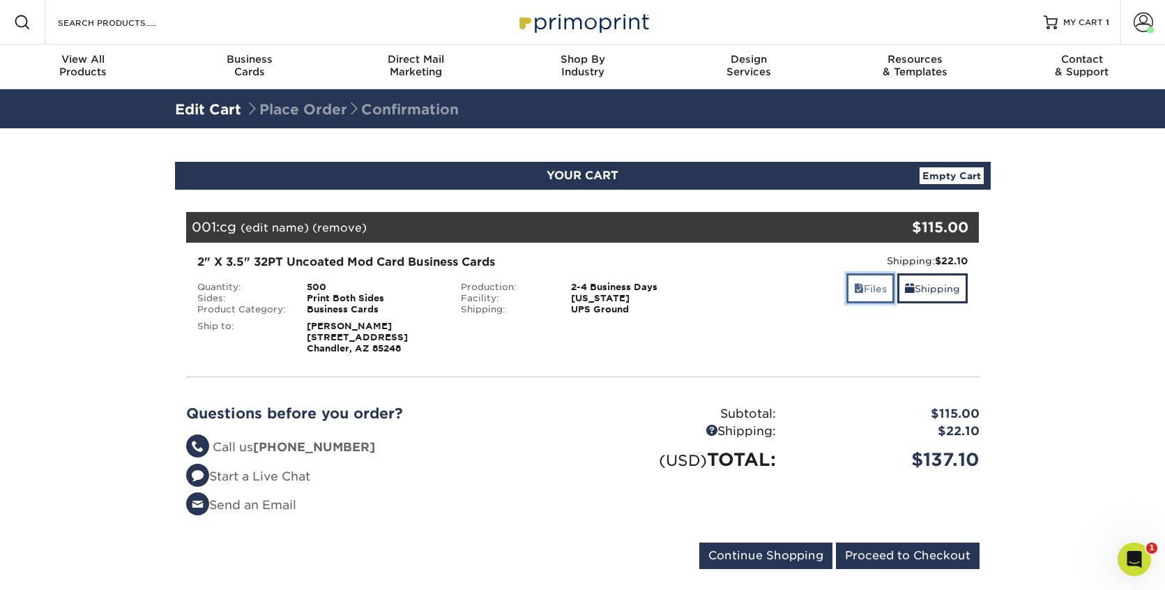
click at [873, 291] on link "Files" at bounding box center [871, 288] width 48 height 30
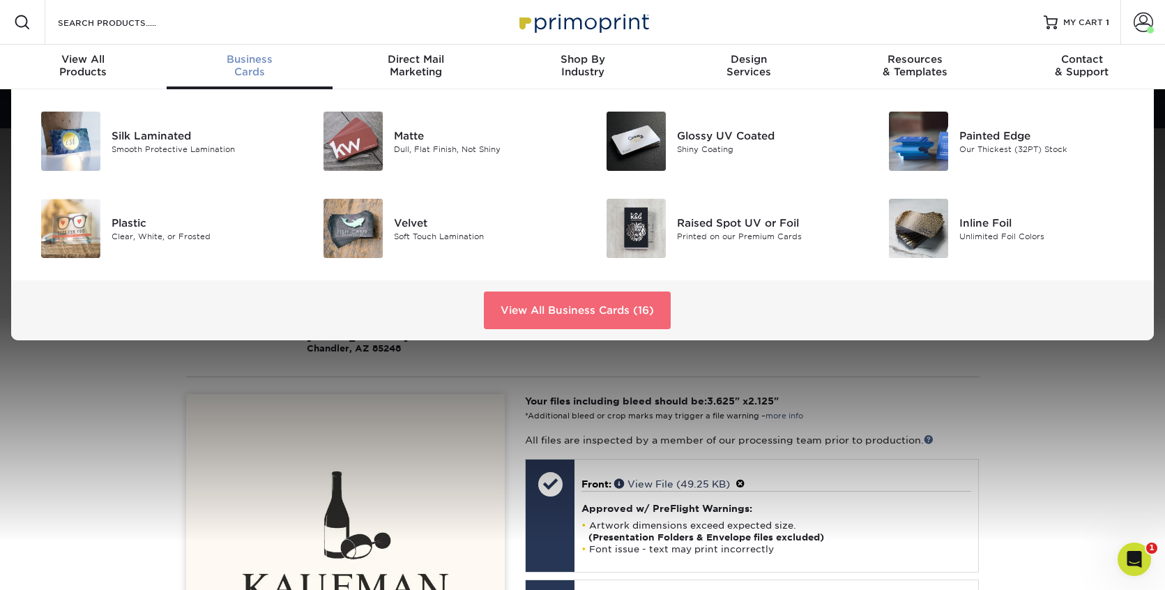
click at [569, 315] on link "View All Business Cards (16)" at bounding box center [577, 311] width 187 height 38
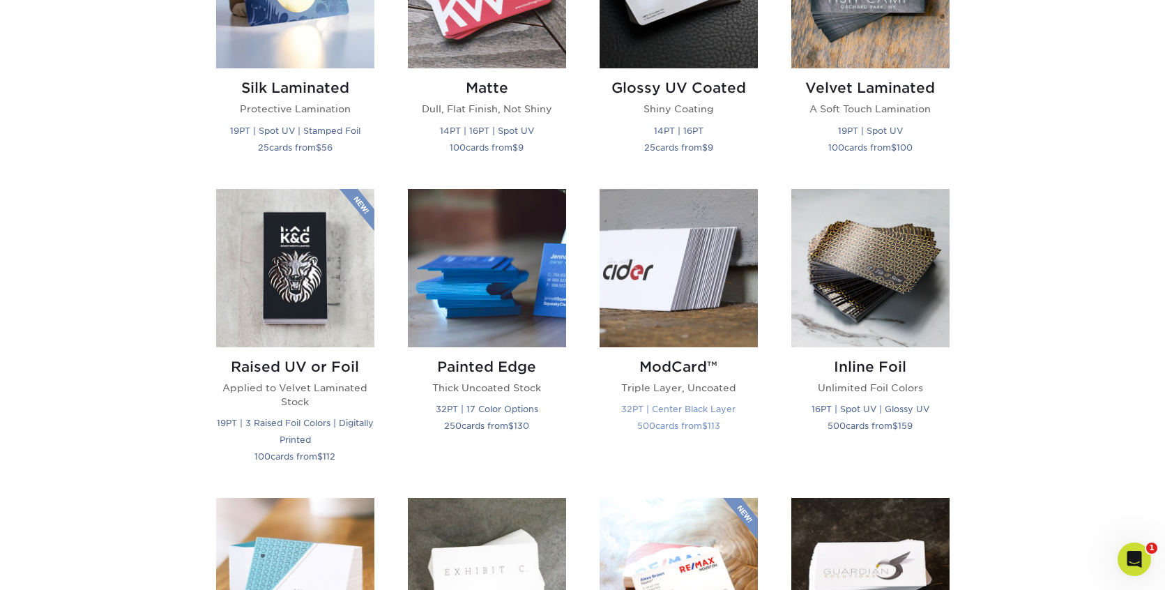
click at [657, 305] on img at bounding box center [679, 268] width 158 height 158
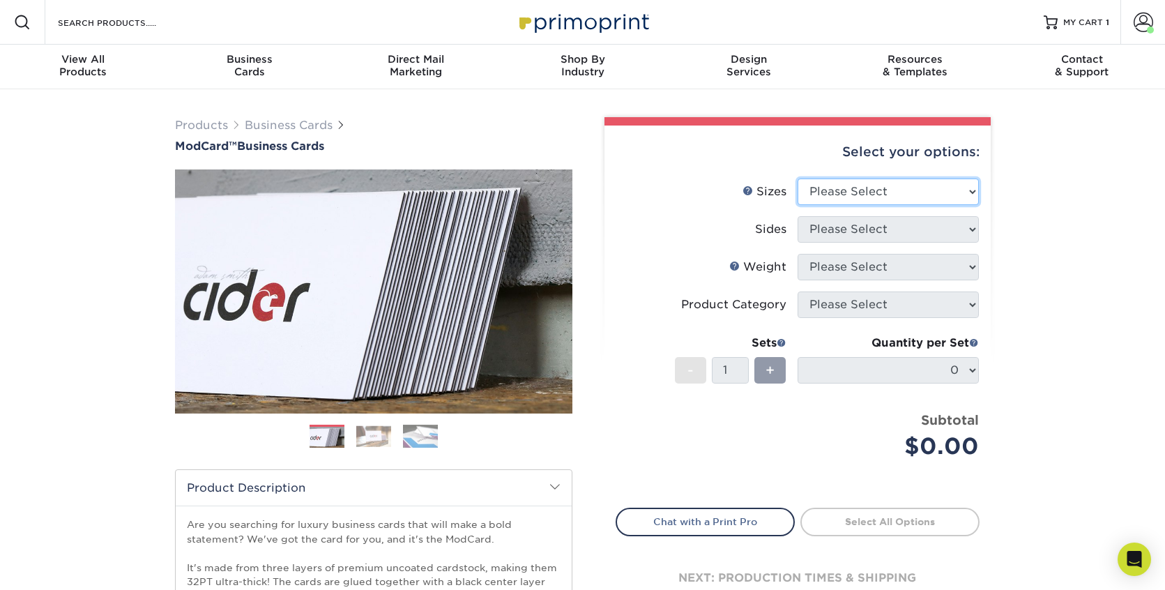
click at [888, 197] on select "Please Select 1.5" x 3.5" - Mini 1.75" x 3.5" - Mini 2" x 2" - Square 2" x 3" -…" at bounding box center [888, 192] width 181 height 27
select select "2.00x3.50"
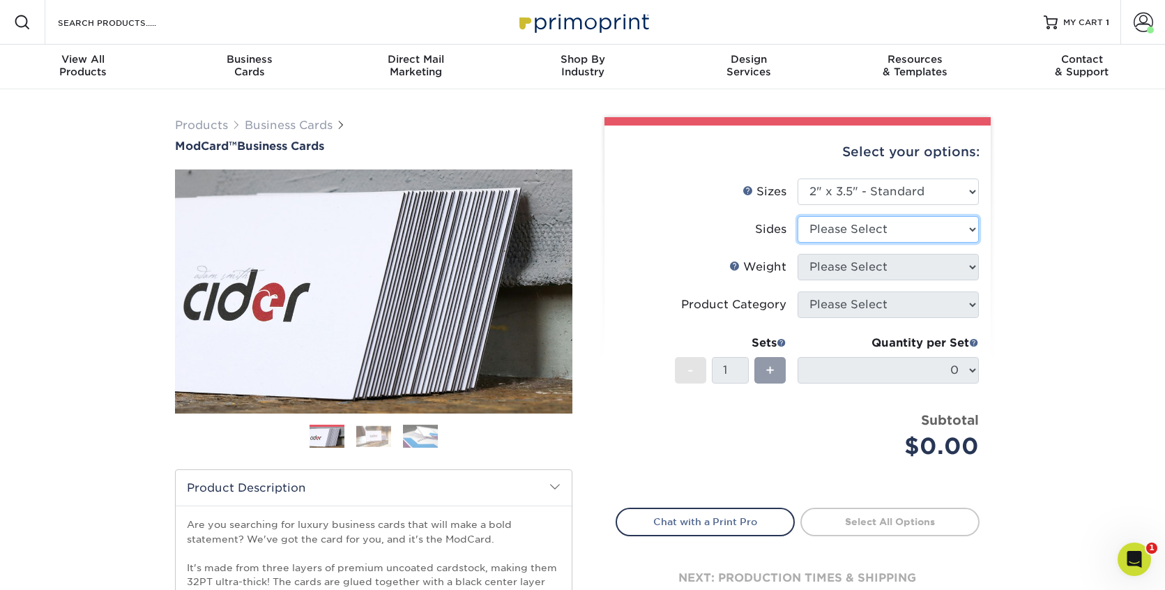
click at [863, 230] on select "Please Select Print Both Sides Print Front Only" at bounding box center [888, 229] width 181 height 27
select select "13abbda7-1d64-4f25-8bb2-c179b224825d"
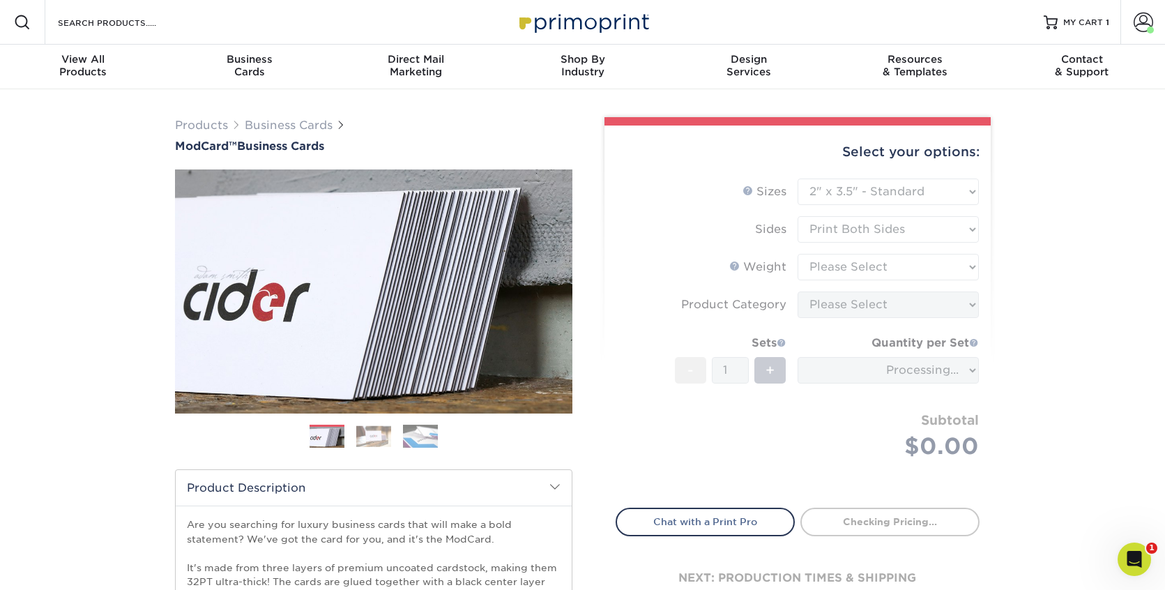
click at [863, 270] on form "Sizes Help Sizes Please Select 1.5" x 3.5" - Mini 1.75" x 3.5" - Mini 2" x 2" -…" at bounding box center [798, 335] width 364 height 313
click at [863, 268] on form "Sizes Help Sizes Please Select 1.5" x 3.5" - Mini 1.75" x 3.5" - Mini 2" x 2" -…" at bounding box center [798, 335] width 364 height 313
click at [881, 268] on form "Sizes Help Sizes Please Select 1.5" x 3.5" - Mini 1.75" x 3.5" - Mini 2" x 2" -…" at bounding box center [798, 335] width 364 height 313
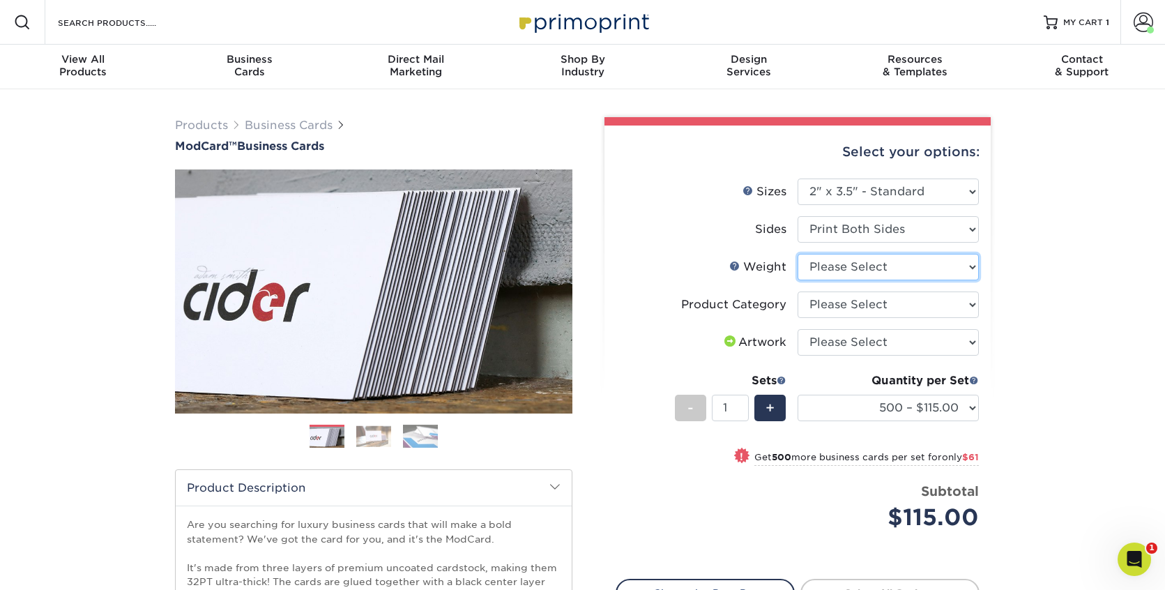
click at [881, 269] on select "Please Select 32PTUCBLK" at bounding box center [888, 267] width 181 height 27
select select "32PTUCBLK"
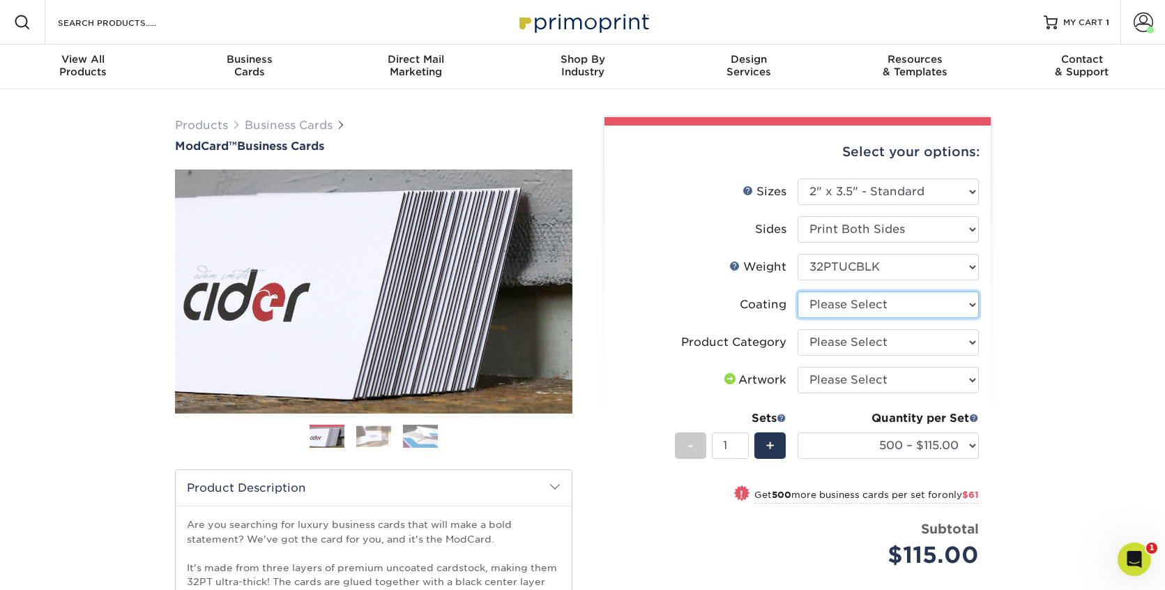
click at [880, 301] on select at bounding box center [888, 305] width 181 height 27
select select "3e7618de-abca-4bda-9f97-8b9129e913d8"
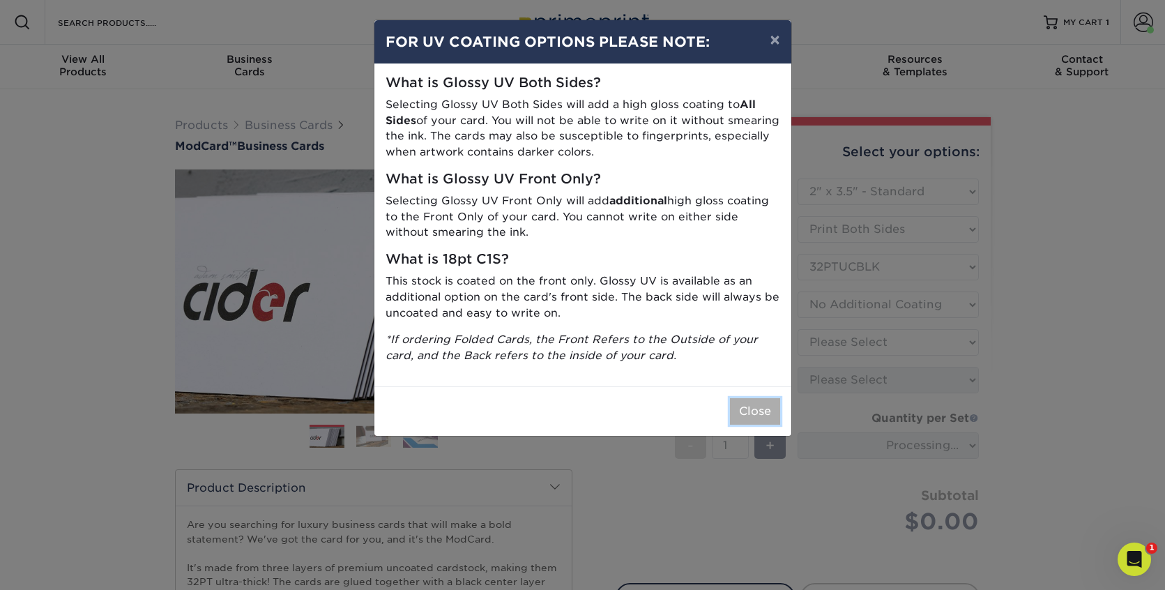
click at [739, 414] on button "Close" at bounding box center [755, 411] width 50 height 27
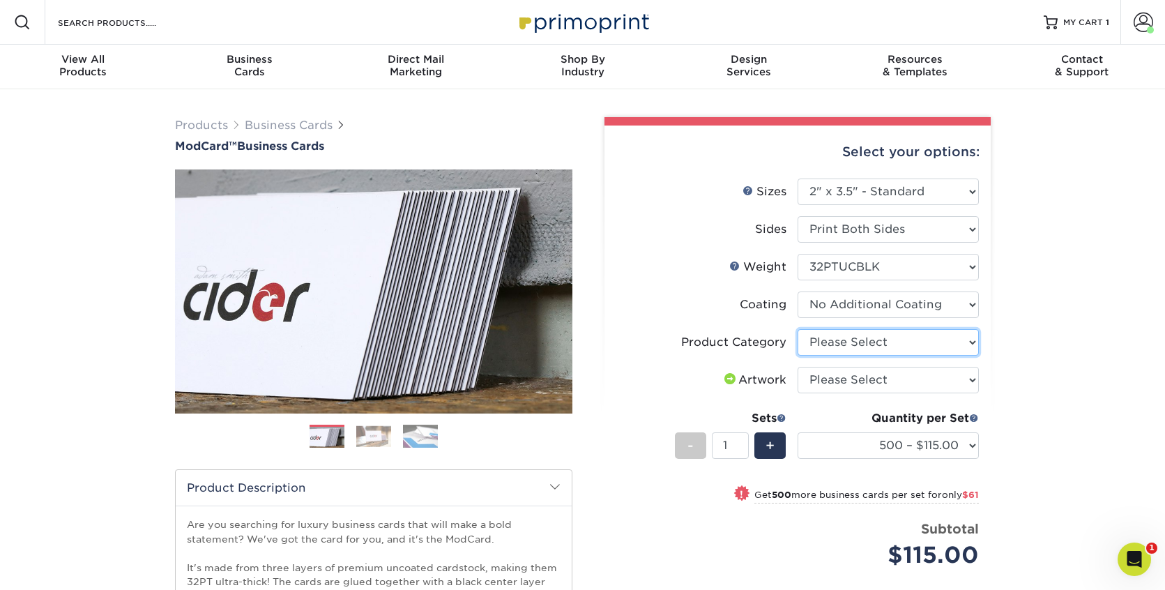
click at [847, 345] on select "Please Select Business Cards" at bounding box center [888, 342] width 181 height 27
select select "3b5148f1-0588-4f88-a218-97bcfdce65c1"
click at [850, 383] on select "Please Select I will upload files I need a design - $100" at bounding box center [888, 380] width 181 height 27
select select "upload"
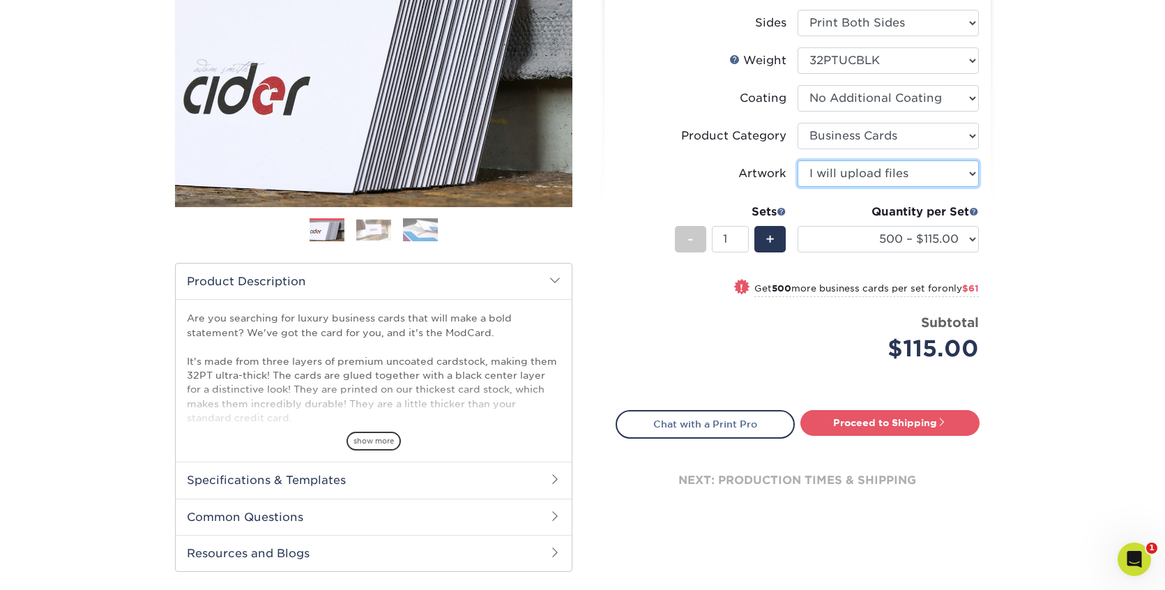
scroll to position [211, 0]
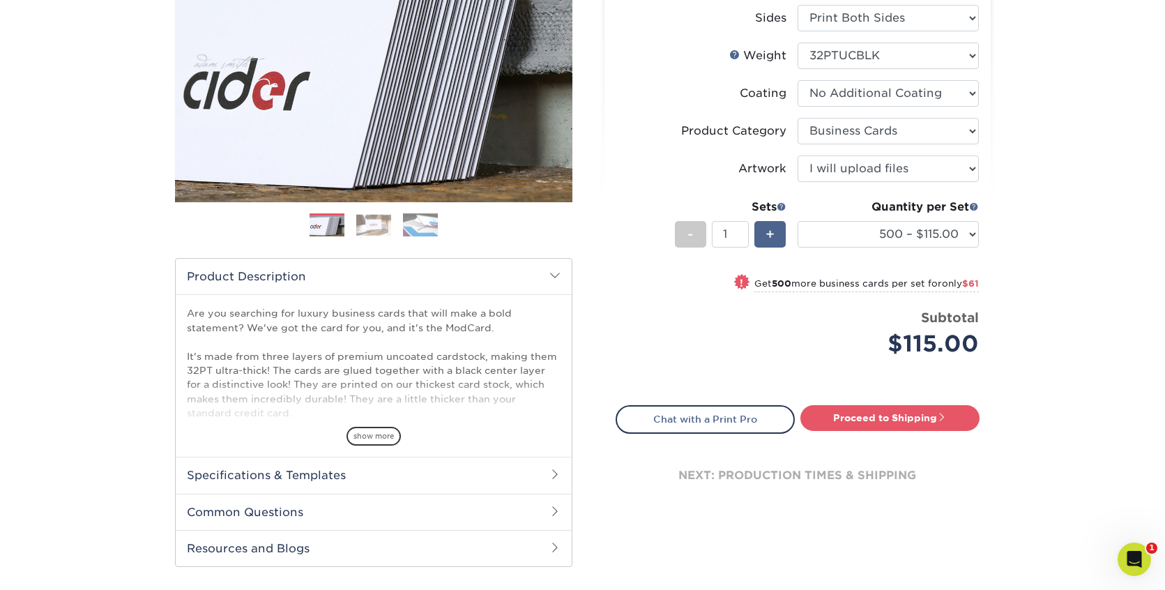
click at [775, 241] on span "+" at bounding box center [770, 234] width 9 height 21
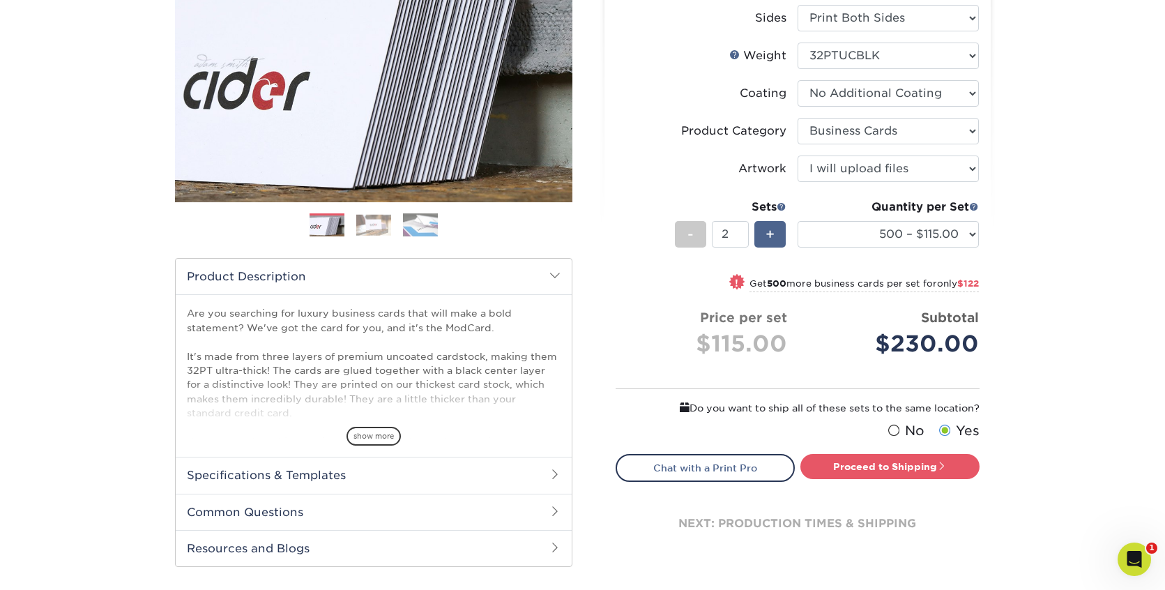
click at [775, 241] on span "+" at bounding box center [770, 234] width 9 height 21
type input "4"
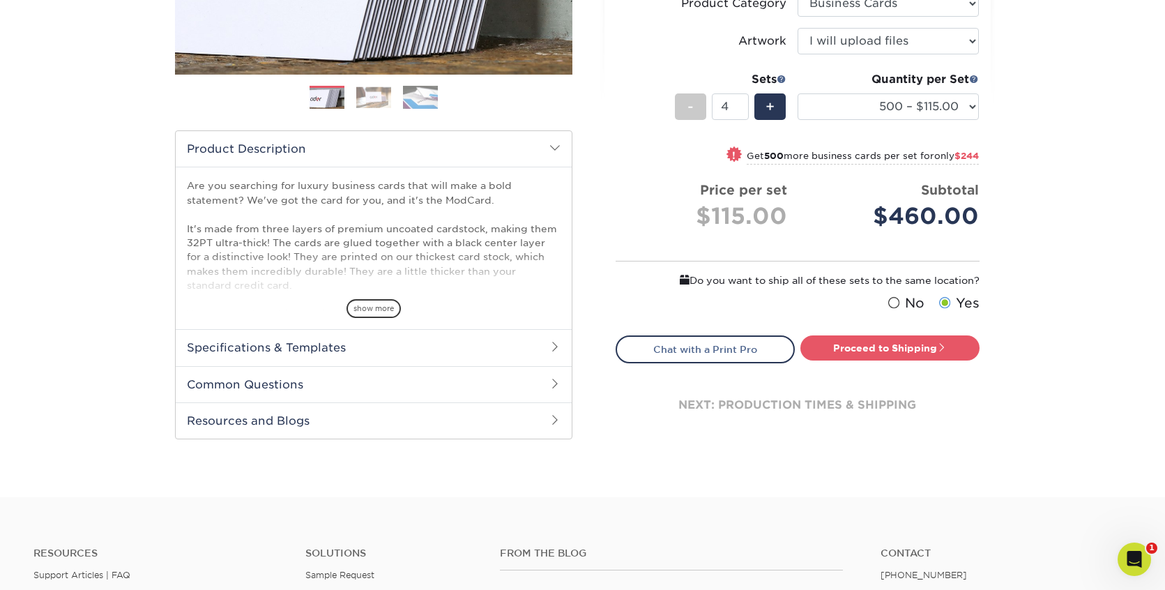
scroll to position [341, 0]
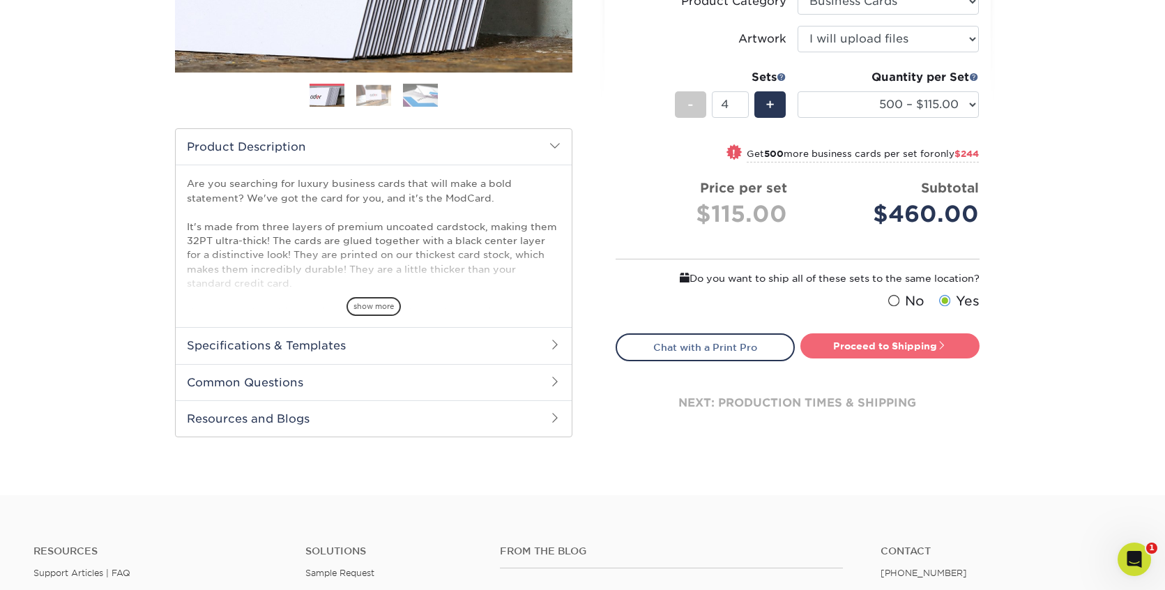
click at [893, 342] on link "Proceed to Shipping" at bounding box center [890, 345] width 179 height 25
type input "Set 1"
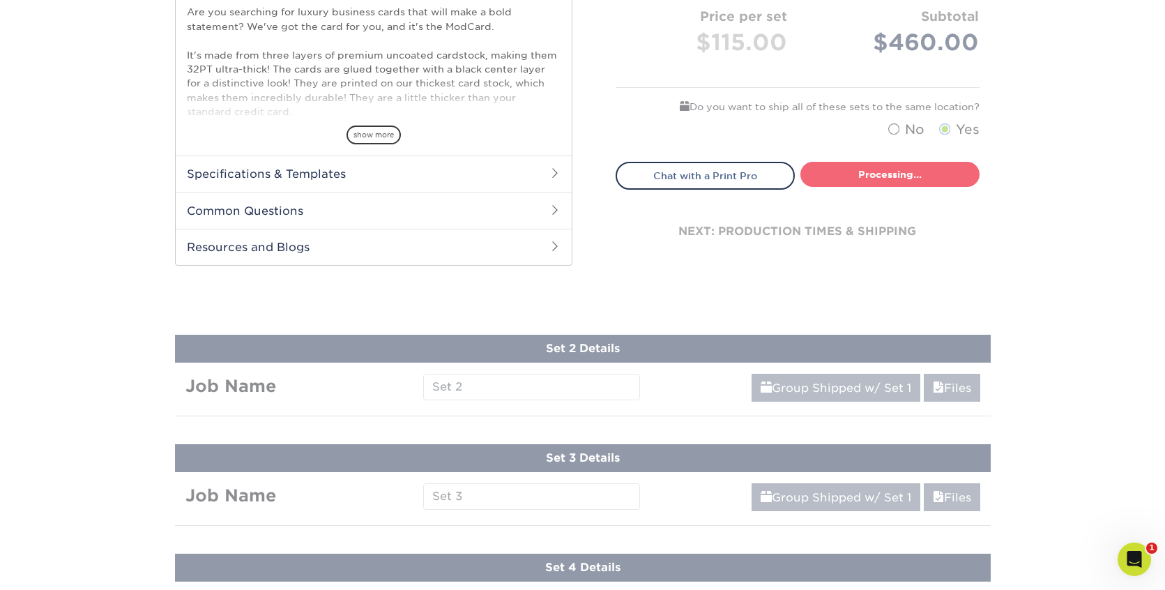
select select "5f593cd4-e965-446d-a983-0d73bfd06503"
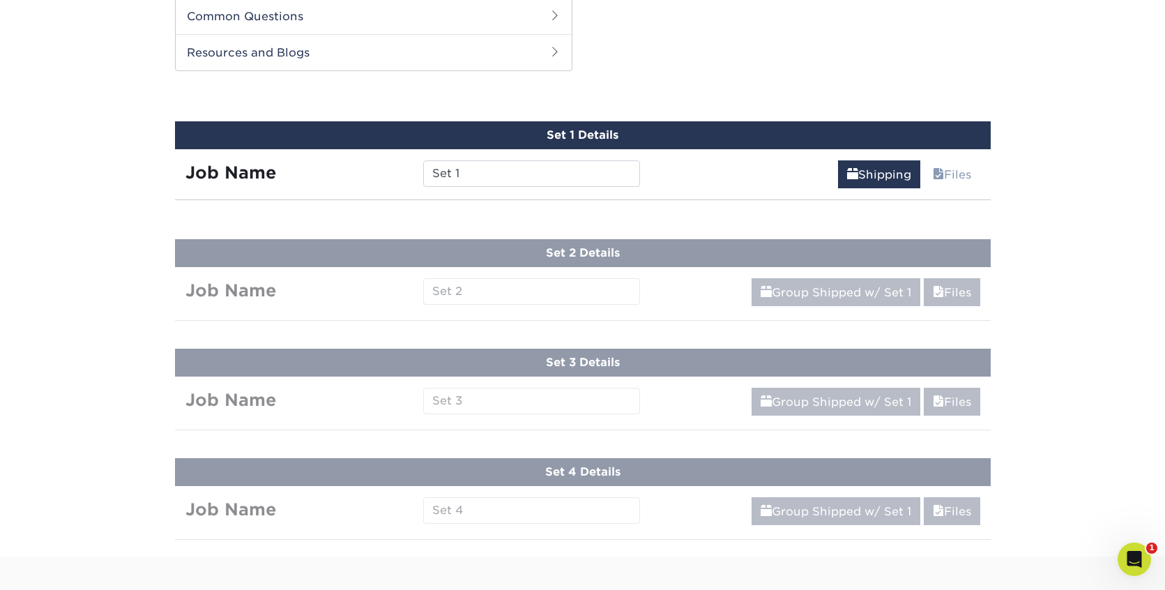
scroll to position [711, 0]
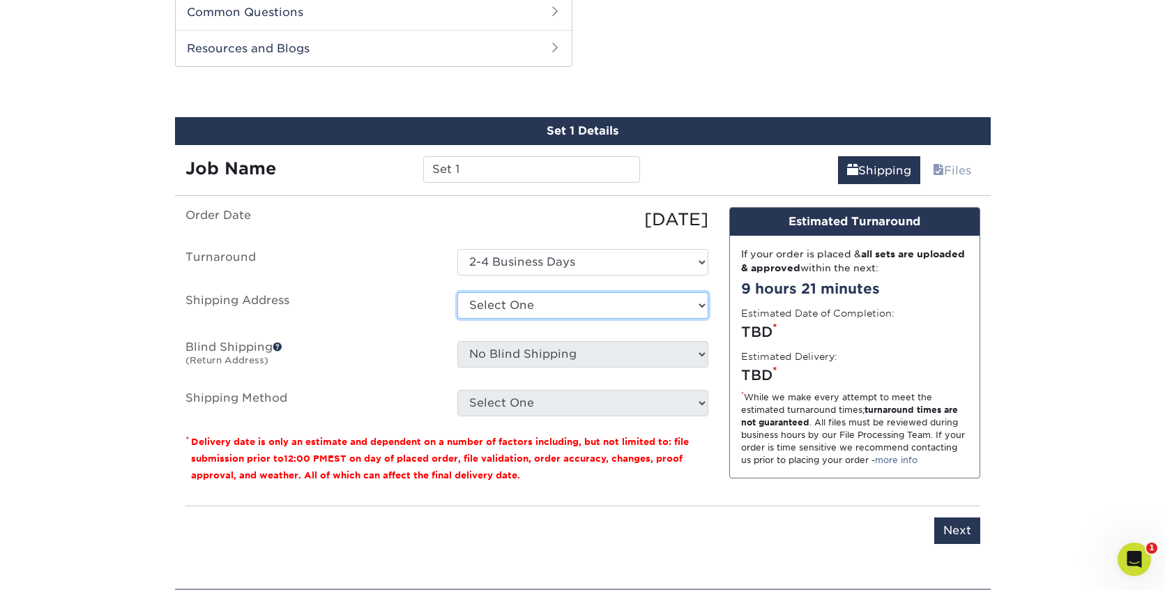
click at [659, 302] on select "Select One [PERSON_NAME] Biz Cards + Add New Address" at bounding box center [583, 305] width 251 height 27
select select "285098"
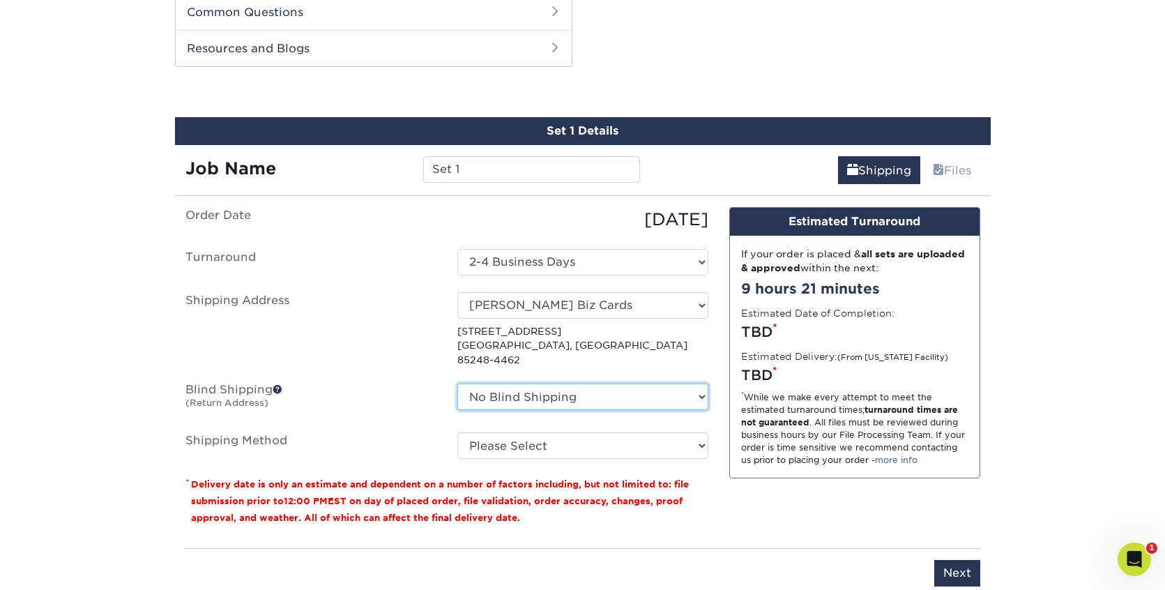
click at [581, 385] on select "No Blind Shipping [PERSON_NAME] Biz Cards + Add New Address" at bounding box center [583, 397] width 251 height 27
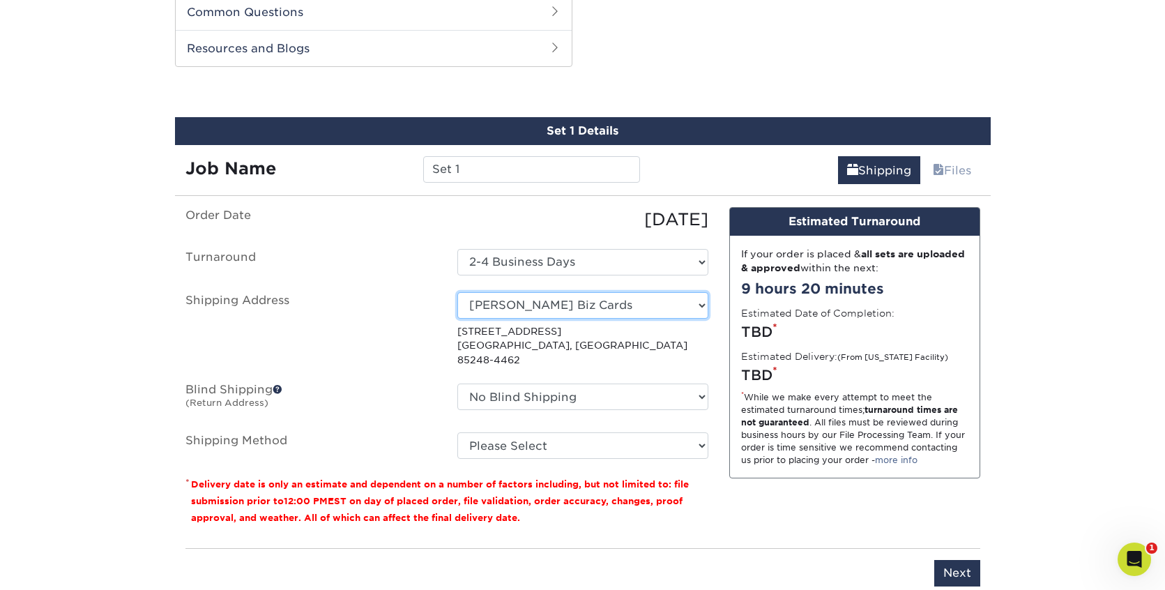
click at [600, 299] on select "Select One [PERSON_NAME] Biz Cards + Add New Address" at bounding box center [583, 305] width 251 height 27
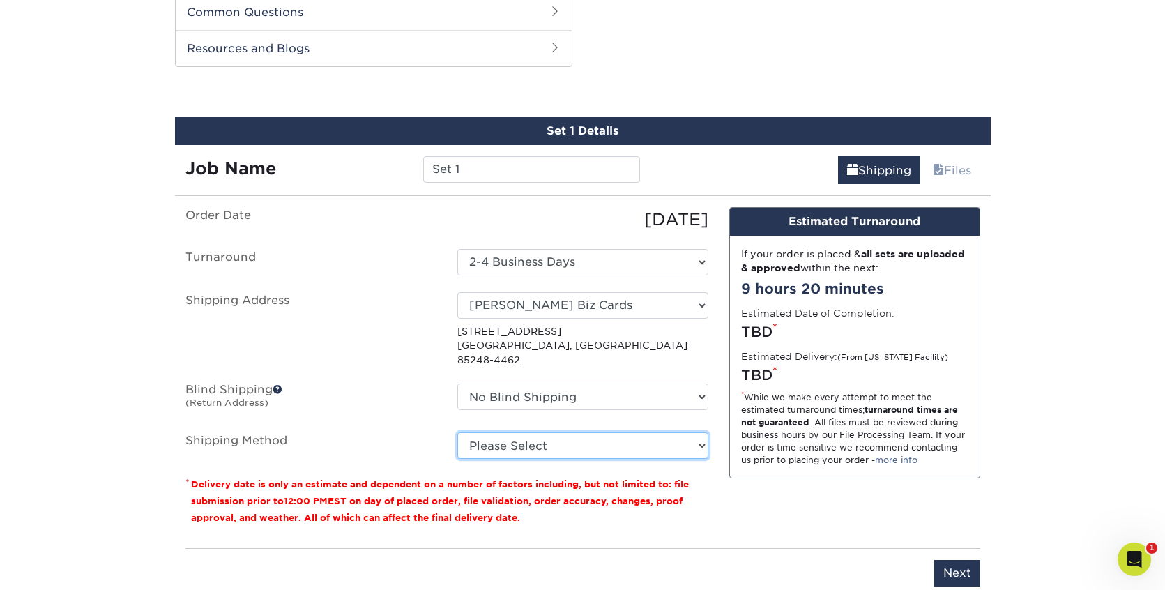
click at [584, 432] on select "Please Select Ground Shipping (+$22.10) 3 Day Shipping Service (+$30.50) 2 Day …" at bounding box center [583, 445] width 251 height 27
select select "03"
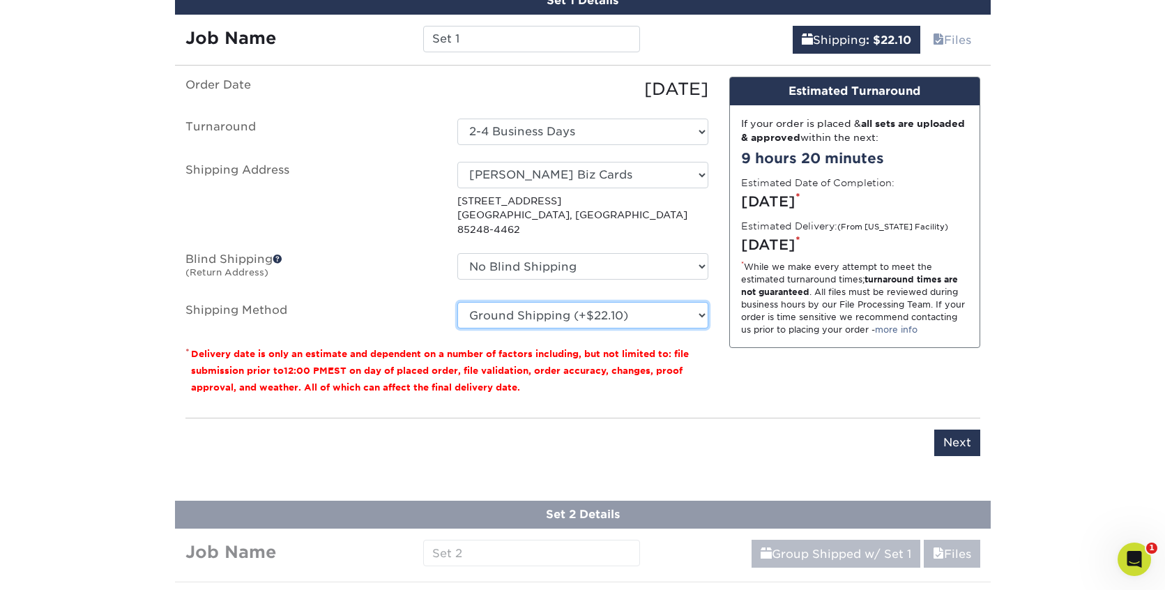
scroll to position [846, 0]
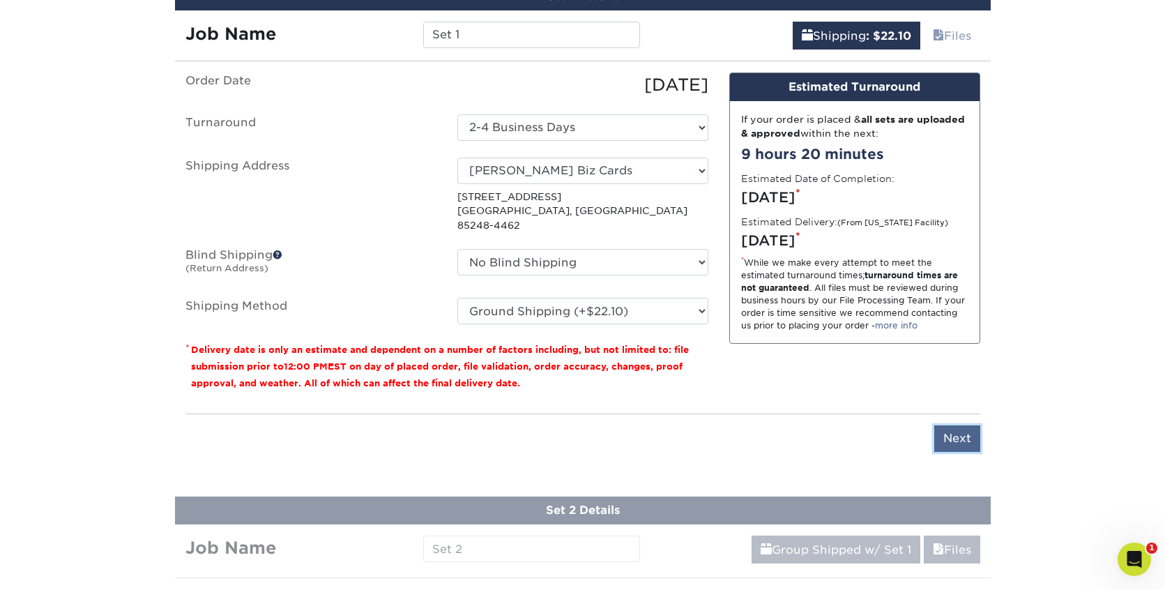
click at [957, 428] on input "Next" at bounding box center [958, 438] width 46 height 27
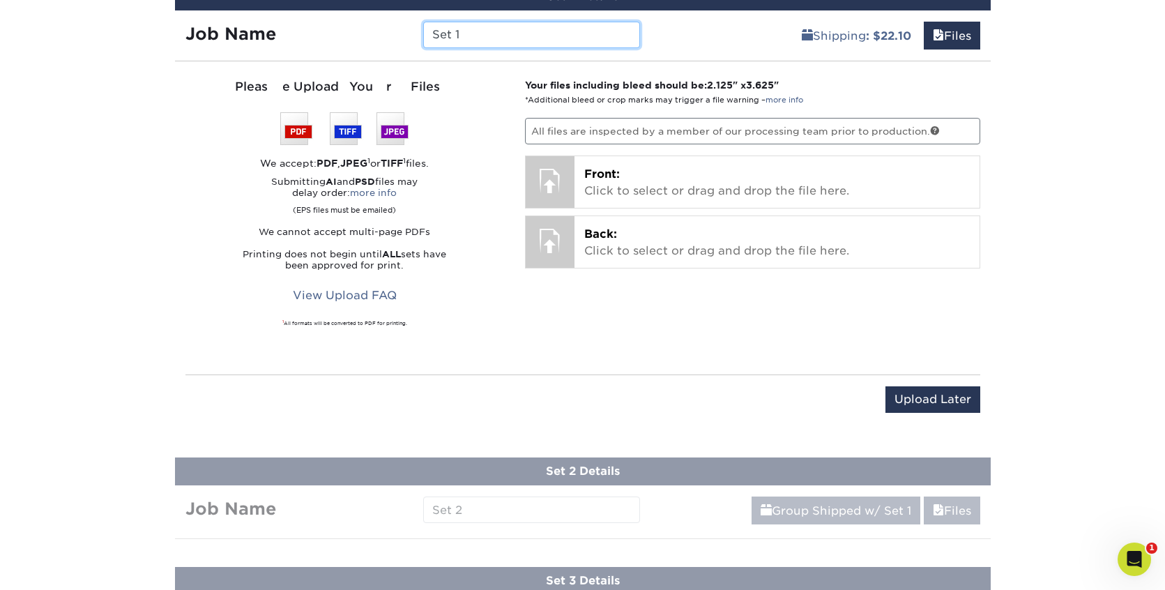
drag, startPoint x: 536, startPoint y: 30, endPoint x: 421, endPoint y: 24, distance: 115.2
click at [421, 25] on div "Set 1" at bounding box center [532, 35] width 238 height 27
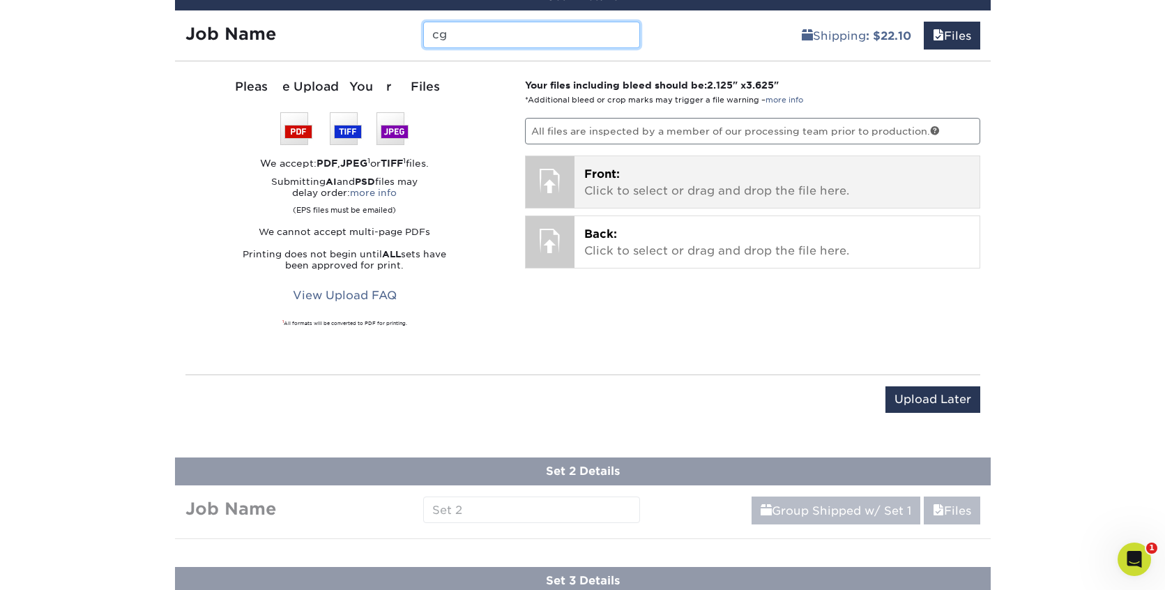
type input "cg"
click at [635, 186] on p "Front: Click to select or drag and drop the file here." at bounding box center [777, 182] width 386 height 33
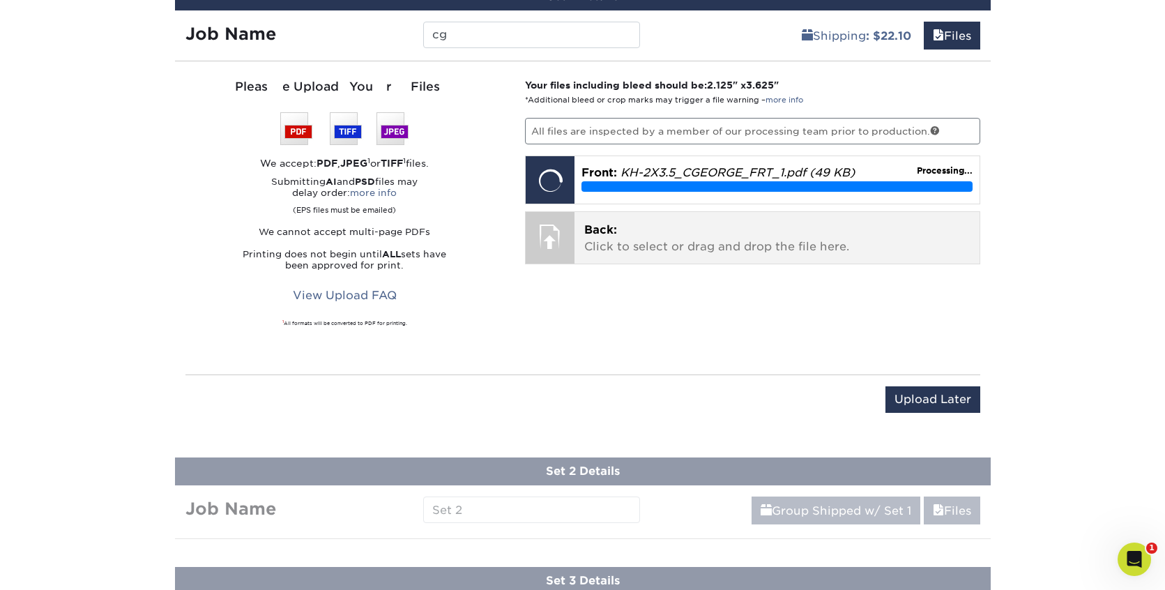
click at [667, 259] on div "Back: Click to select or drag and drop the file here. Choose file" at bounding box center [777, 238] width 405 height 52
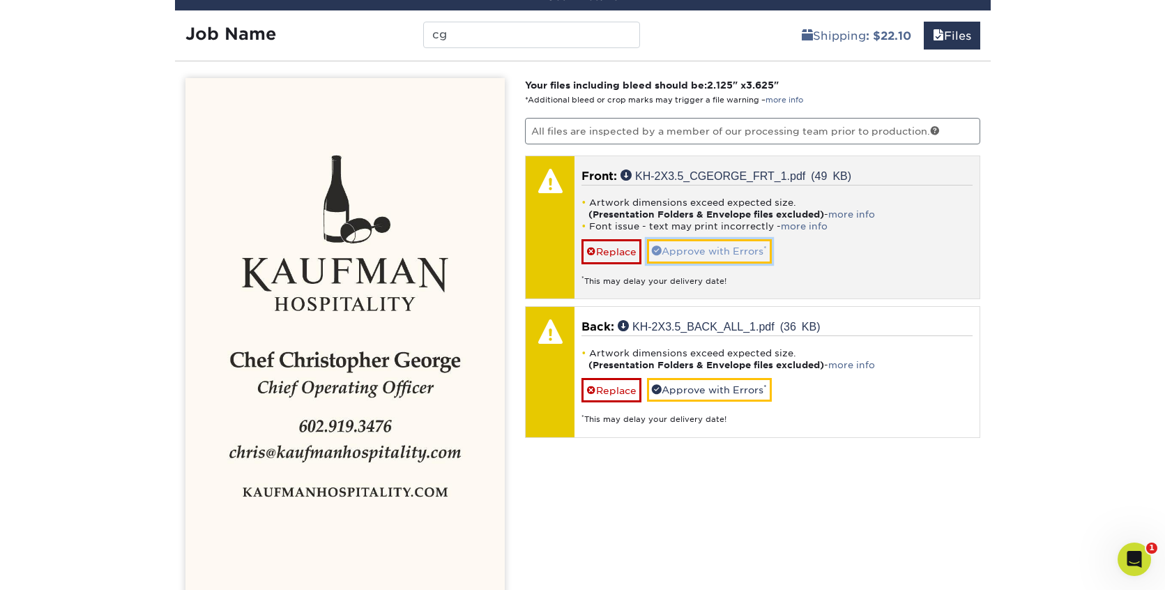
click at [741, 246] on link "Approve with Errors *" at bounding box center [709, 251] width 125 height 24
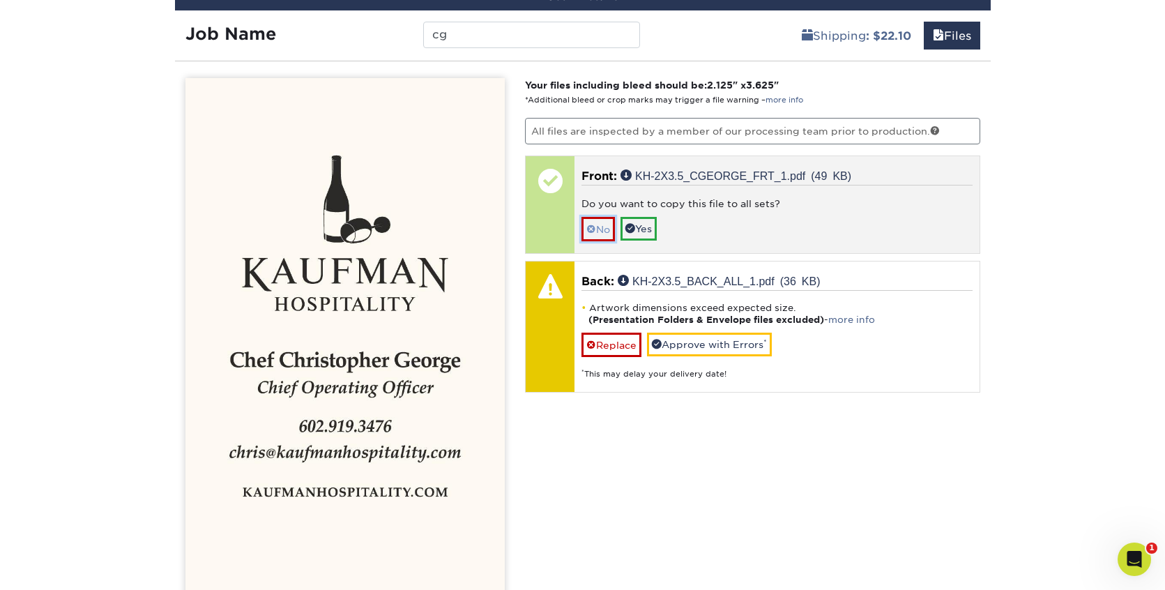
click at [598, 229] on link "No" at bounding box center [598, 229] width 33 height 24
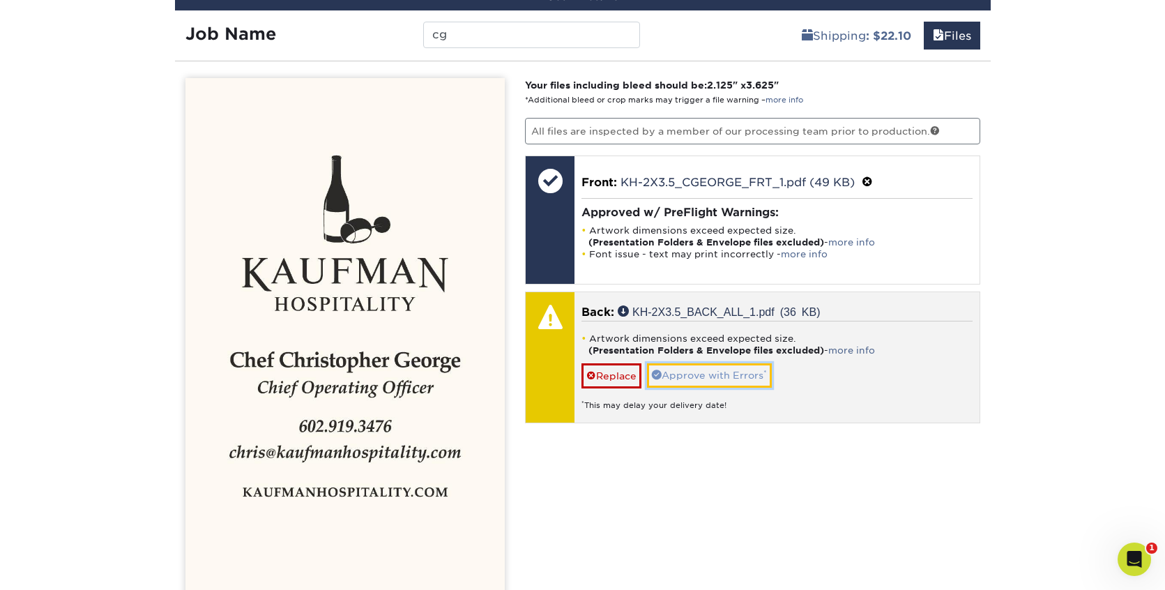
click at [718, 378] on link "Approve with Errors *" at bounding box center [709, 375] width 125 height 24
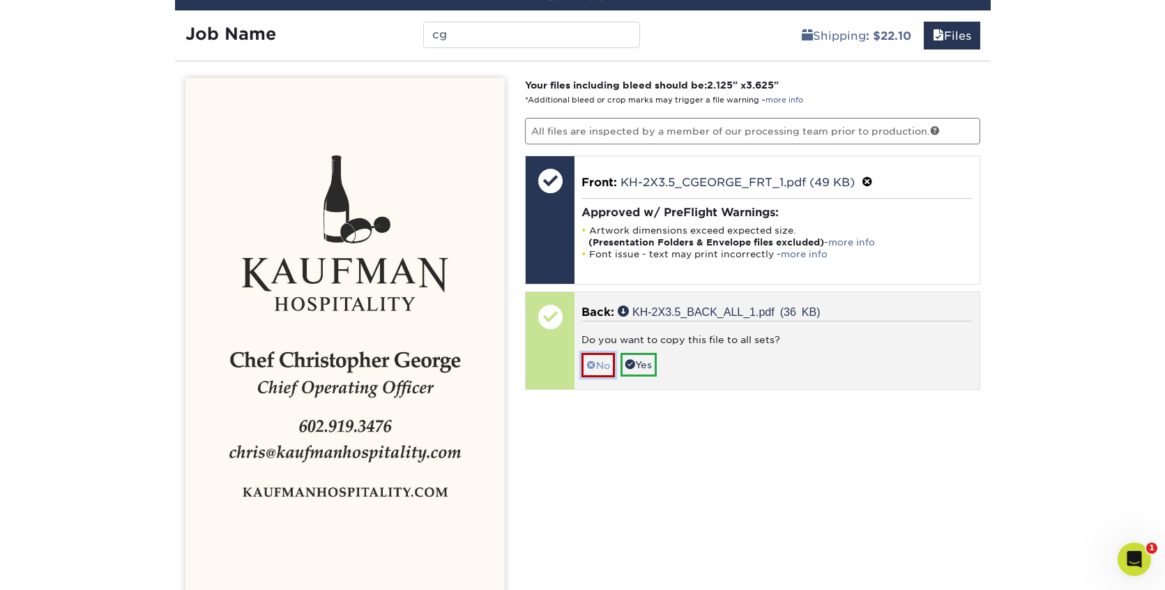
click at [596, 368] on link "No" at bounding box center [598, 365] width 33 height 24
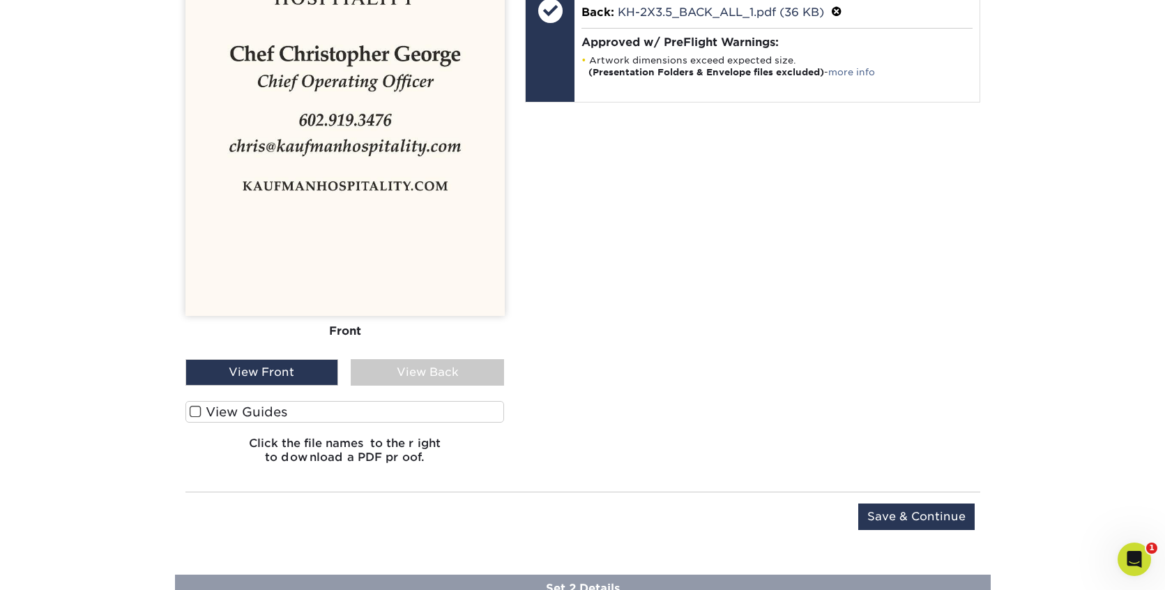
scroll to position [1181, 0]
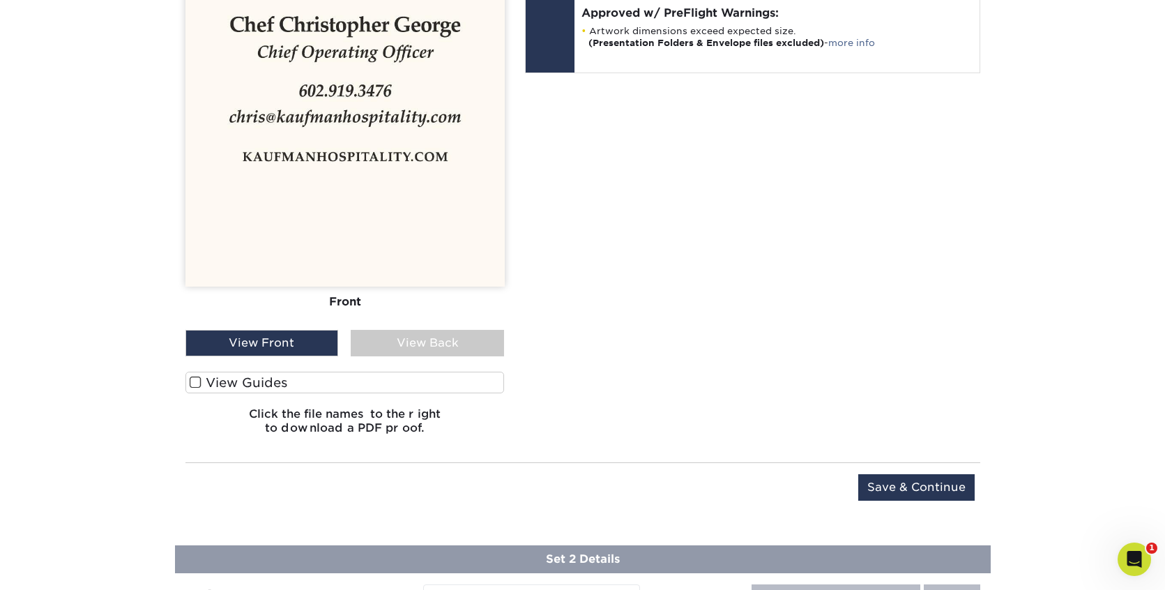
click at [444, 341] on div "View Back" at bounding box center [427, 343] width 153 height 27
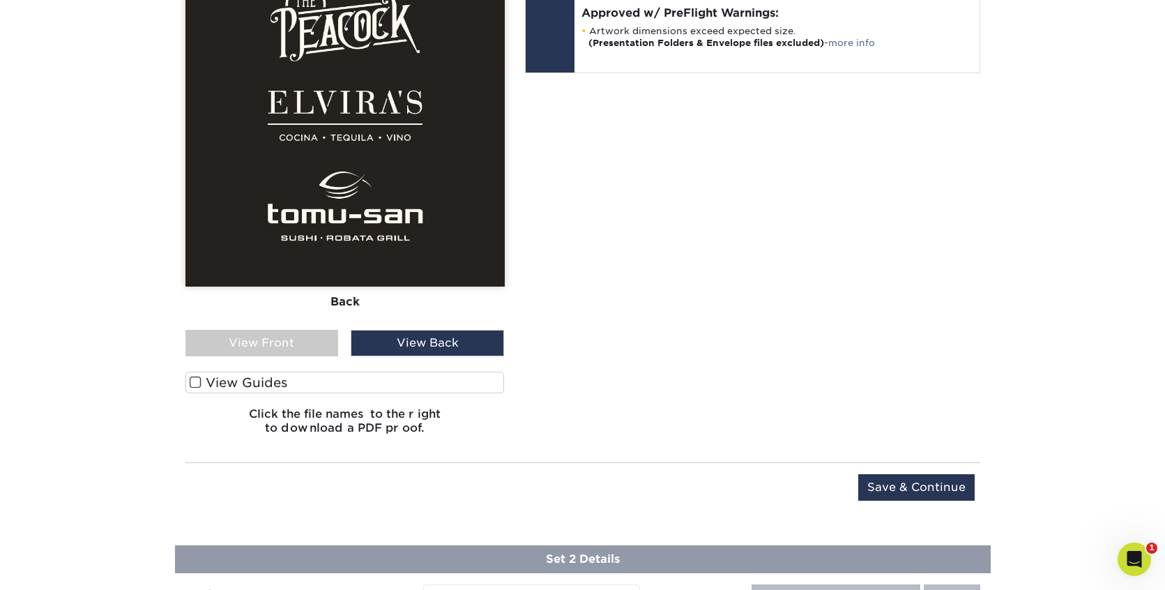
click at [317, 339] on div "View Front" at bounding box center [262, 343] width 153 height 27
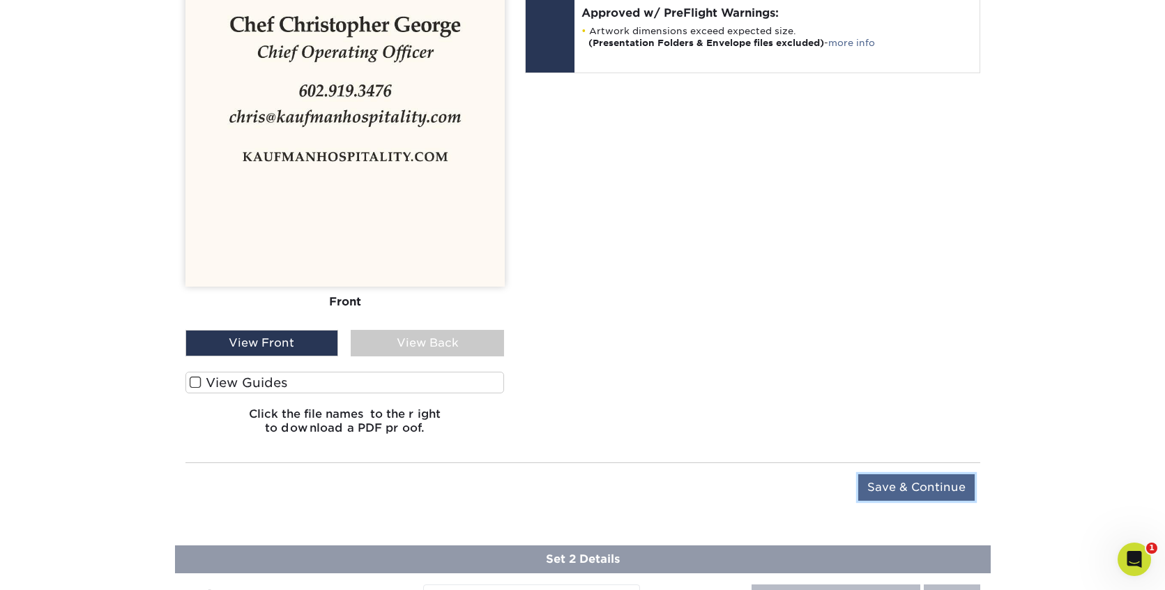
click at [889, 483] on input "Save & Continue" at bounding box center [917, 487] width 116 height 27
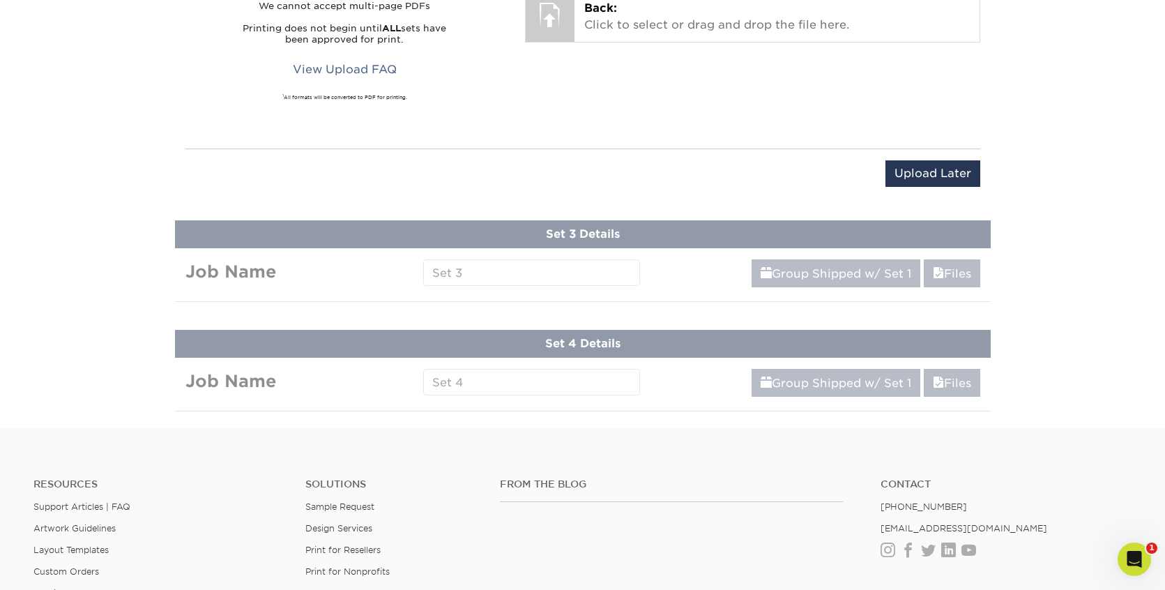
scroll to position [692, 0]
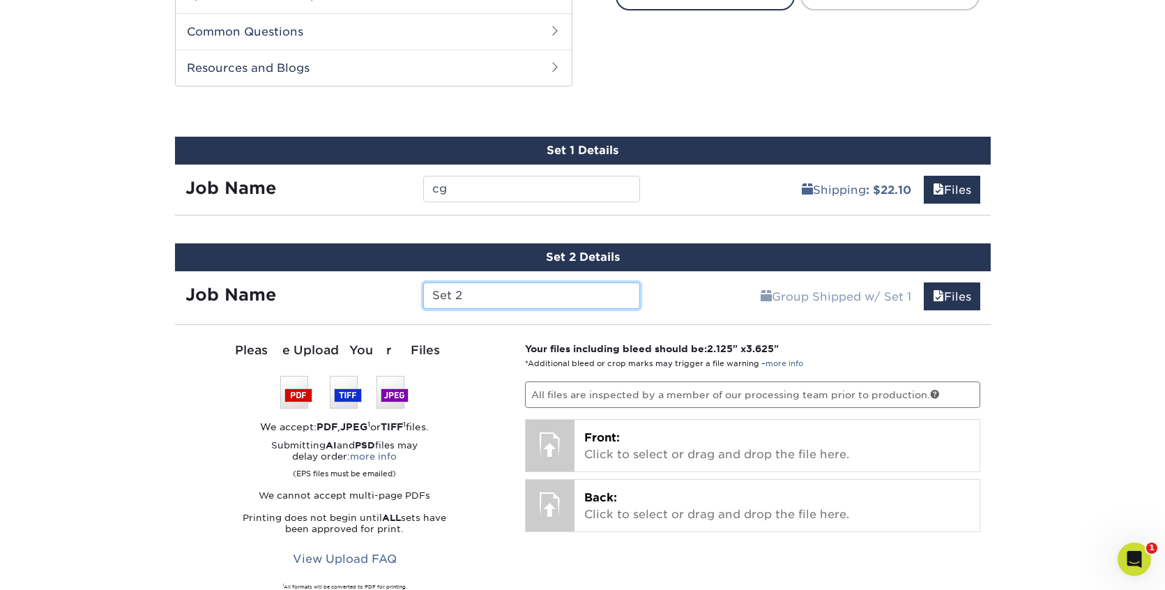
drag, startPoint x: 480, startPoint y: 289, endPoint x: 416, endPoint y: 286, distance: 64.3
click at [416, 287] on div "Set 2" at bounding box center [532, 295] width 238 height 27
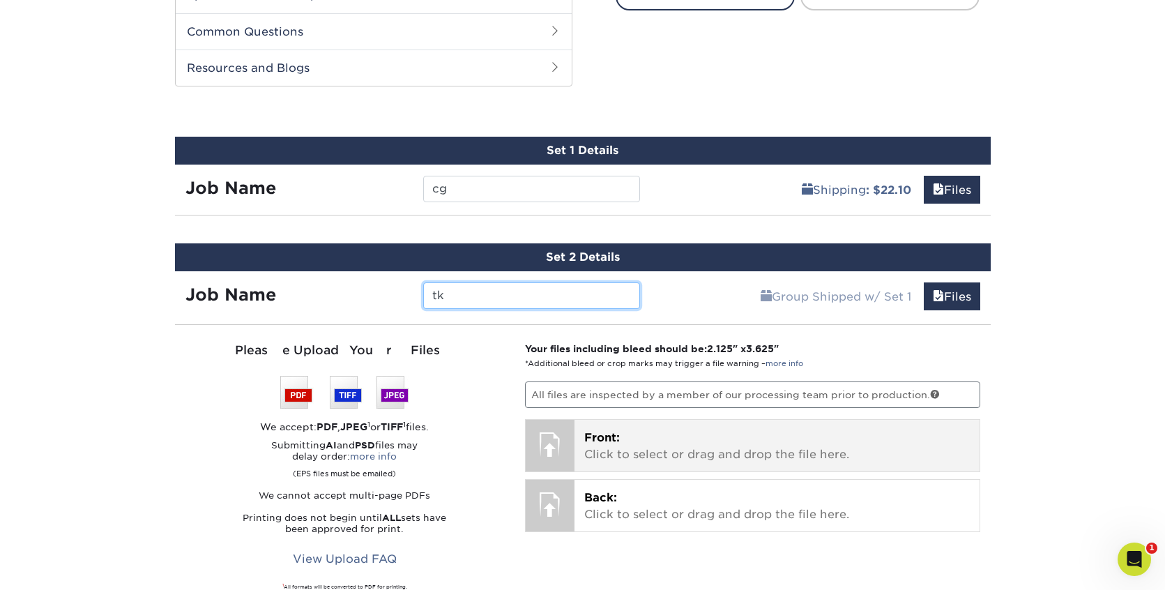
type input "tk"
click at [619, 453] on p "Front: Click to select or drag and drop the file here." at bounding box center [777, 446] width 386 height 33
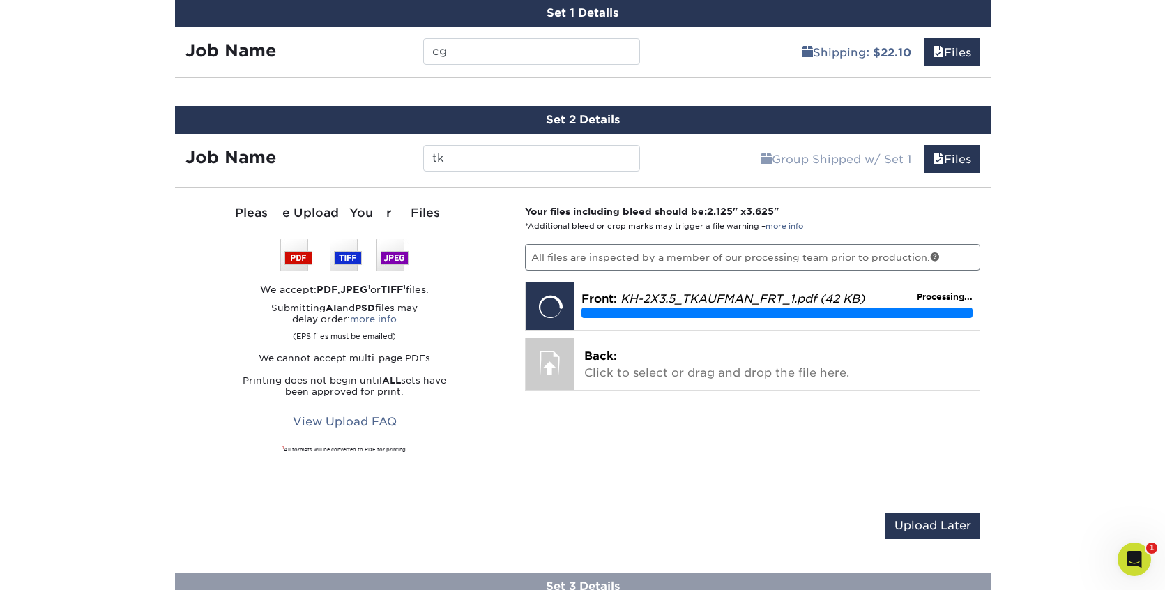
scroll to position [834, 0]
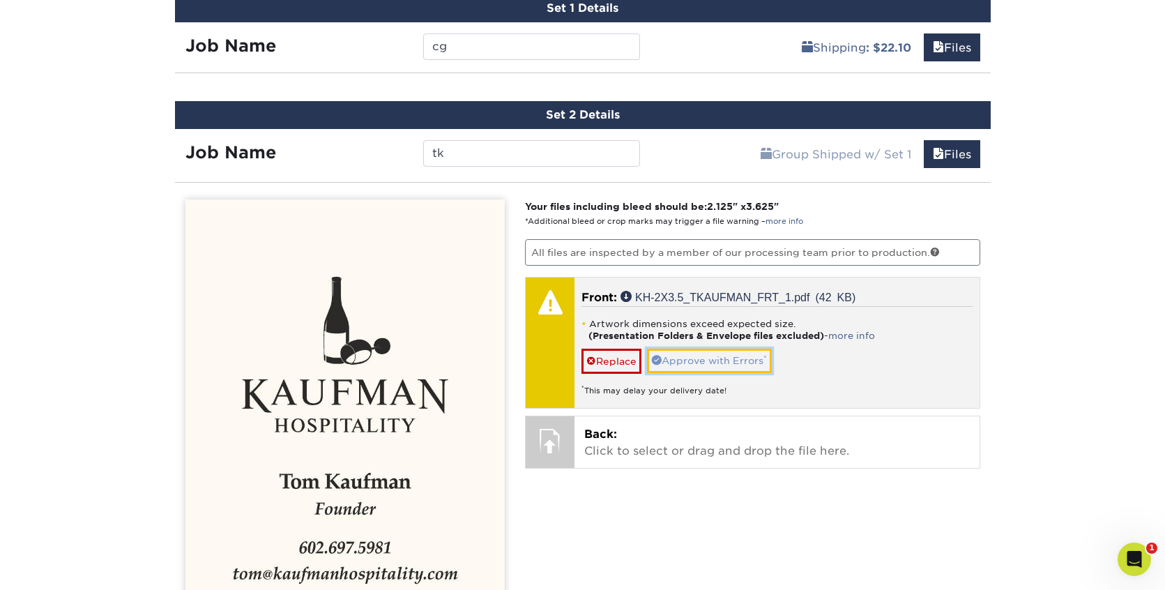
click at [682, 356] on link "Approve with Errors *" at bounding box center [709, 361] width 125 height 24
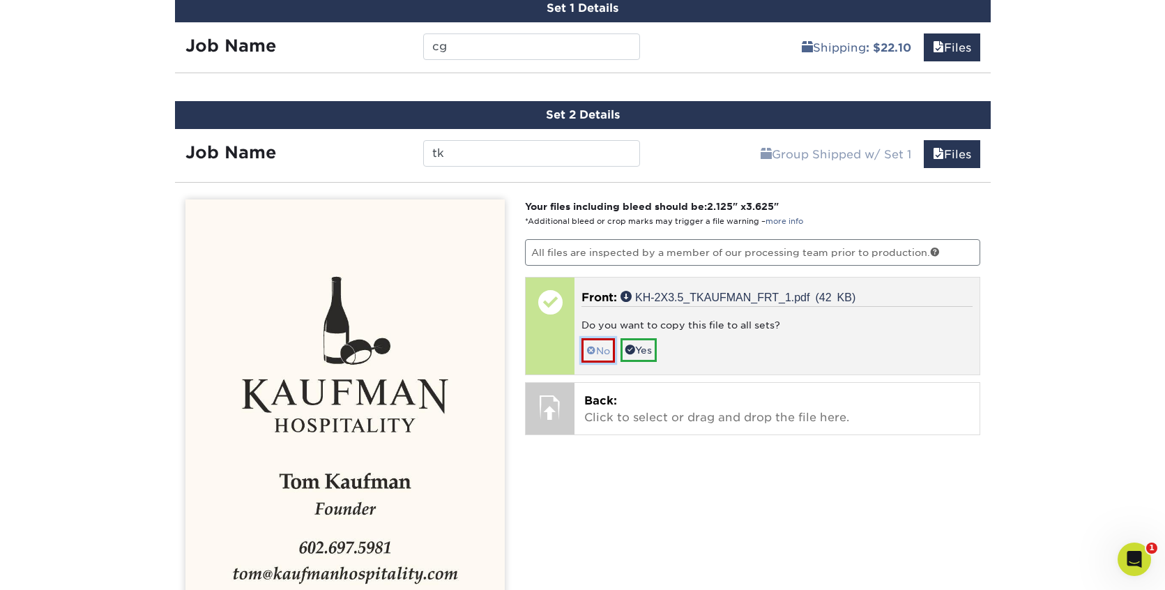
click at [595, 351] on span at bounding box center [592, 350] width 10 height 11
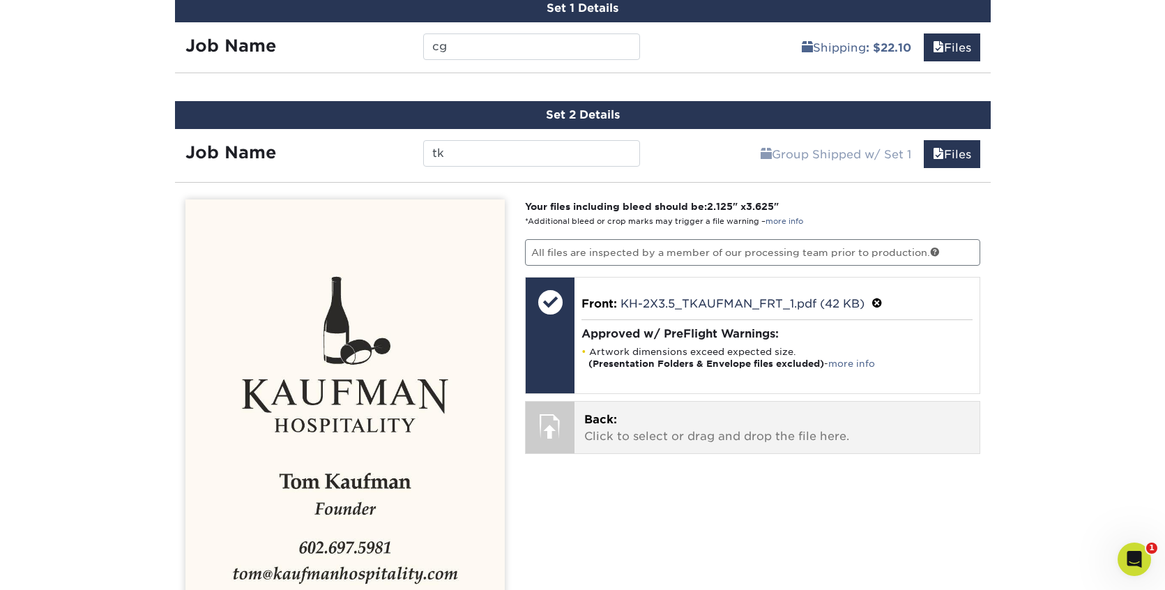
click at [633, 436] on p "Back: Click to select or drag and drop the file here." at bounding box center [777, 427] width 386 height 33
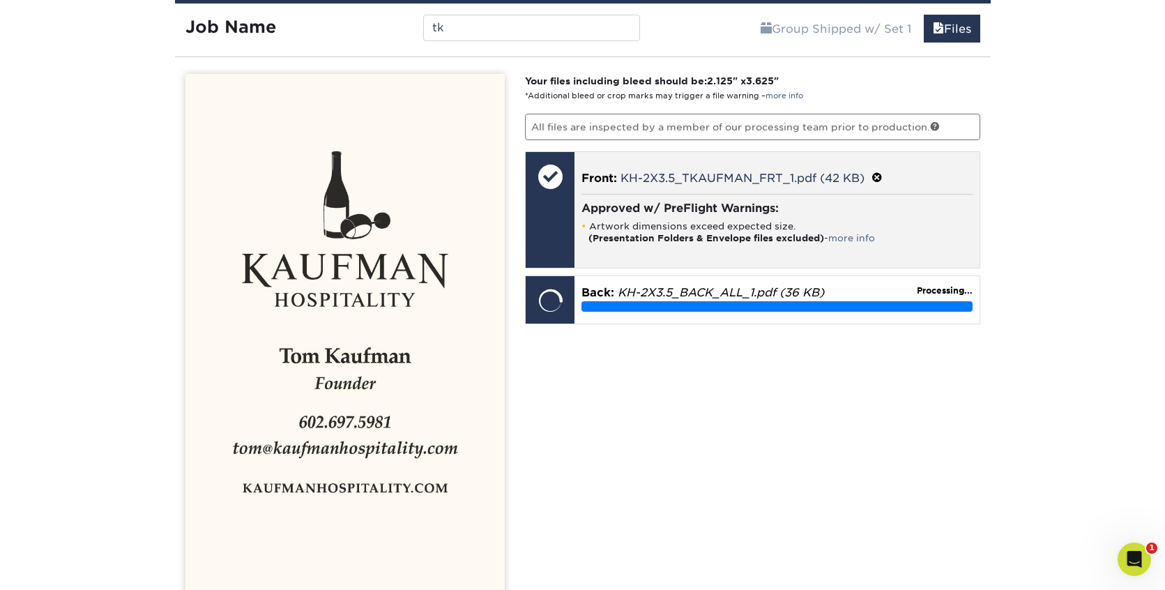
scroll to position [960, 0]
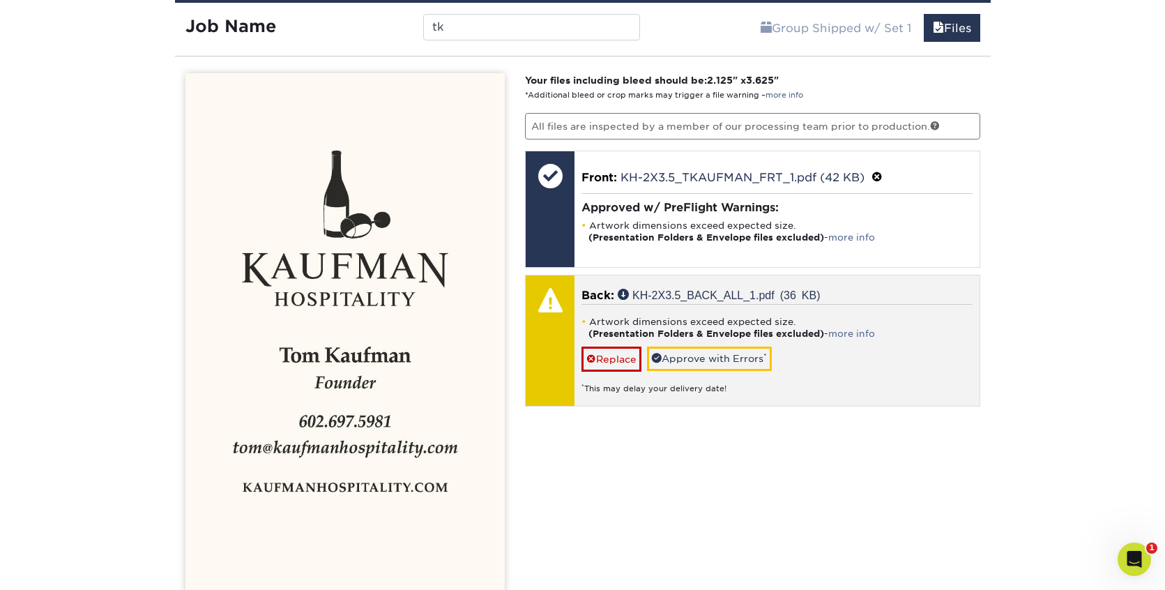
click at [718, 342] on div "Artwork dimensions exceed expected size. (Presentation Folders & Envelope files…" at bounding box center [777, 349] width 391 height 90
click at [720, 352] on link "Approve with Errors *" at bounding box center [709, 359] width 125 height 24
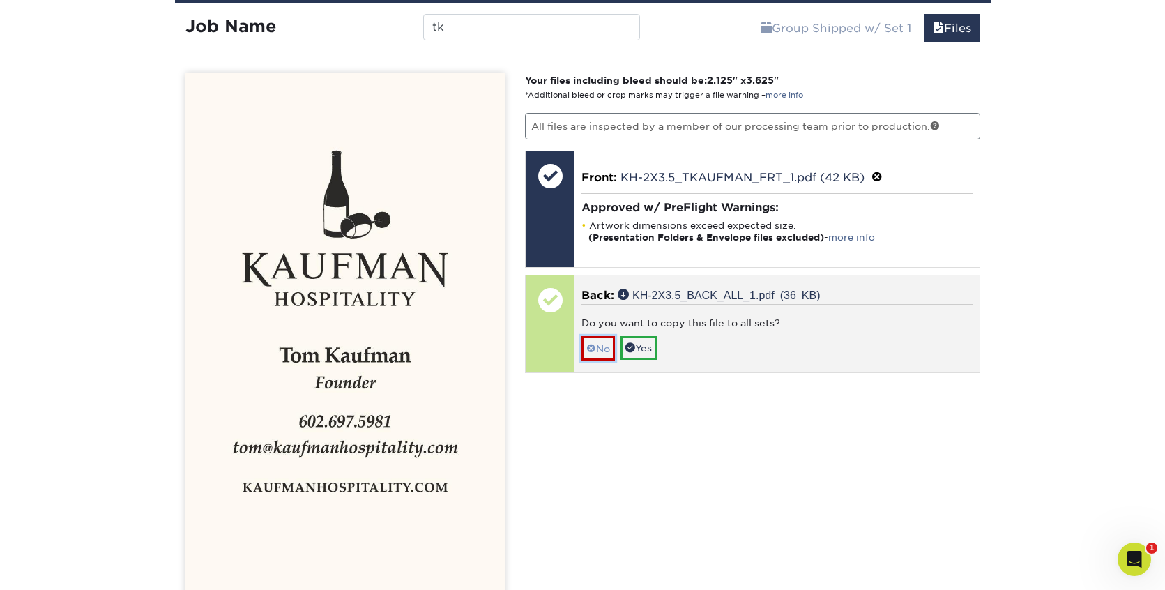
click at [598, 348] on link "No" at bounding box center [598, 348] width 33 height 24
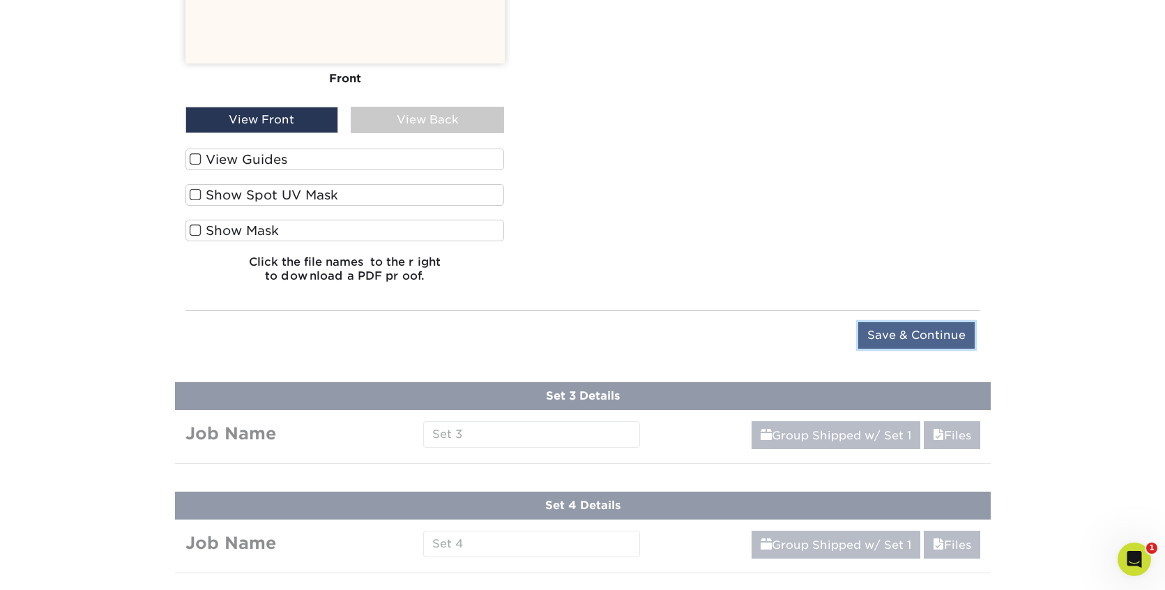
click at [942, 334] on input "Save & Continue" at bounding box center [917, 335] width 116 height 27
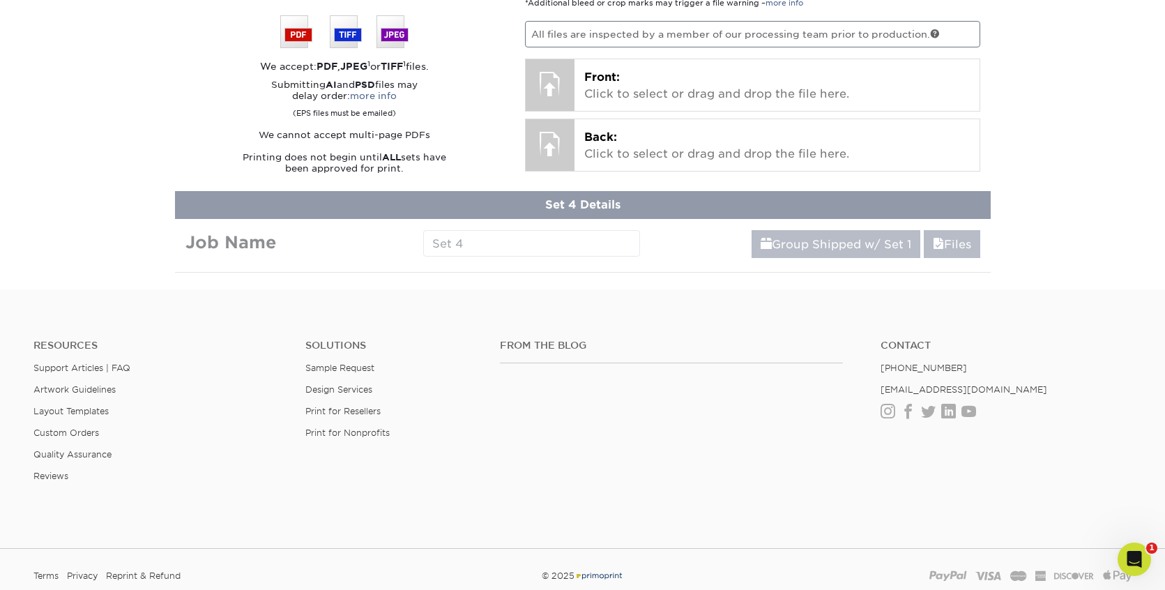
scroll to position [801, 0]
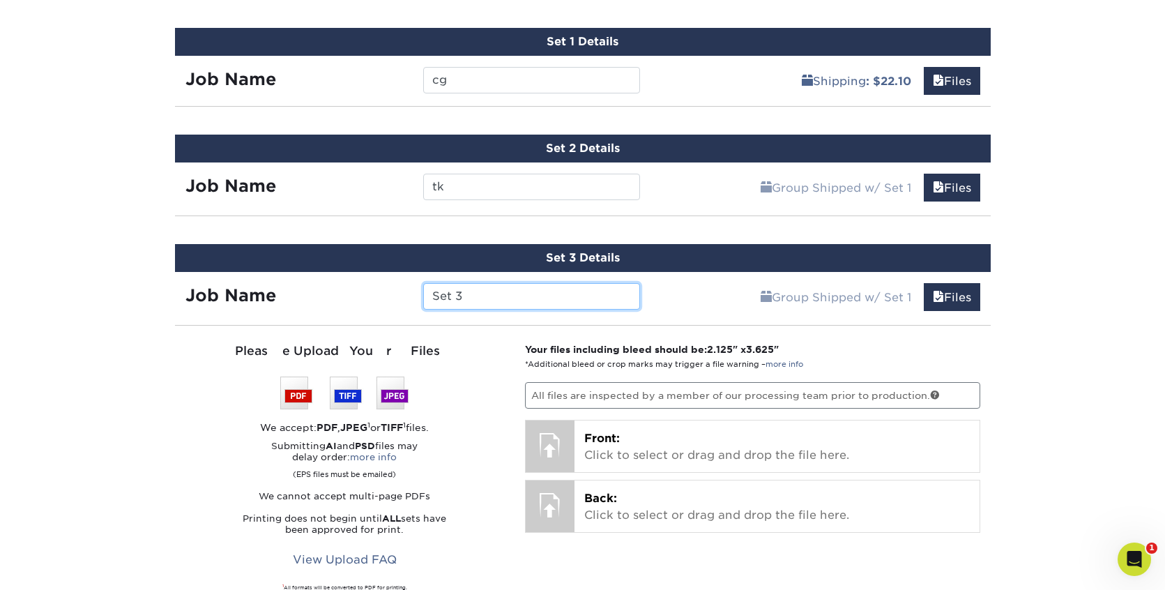
drag, startPoint x: 500, startPoint y: 285, endPoint x: 471, endPoint y: 301, distance: 32.5
click at [472, 301] on input "Set 3" at bounding box center [531, 296] width 217 height 27
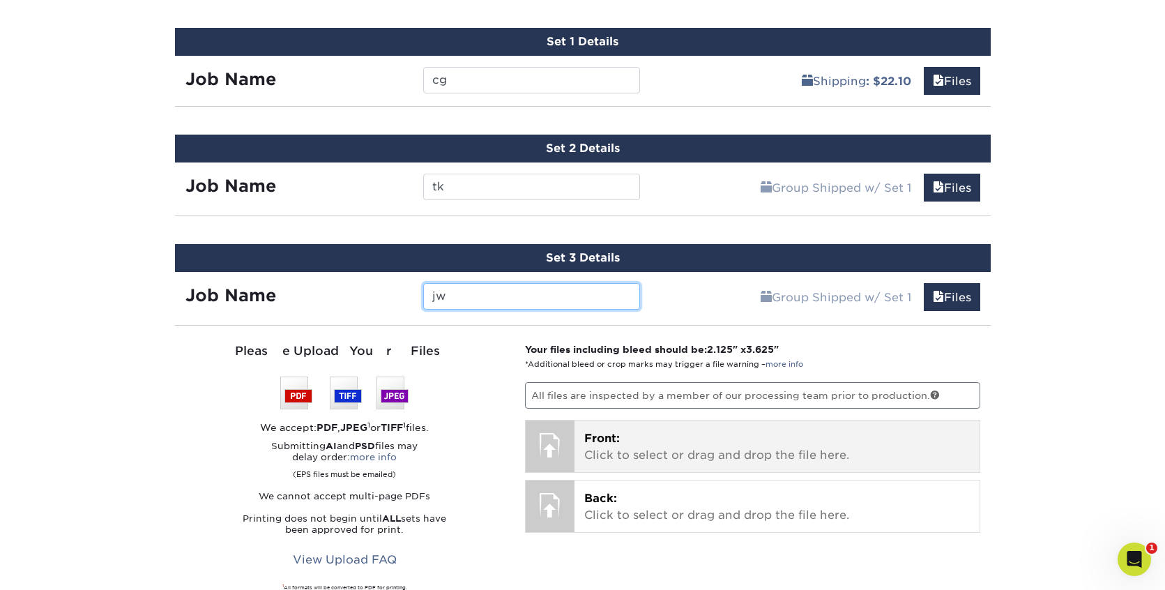
type input "jw"
click at [624, 439] on p "Front: Click to select or drag and drop the file here." at bounding box center [777, 446] width 386 height 33
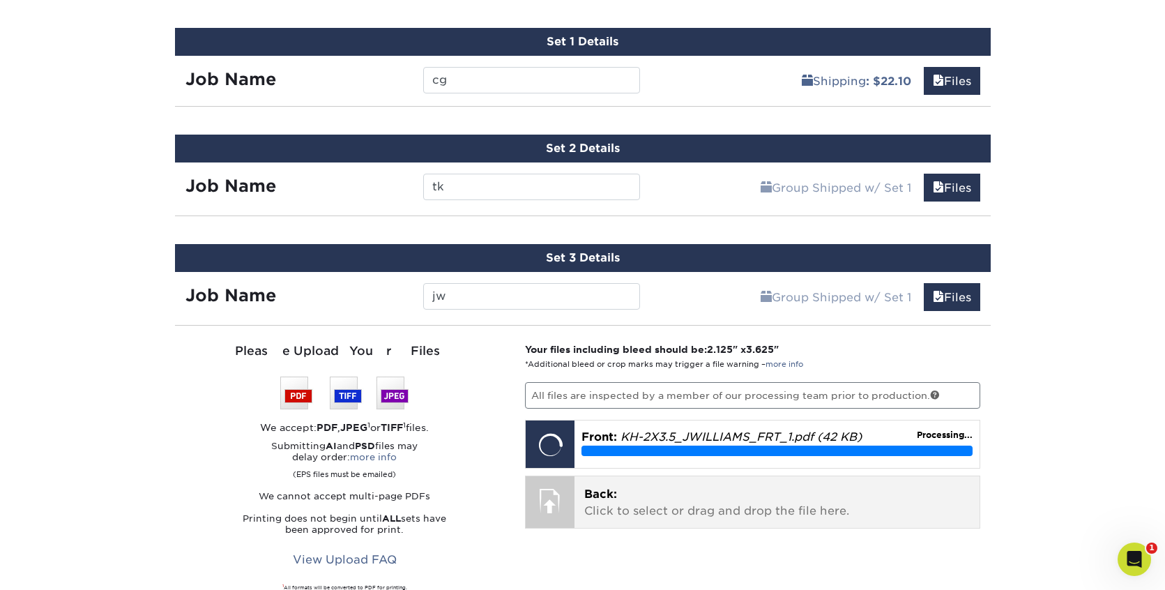
click at [639, 499] on p "Back: Click to select or drag and drop the file here." at bounding box center [777, 502] width 386 height 33
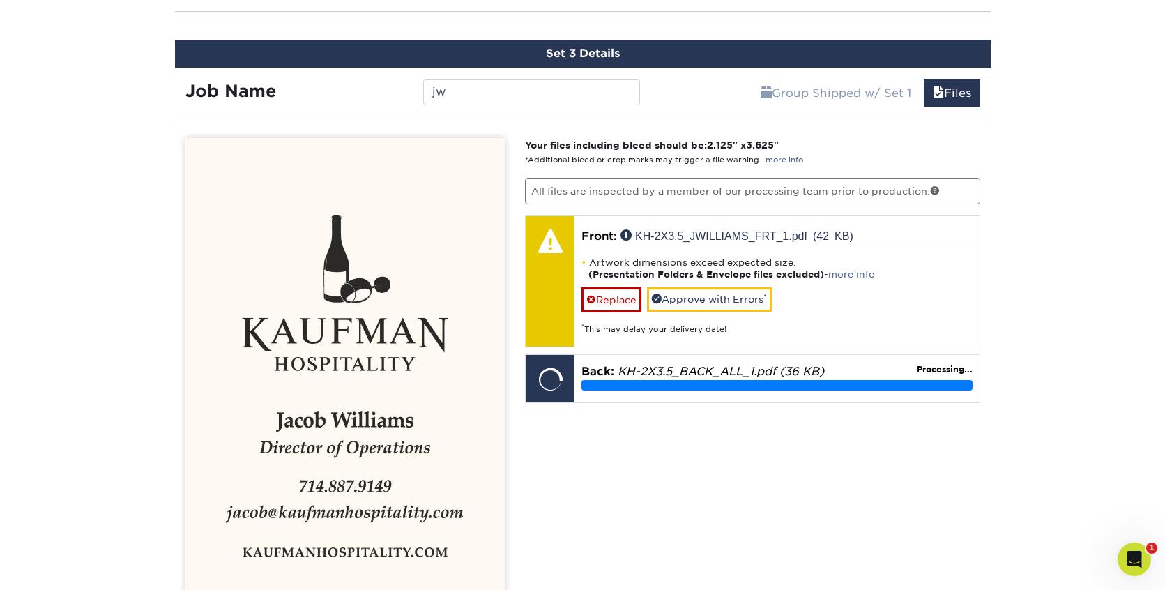
scroll to position [1006, 0]
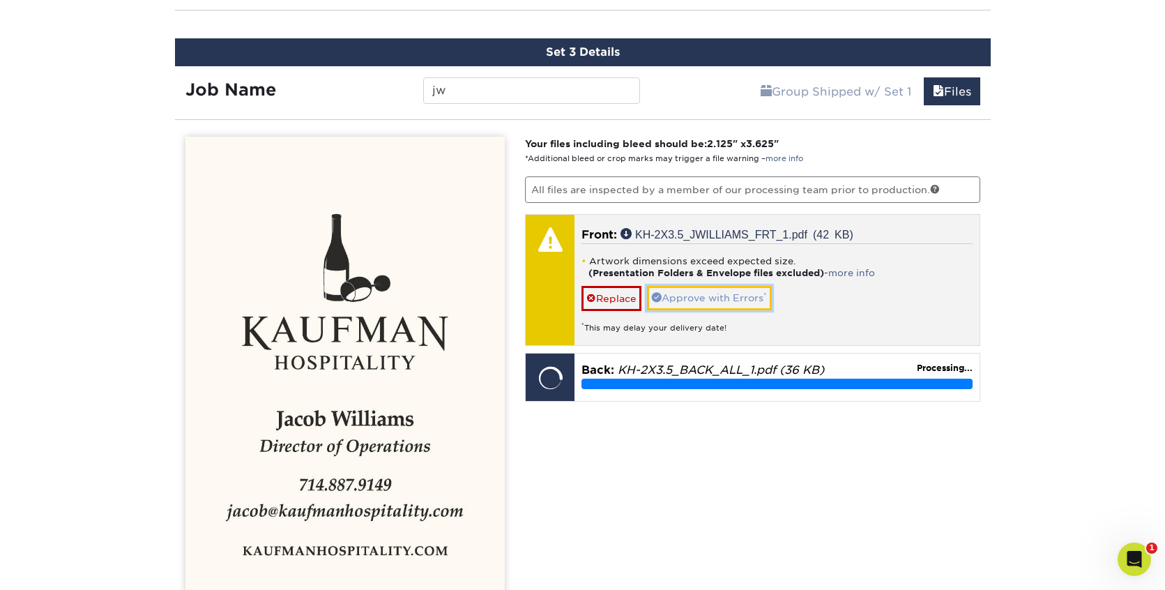
click at [717, 303] on link "Approve with Errors *" at bounding box center [709, 298] width 125 height 24
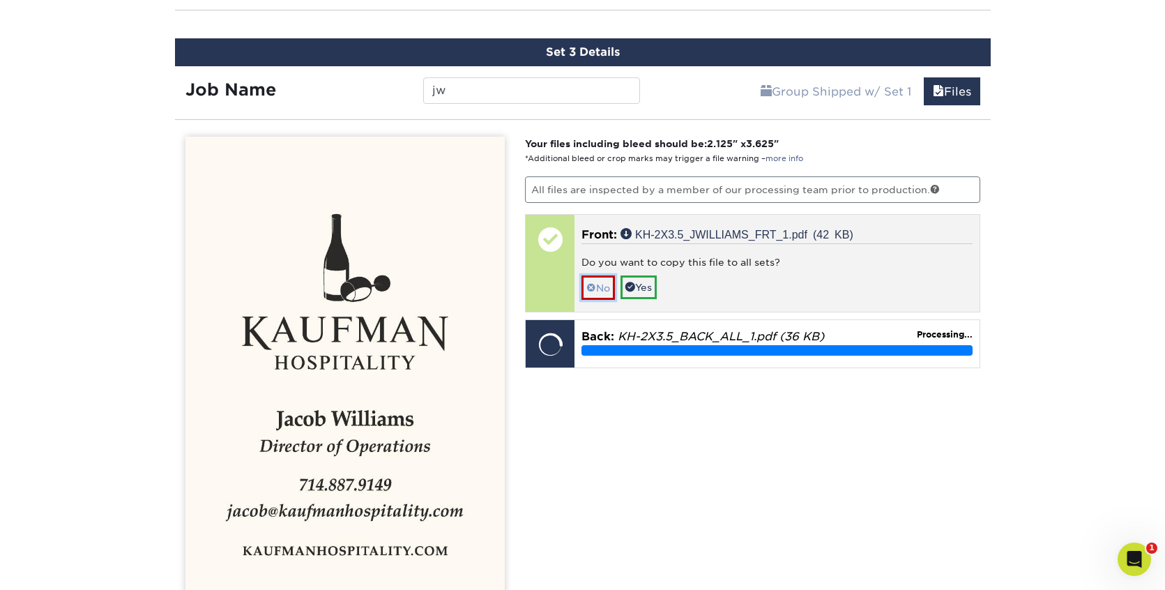
click at [598, 283] on link "No" at bounding box center [598, 287] width 33 height 24
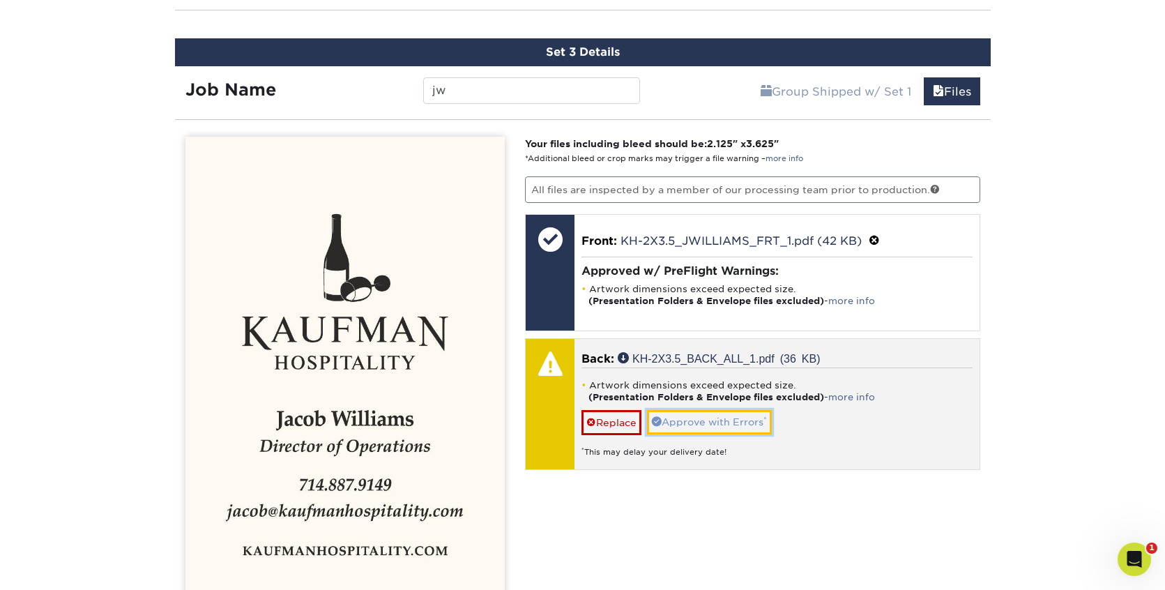
click at [716, 418] on link "Approve with Errors *" at bounding box center [709, 422] width 125 height 24
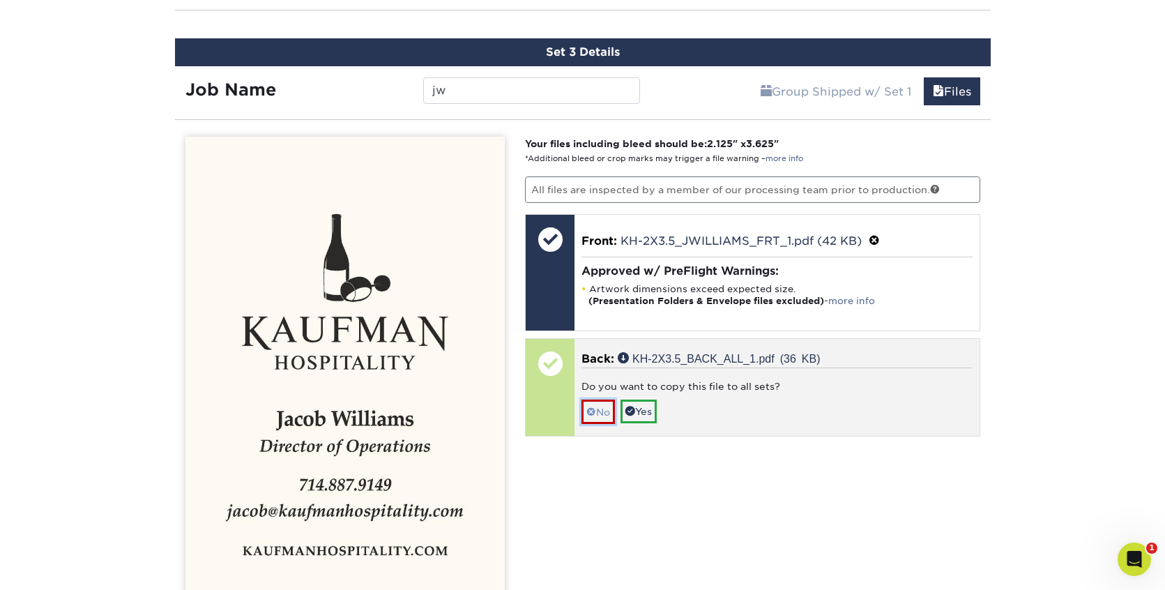
click at [597, 411] on link "No" at bounding box center [598, 412] width 33 height 24
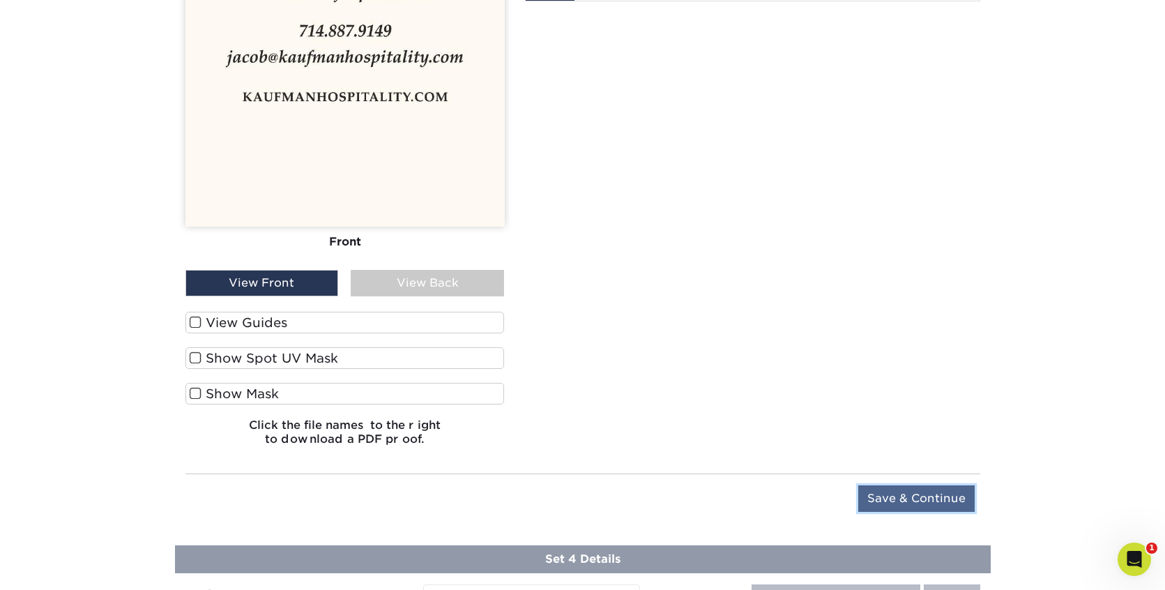
click at [898, 488] on input "Save & Continue" at bounding box center [917, 498] width 116 height 27
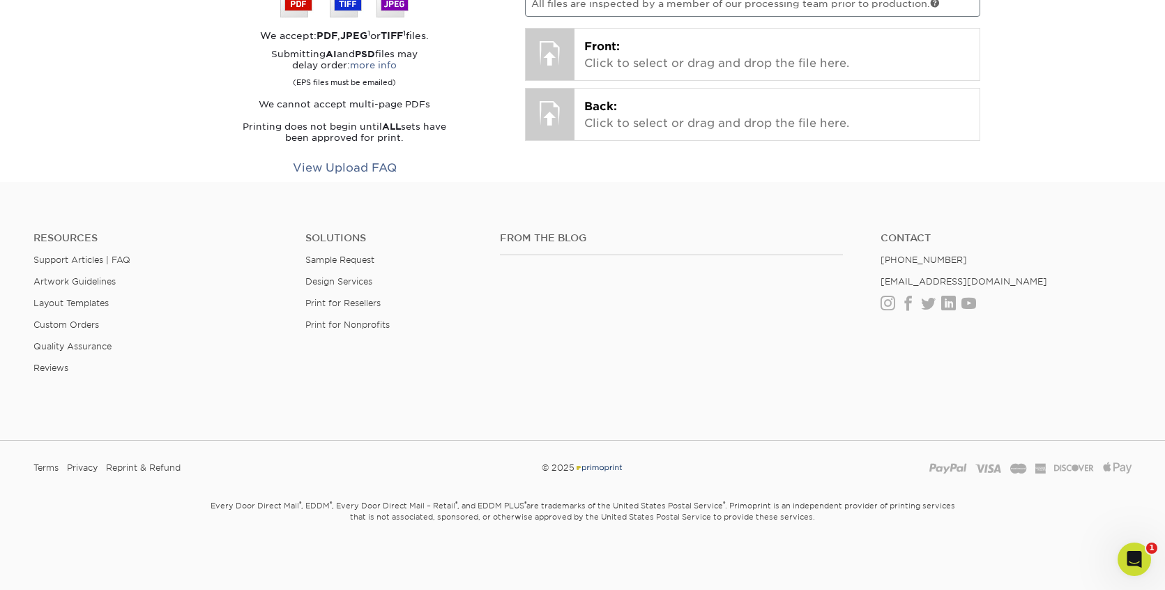
scroll to position [910, 0]
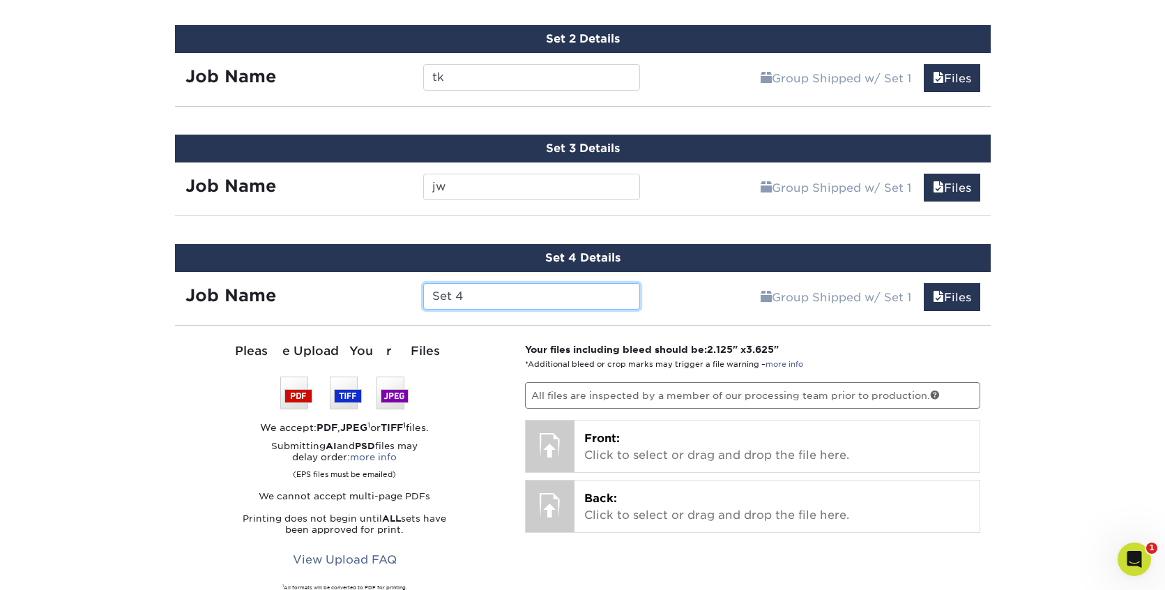
drag, startPoint x: 478, startPoint y: 299, endPoint x: 423, endPoint y: 294, distance: 55.3
click at [423, 294] on input "Set 4" at bounding box center [531, 296] width 217 height 27
type input "th"
click at [577, 471] on div "Your files including bleed should be: 2.125 " x 3.625 " *Additional bleed or cr…" at bounding box center [753, 482] width 476 height 280
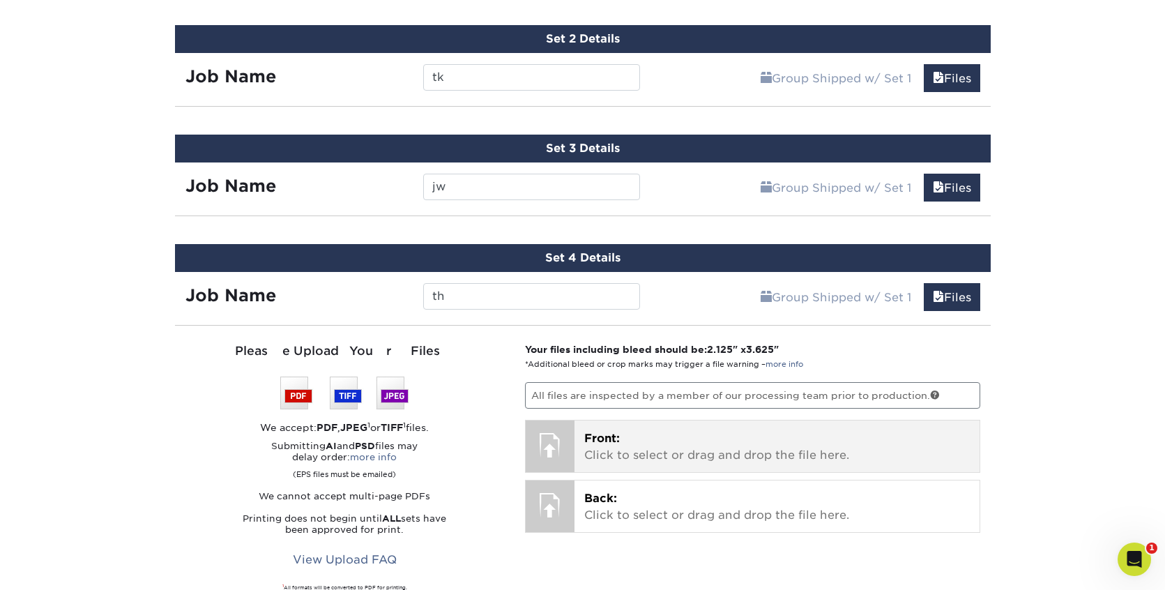
click at [598, 454] on p "Front: Click to select or drag and drop the file here." at bounding box center [777, 446] width 386 height 33
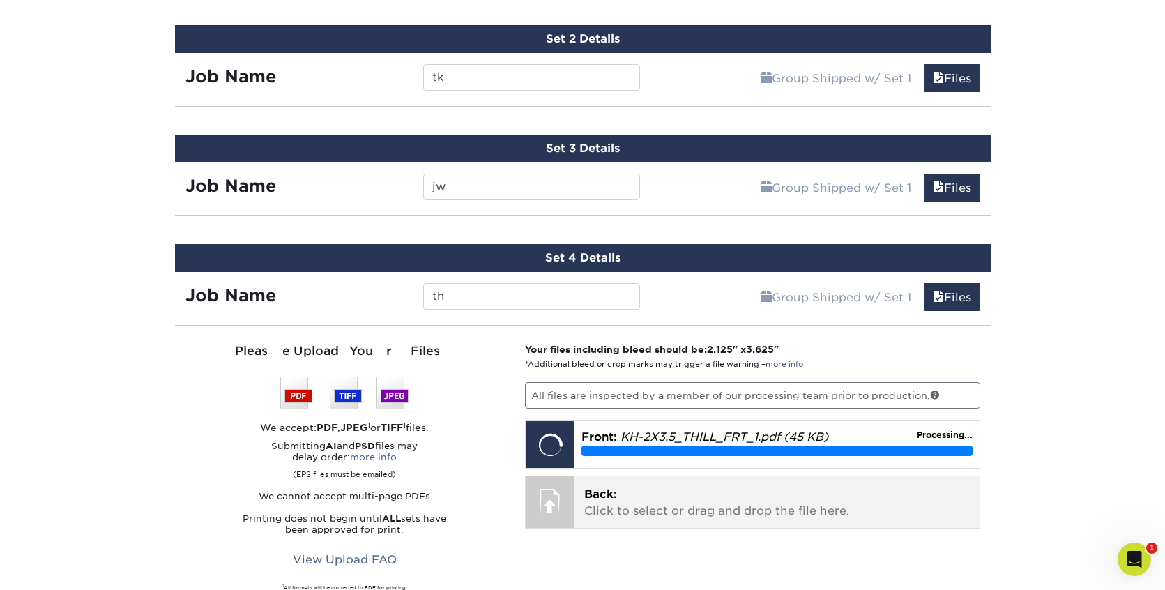
click at [651, 495] on p "Back: Click to select or drag and drop the file here." at bounding box center [777, 502] width 386 height 33
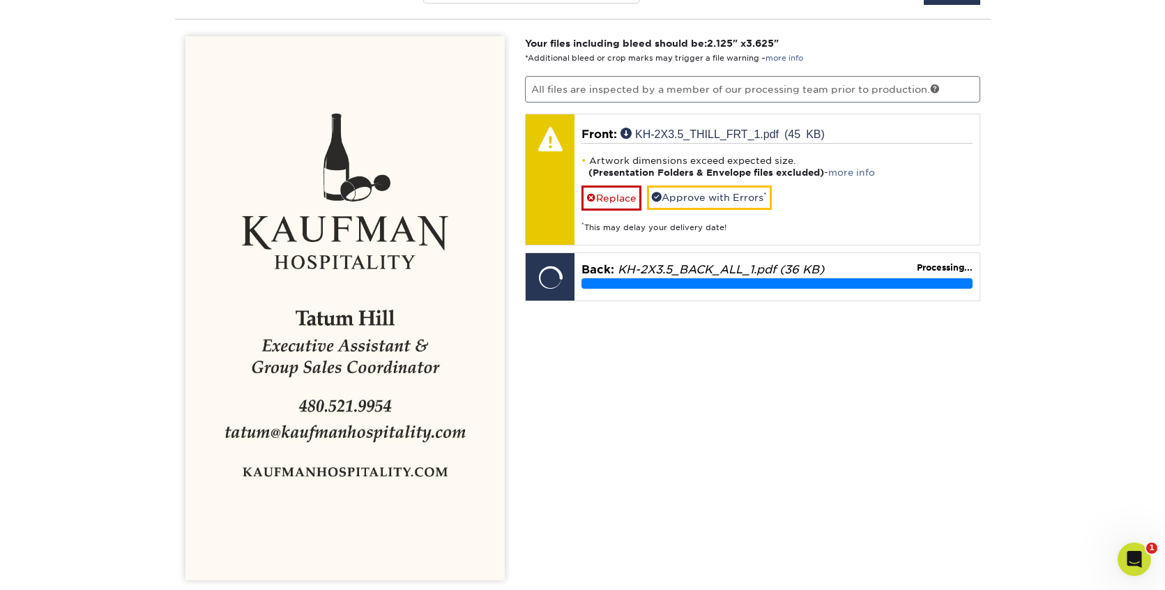
scroll to position [1223, 0]
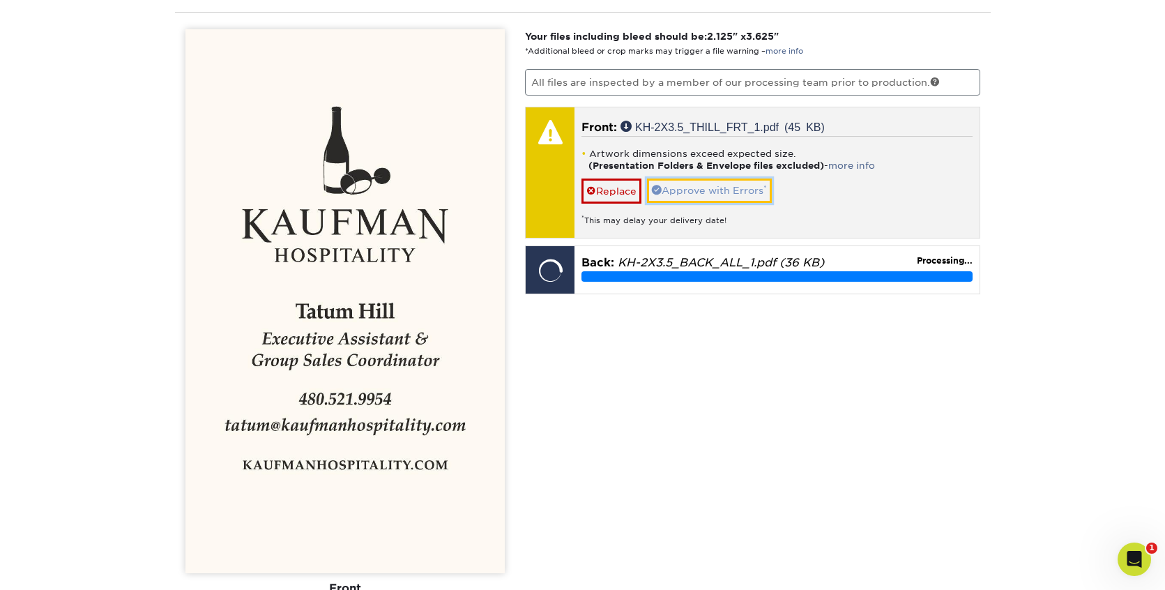
click at [716, 188] on link "Approve with Errors *" at bounding box center [709, 191] width 125 height 24
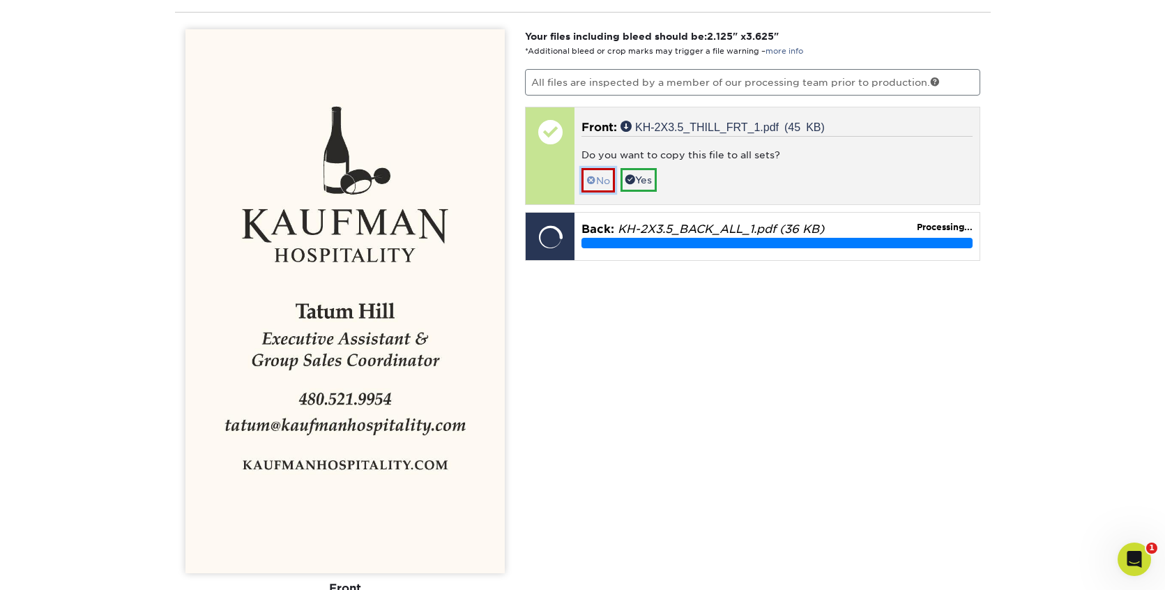
click at [600, 176] on link "No" at bounding box center [598, 180] width 33 height 24
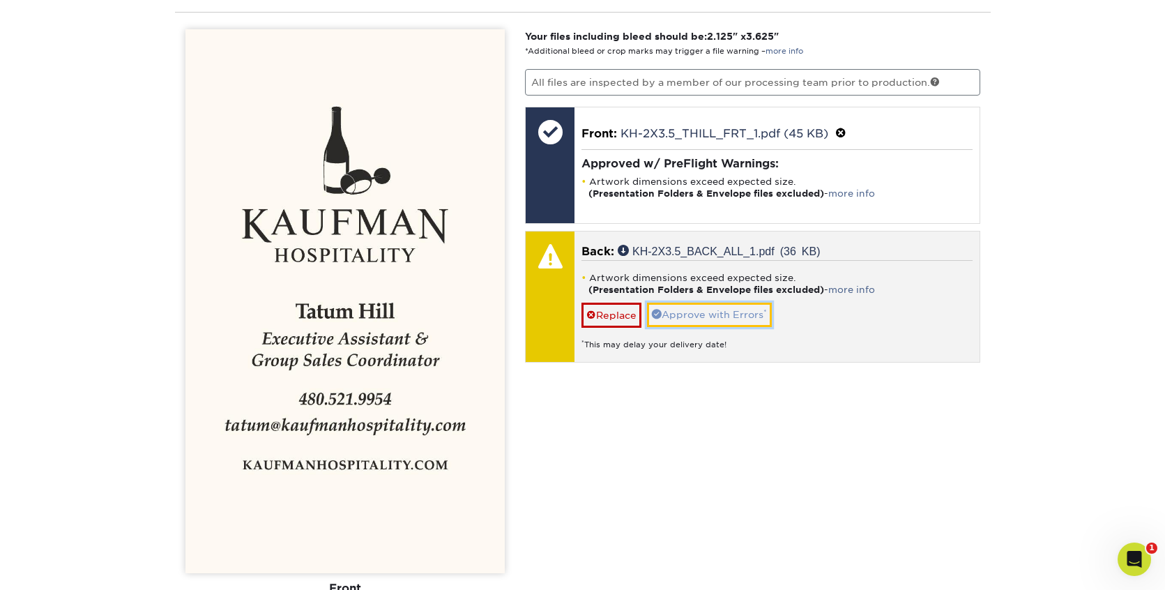
click at [707, 312] on link "Approve with Errors *" at bounding box center [709, 315] width 125 height 24
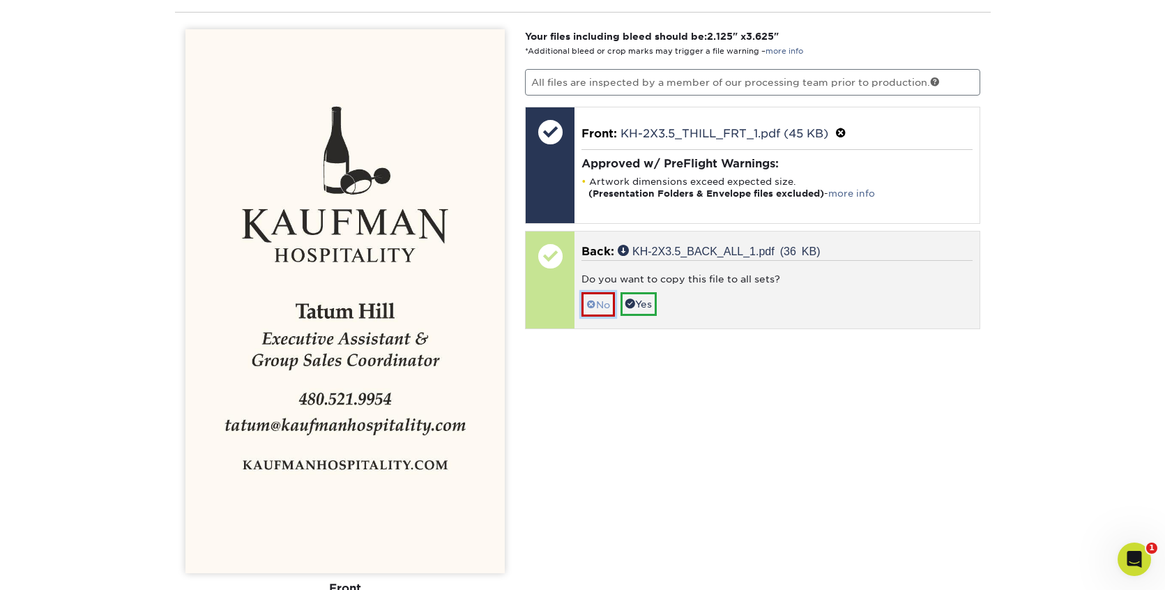
click at [601, 301] on link "No" at bounding box center [598, 304] width 33 height 24
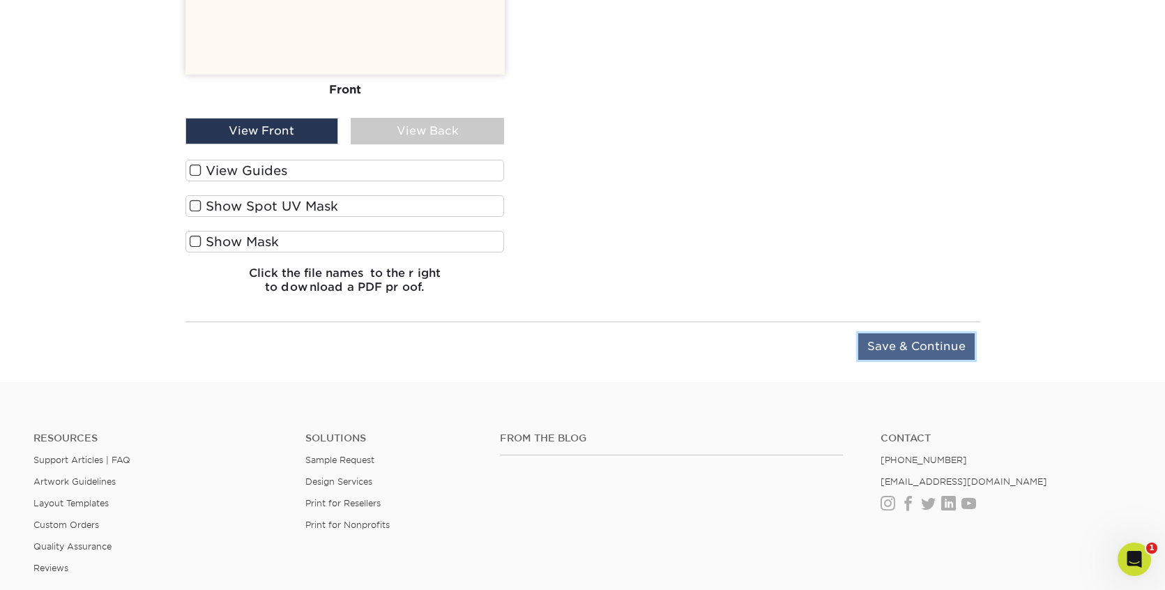
click at [918, 347] on input "Save & Continue" at bounding box center [917, 346] width 116 height 27
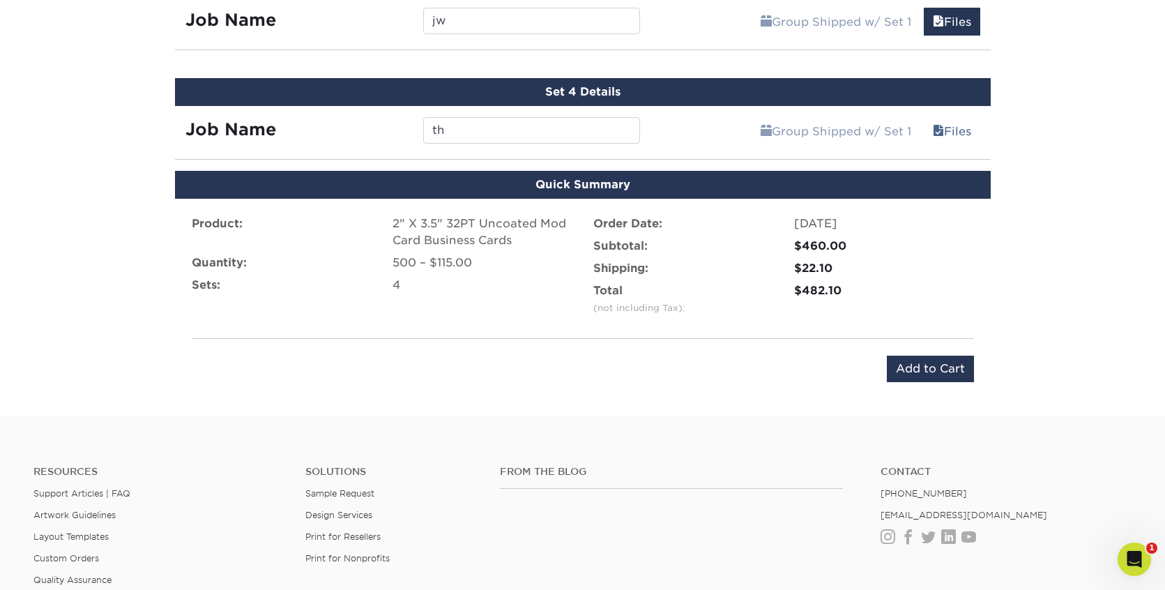
scroll to position [1074, 0]
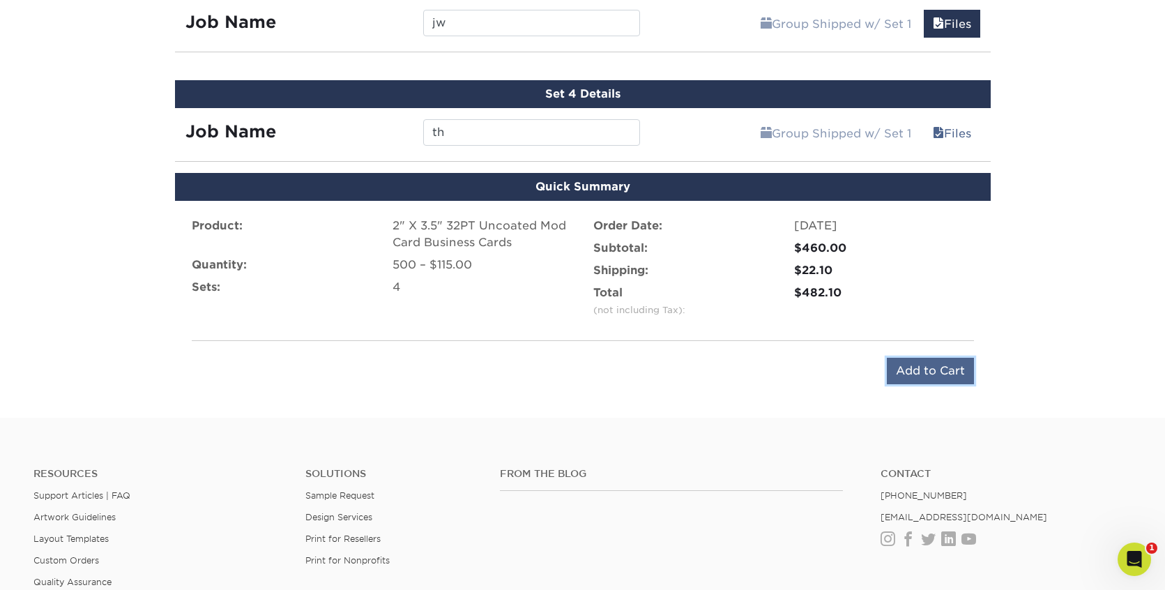
click at [920, 372] on input "Add to Cart" at bounding box center [930, 371] width 87 height 27
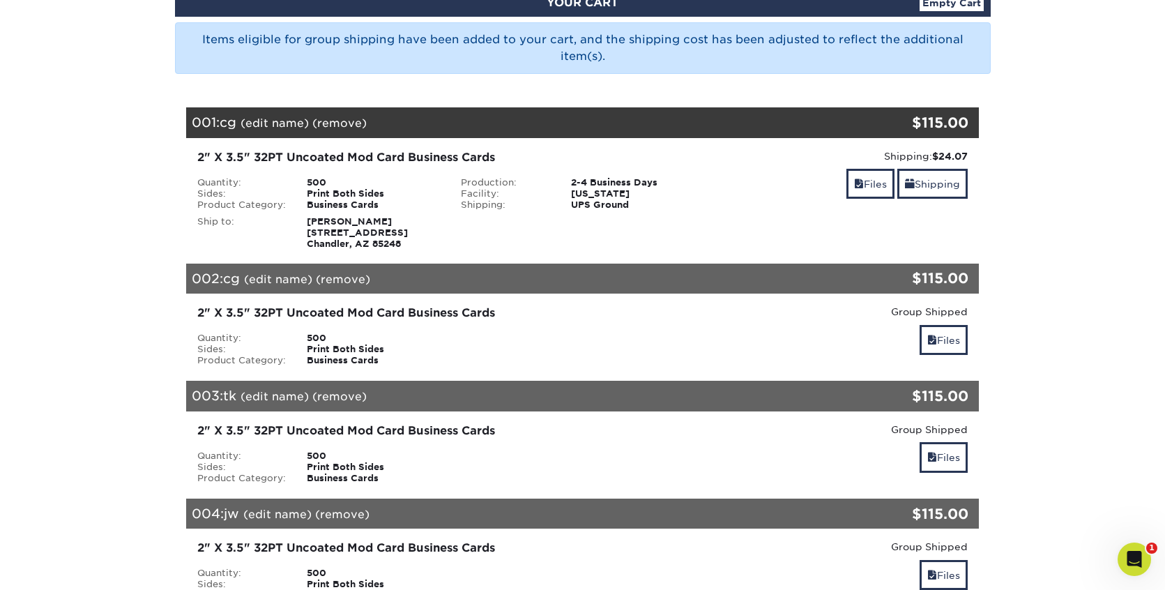
scroll to position [174, 0]
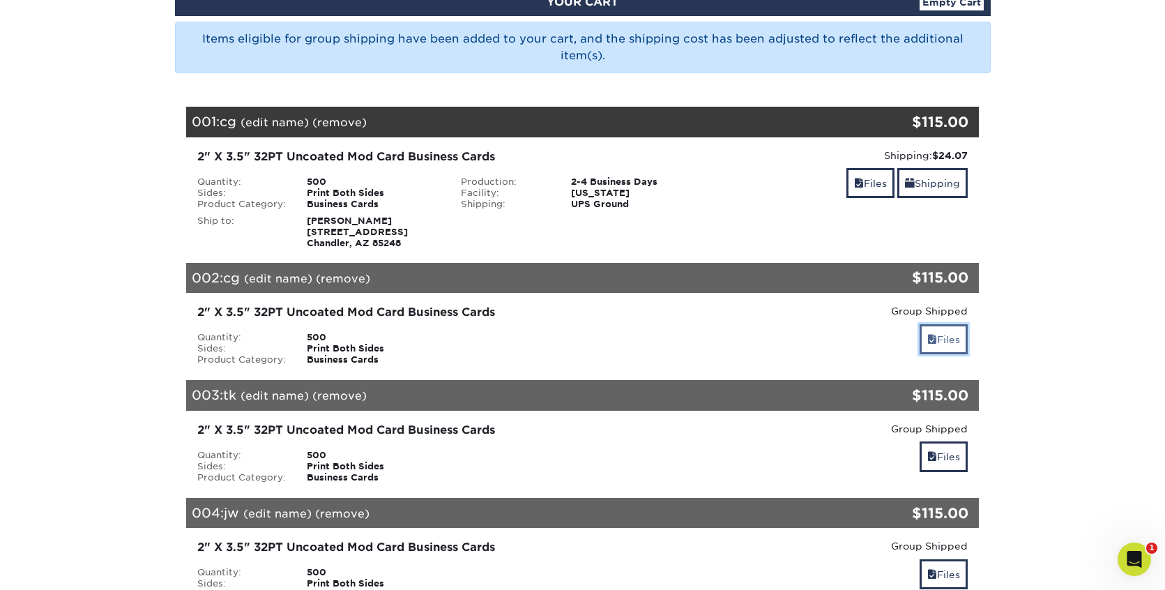
click at [931, 340] on span at bounding box center [933, 339] width 10 height 11
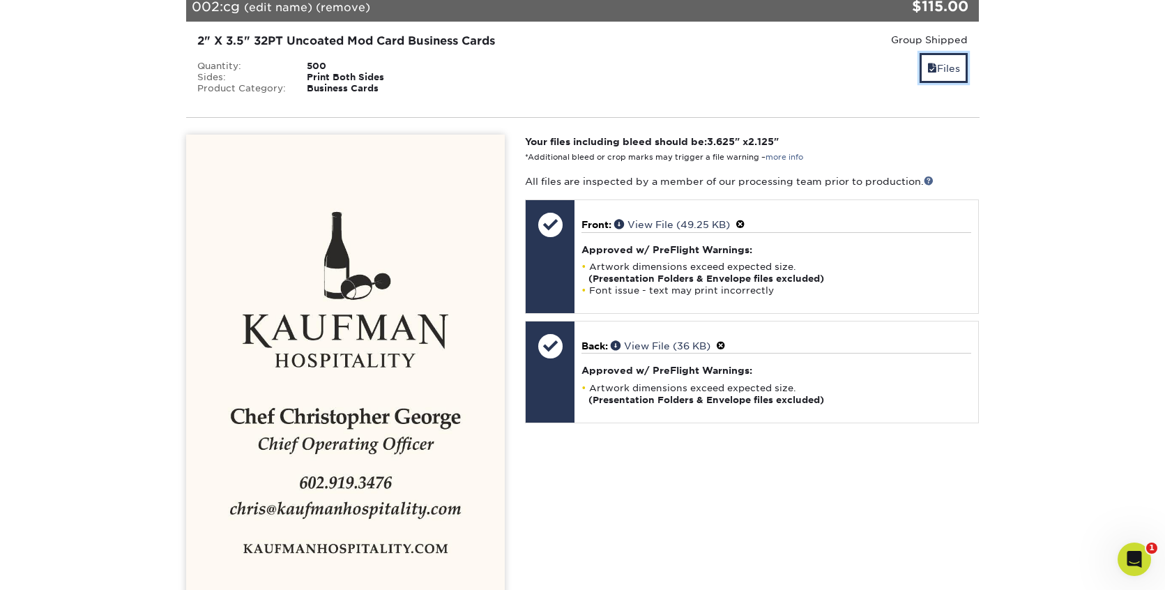
scroll to position [451, 0]
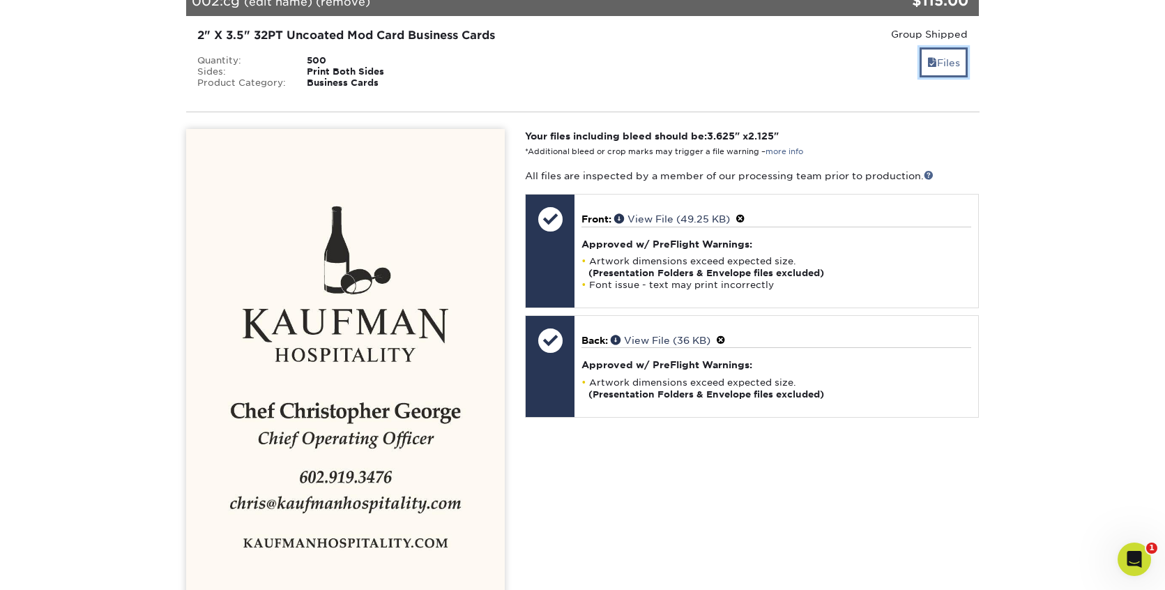
click at [930, 65] on span at bounding box center [933, 62] width 10 height 11
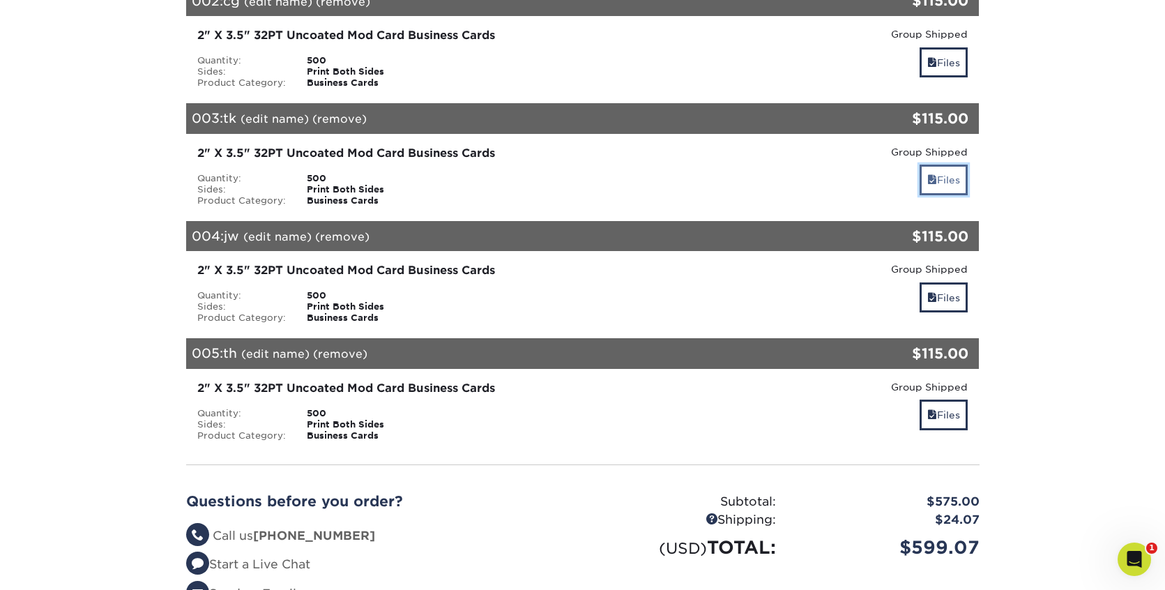
click at [949, 183] on link "Files" at bounding box center [944, 180] width 48 height 30
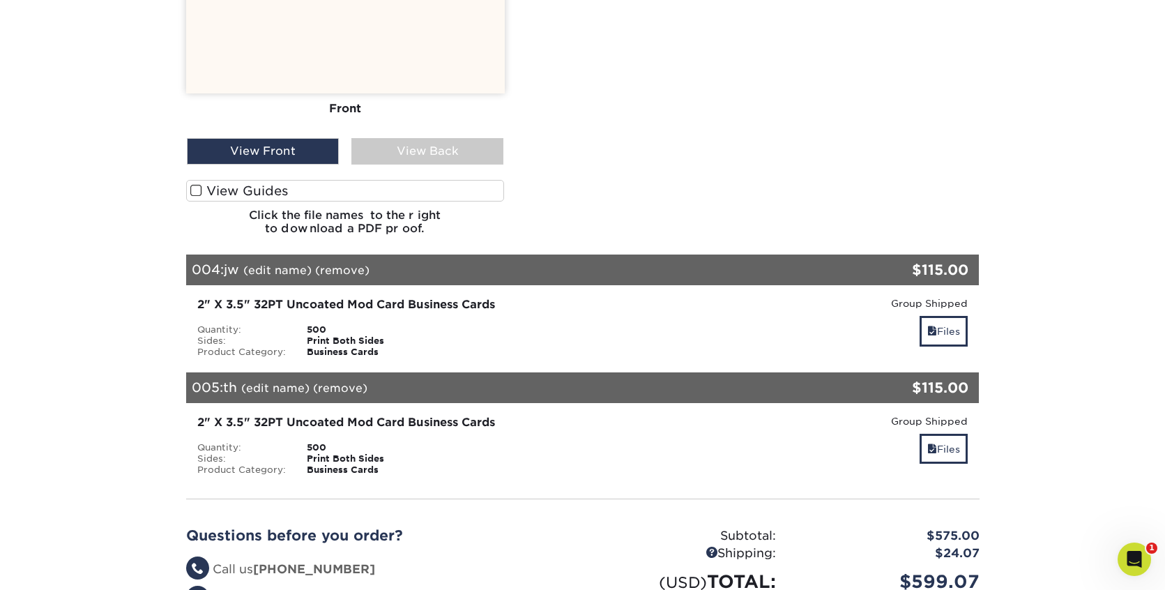
scroll to position [912, 0]
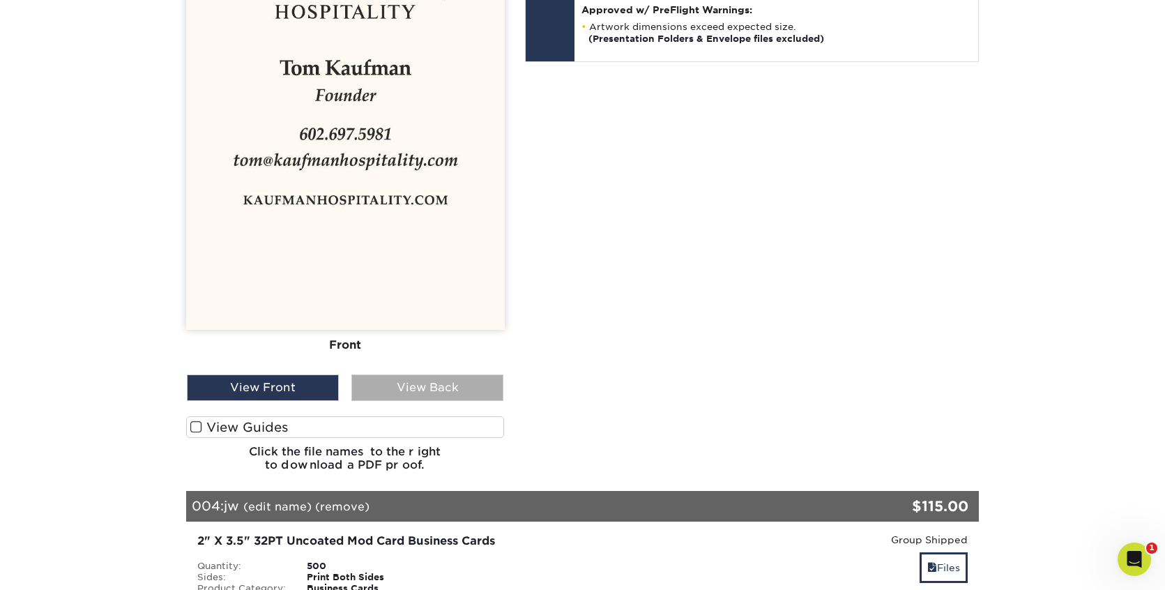
click at [425, 387] on div "View Back" at bounding box center [428, 388] width 152 height 27
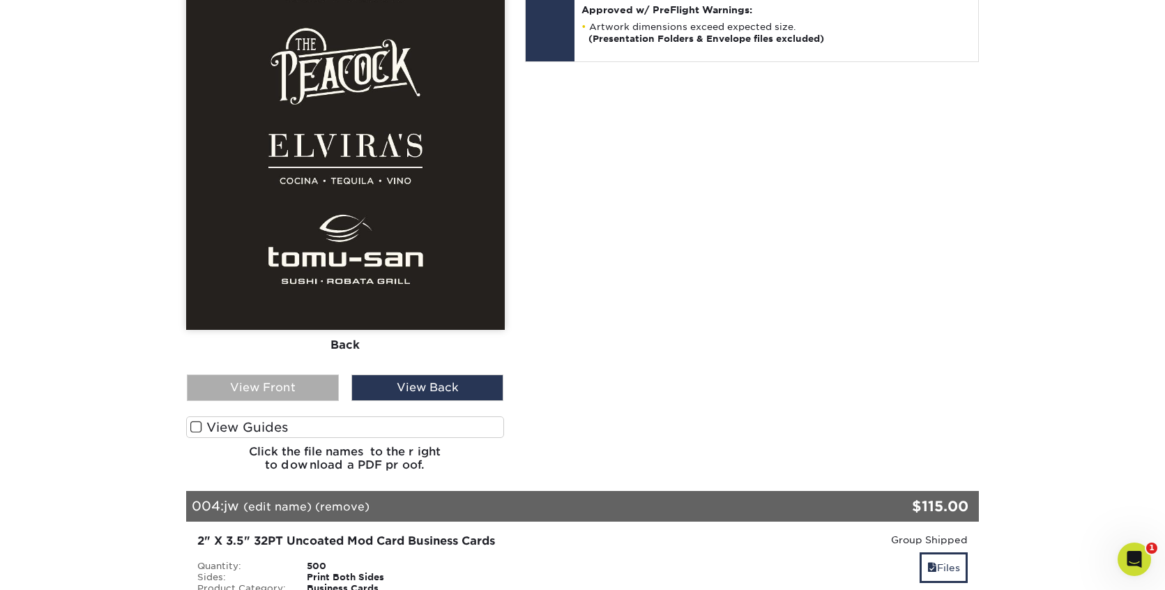
click at [310, 378] on div "View Front" at bounding box center [263, 388] width 152 height 27
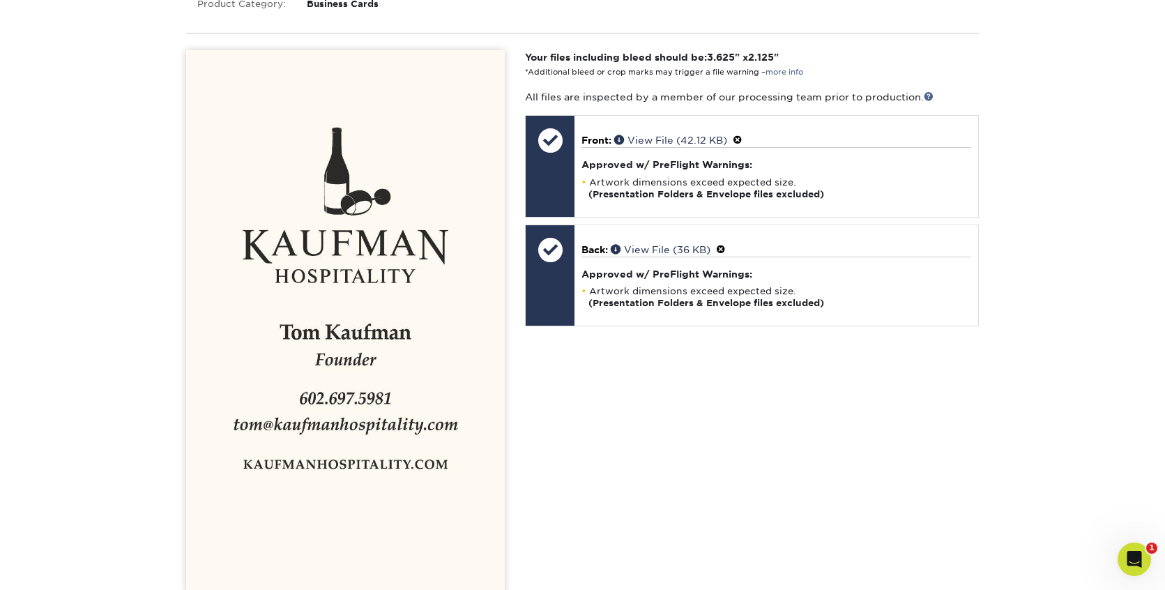
scroll to position [564, 0]
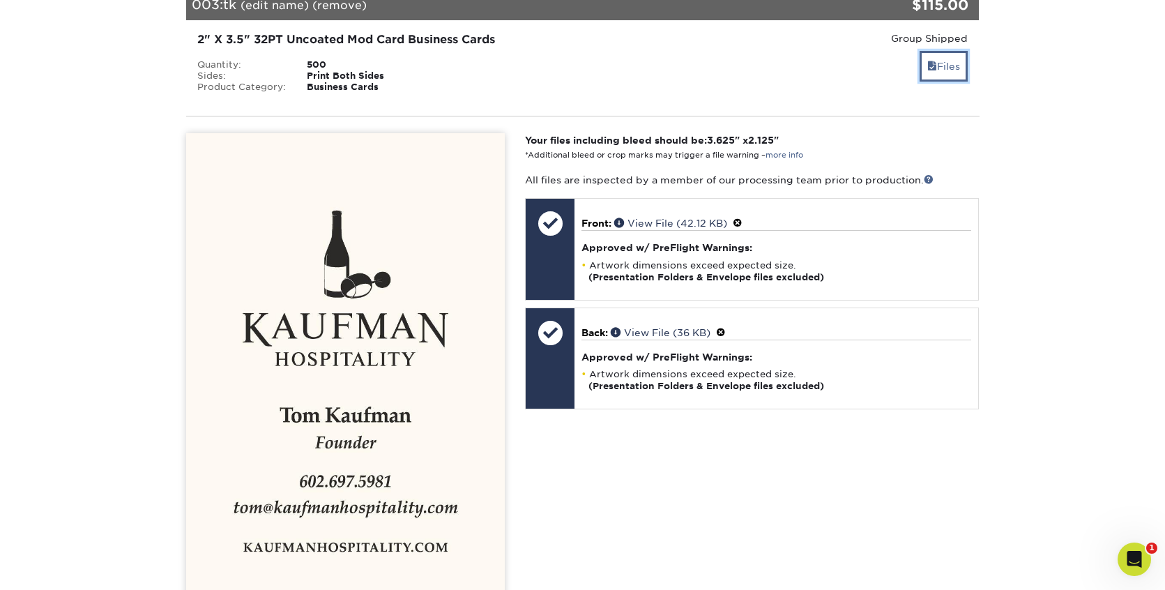
click at [938, 67] on link "Files" at bounding box center [944, 66] width 48 height 30
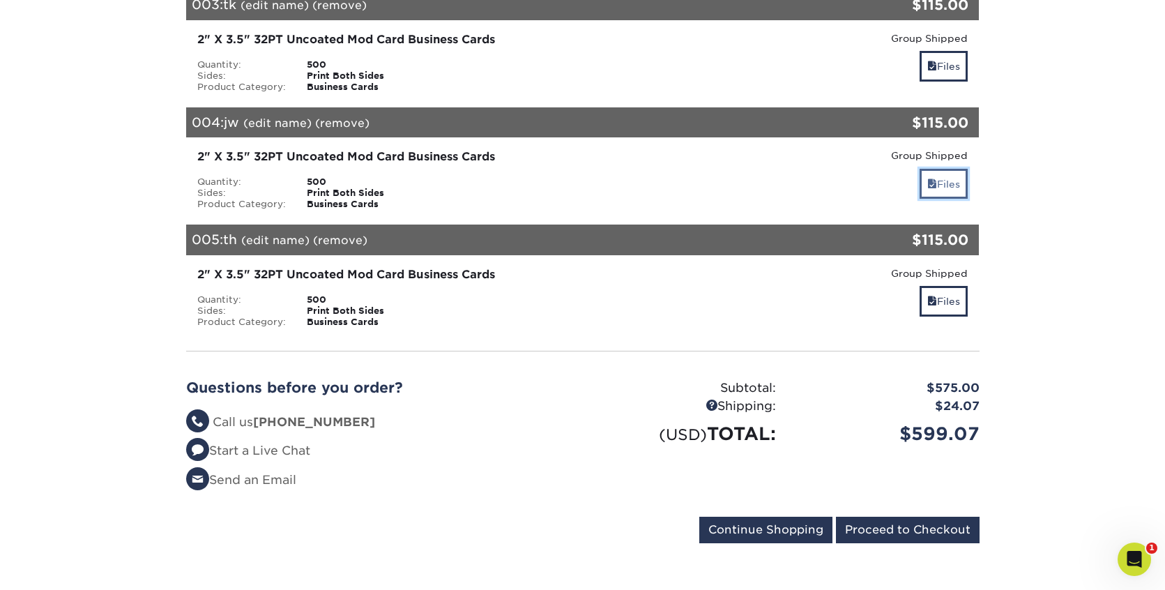
click at [944, 184] on link "Files" at bounding box center [944, 184] width 48 height 30
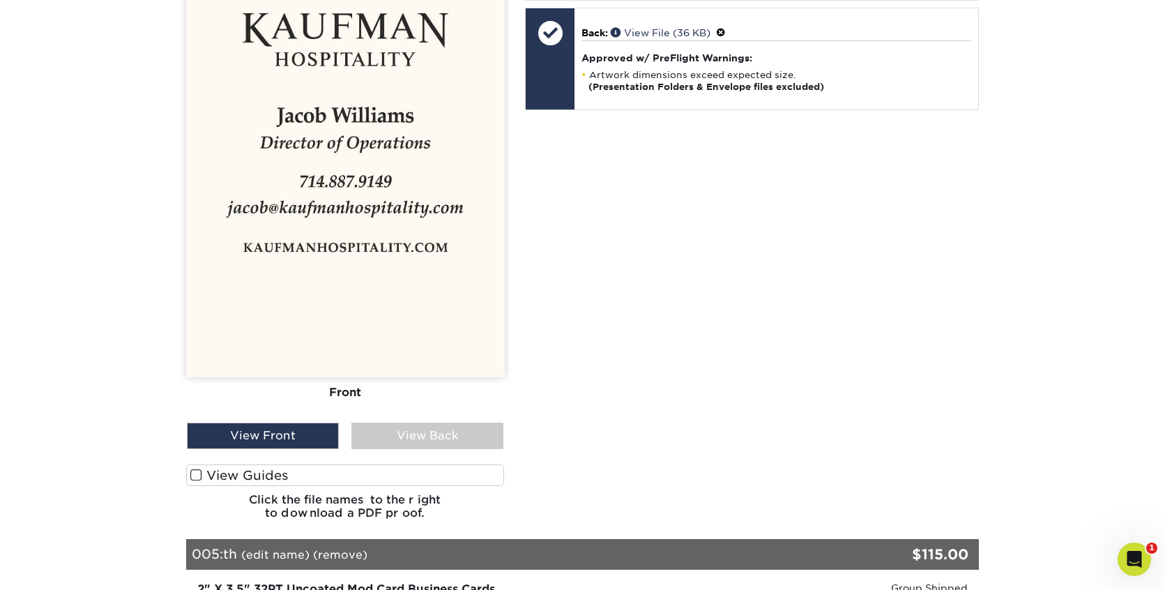
scroll to position [988, 0]
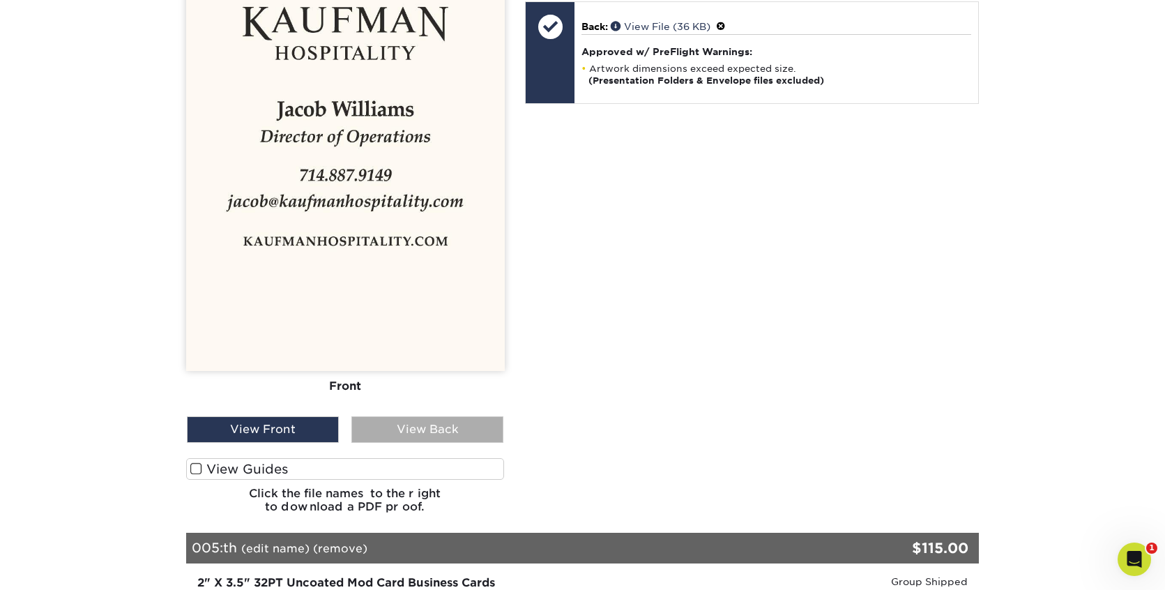
click at [398, 425] on div "View Back" at bounding box center [428, 429] width 152 height 27
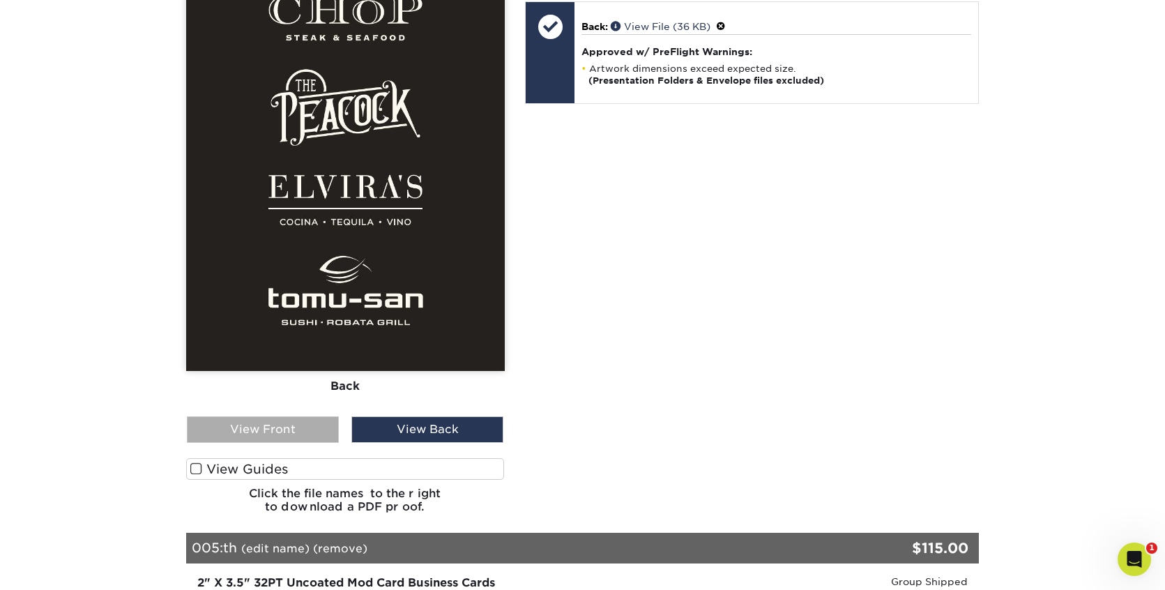
click at [306, 427] on div "View Front" at bounding box center [263, 429] width 152 height 27
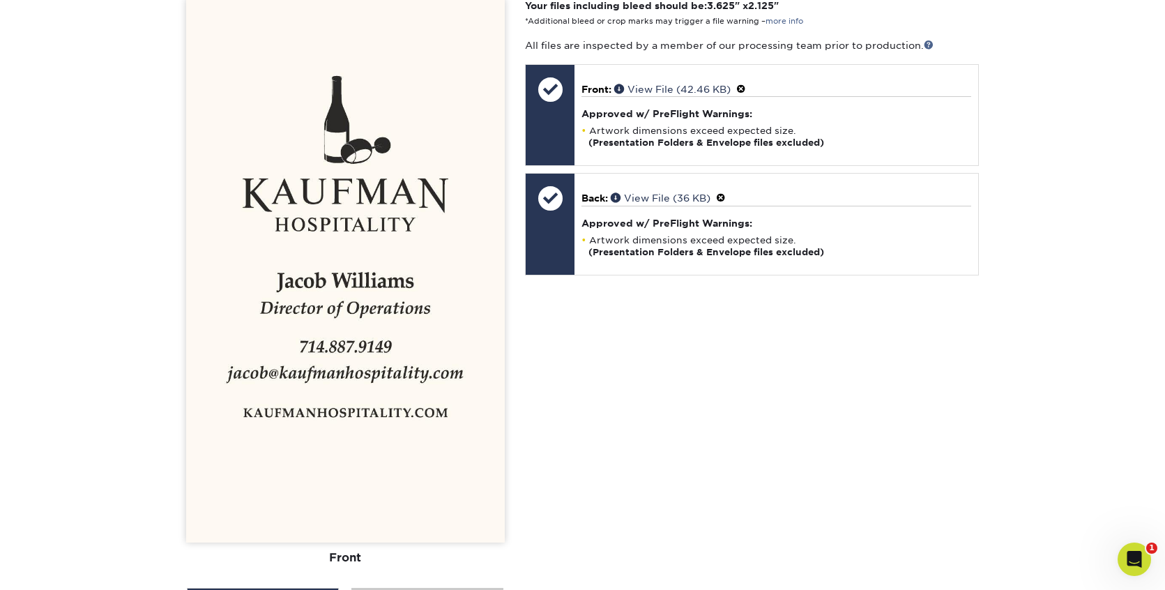
scroll to position [695, 0]
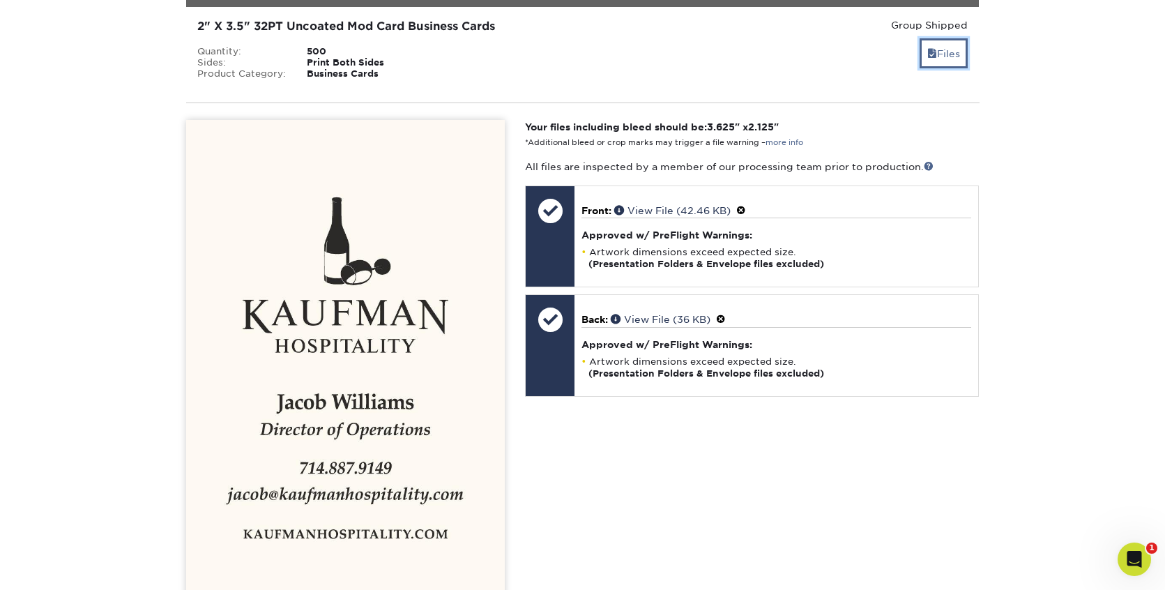
click at [932, 55] on span at bounding box center [933, 53] width 10 height 11
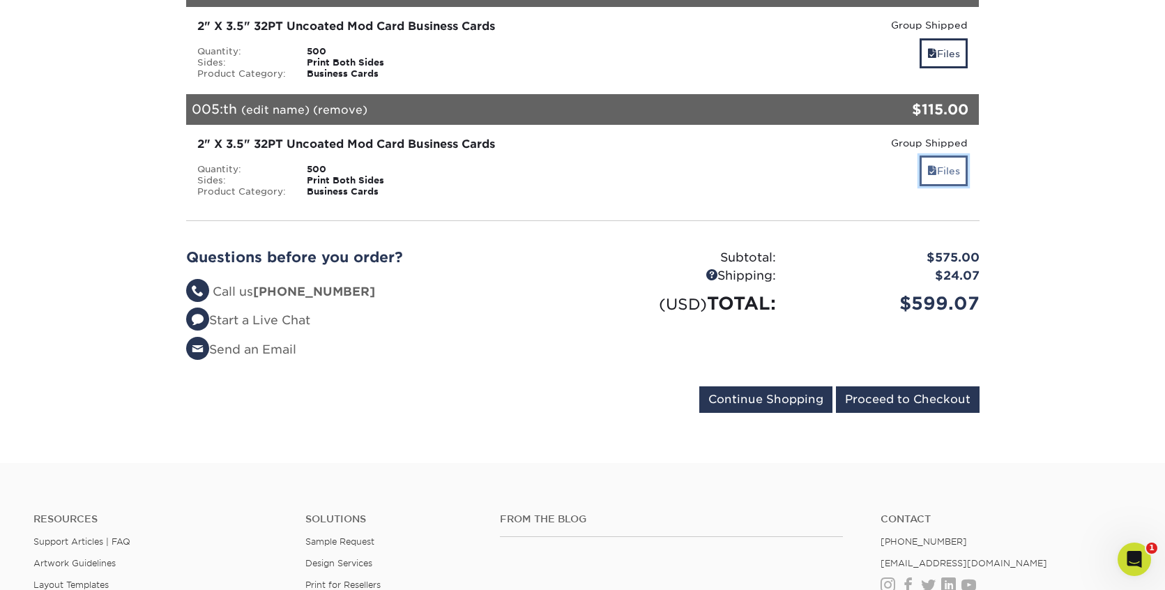
click at [949, 172] on link "Files" at bounding box center [944, 171] width 48 height 30
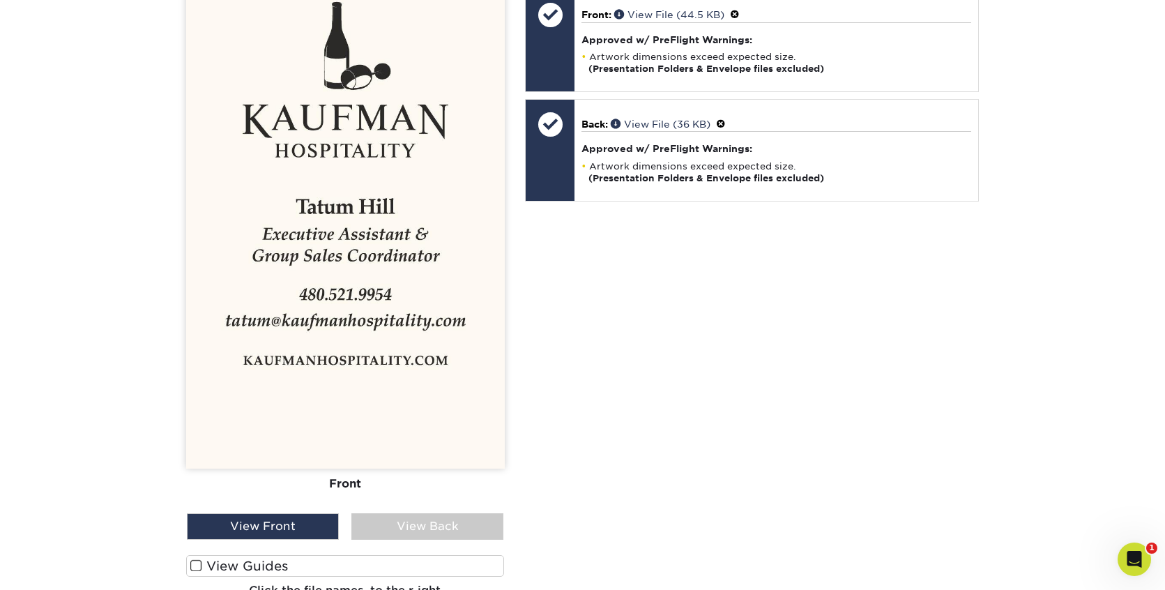
scroll to position [1010, 0]
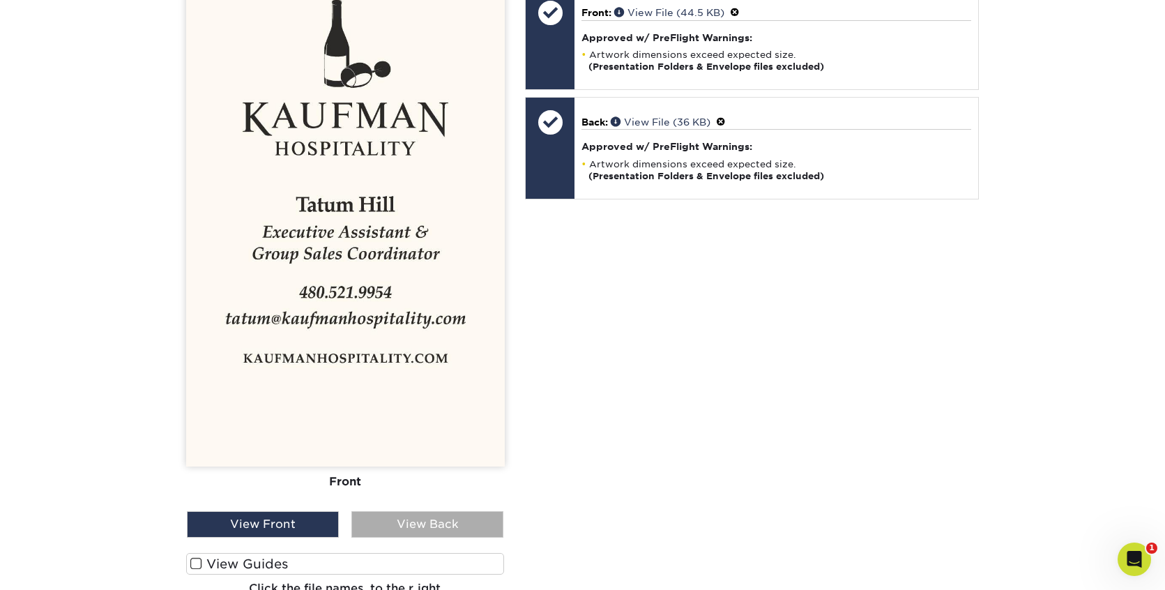
click at [386, 527] on div "View Back" at bounding box center [428, 524] width 152 height 27
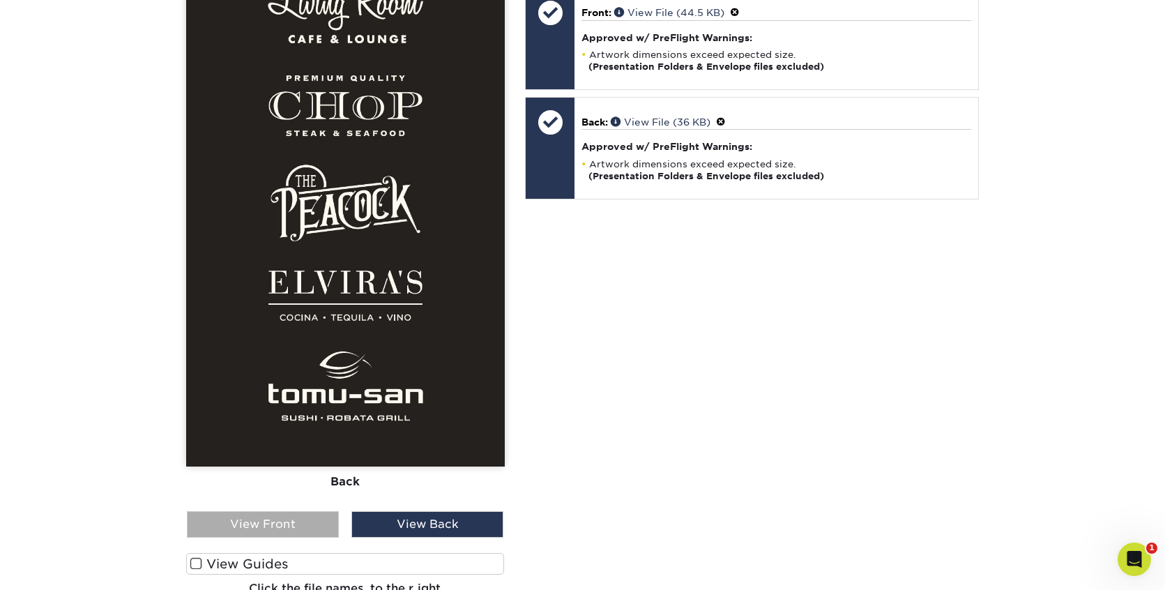
click at [326, 527] on div "View Front" at bounding box center [263, 524] width 152 height 27
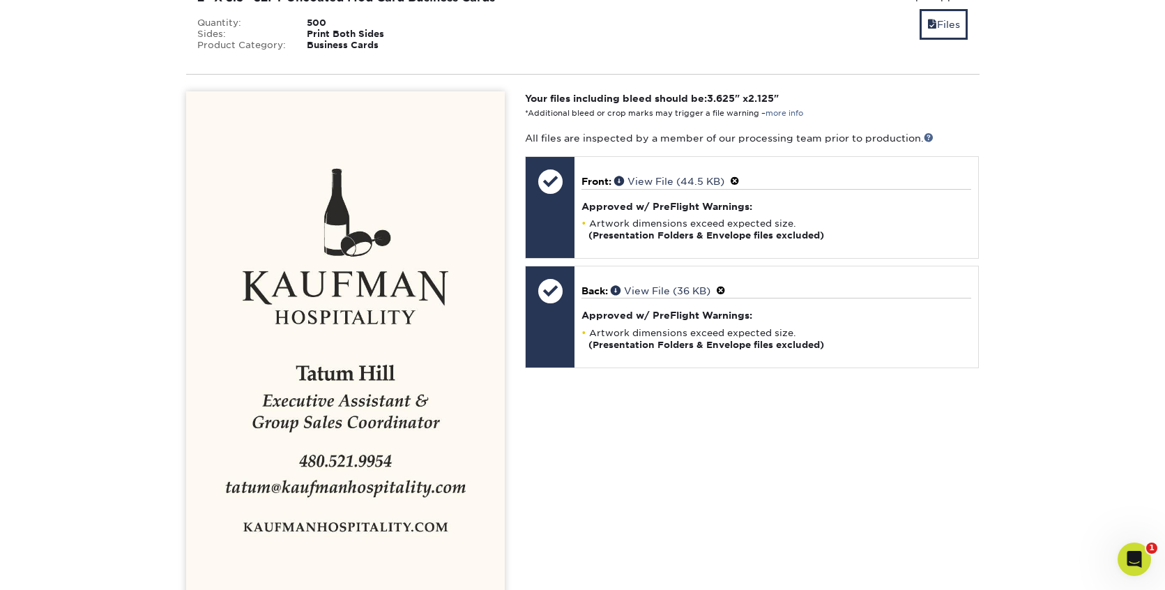
scroll to position [756, 0]
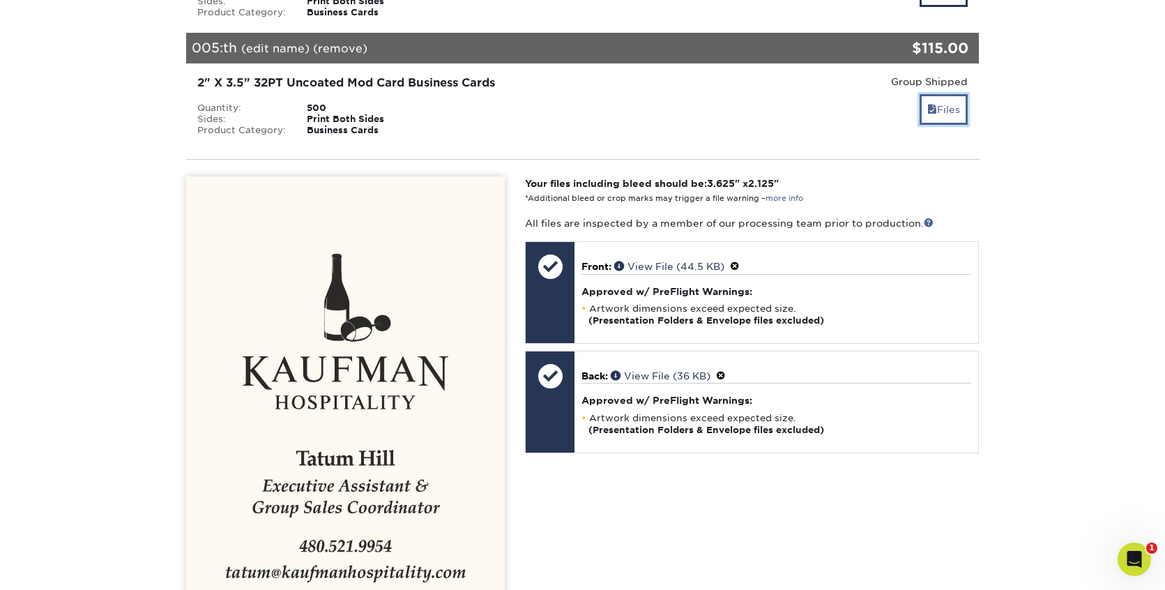
click at [939, 108] on link "Files" at bounding box center [944, 109] width 48 height 30
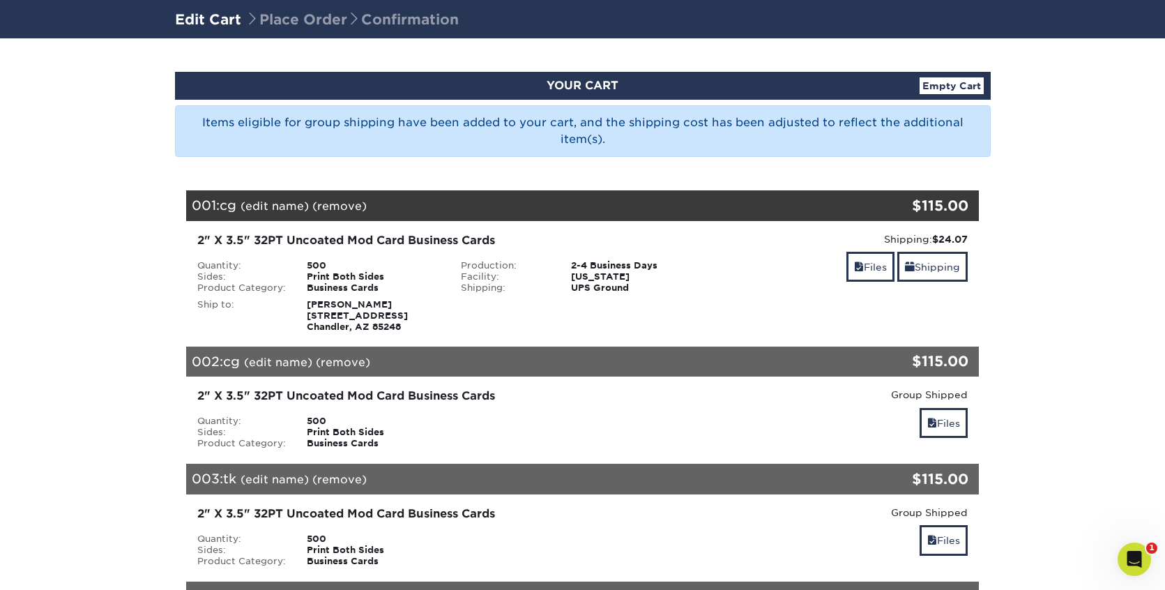
scroll to position [52, 0]
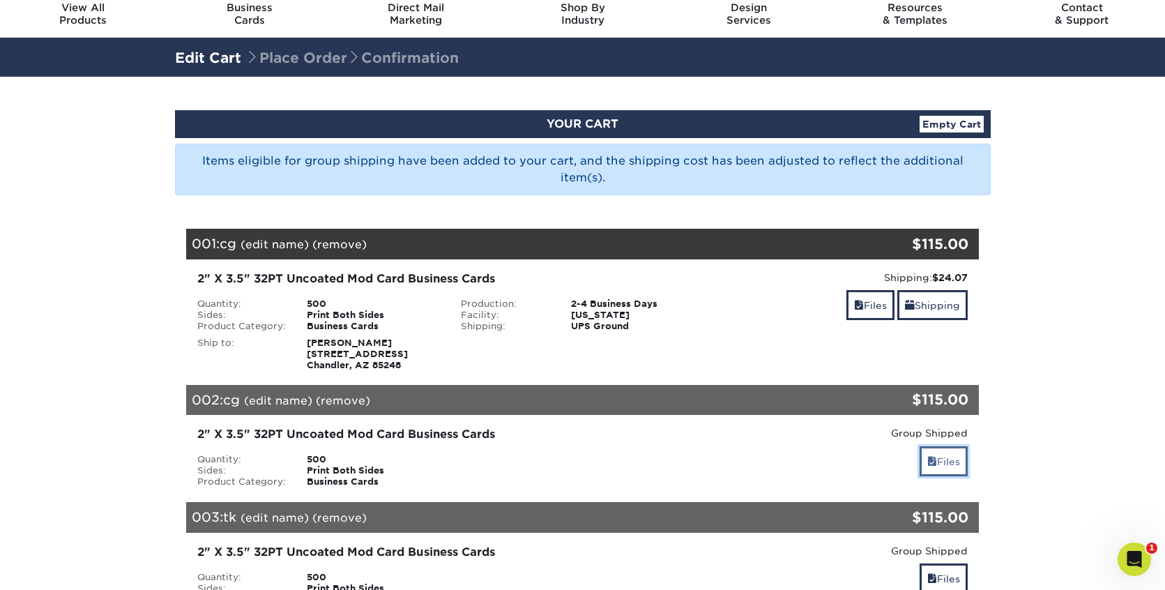
click at [940, 465] on link "Files" at bounding box center [944, 461] width 48 height 30
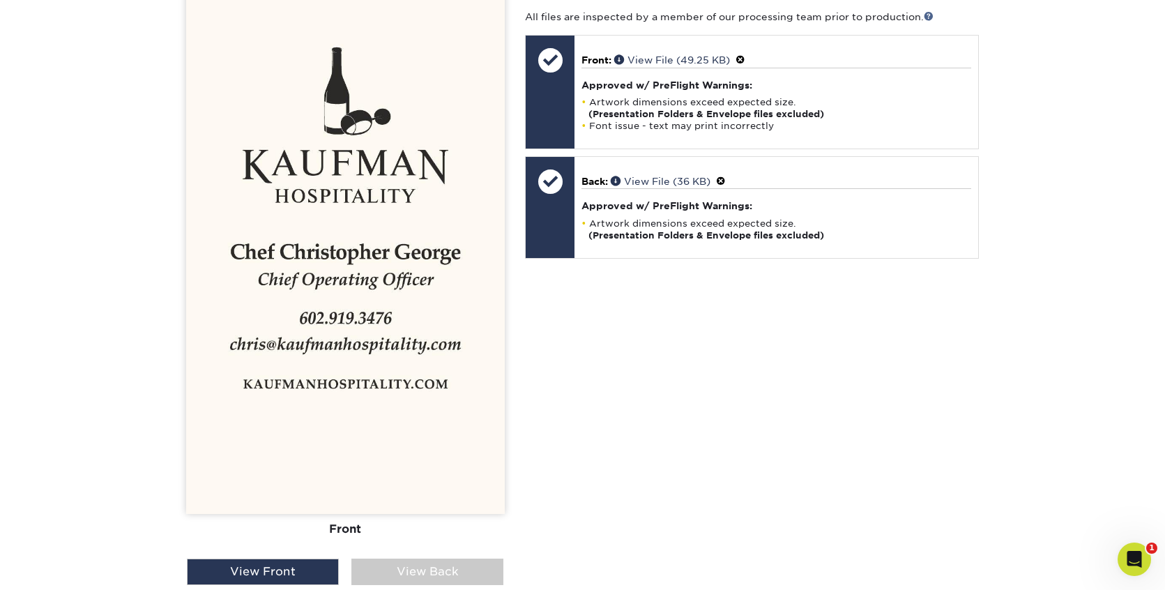
scroll to position [616, 0]
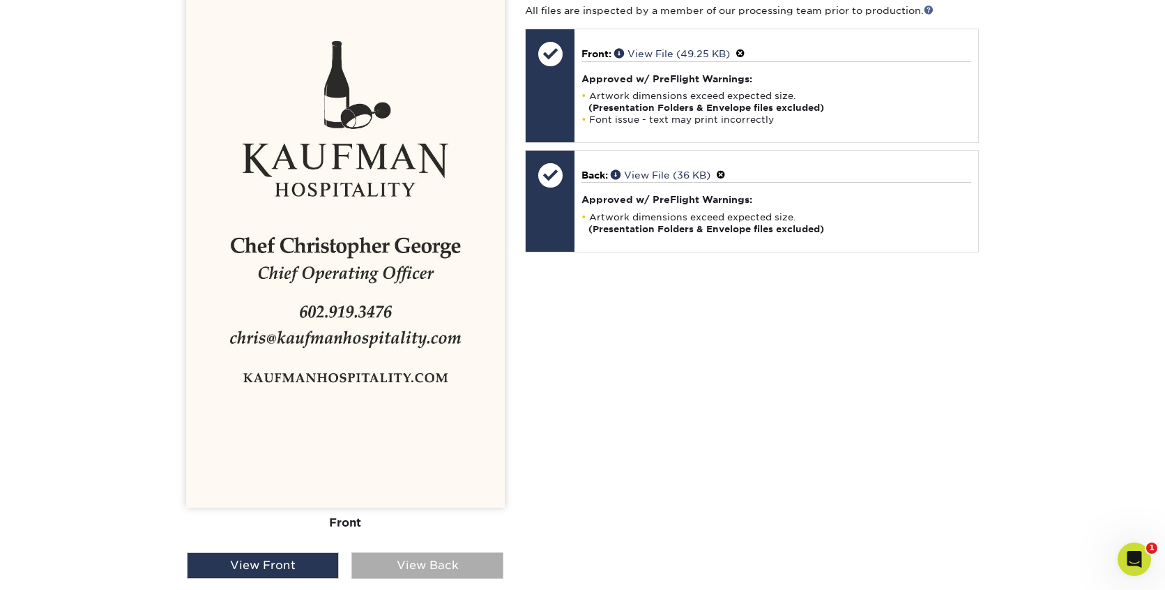
click at [451, 563] on div "View Back" at bounding box center [428, 565] width 152 height 27
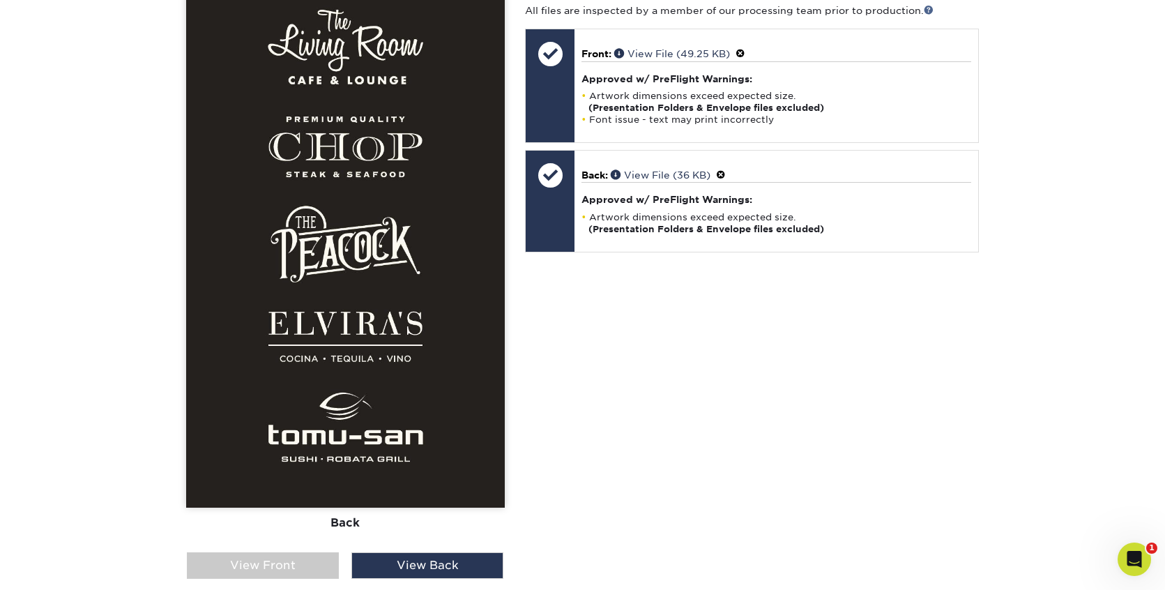
scroll to position [446, 0]
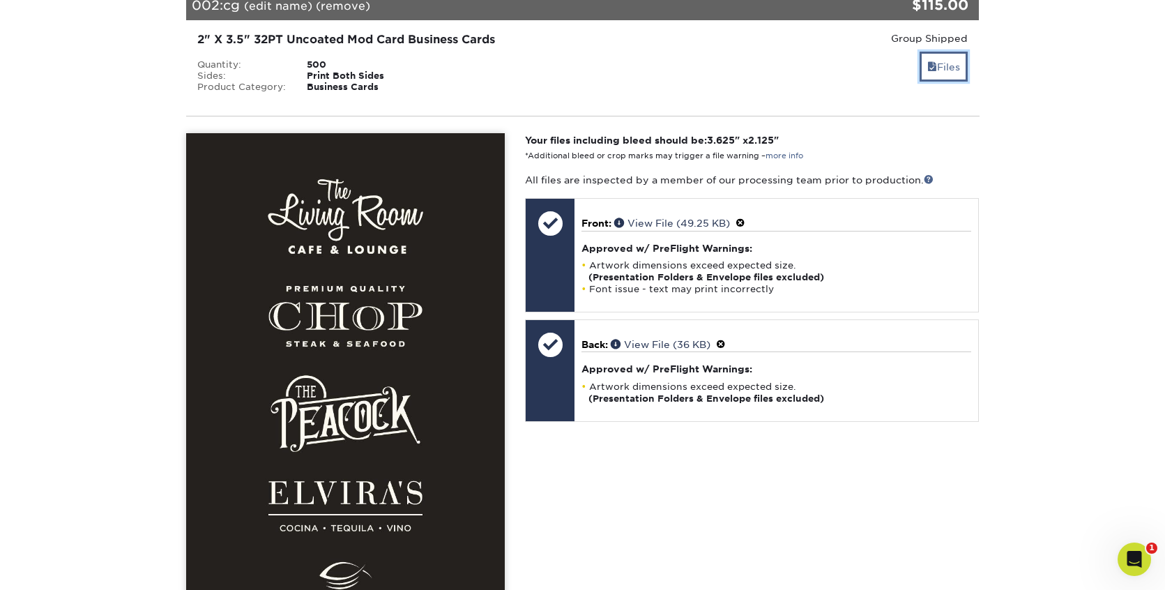
click at [945, 61] on link "Files" at bounding box center [944, 67] width 48 height 30
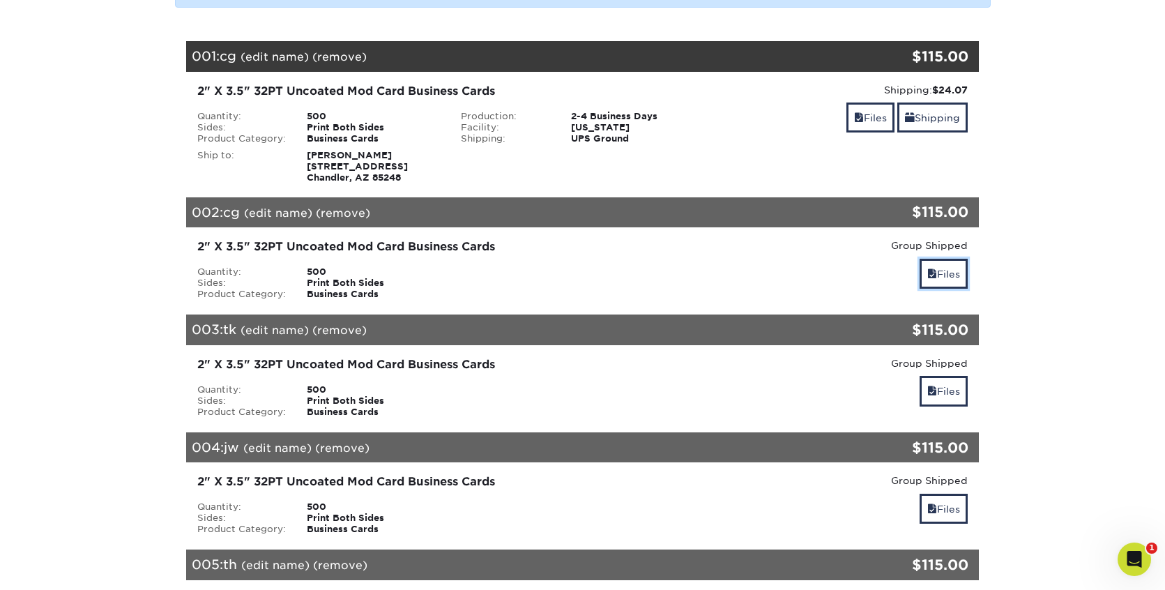
scroll to position [248, 0]
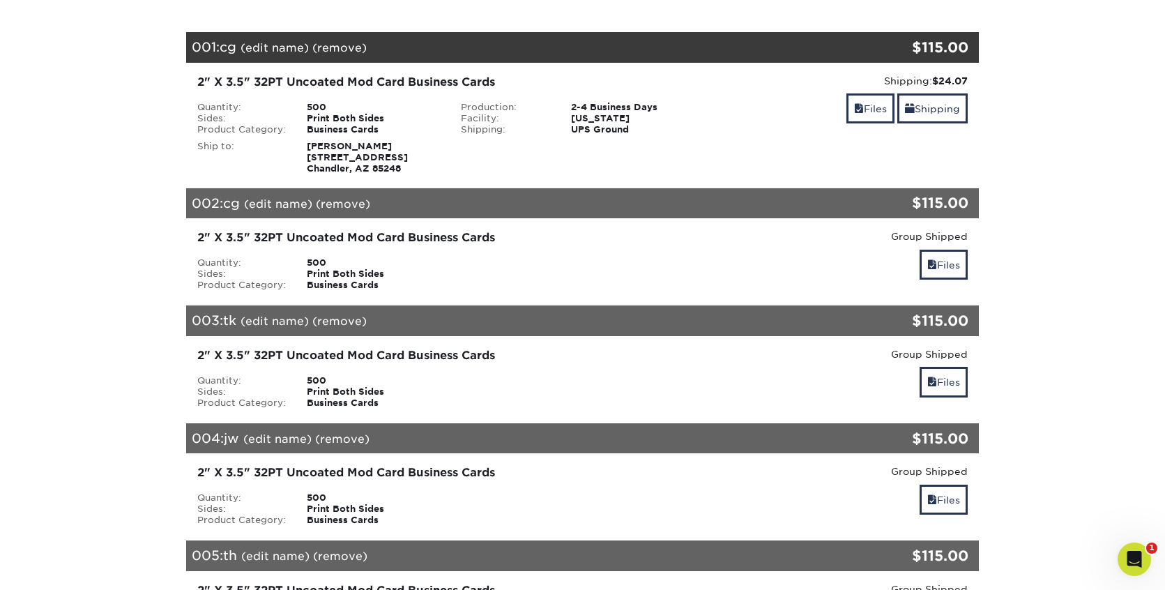
click at [796, 117] on div "Files Shipping" at bounding box center [846, 109] width 243 height 33
click at [349, 45] on link "(remove)" at bounding box center [339, 47] width 54 height 13
click at [598, 45] on link "Yes" at bounding box center [598, 47] width 20 height 13
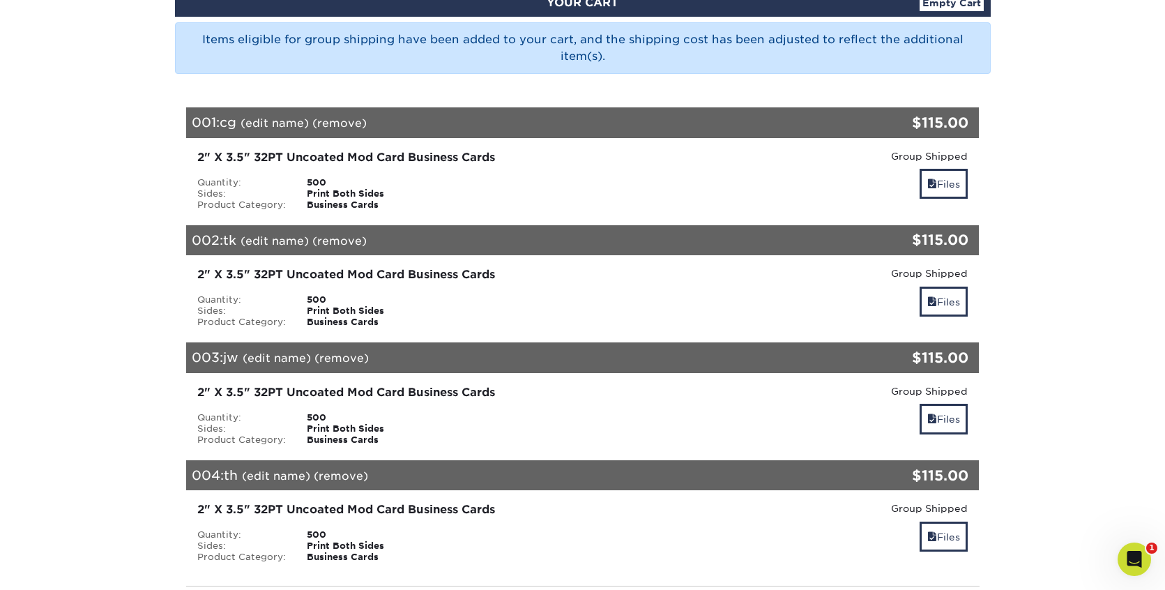
scroll to position [179, 0]
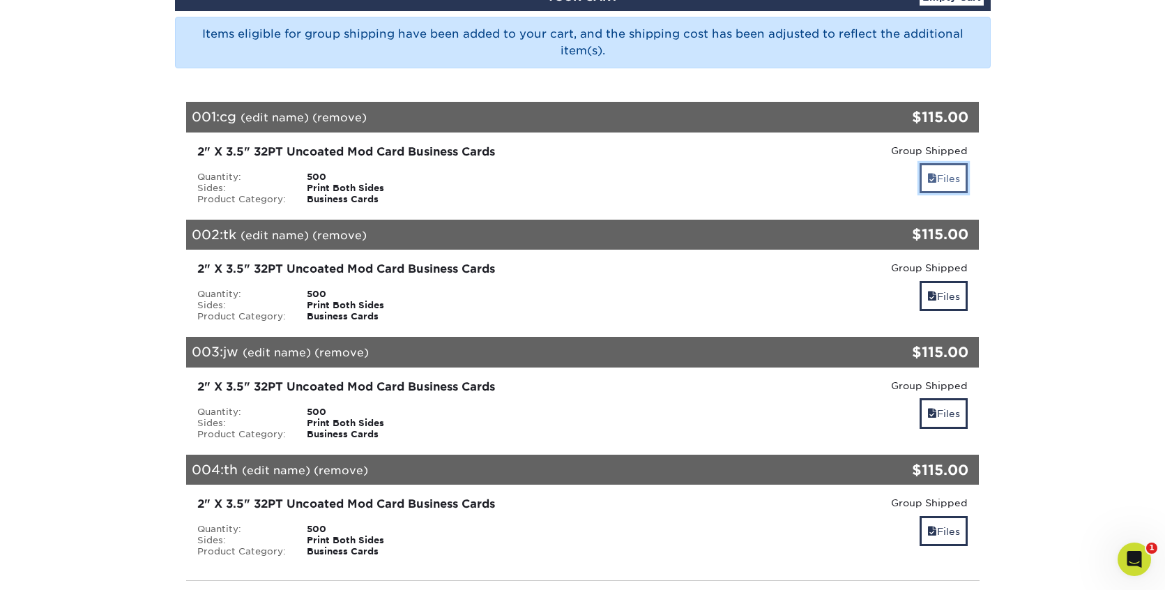
click at [942, 179] on link "Files" at bounding box center [944, 178] width 48 height 30
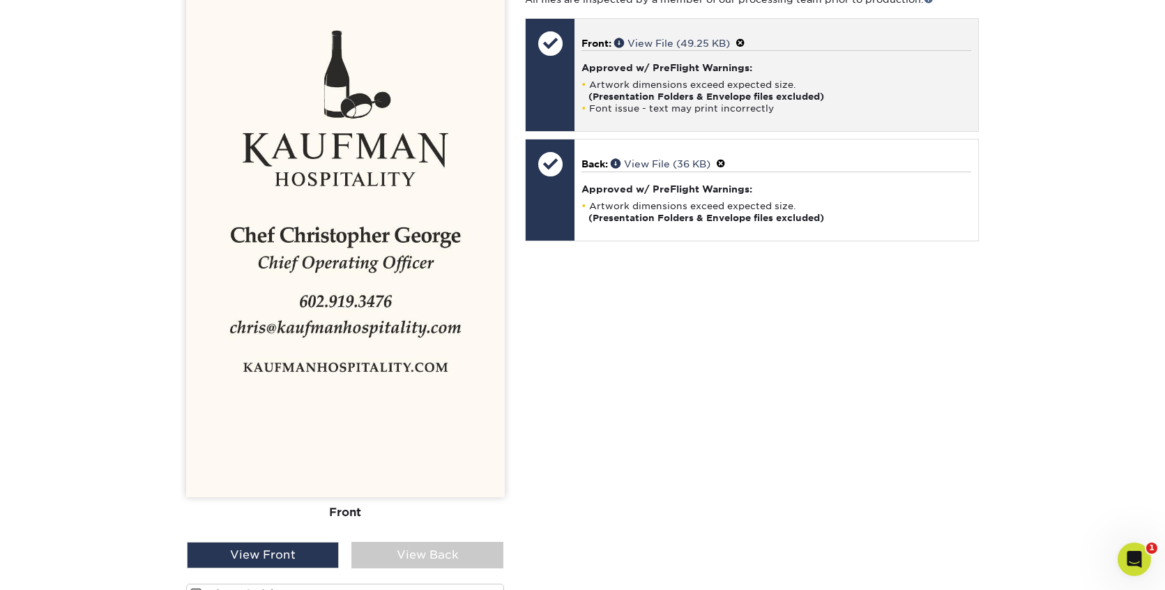
scroll to position [306, 0]
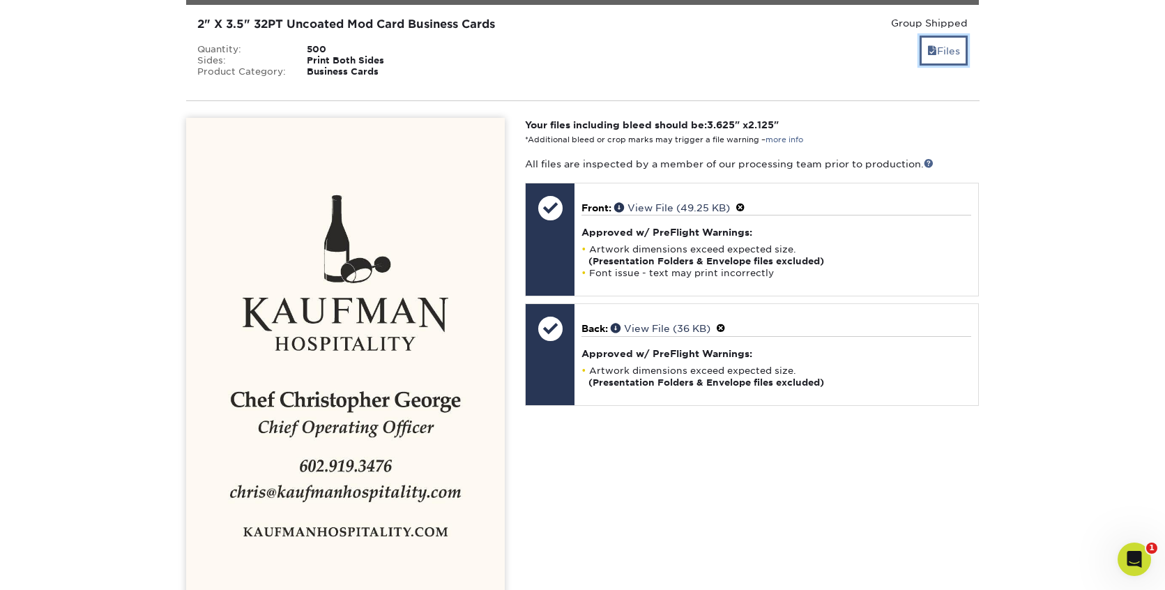
click at [937, 55] on link "Files" at bounding box center [944, 51] width 48 height 30
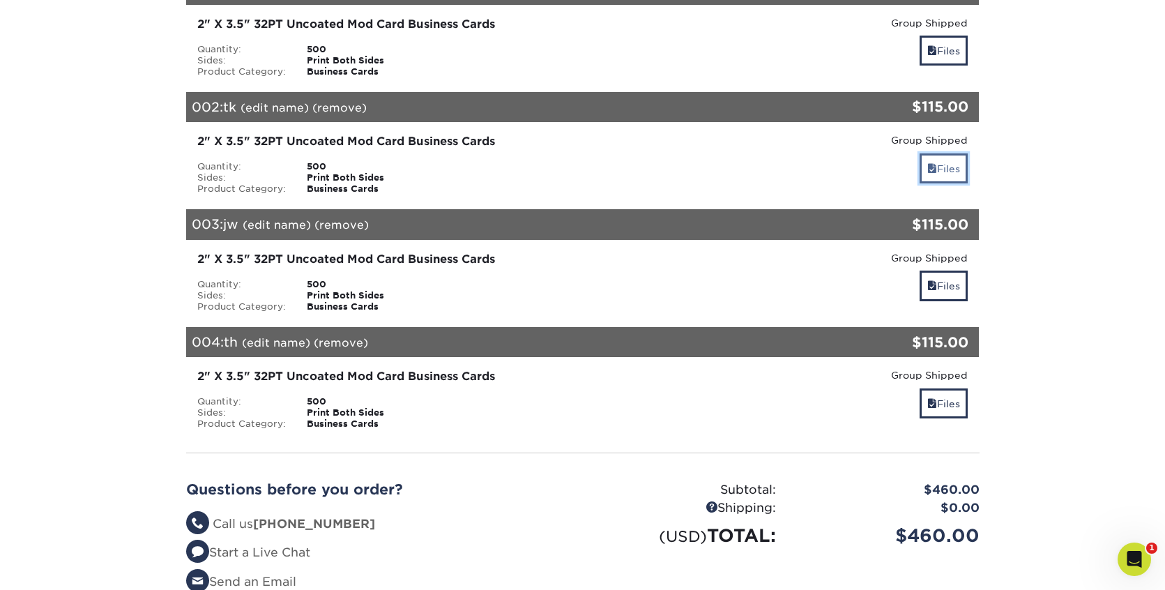
click at [944, 176] on link "Files" at bounding box center [944, 168] width 48 height 30
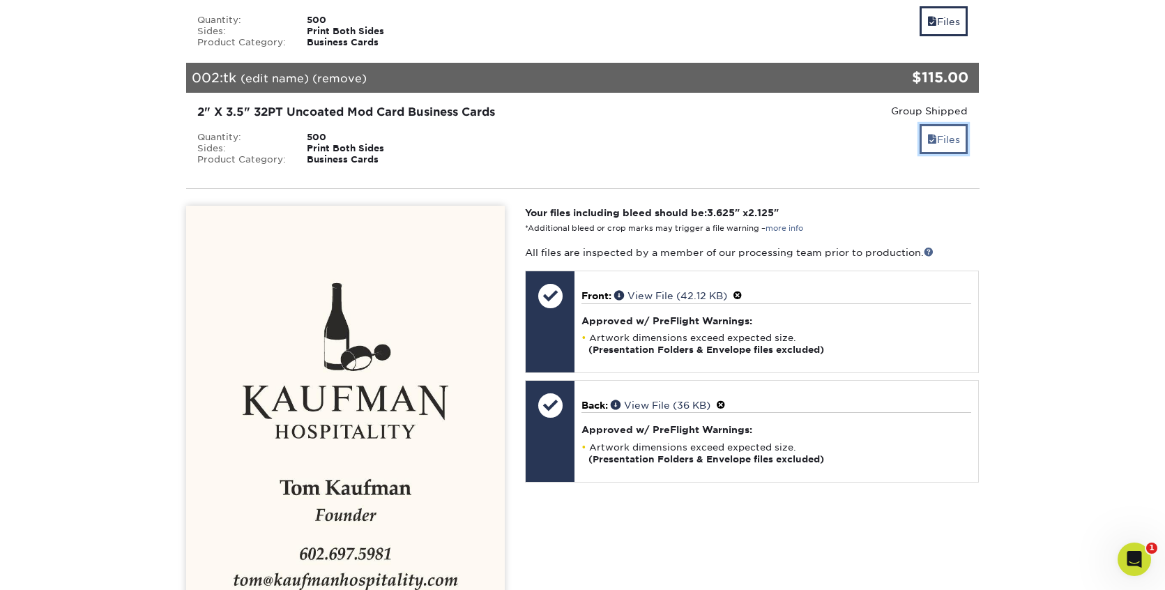
click at [946, 131] on link "Files" at bounding box center [944, 139] width 48 height 30
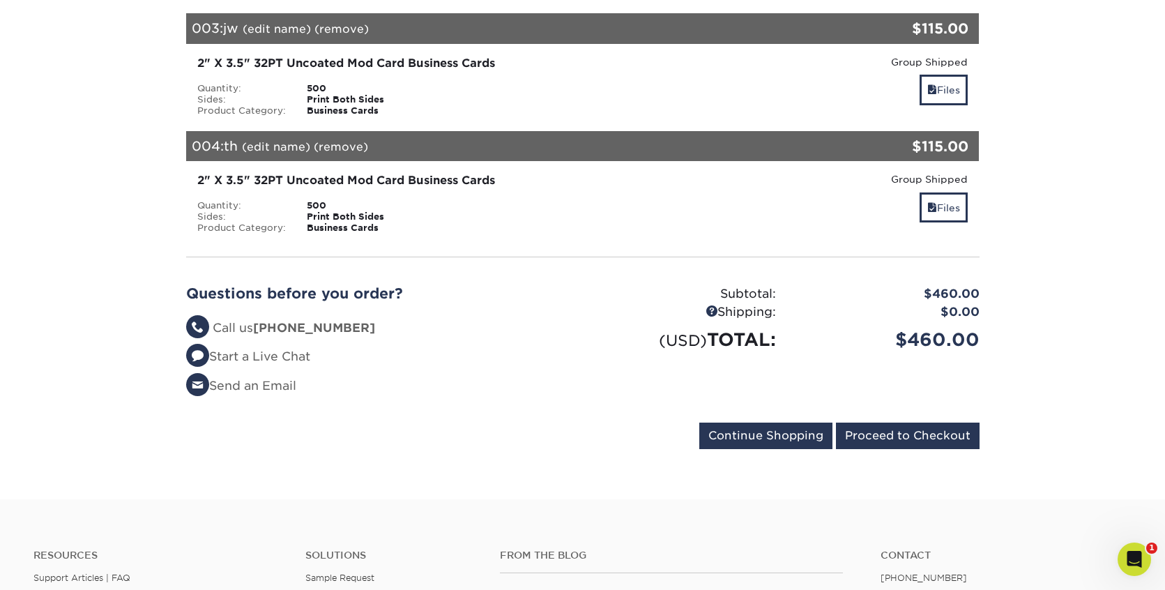
scroll to position [507, 0]
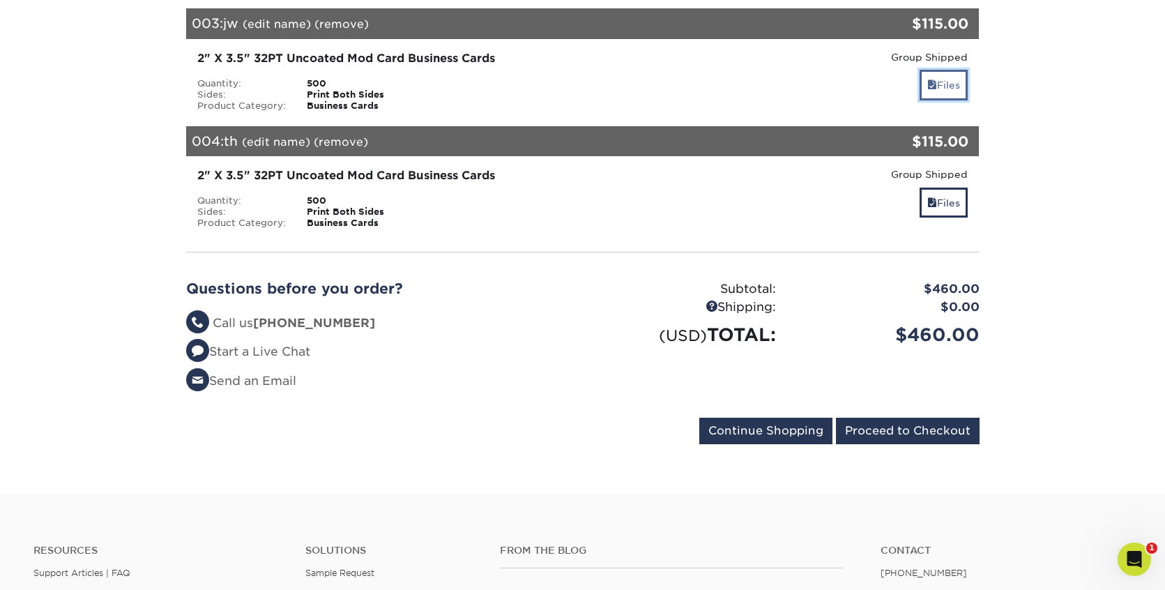
click at [937, 87] on link "Files" at bounding box center [944, 85] width 48 height 30
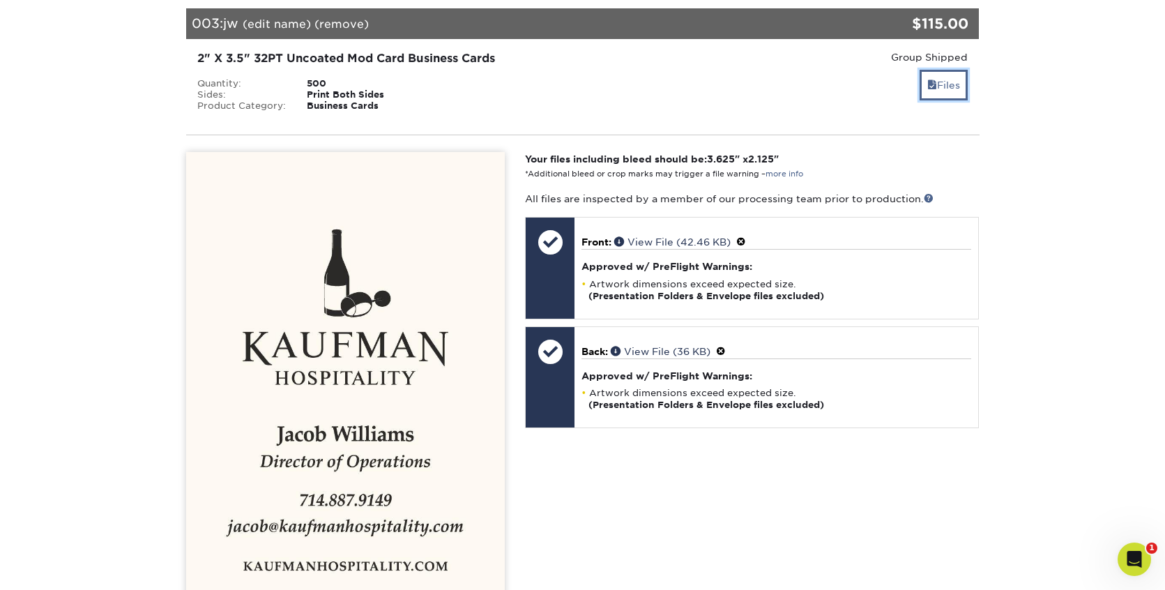
click at [937, 92] on link "Files" at bounding box center [944, 85] width 48 height 30
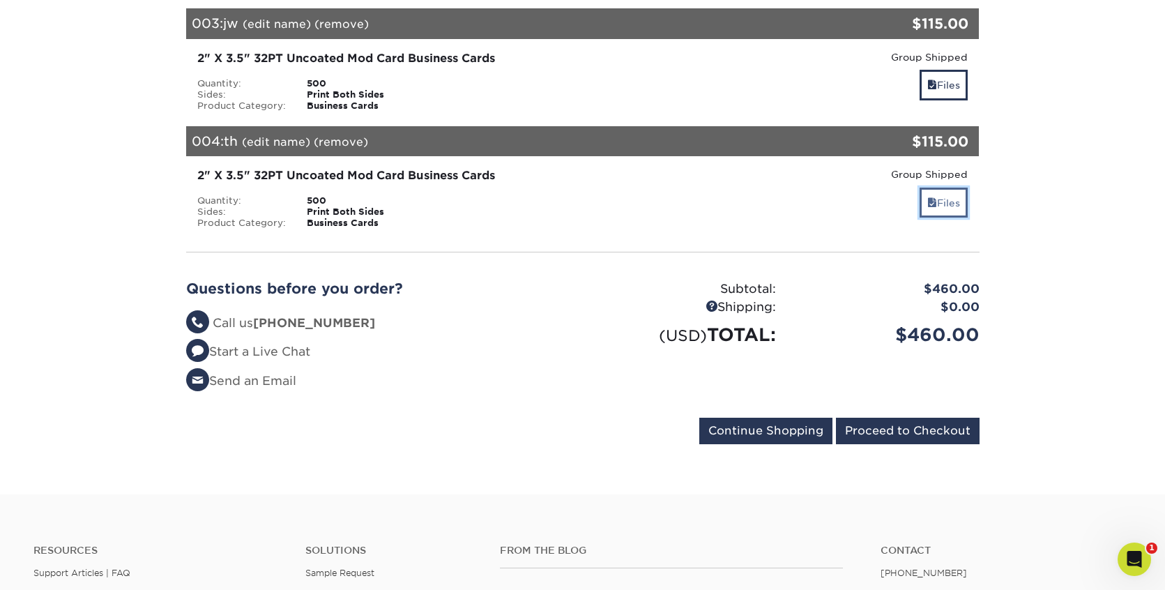
click at [939, 204] on link "Files" at bounding box center [944, 203] width 48 height 30
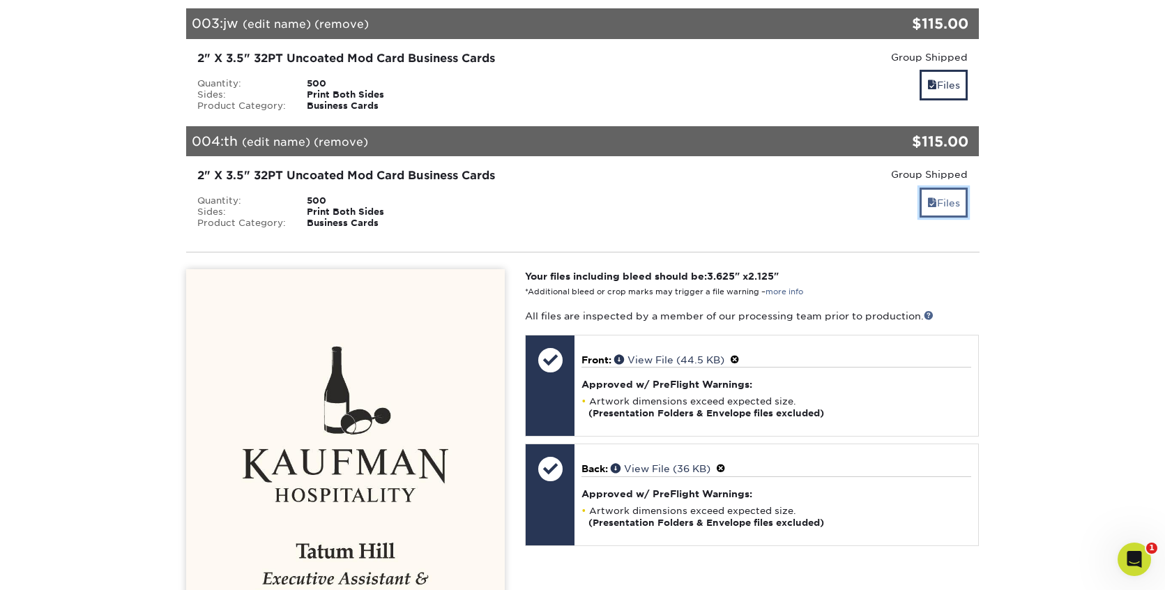
click at [938, 203] on link "Files" at bounding box center [944, 203] width 48 height 30
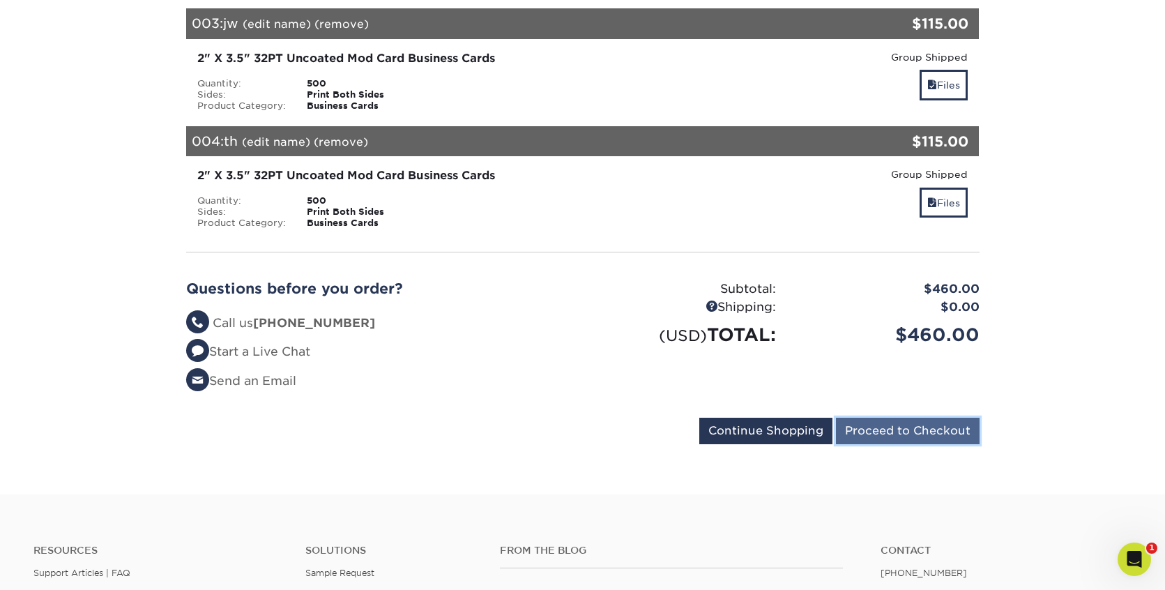
click at [914, 435] on input "Proceed to Checkout" at bounding box center [908, 431] width 144 height 27
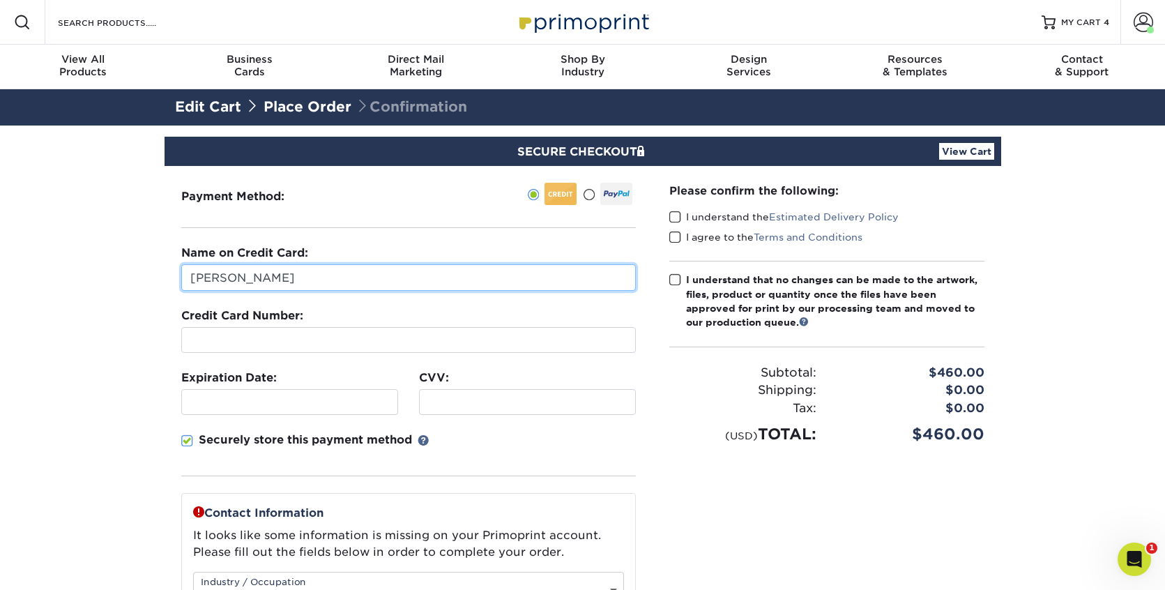
drag, startPoint x: 268, startPoint y: 276, endPoint x: 198, endPoint y: 278, distance: 69.8
click at [198, 278] on input "[PERSON_NAME]" at bounding box center [408, 277] width 455 height 27
type input "[PERSON_NAME]"
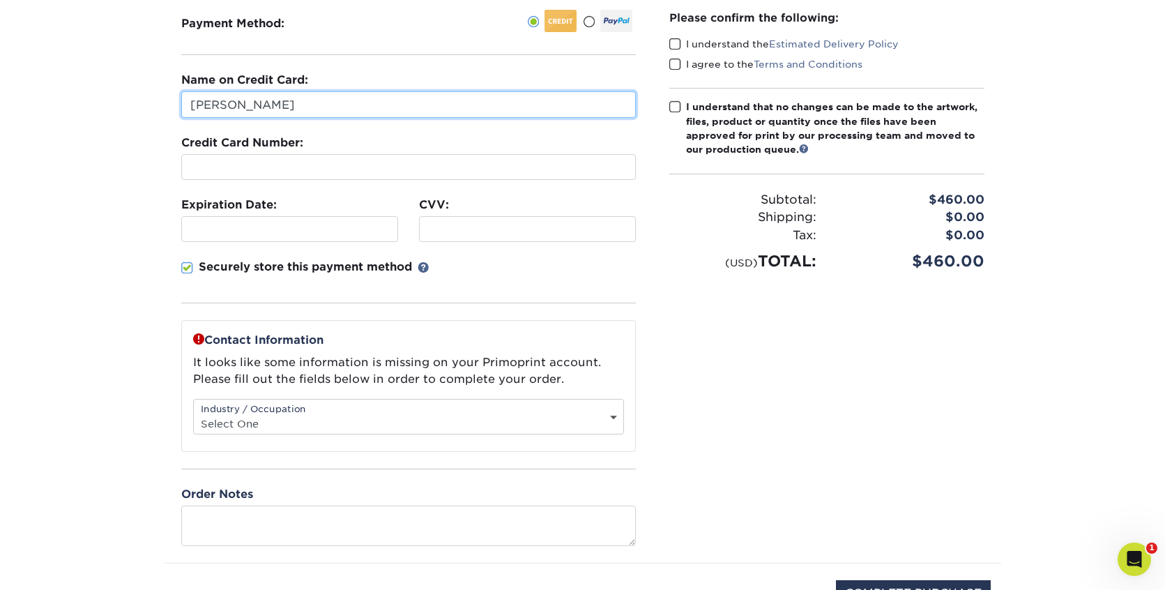
scroll to position [180, 0]
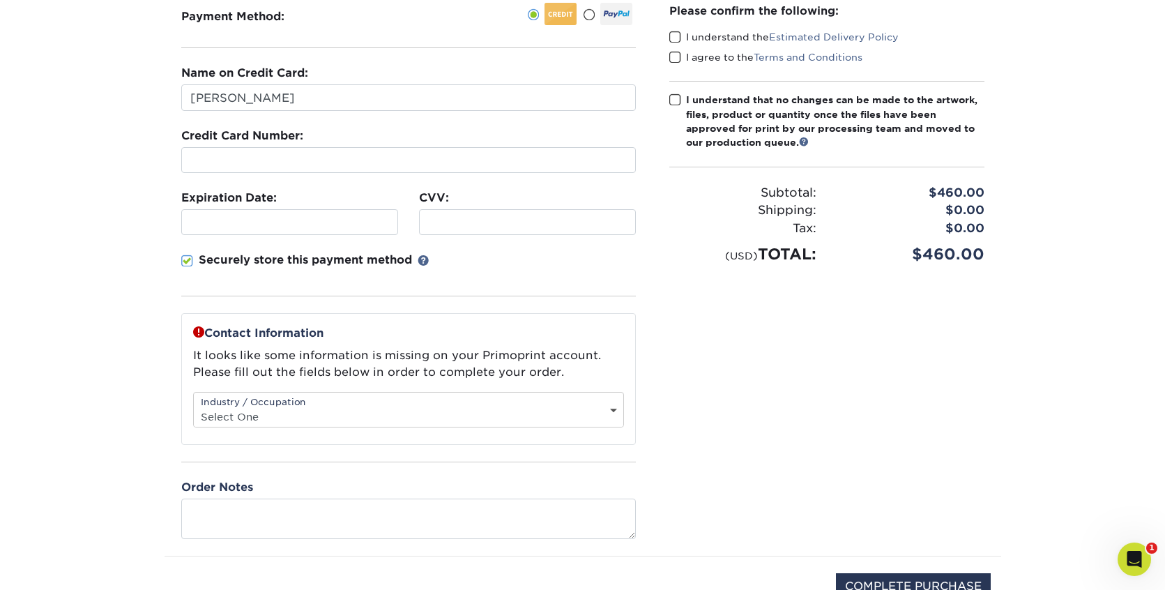
click at [290, 423] on select "Select One Administrative Executive Human Resources Construction Education Ente…" at bounding box center [409, 417] width 430 height 20
select select "3"
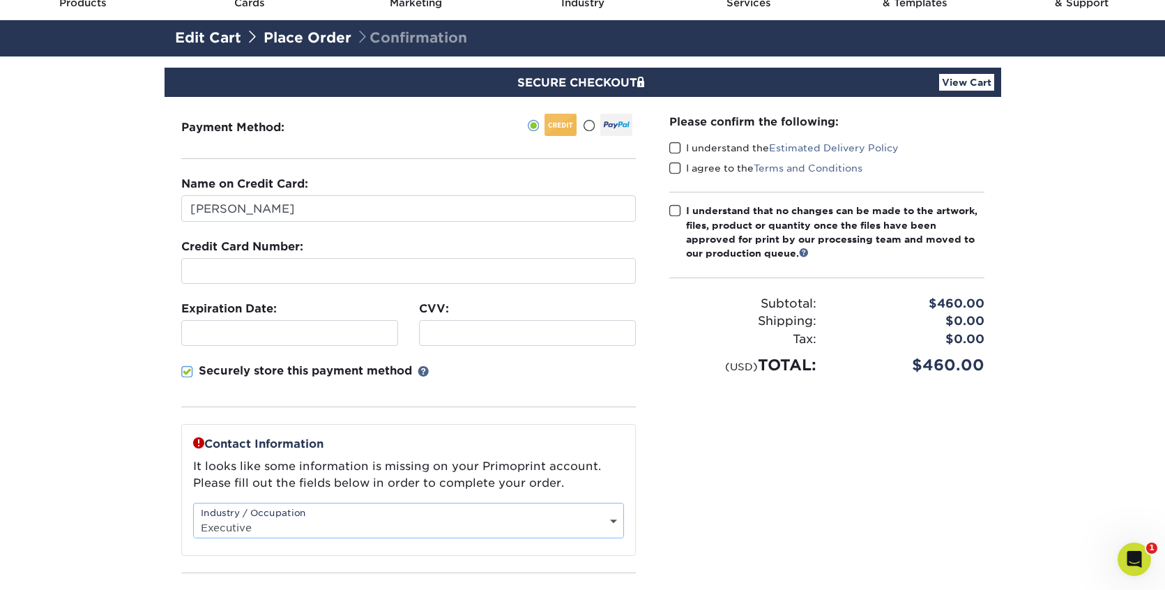
scroll to position [67, 0]
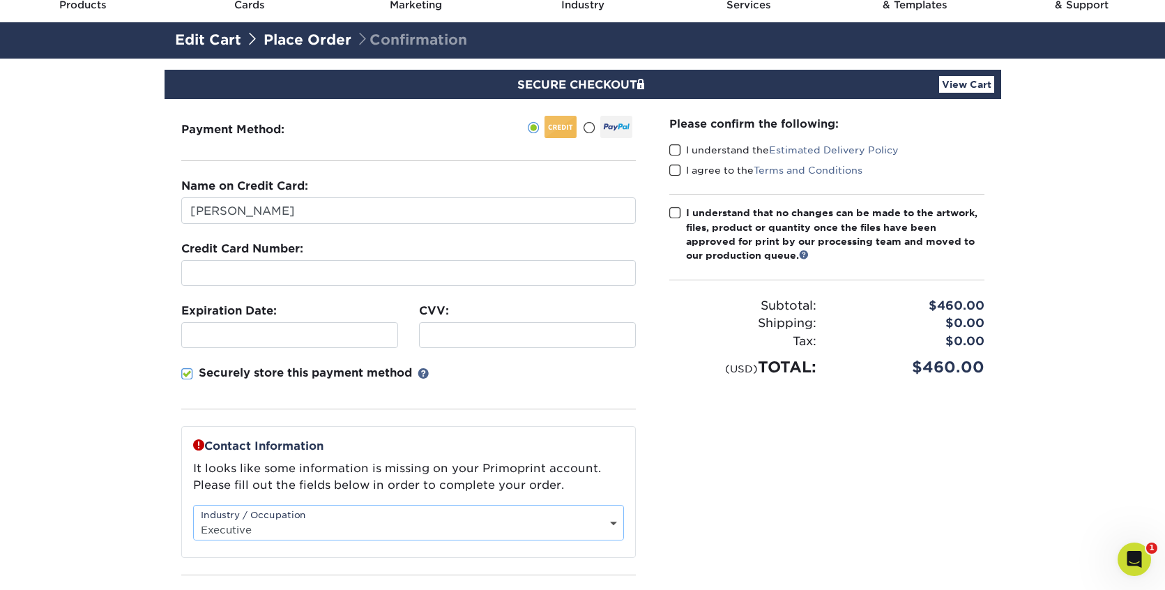
click at [675, 151] on span at bounding box center [676, 150] width 12 height 13
click at [0, 0] on input "I understand the Estimated Delivery Policy" at bounding box center [0, 0] width 0 height 0
click at [675, 172] on span at bounding box center [676, 170] width 12 height 13
click at [0, 0] on input "I agree to the Terms and Conditions" at bounding box center [0, 0] width 0 height 0
click at [675, 212] on span at bounding box center [676, 212] width 12 height 13
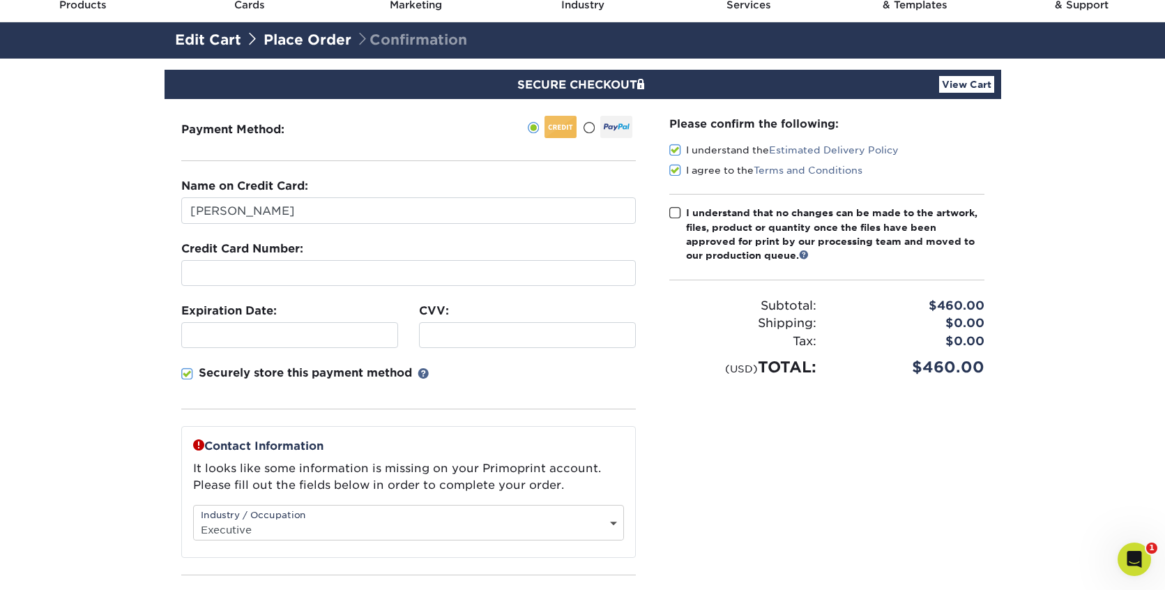
click at [0, 0] on input "I understand that no changes can be made to the artwork, files, product or quan…" at bounding box center [0, 0] width 0 height 0
click at [676, 214] on span at bounding box center [676, 212] width 12 height 13
click at [0, 0] on input "I understand that no changes can be made to the artwork, files, product or quan…" at bounding box center [0, 0] width 0 height 0
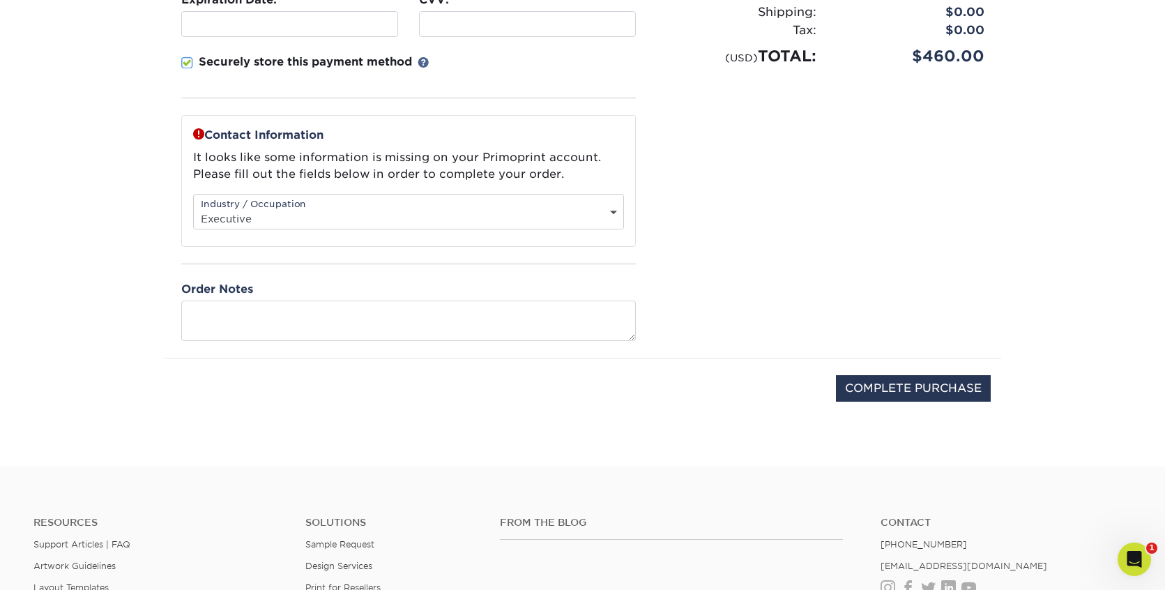
scroll to position [388, 0]
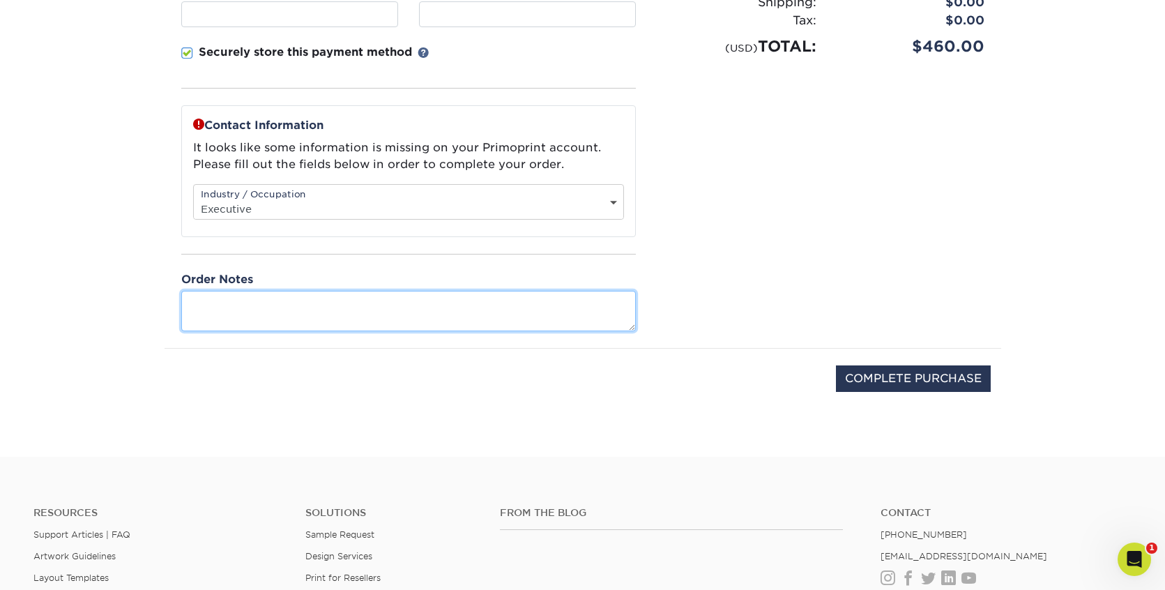
click at [596, 317] on textarea at bounding box center [408, 311] width 455 height 40
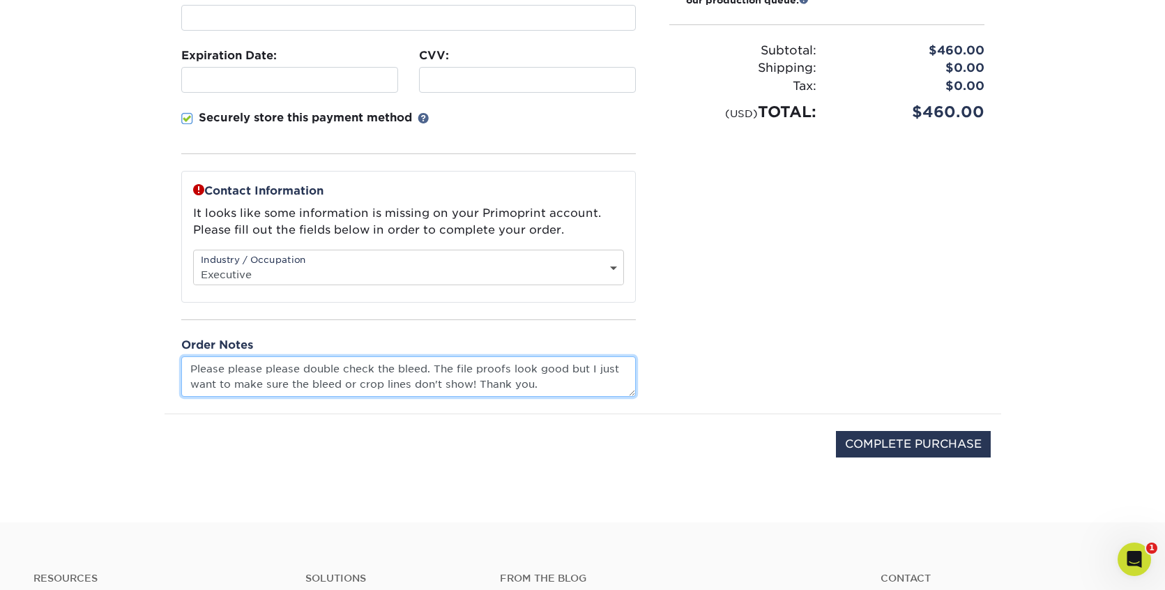
scroll to position [342, 0]
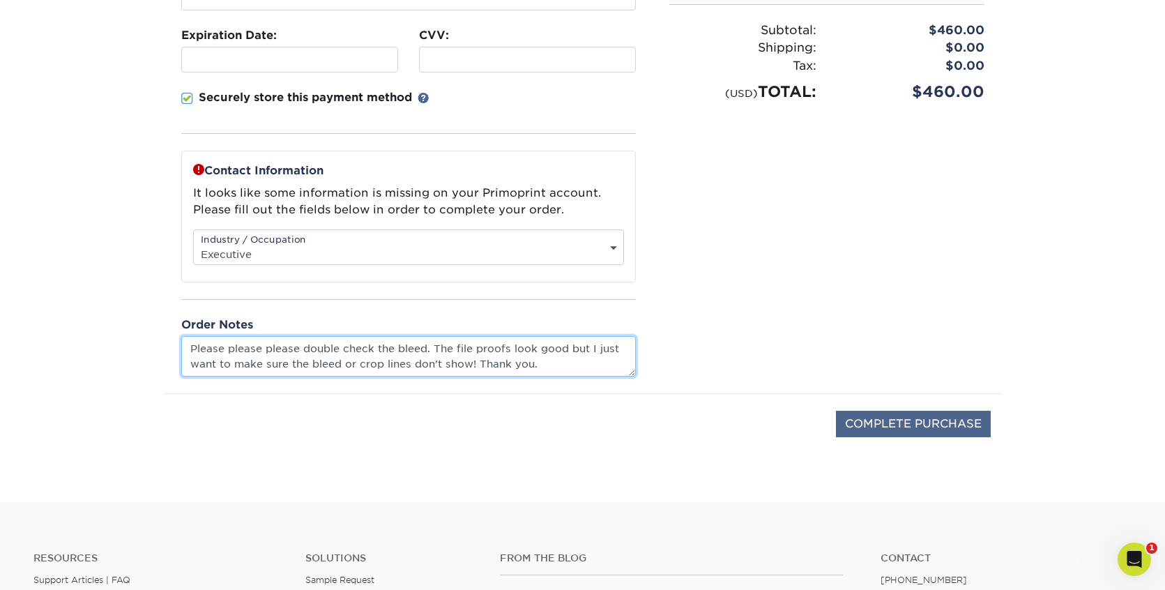
type textarea "Please please please double check the bleed. The file proofs look good but I ju…"
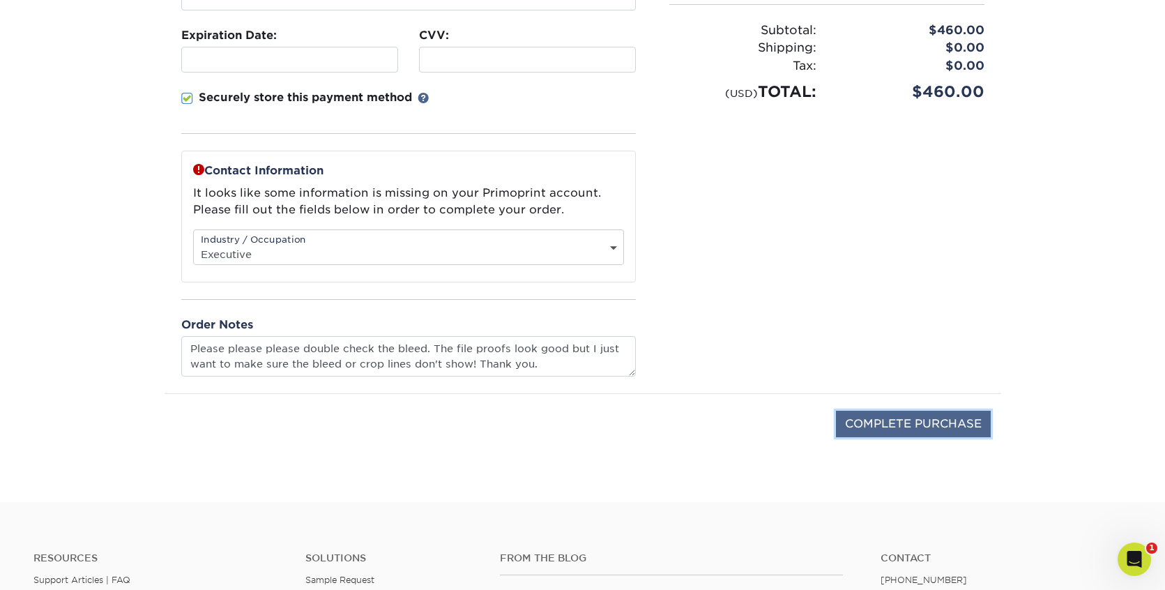
click at [890, 426] on input "COMPLETE PURCHASE" at bounding box center [913, 424] width 155 height 27
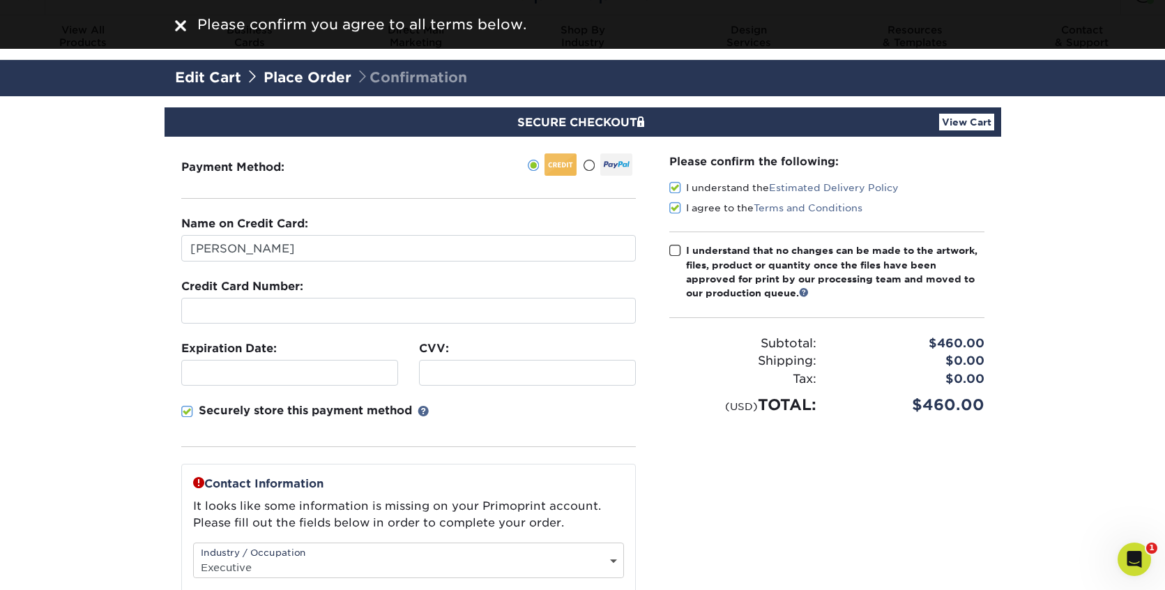
scroll to position [26, 0]
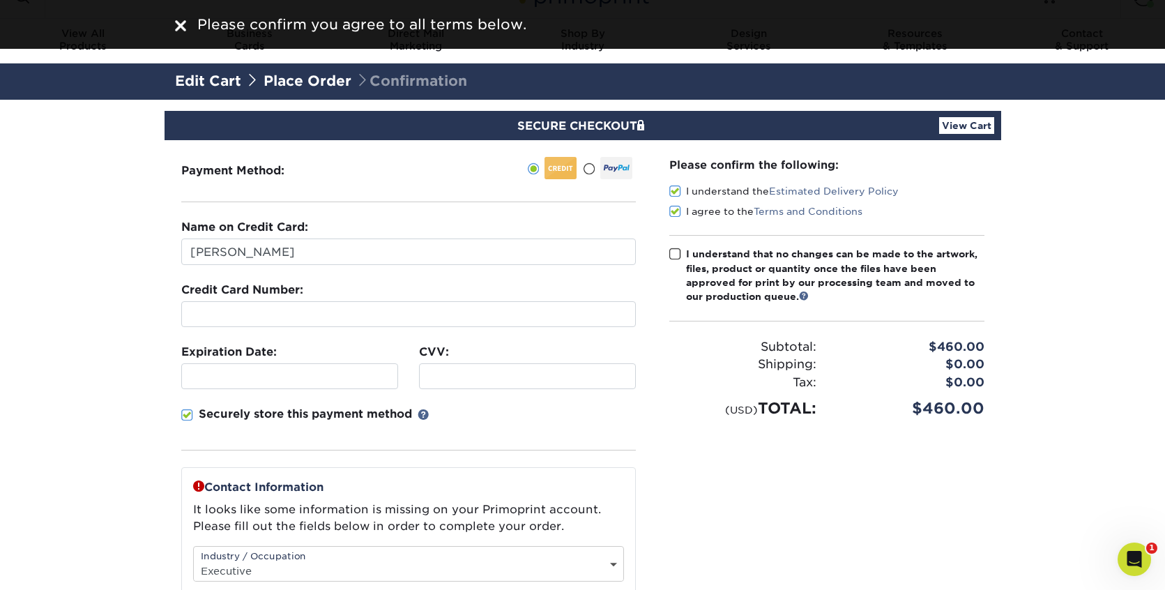
click at [674, 252] on span at bounding box center [676, 254] width 12 height 13
click at [0, 0] on input "I understand that no changes can be made to the artwork, files, product or quan…" at bounding box center [0, 0] width 0 height 0
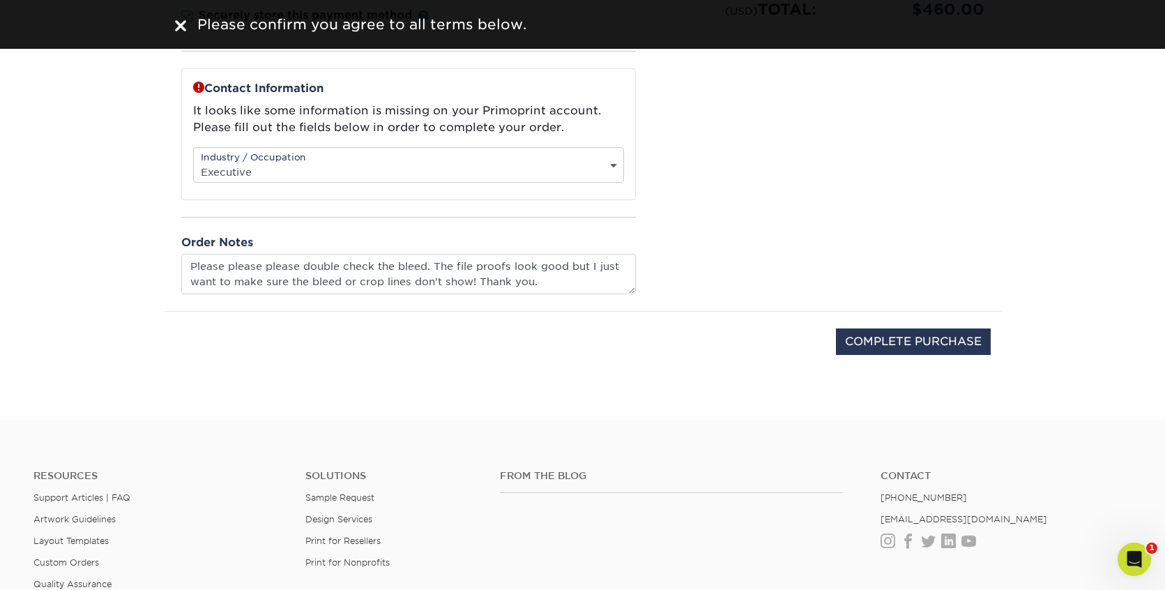
scroll to position [437, 0]
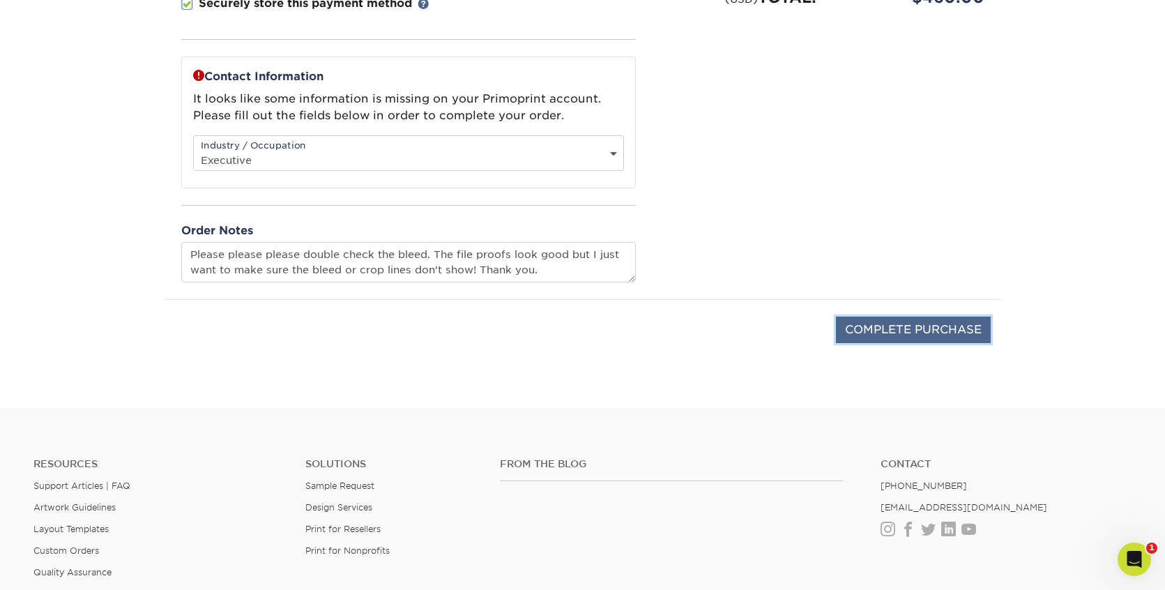
click at [862, 332] on input "COMPLETE PURCHASE" at bounding box center [913, 330] width 155 height 27
type input "PROCESSING, PLEASE WAIT..."
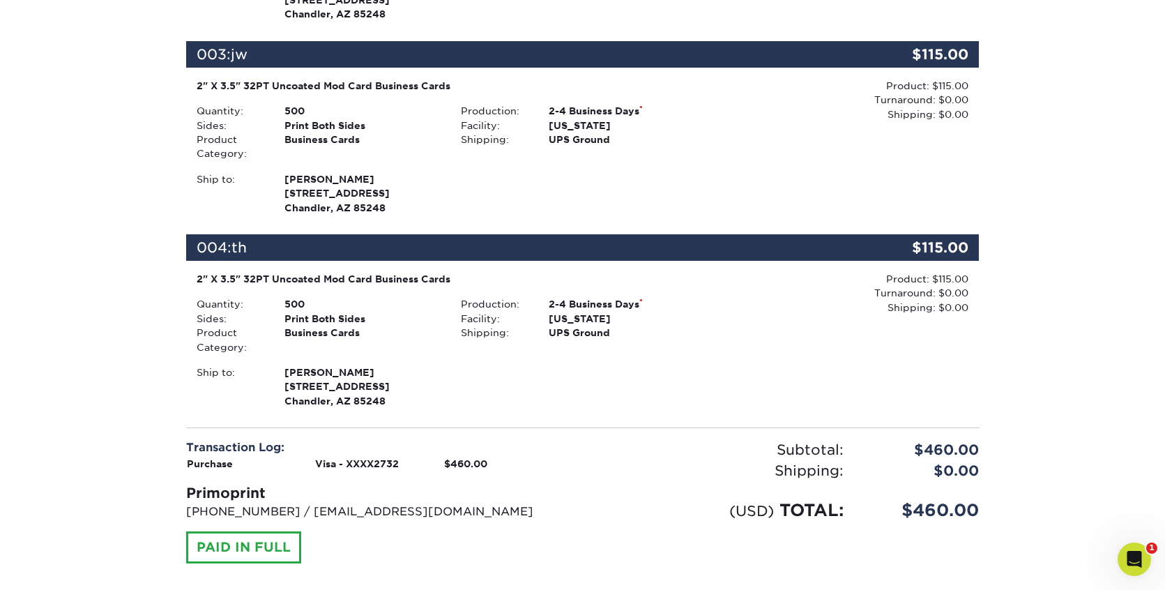
scroll to position [889, 0]
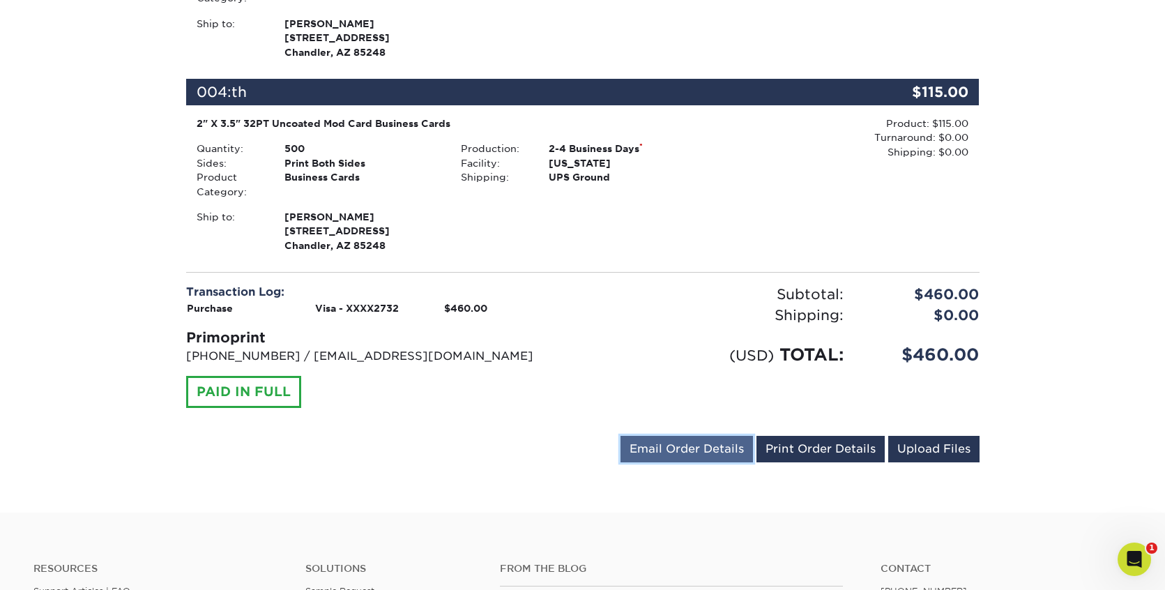
click at [674, 453] on link "Email Order Details" at bounding box center [687, 449] width 133 height 27
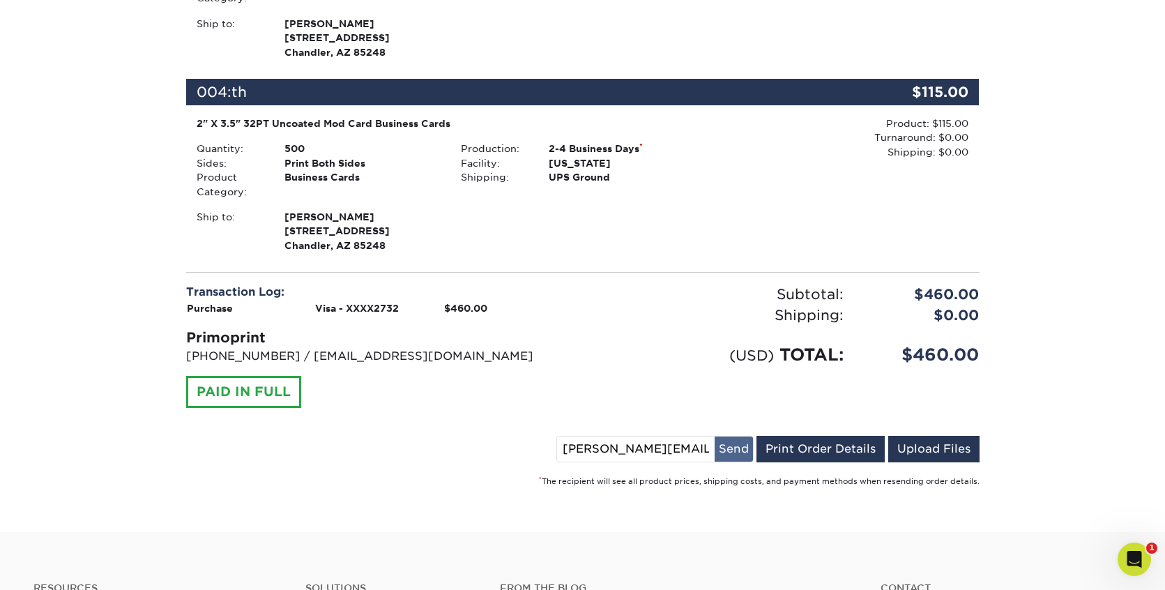
click at [743, 447] on button "Send" at bounding box center [734, 449] width 38 height 25
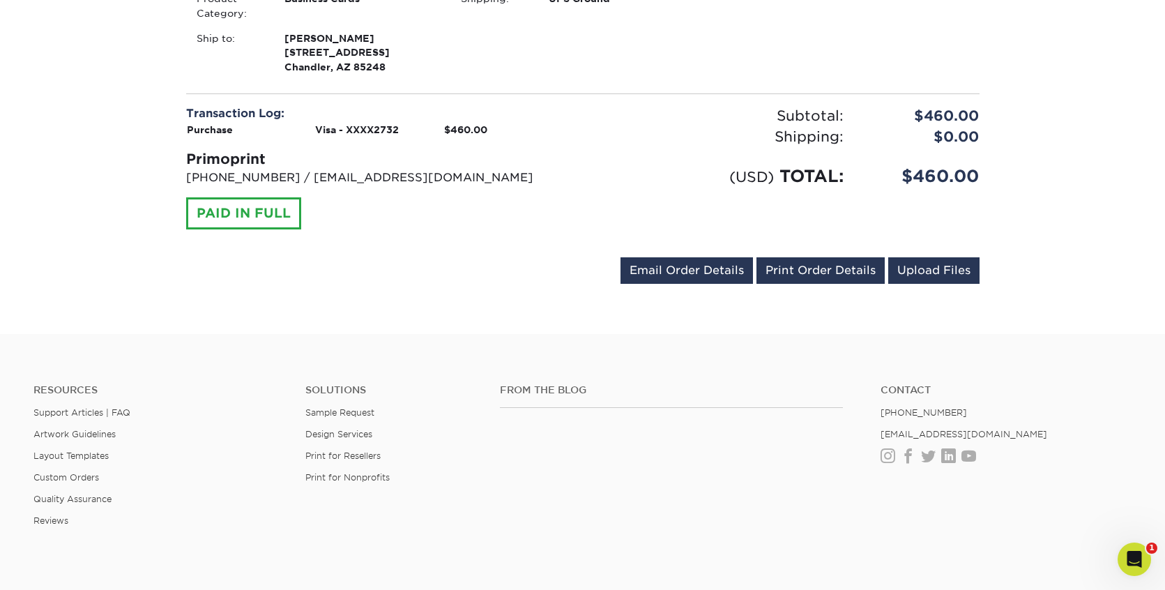
scroll to position [733, 0]
